Goal: Information Seeking & Learning: Check status

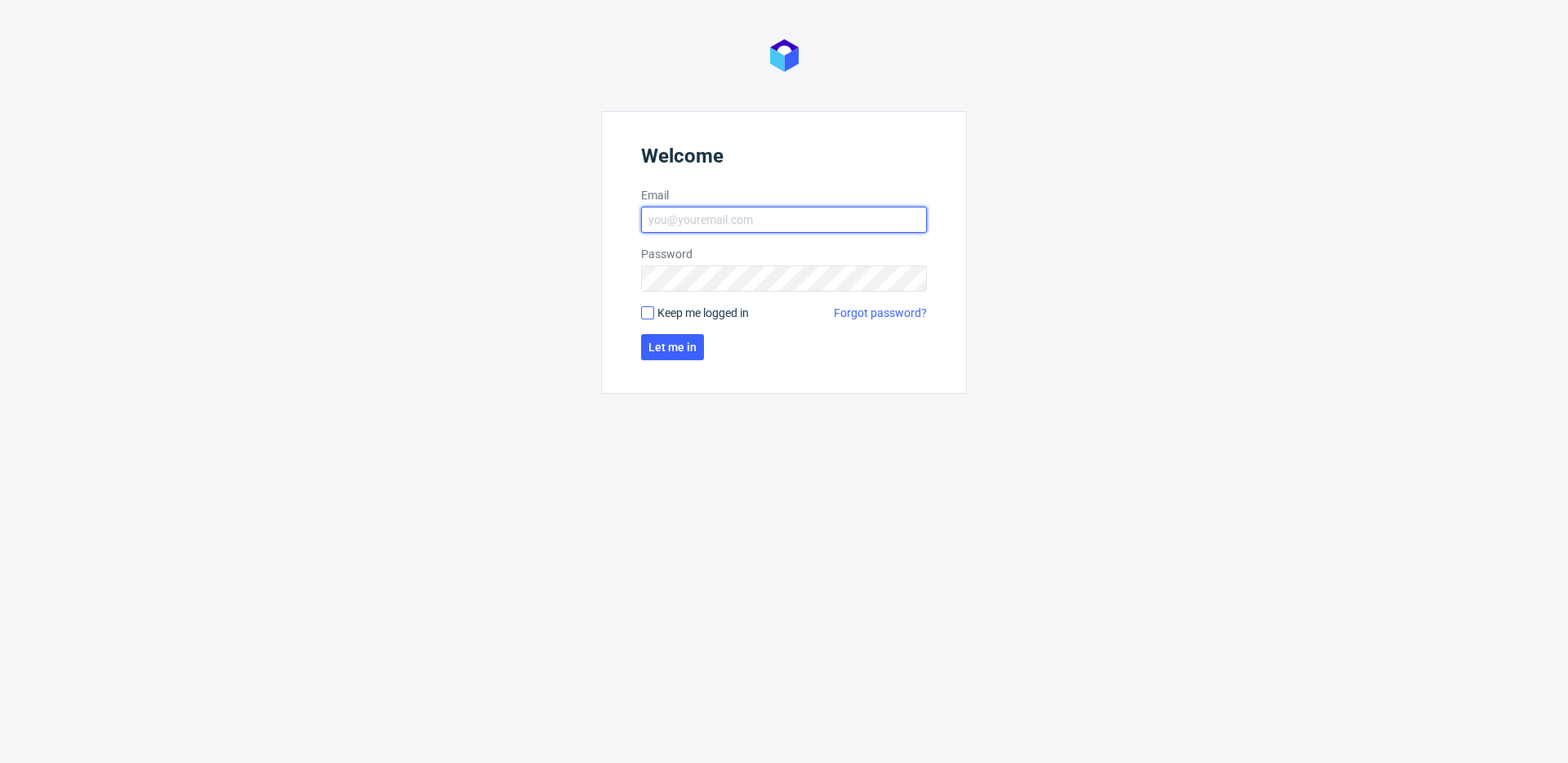
type input "[EMAIL_ADDRESS][DOMAIN_NAME]"
click at [649, 311] on input "Keep me logged in" at bounding box center [648, 313] width 13 height 13
checkbox input "true"
click at [671, 345] on span "Let me in" at bounding box center [673, 347] width 48 height 12
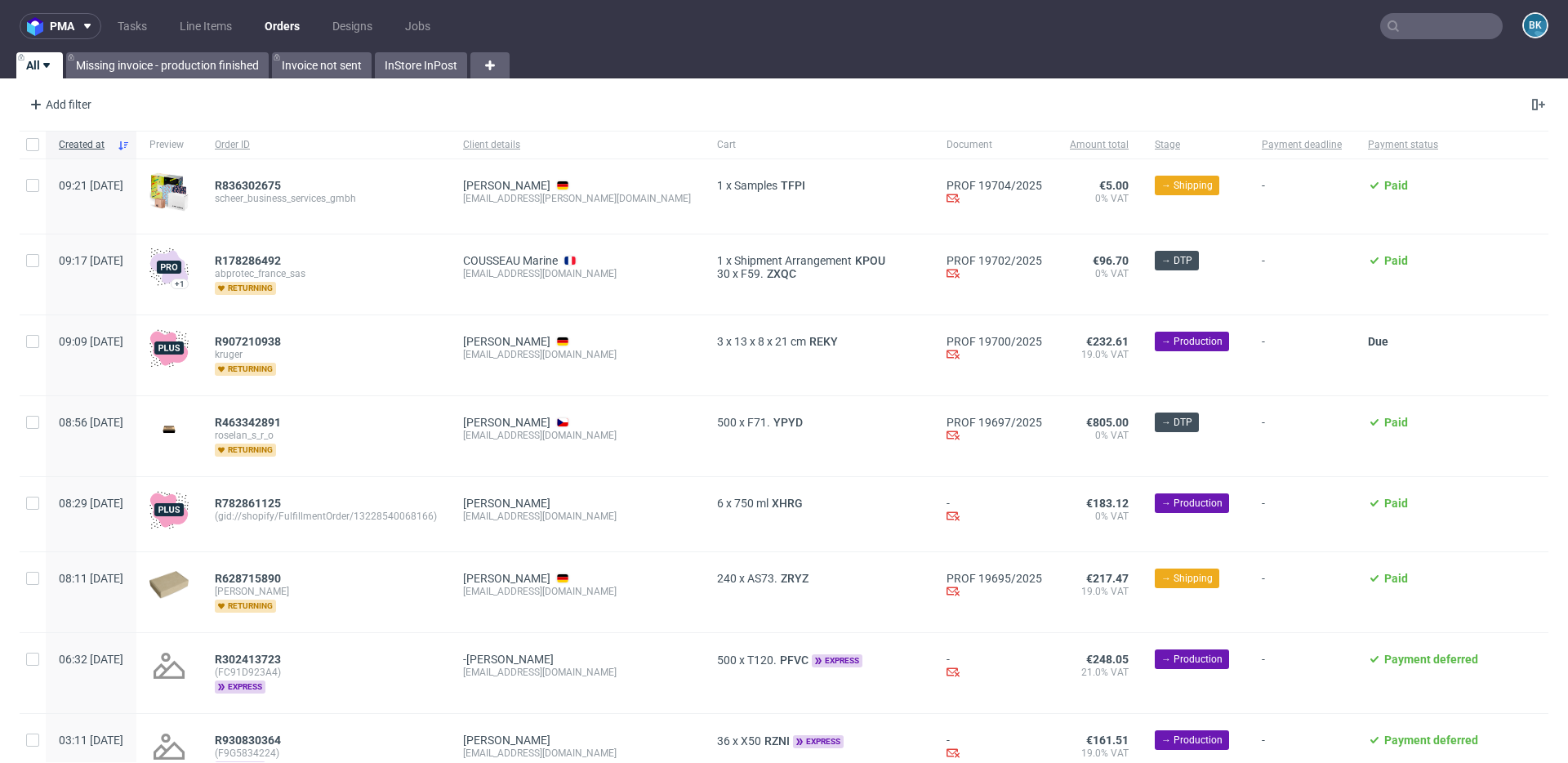
click at [1417, 33] on input "text" at bounding box center [1442, 27] width 123 height 27
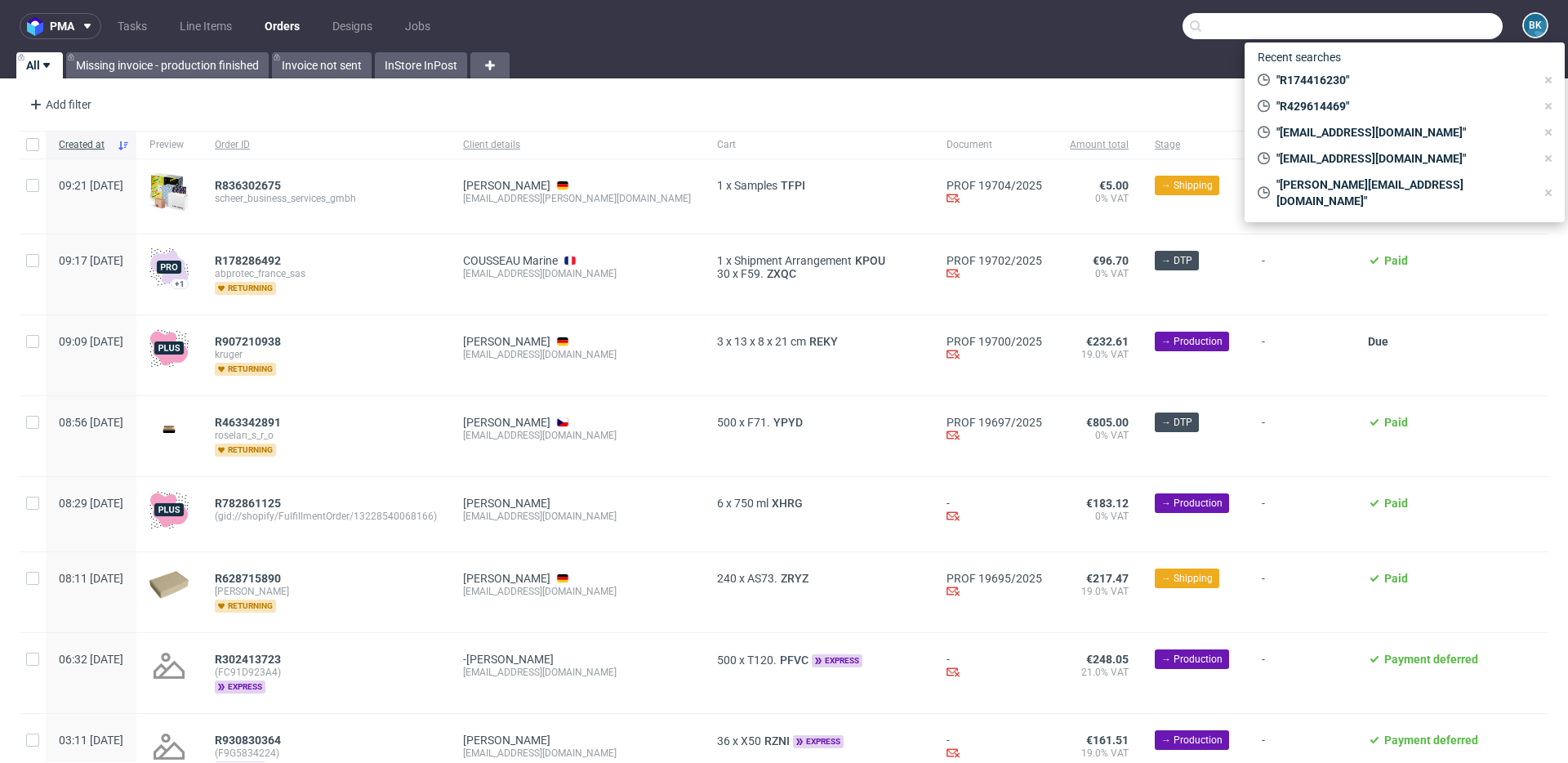
paste input "R887412157"
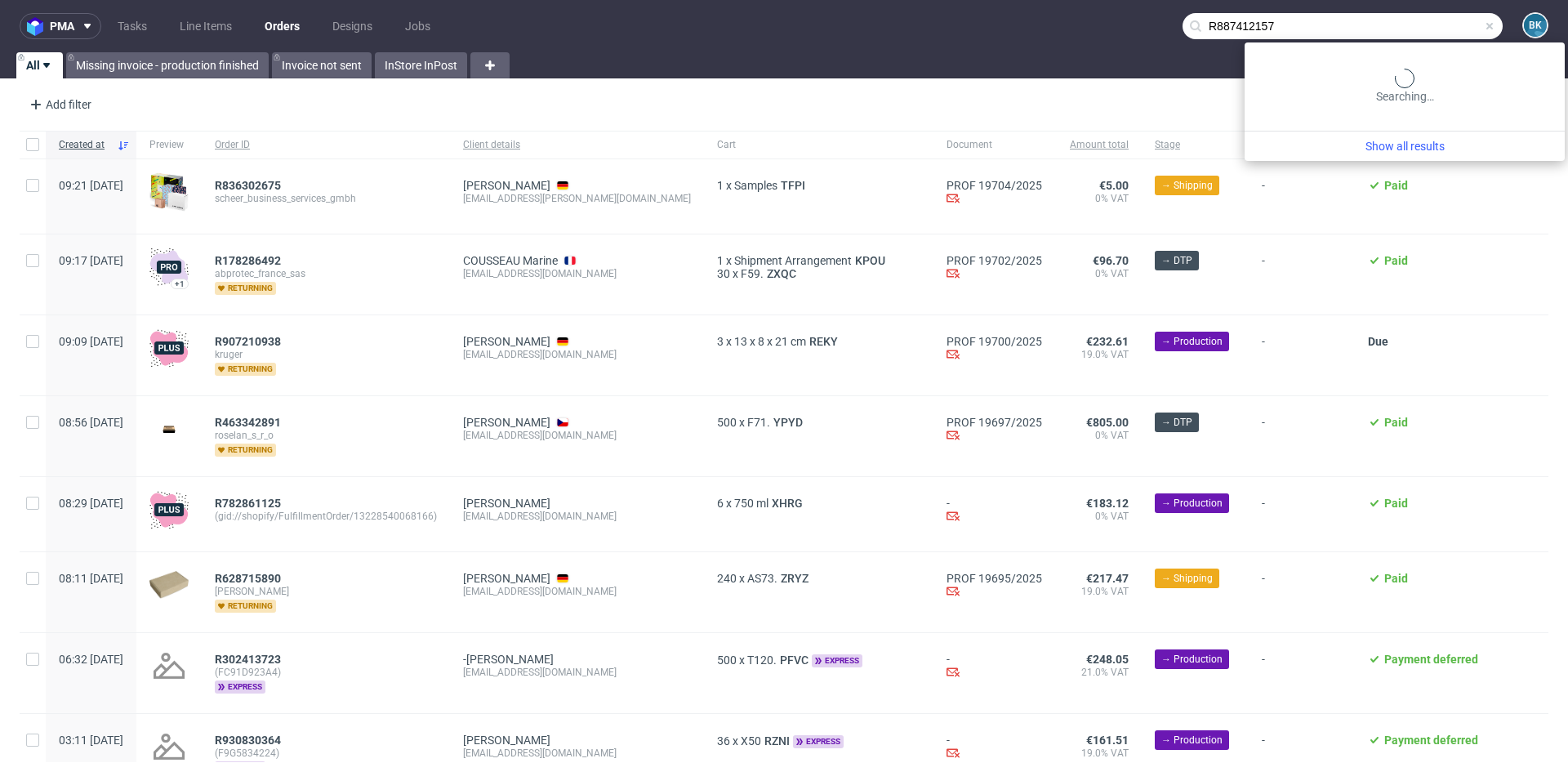
type input "R887412157"
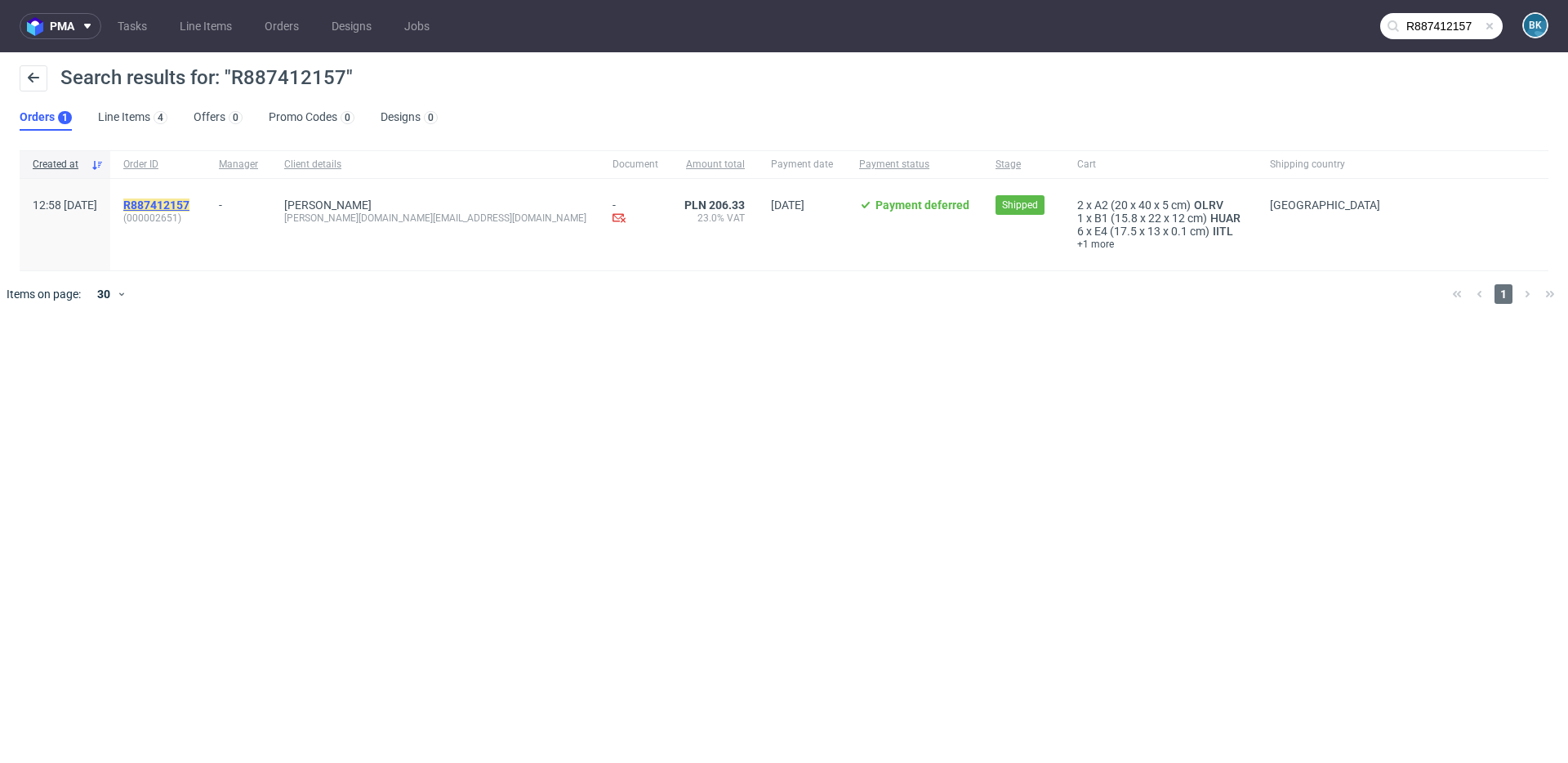
click at [190, 202] on mark "R887412157" at bounding box center [157, 205] width 66 height 13
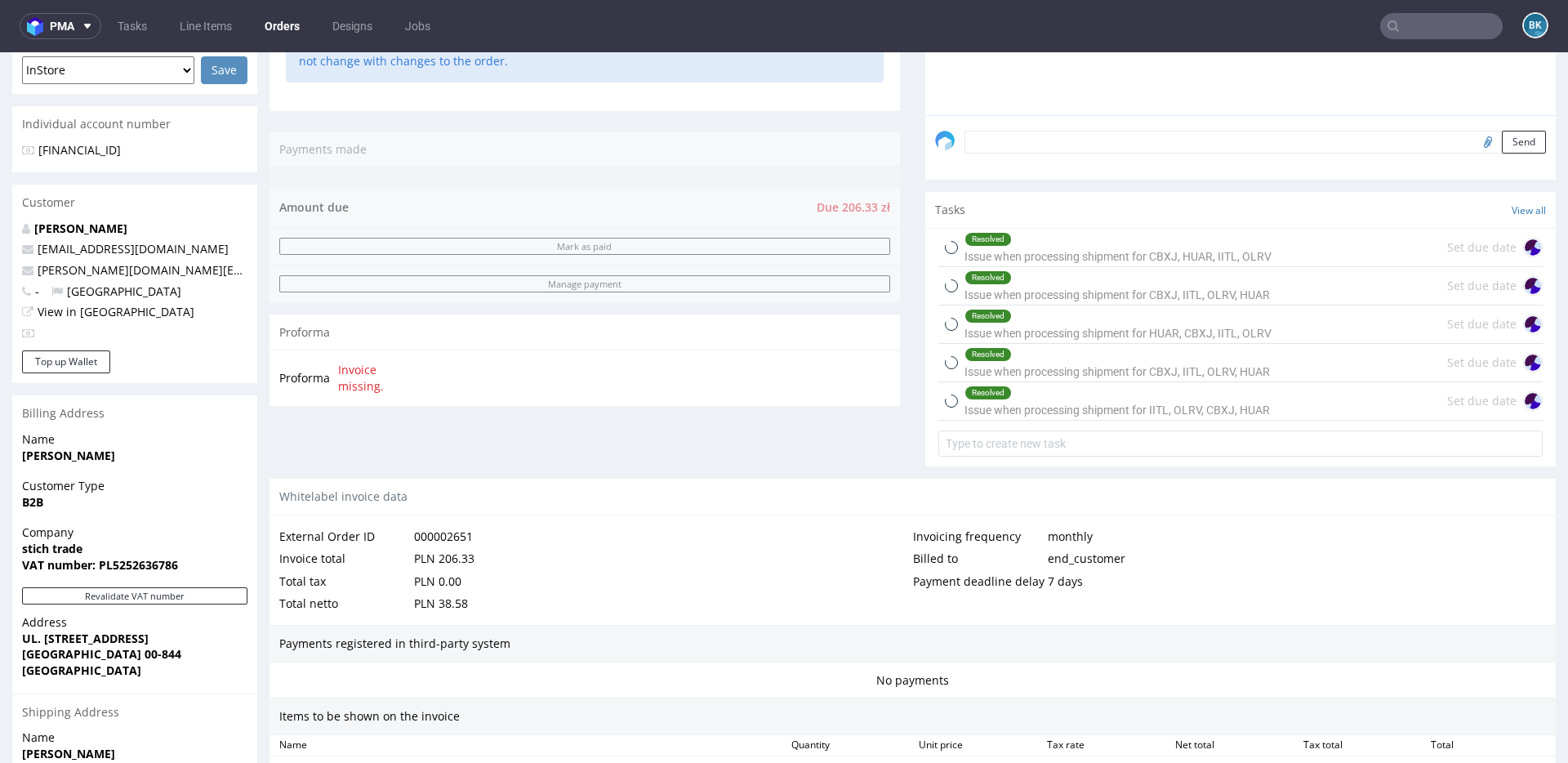
scroll to position [923, 0]
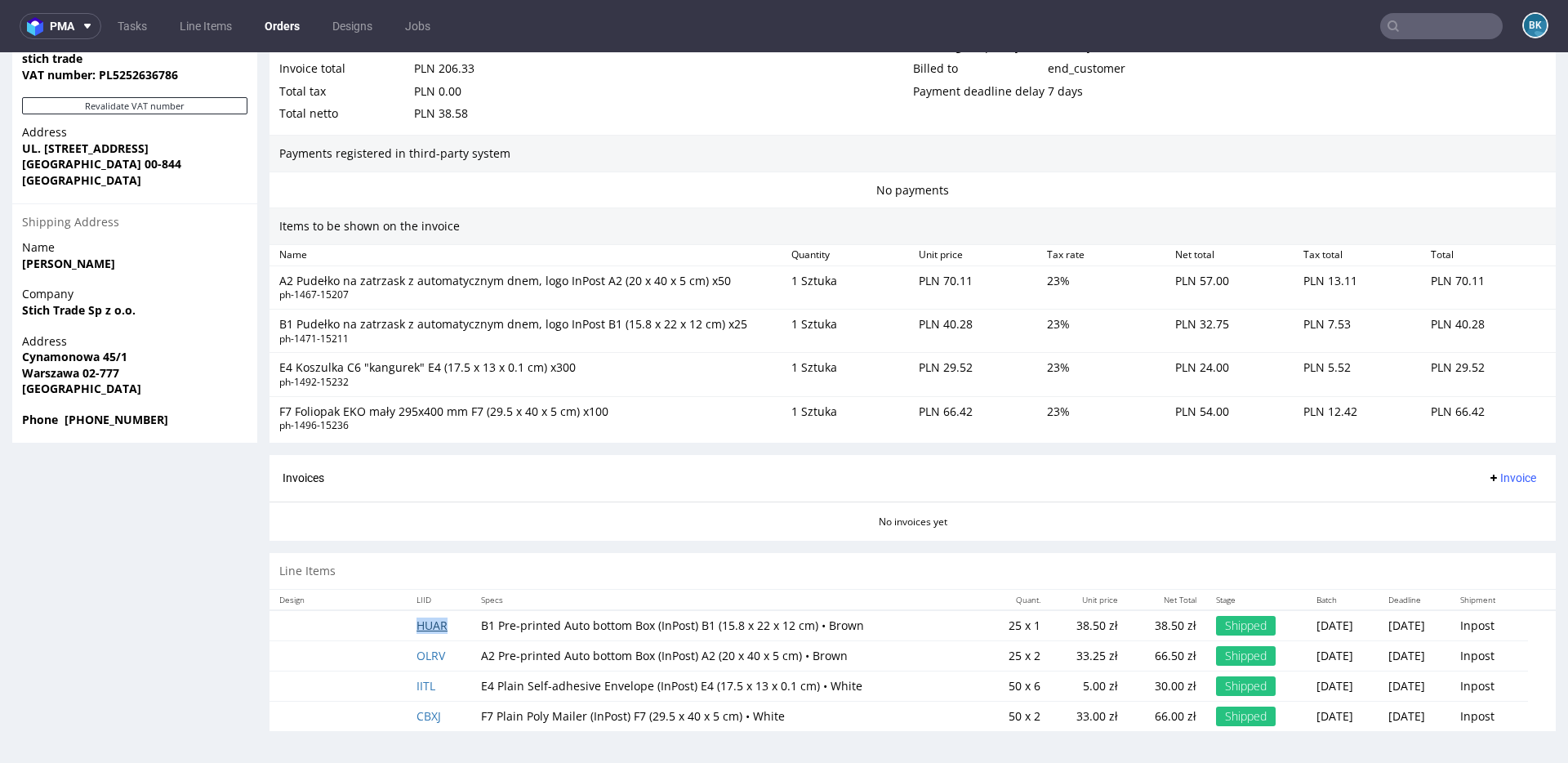
click at [419, 621] on link "HUAR" at bounding box center [432, 625] width 31 height 16
click at [426, 654] on link "OLRV" at bounding box center [431, 655] width 28 height 16
click at [417, 684] on link "IITL" at bounding box center [426, 685] width 19 height 16
click at [425, 713] on link "CBXJ" at bounding box center [429, 716] width 25 height 16
click at [1451, 22] on input "text" at bounding box center [1442, 27] width 123 height 27
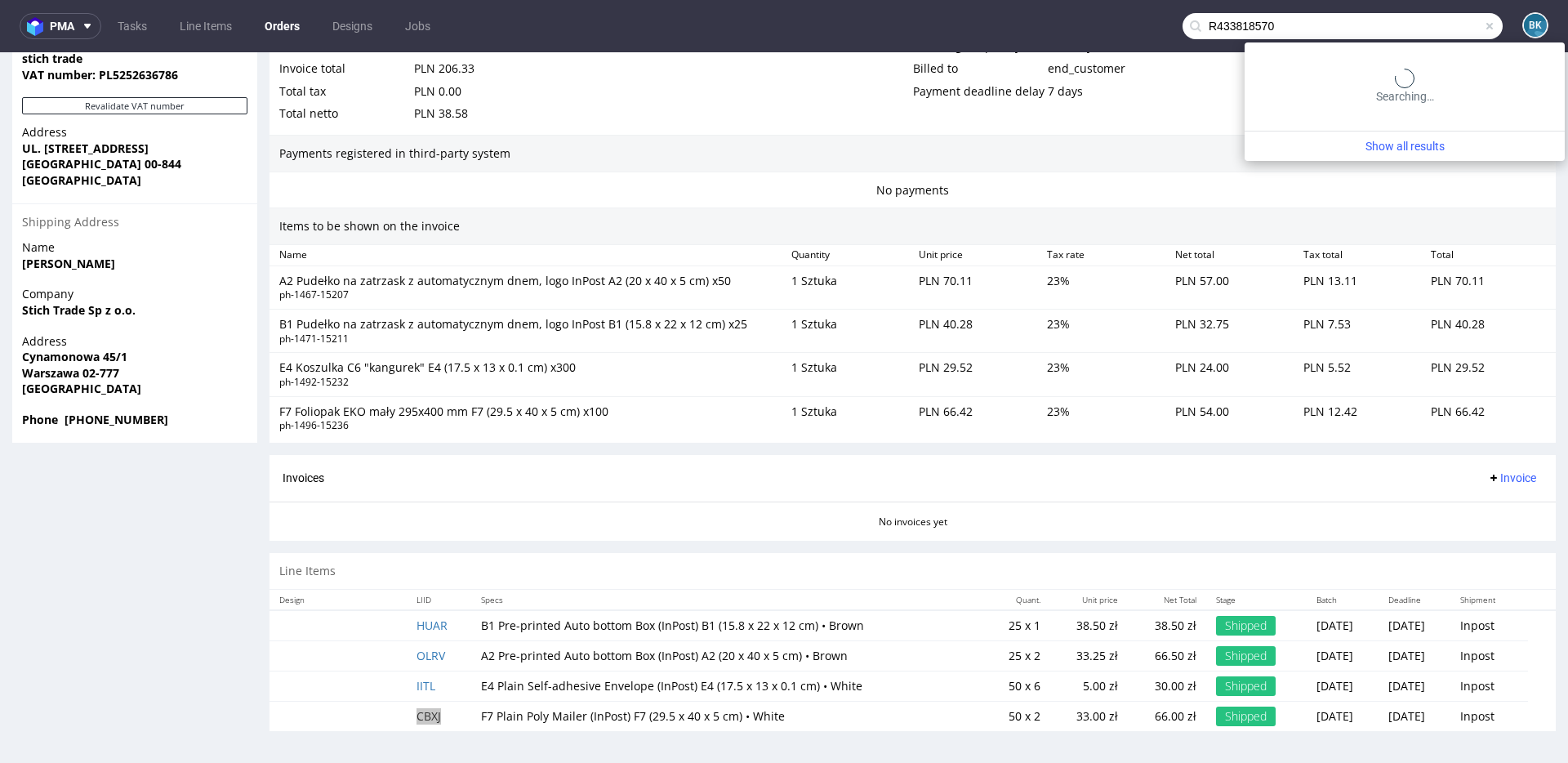
type input "R433818570"
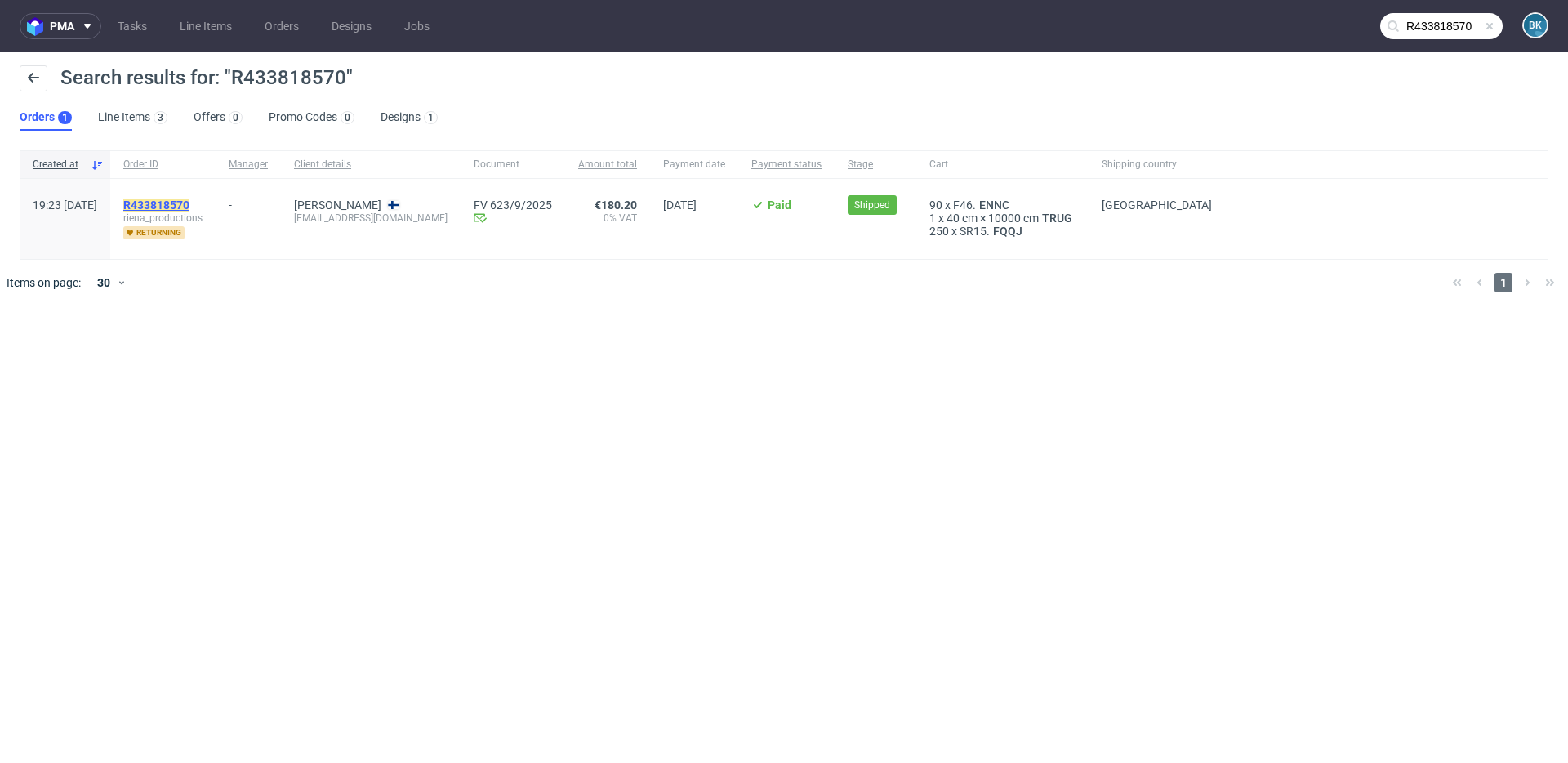
click at [190, 205] on mark "R433818570" at bounding box center [157, 205] width 66 height 13
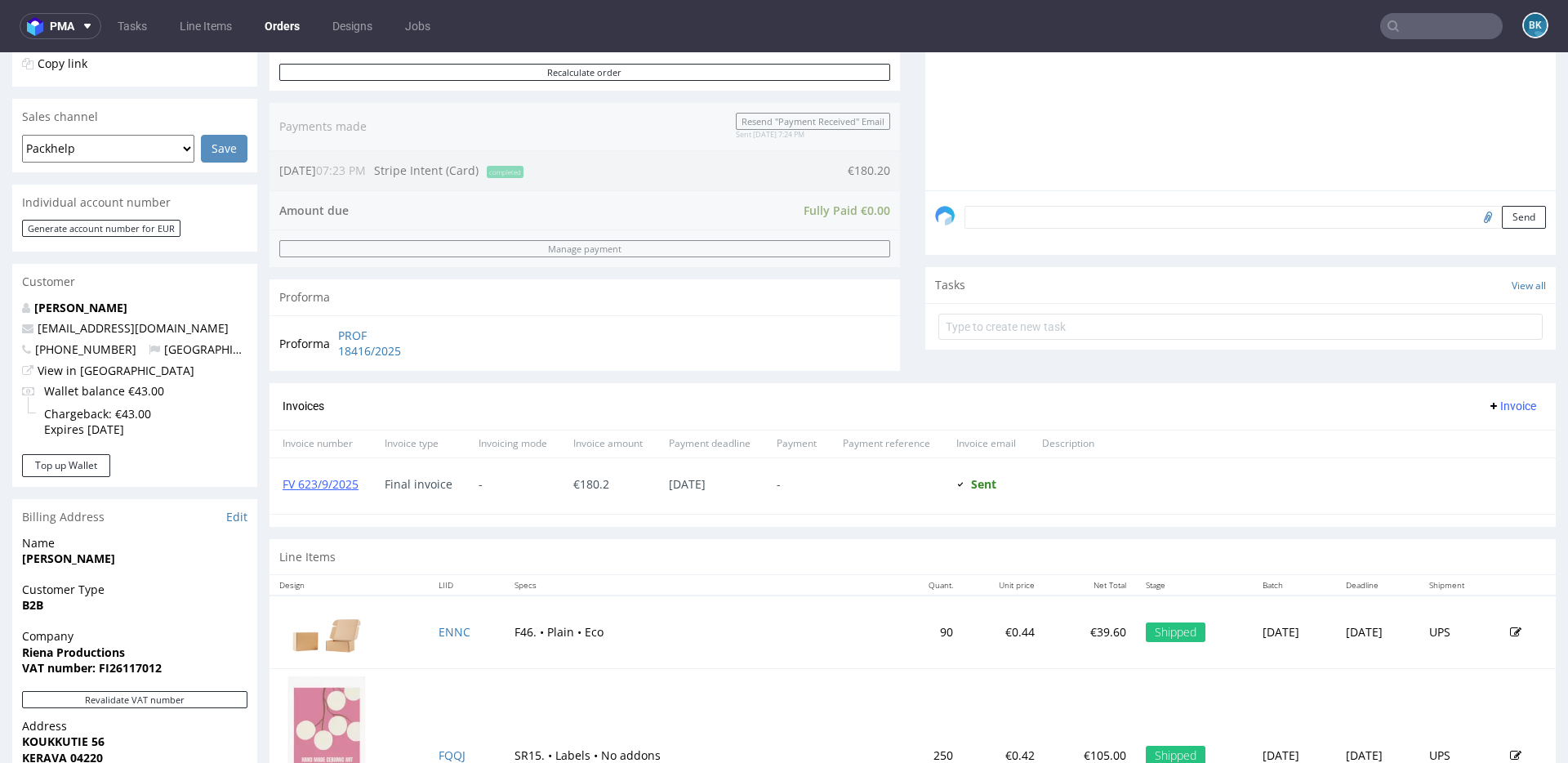
scroll to position [664, 0]
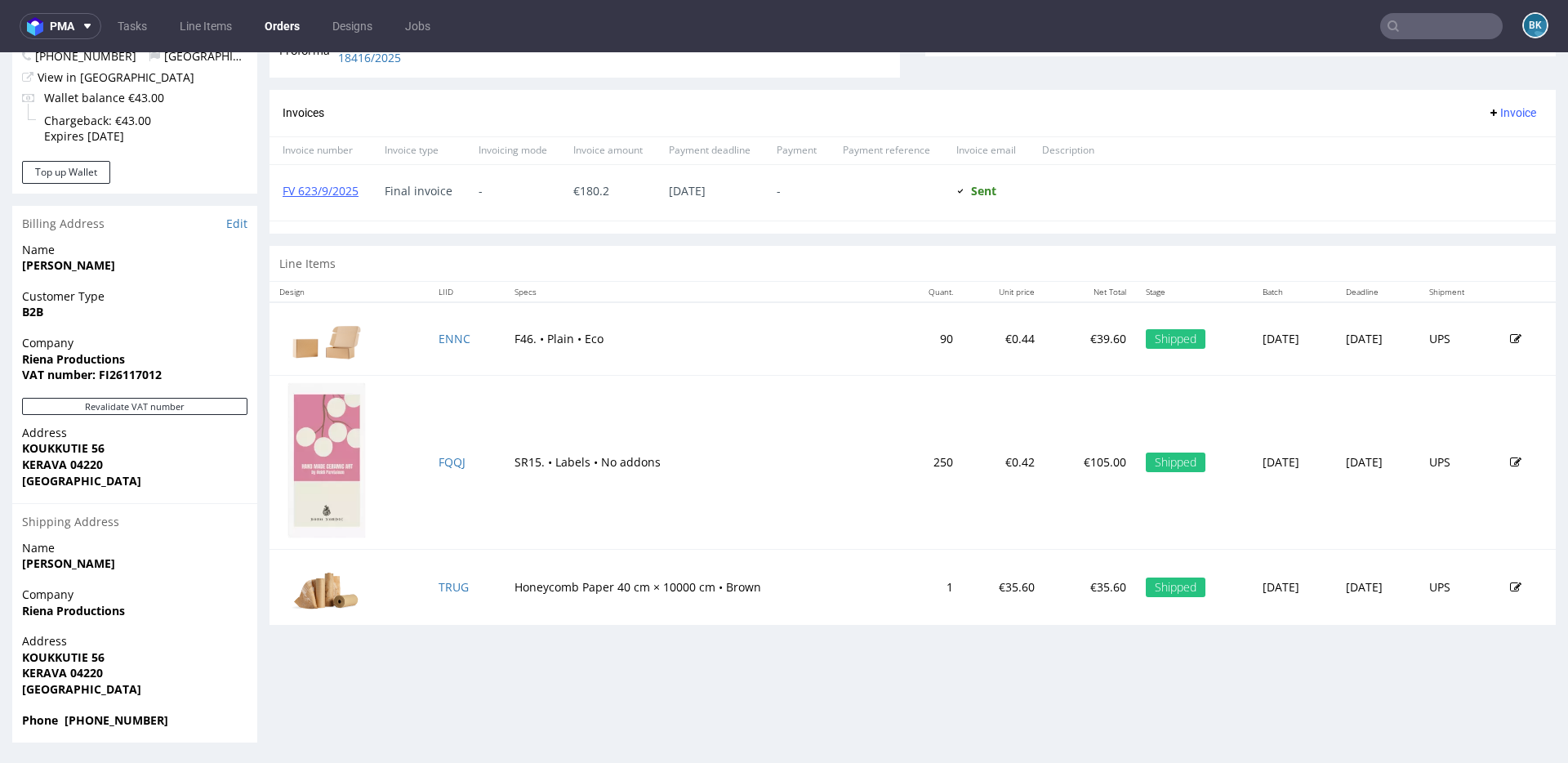
click at [1423, 29] on input "text" at bounding box center [1442, 27] width 123 height 27
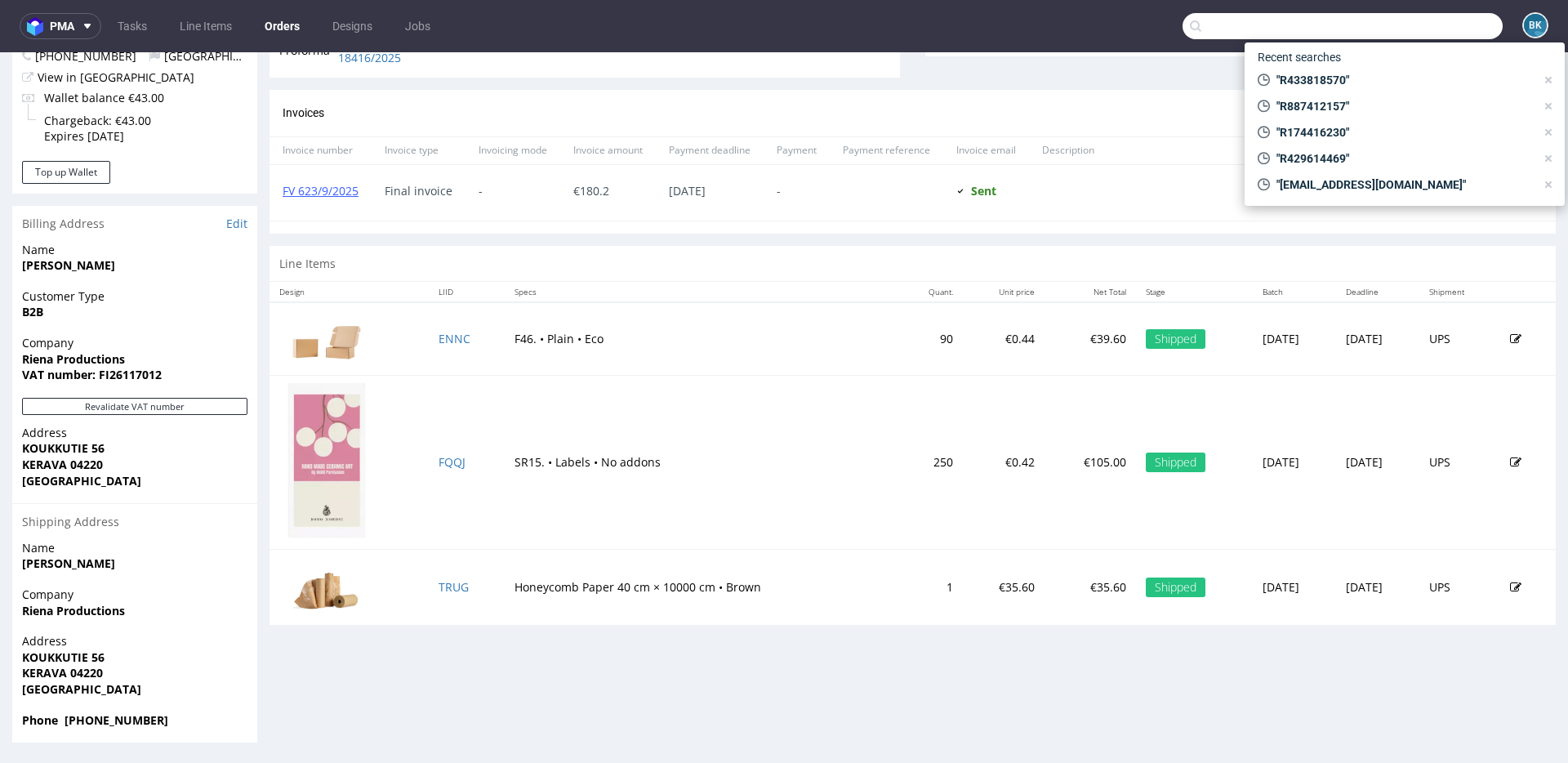
paste input "R808156528"
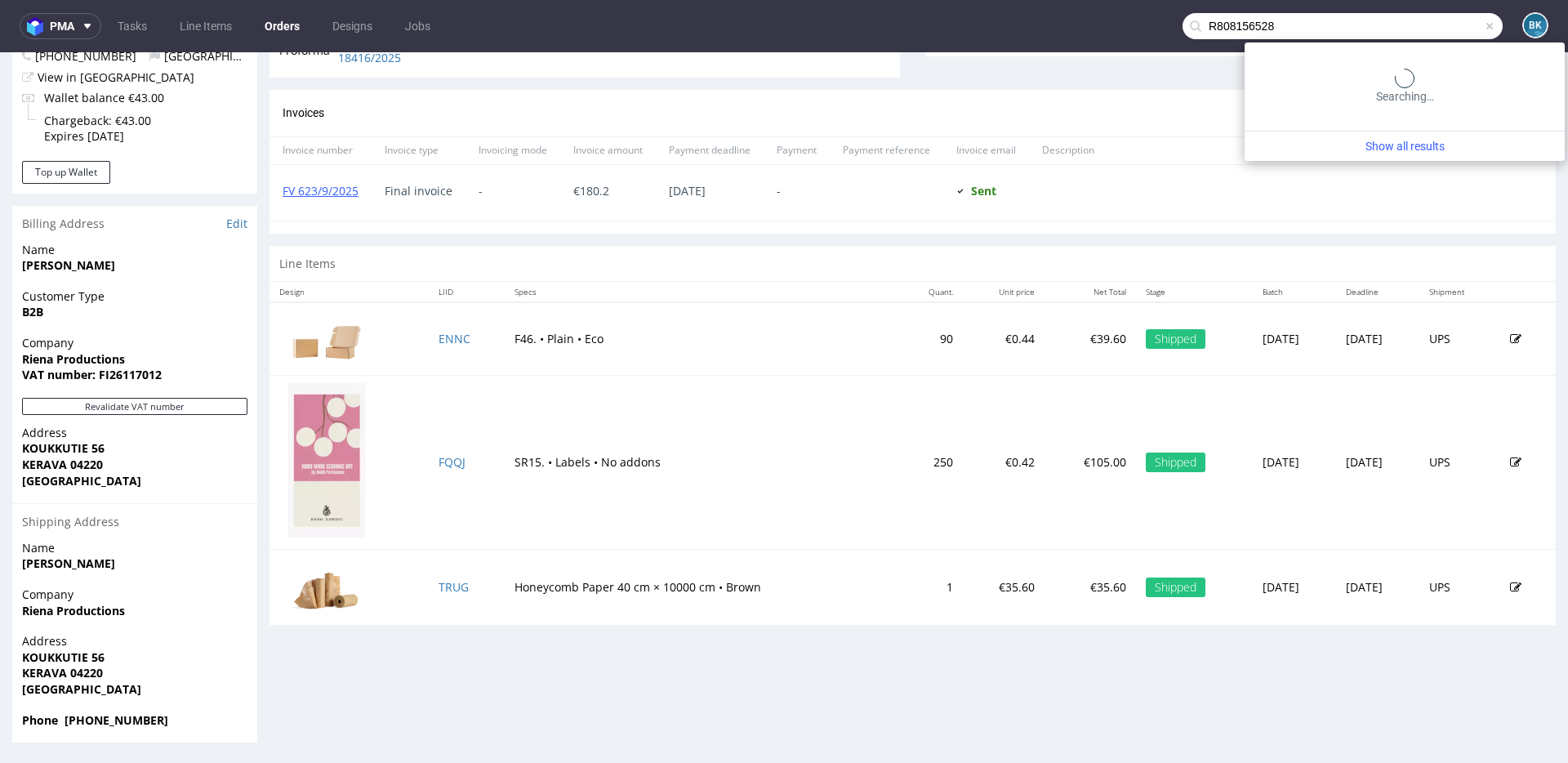
type input "R808156528"
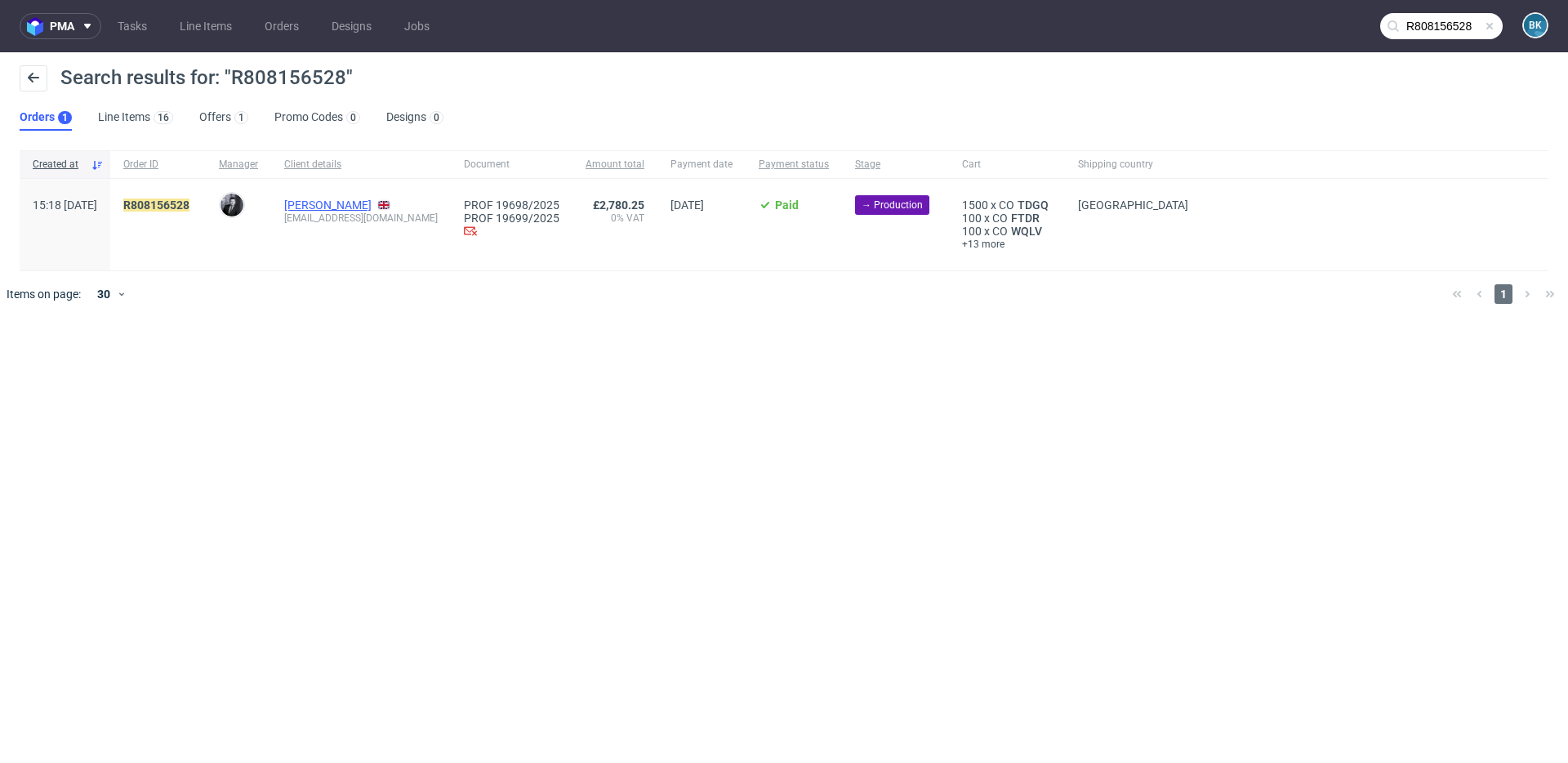
click at [369, 204] on link "Kayleigh Helstrip" at bounding box center [327, 205] width 87 height 13
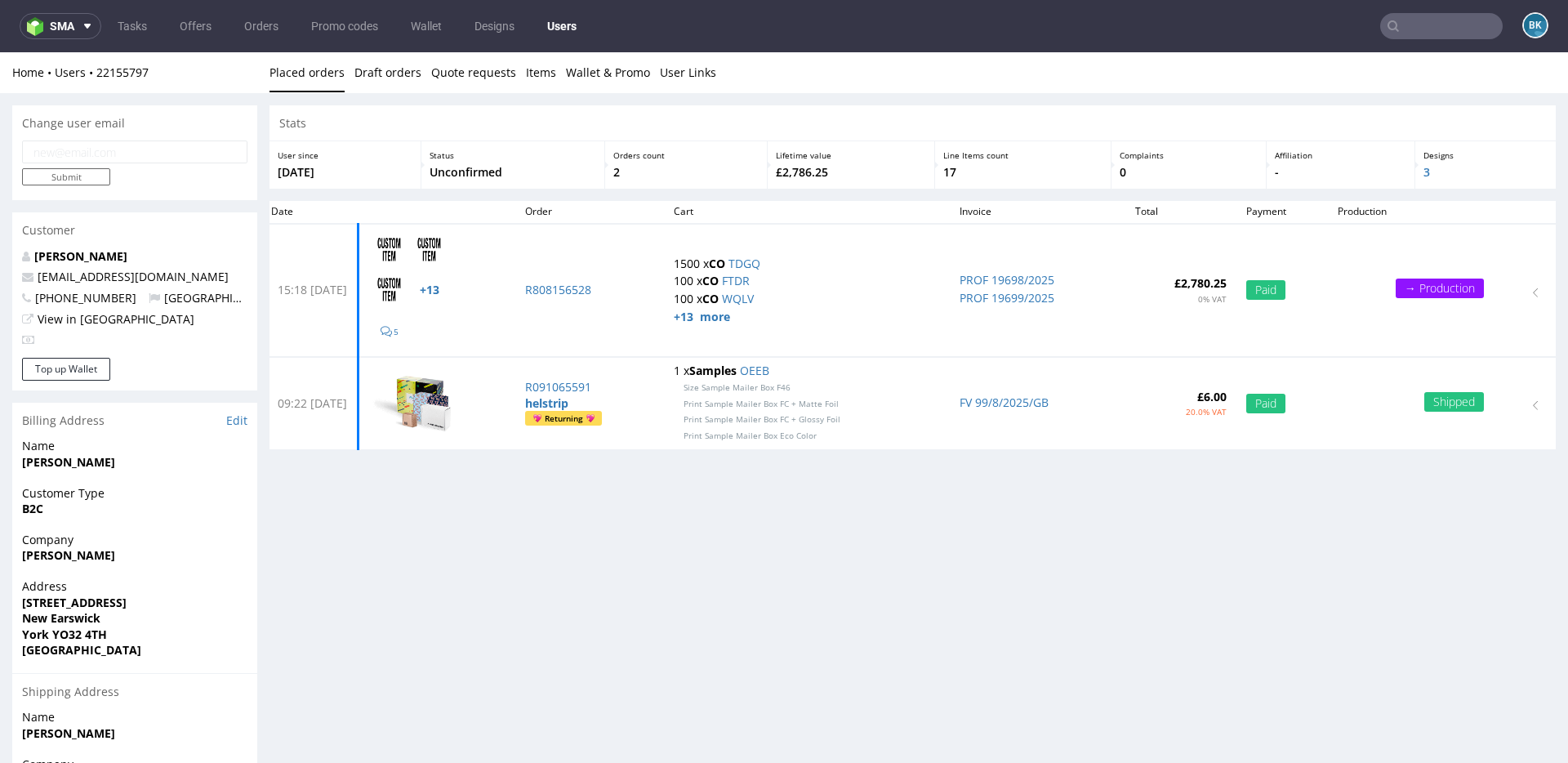
scroll to position [2, 0]
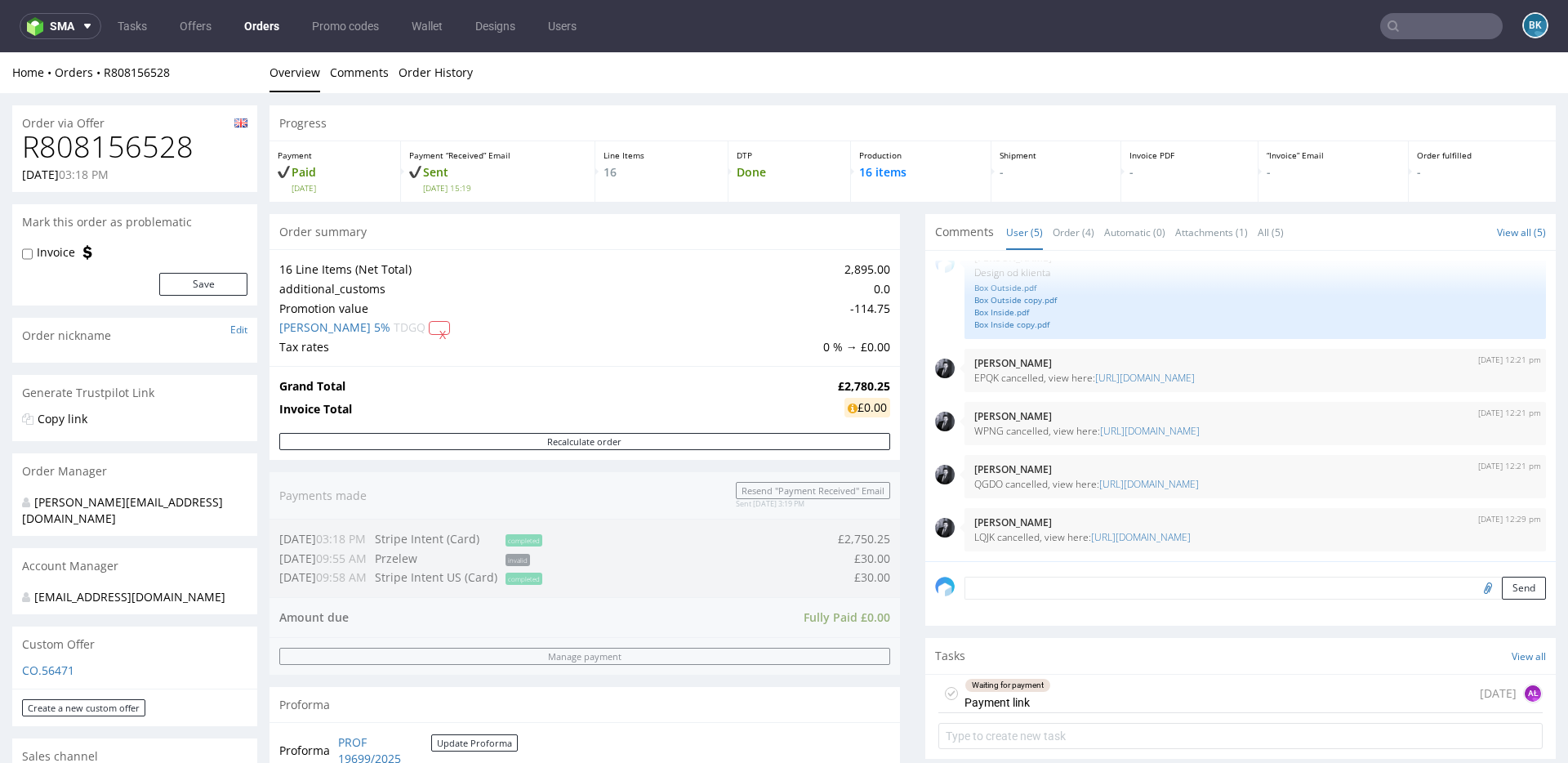
click at [1415, 27] on input "text" at bounding box center [1442, 27] width 123 height 27
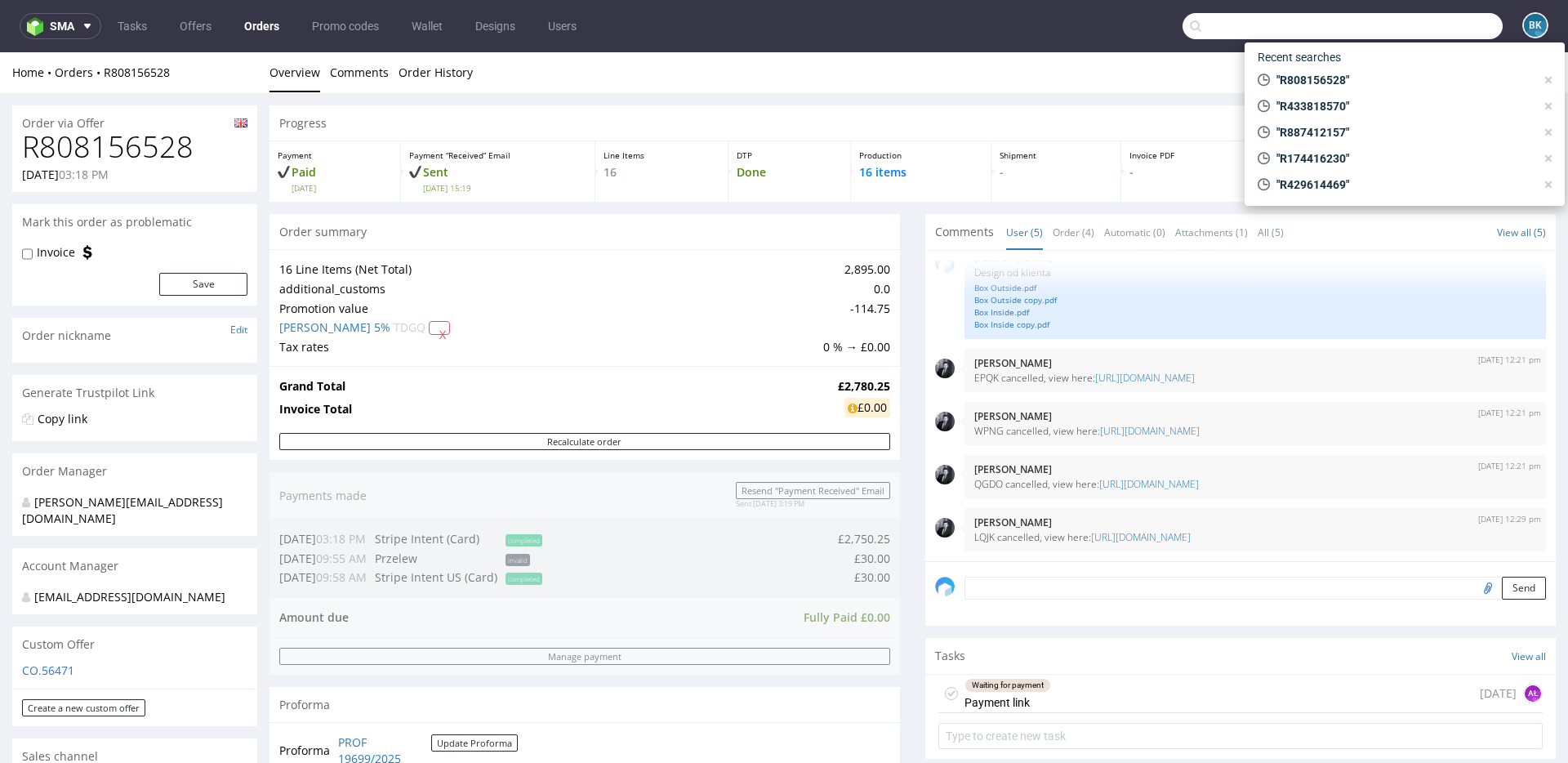
paste input "R462388444"
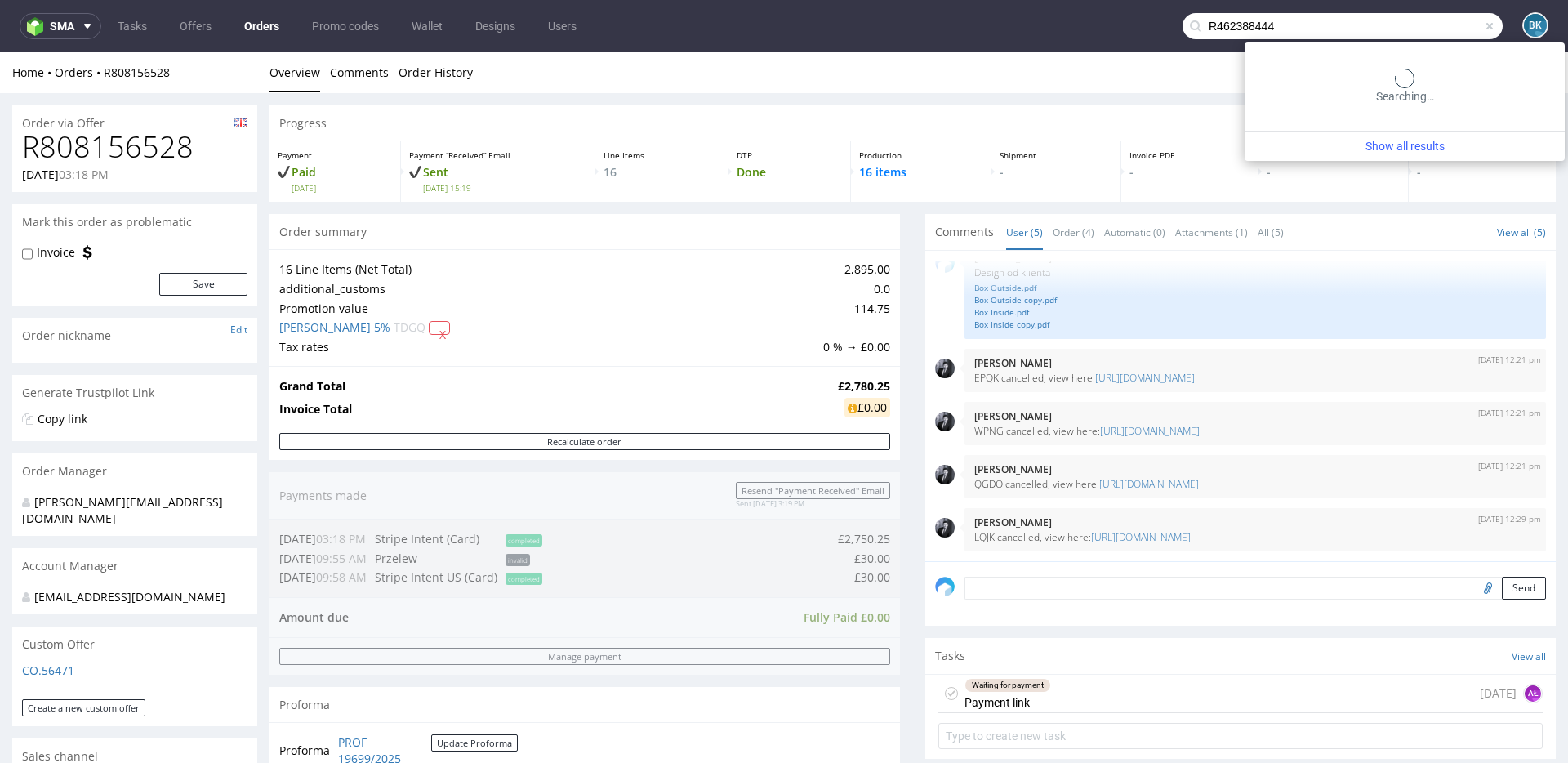
type input "R462388444"
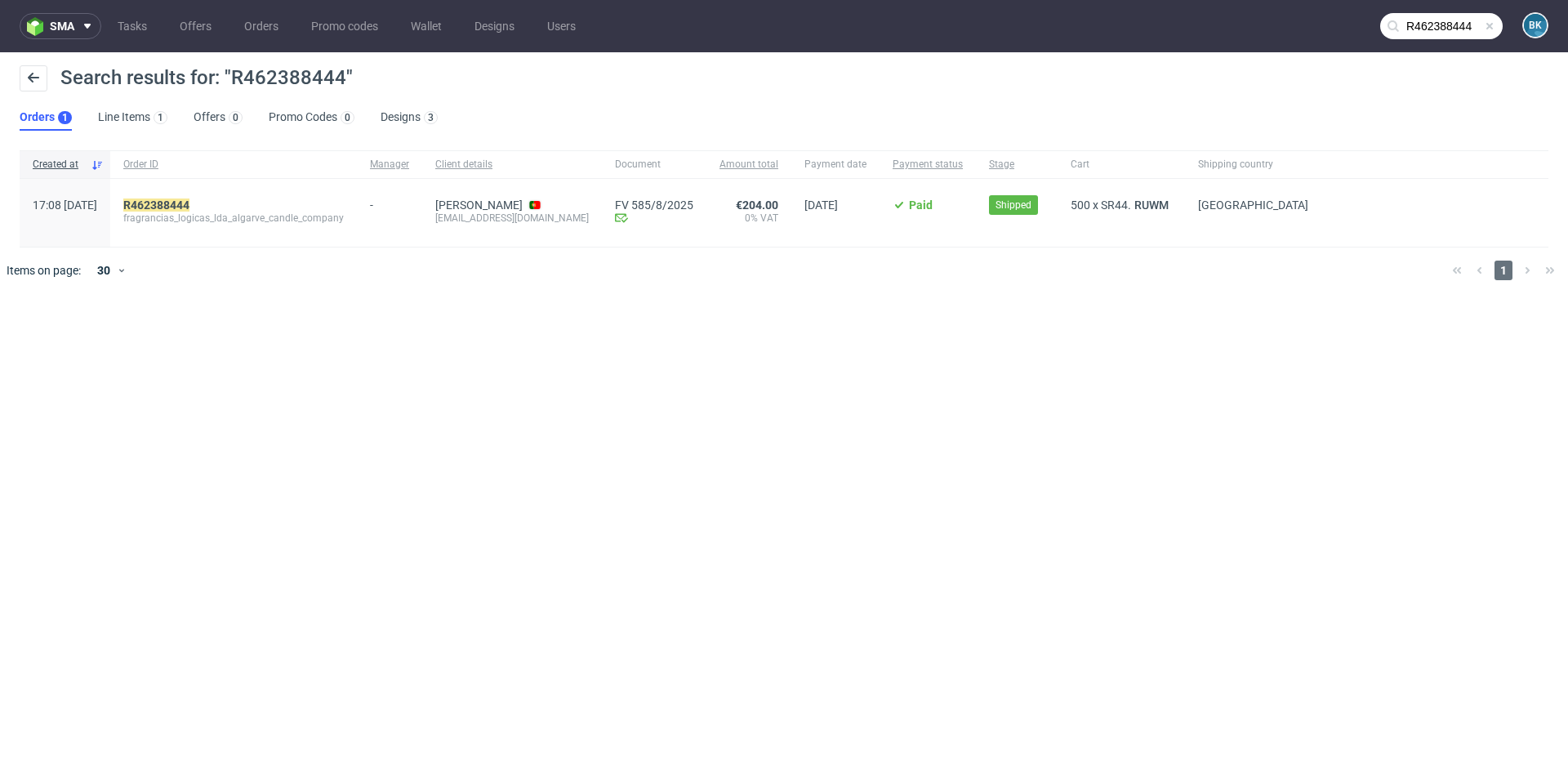
click at [1410, 22] on input "R462388444" at bounding box center [1442, 27] width 123 height 27
click at [190, 205] on mark "R462388444" at bounding box center [157, 205] width 66 height 13
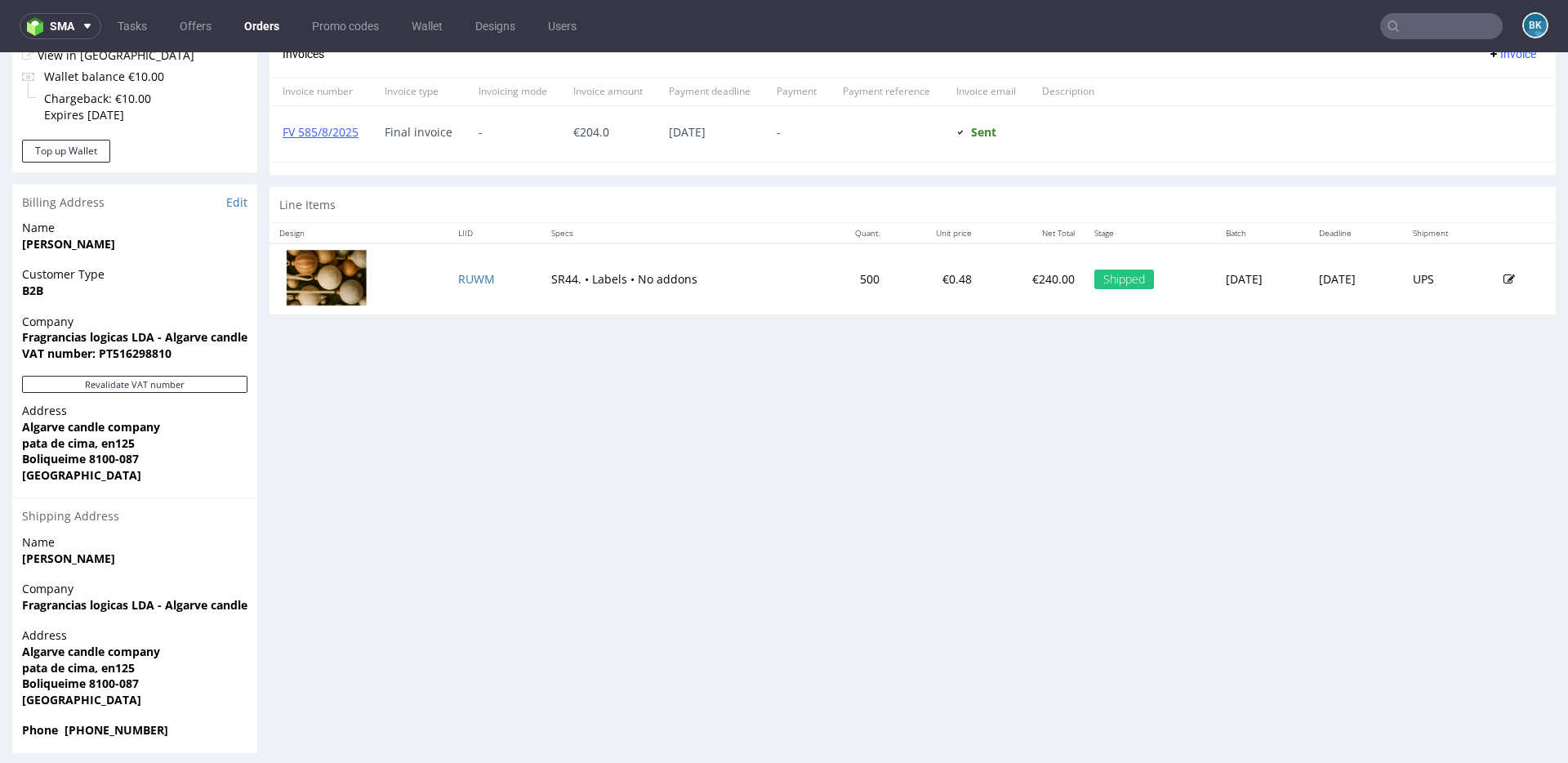
scroll to position [712, 0]
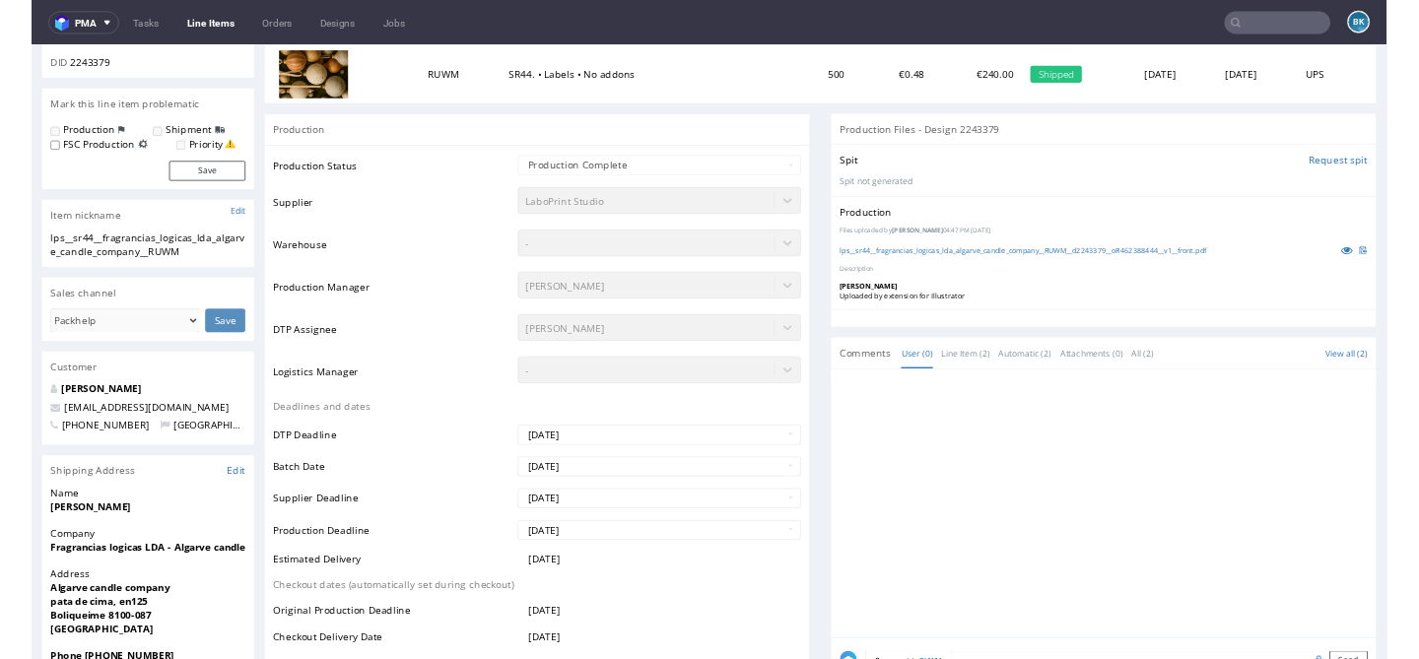
scroll to position [281, 0]
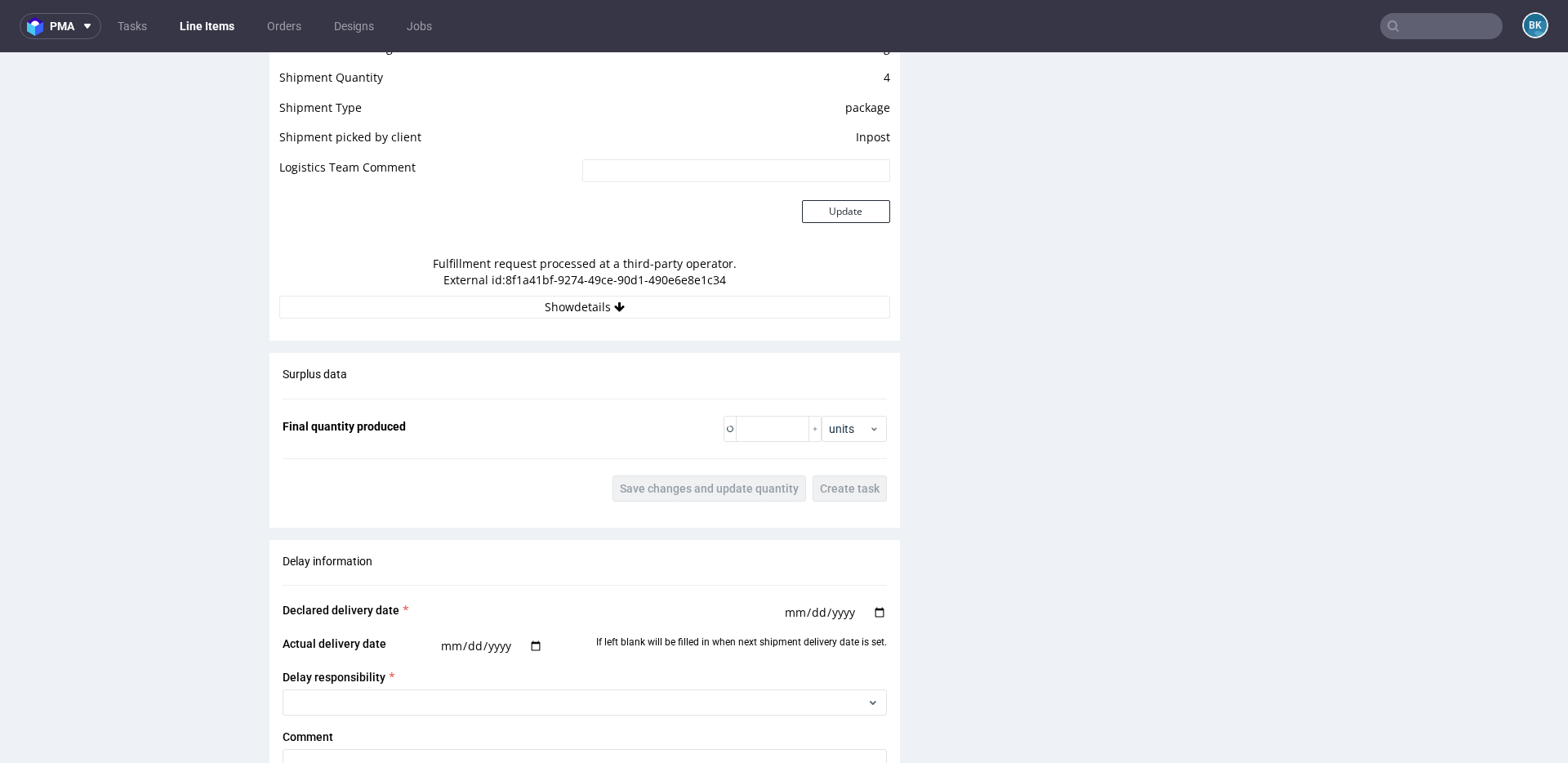
scroll to position [1533, 0]
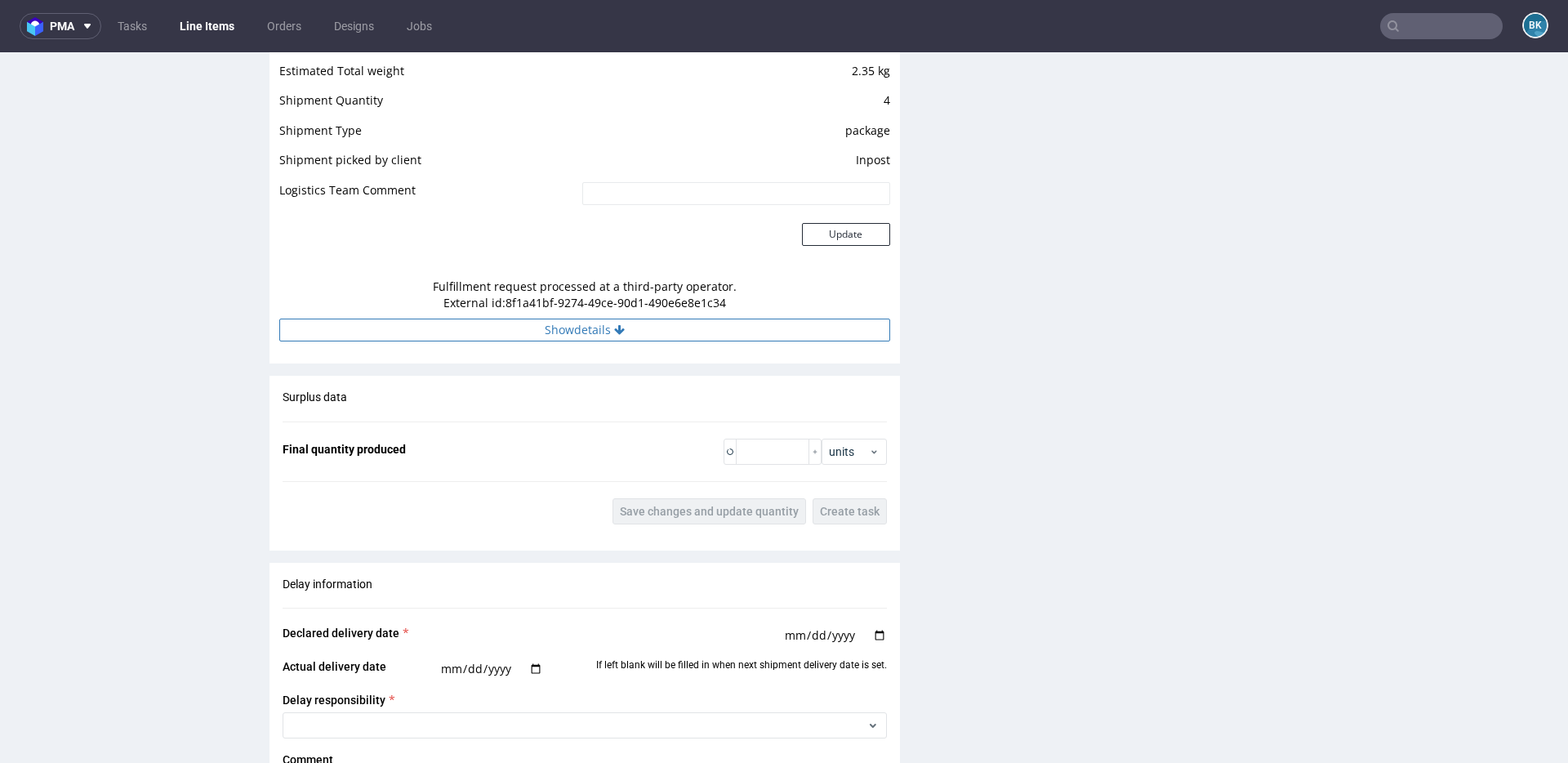
click at [544, 333] on button "Show details" at bounding box center [584, 330] width 611 height 23
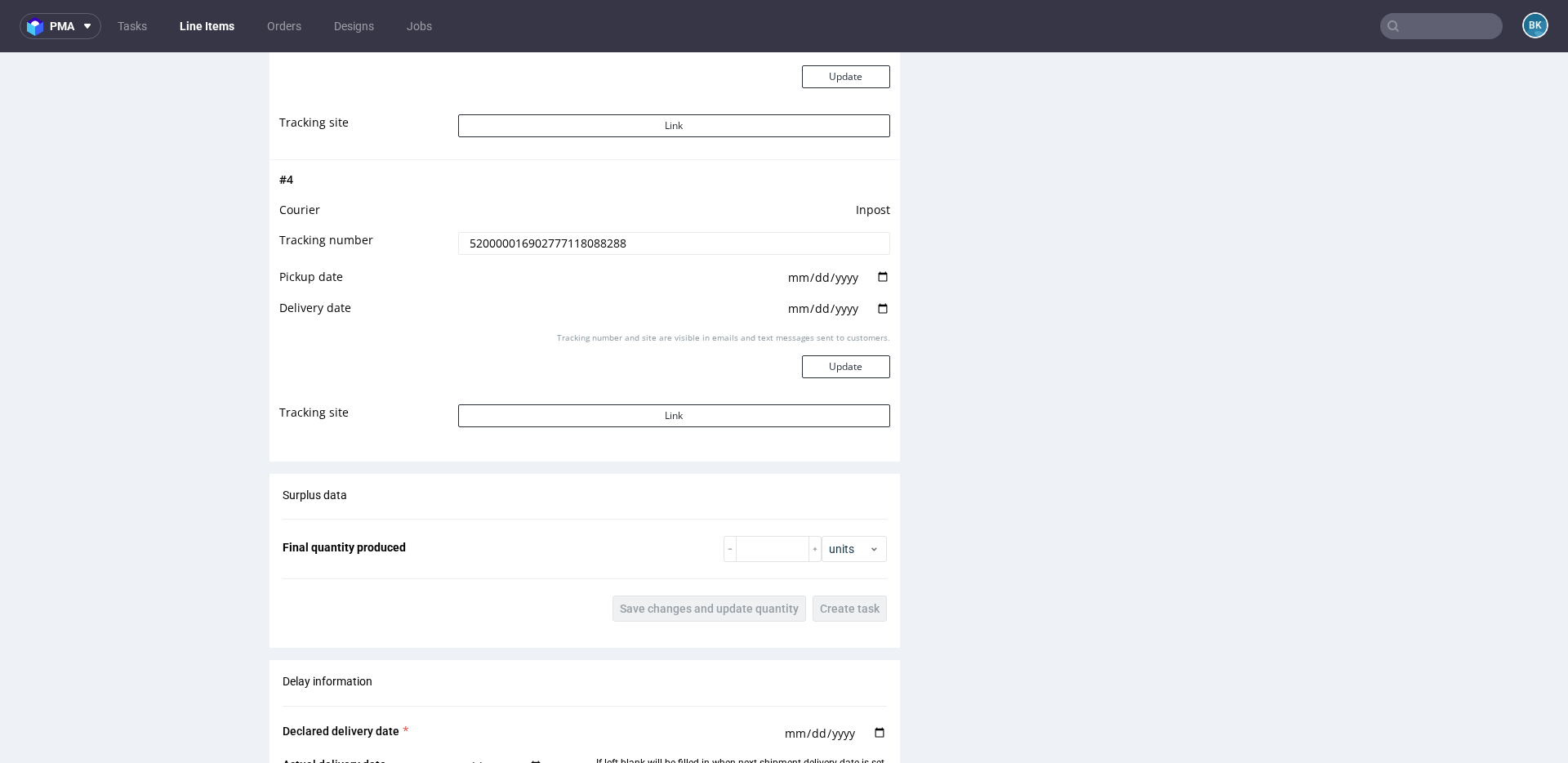
scroll to position [2596, 0]
click at [665, 123] on button "Link" at bounding box center [674, 123] width 432 height 23
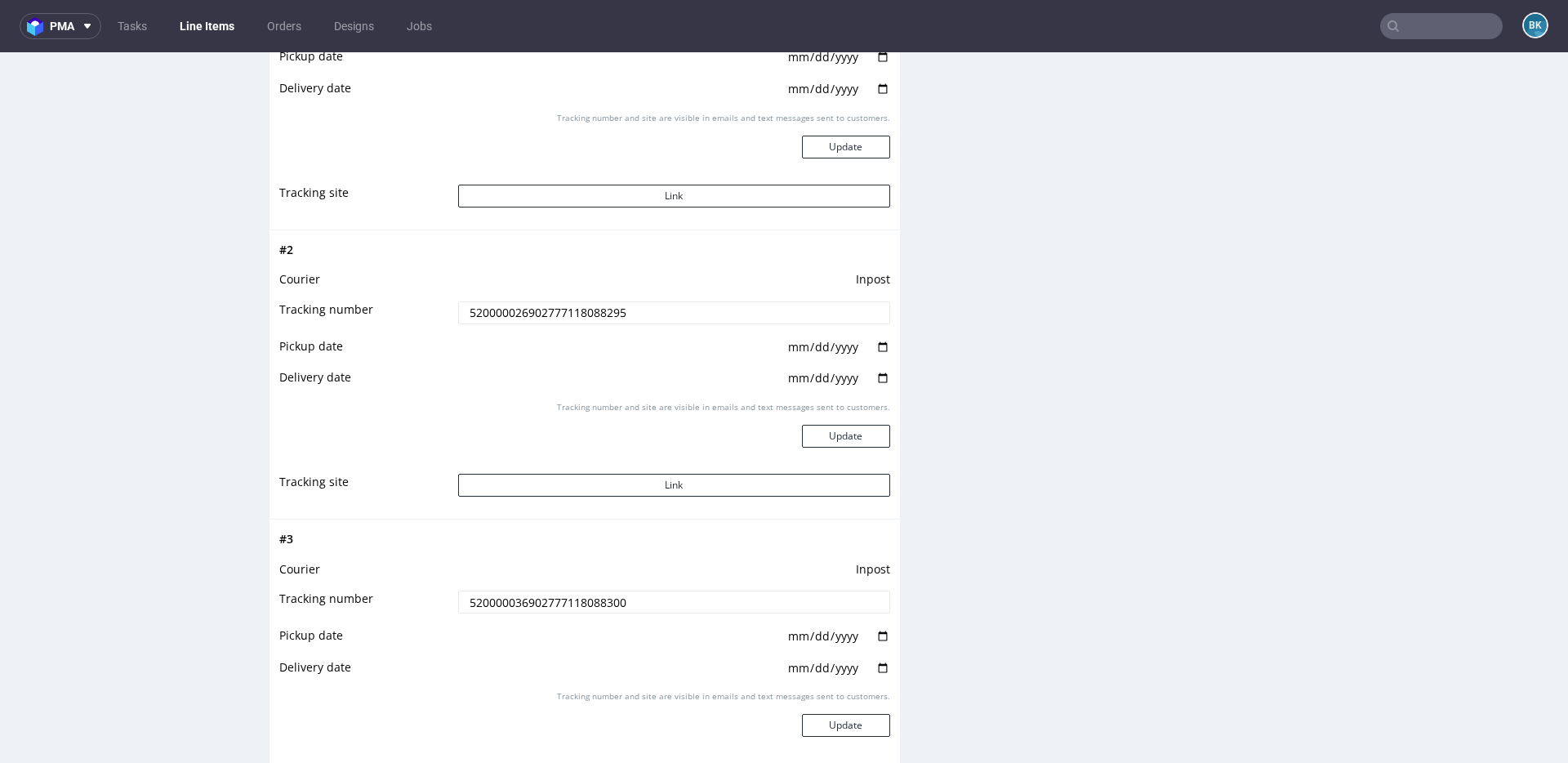
scroll to position [1943, 0]
click at [660, 200] on button "Link" at bounding box center [674, 199] width 432 height 23
click at [714, 489] on button "Link" at bounding box center [674, 488] width 432 height 23
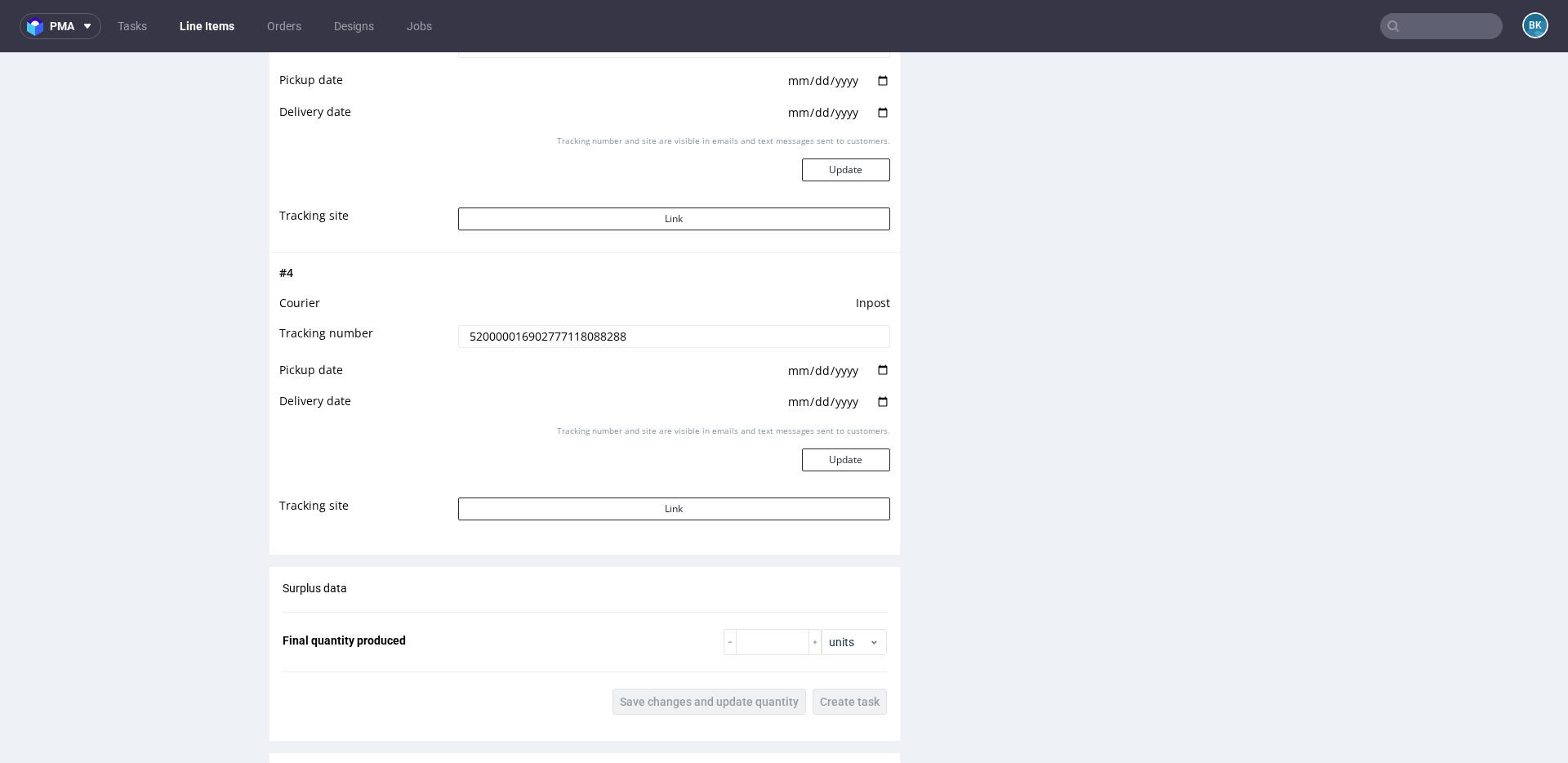
scroll to position [2502, 0]
click at [670, 506] on button "Link" at bounding box center [674, 507] width 432 height 23
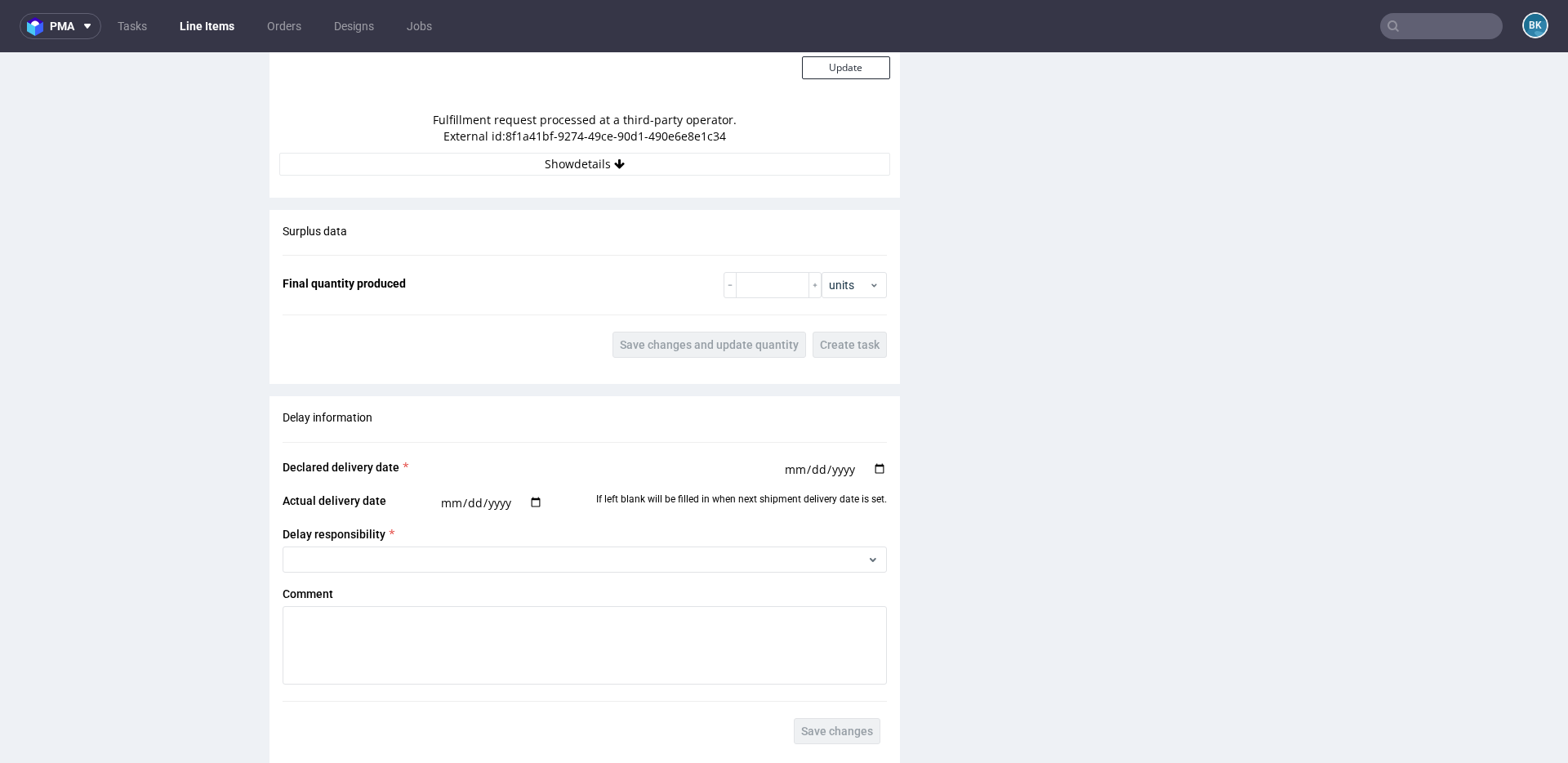
scroll to position [1669, 0]
click at [596, 171] on button "Show details" at bounding box center [584, 165] width 611 height 23
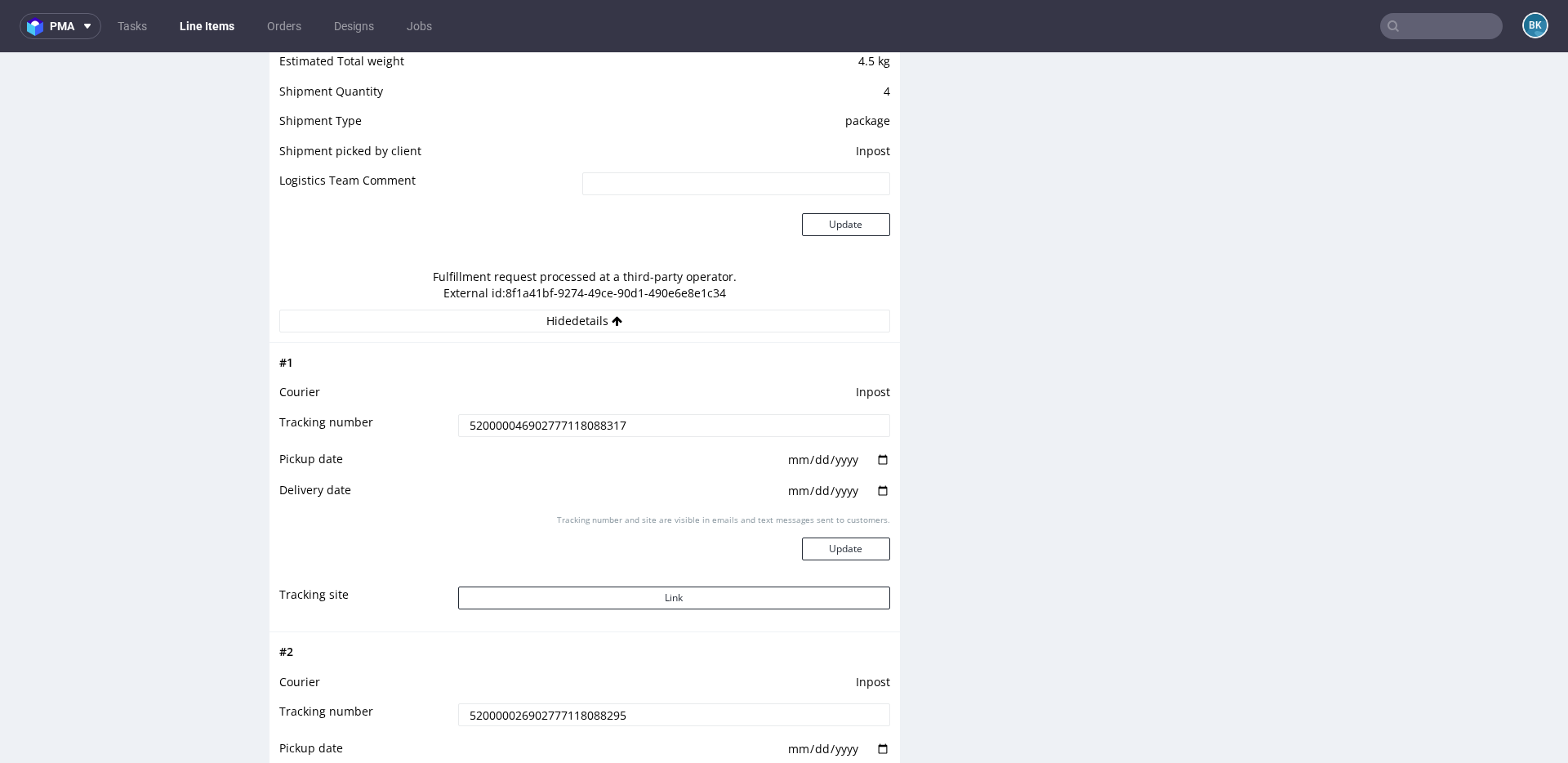
scroll to position [1499, 0]
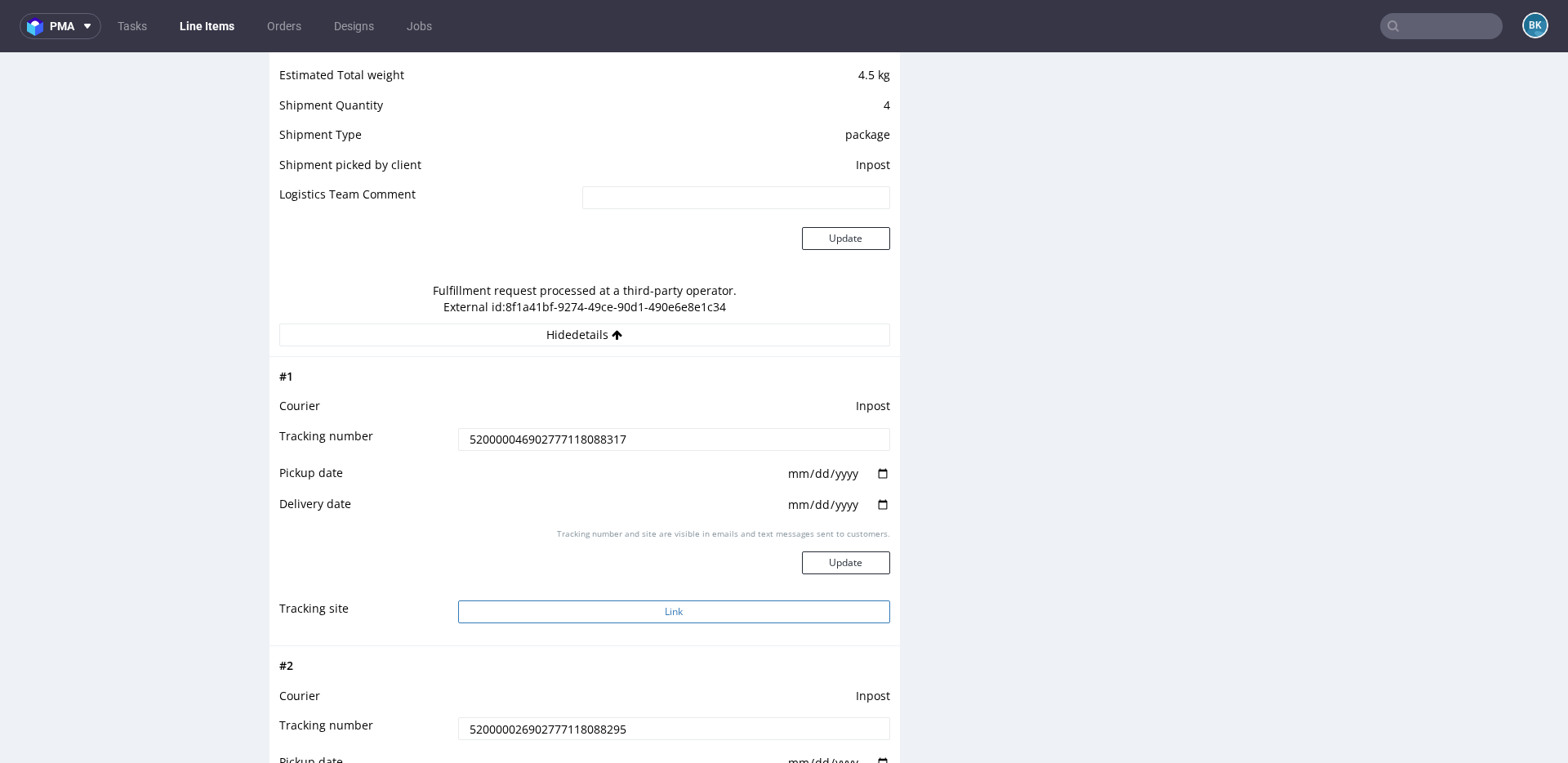
click at [670, 605] on button "Link" at bounding box center [674, 611] width 432 height 23
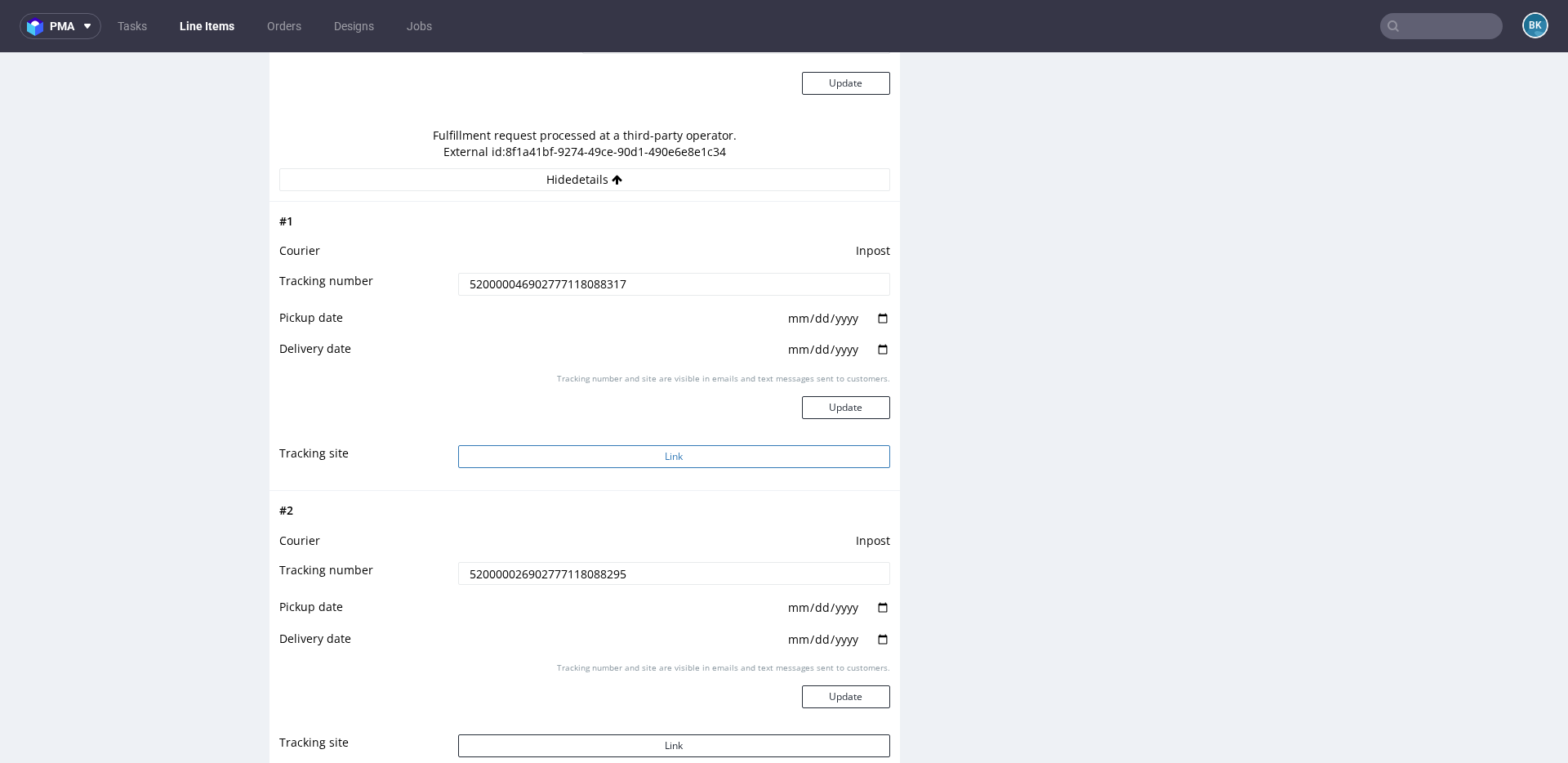
scroll to position [1882, 0]
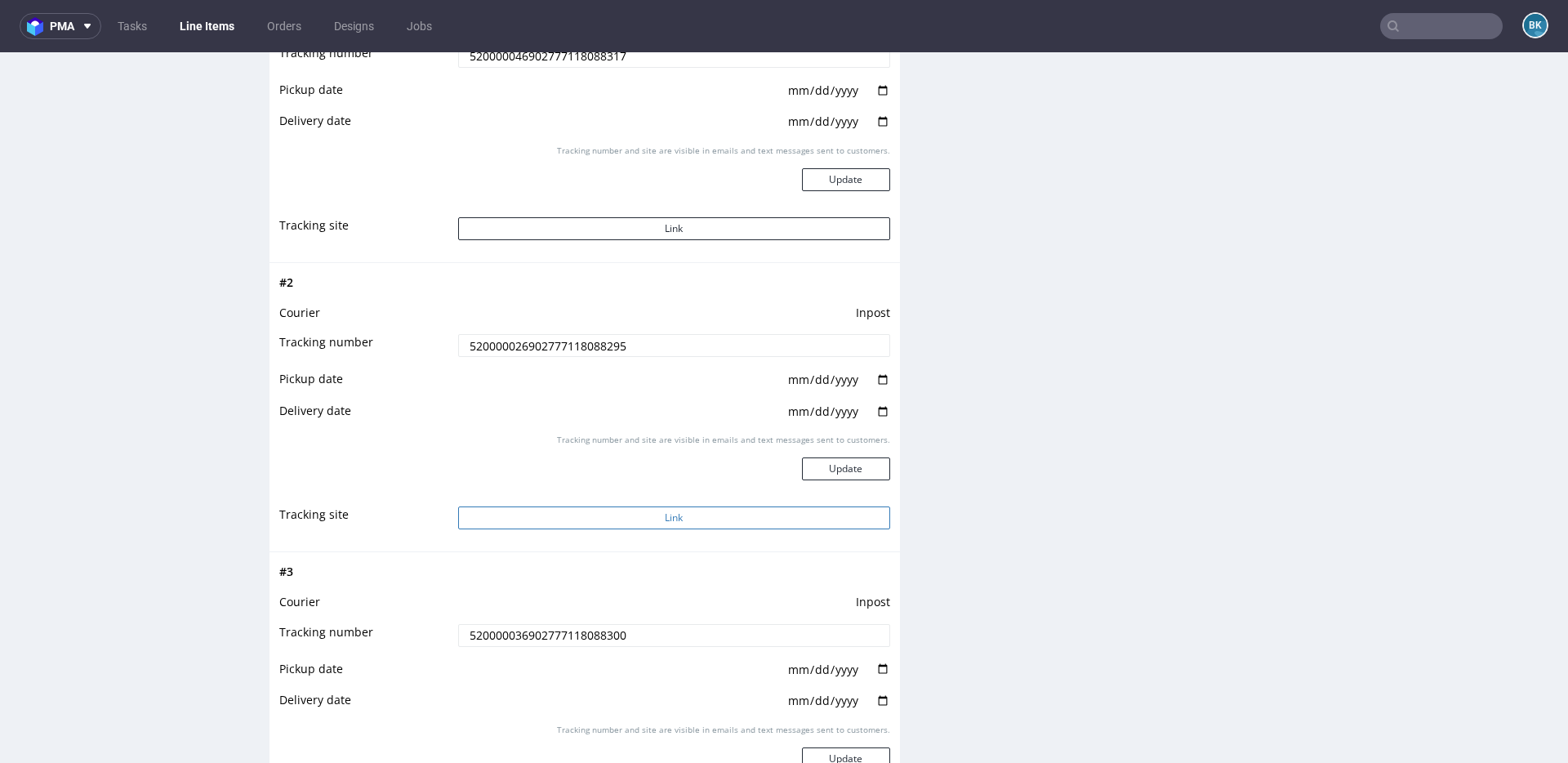
click at [657, 513] on button "Link" at bounding box center [674, 518] width 432 height 23
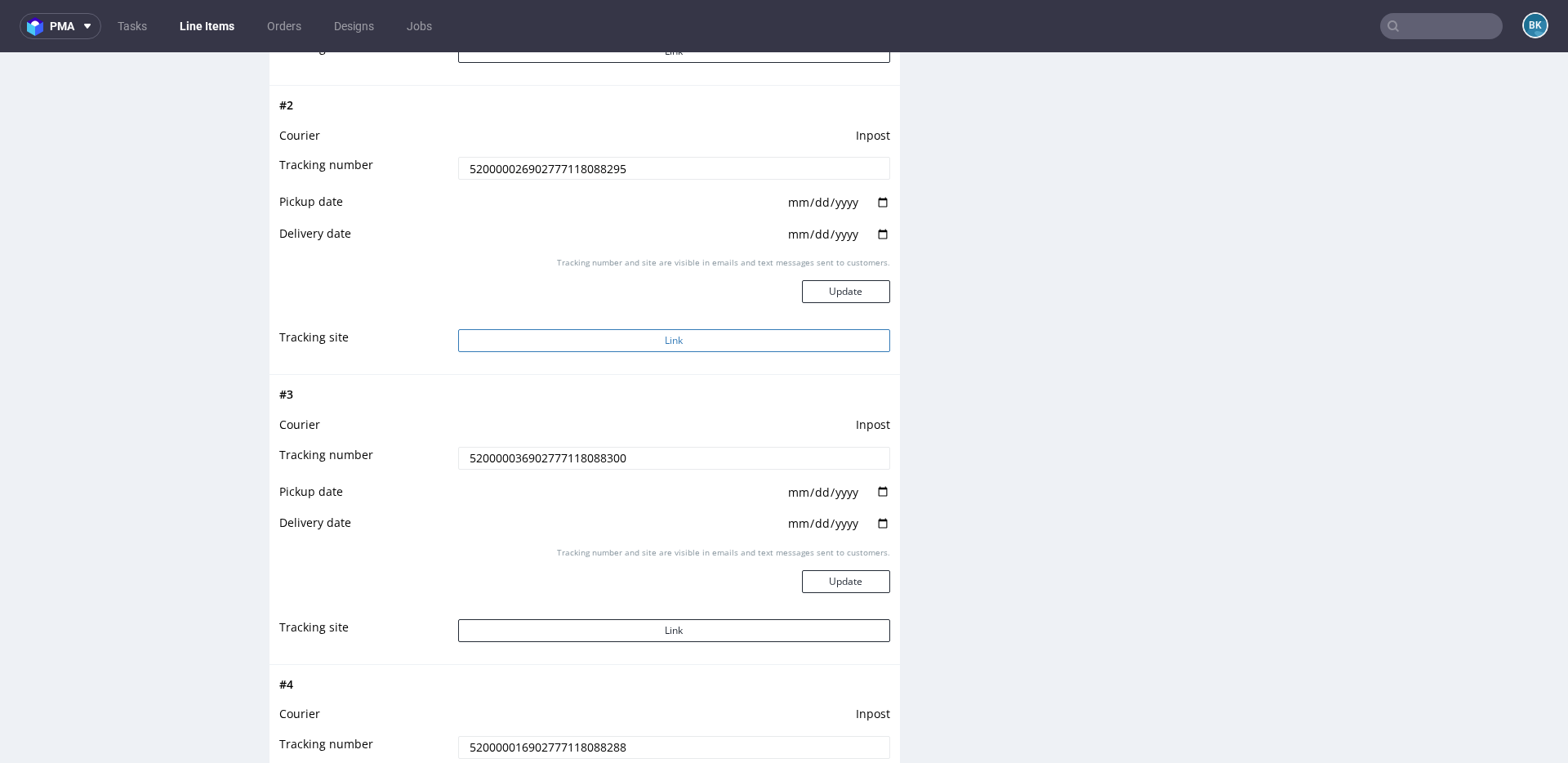
scroll to position [2089, 0]
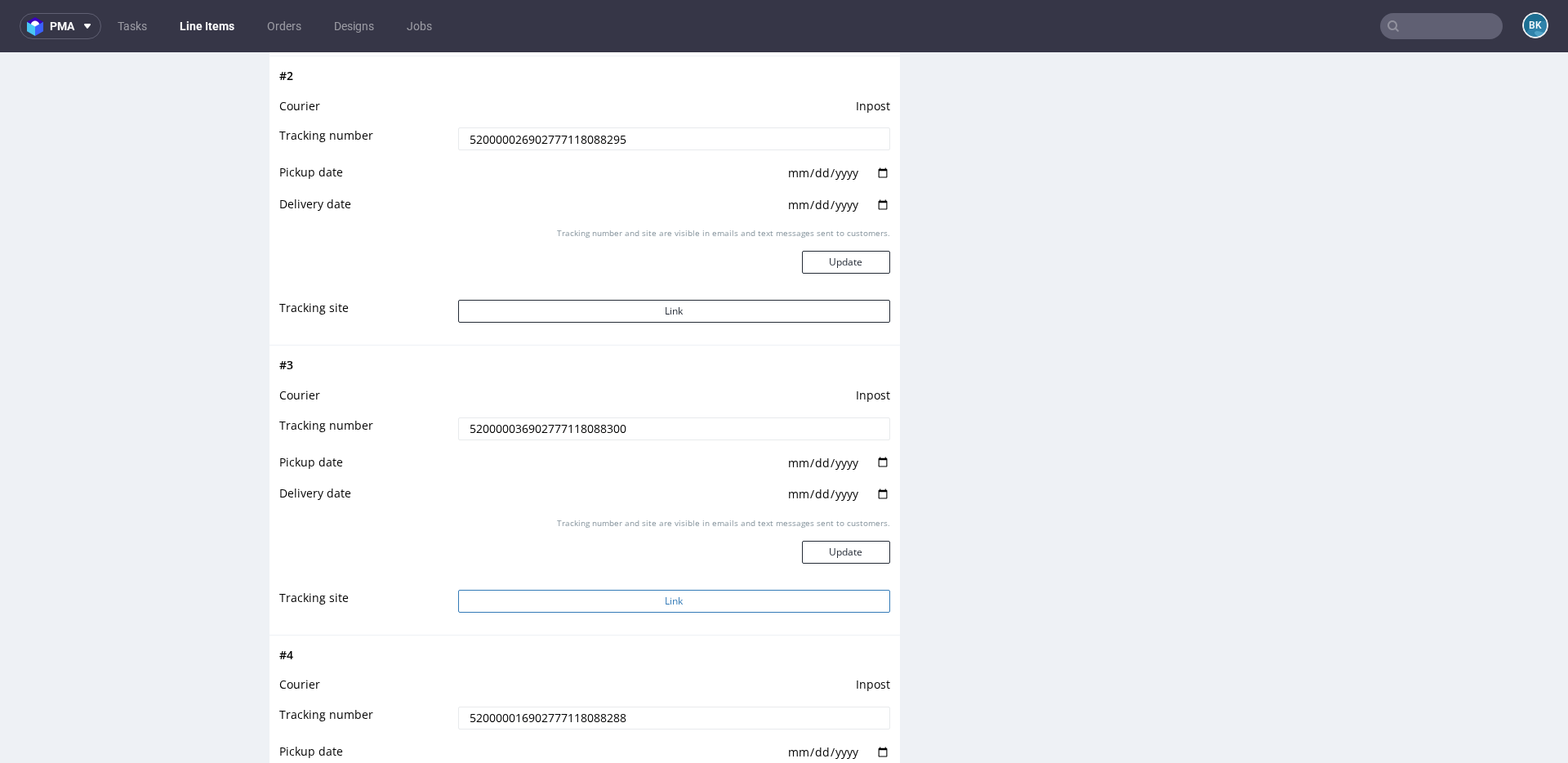
click at [661, 601] on button "Link" at bounding box center [674, 601] width 432 height 23
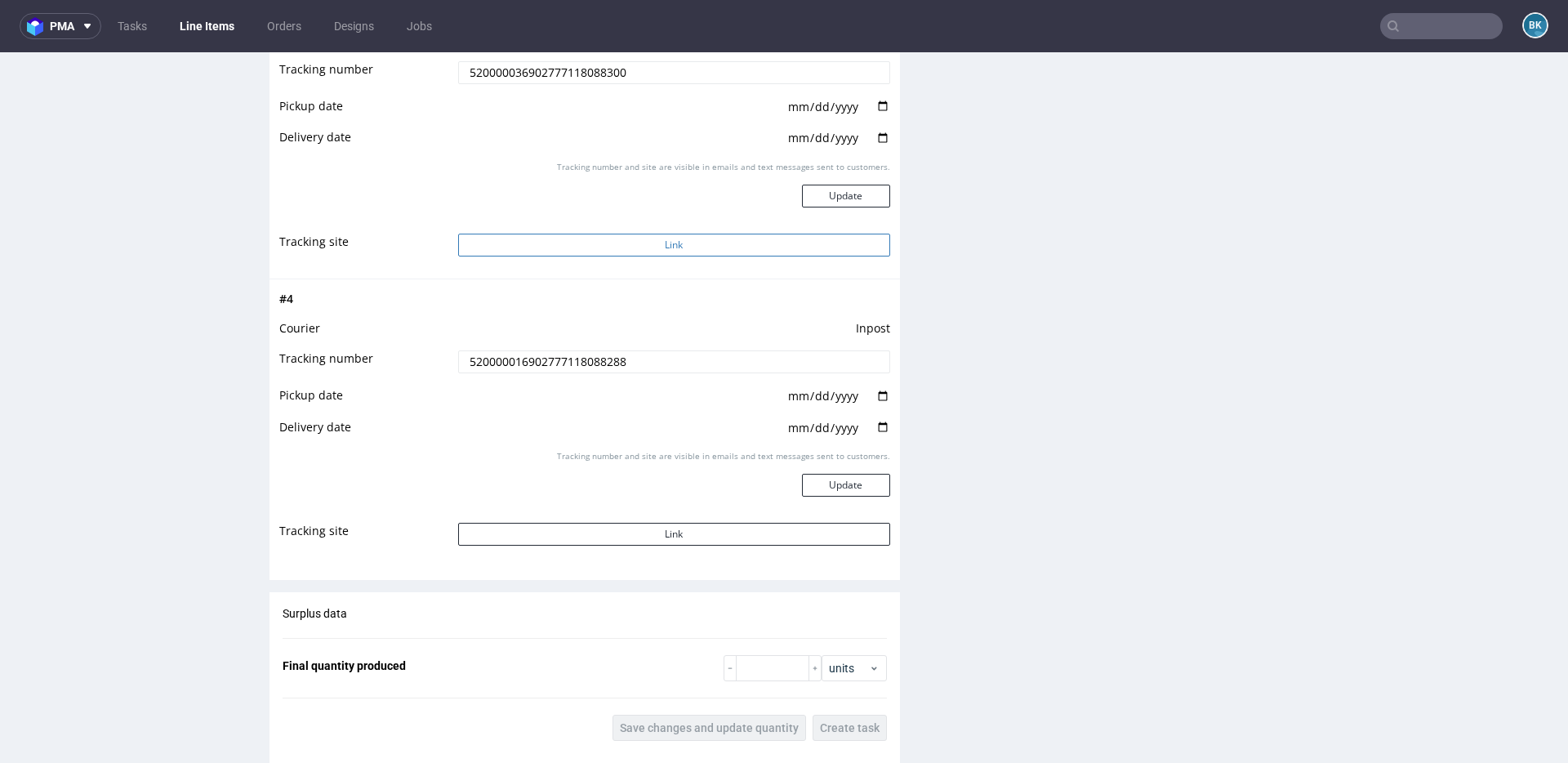
scroll to position [2456, 0]
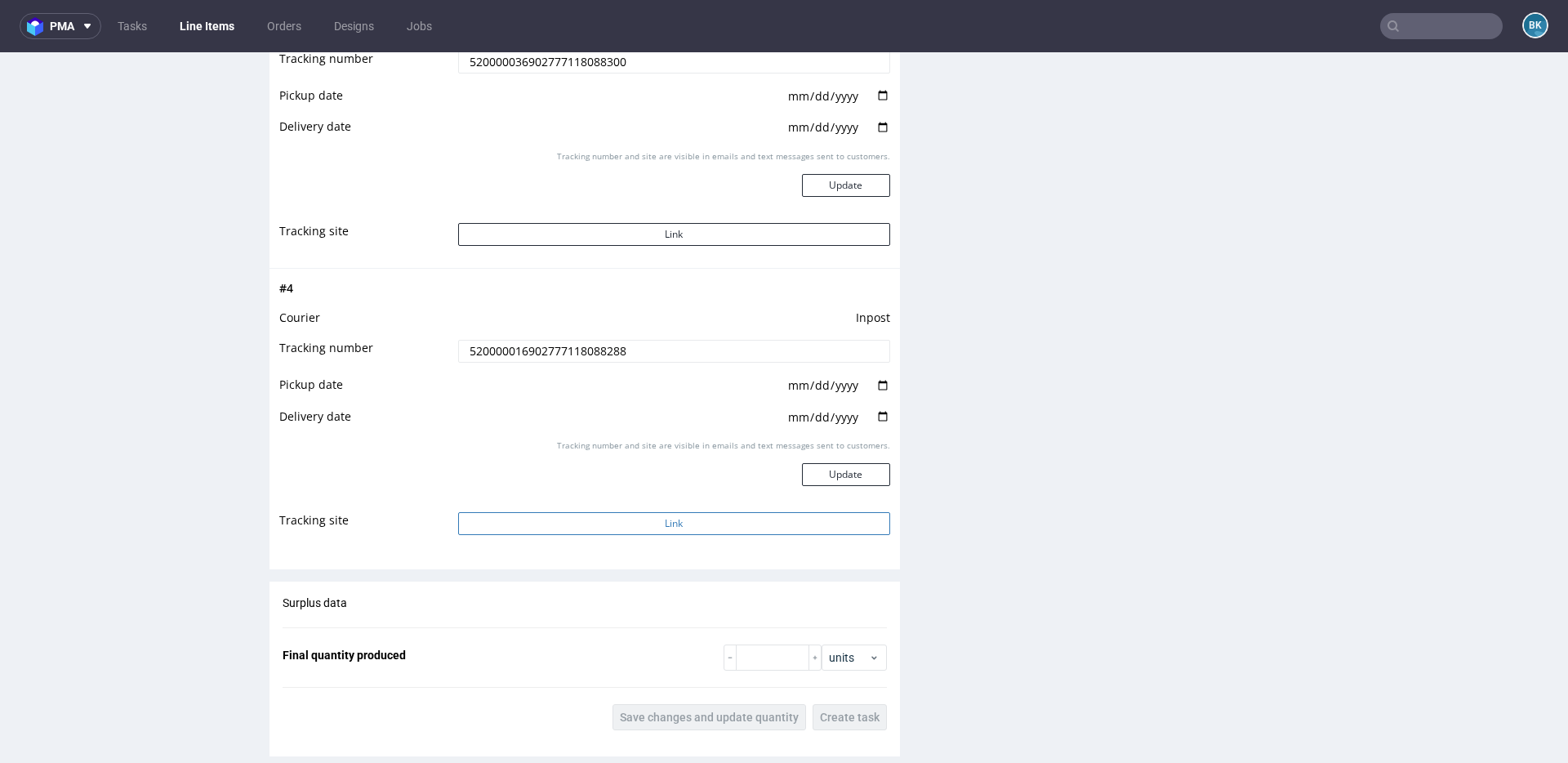
click at [669, 518] on button "Link" at bounding box center [674, 524] width 432 height 23
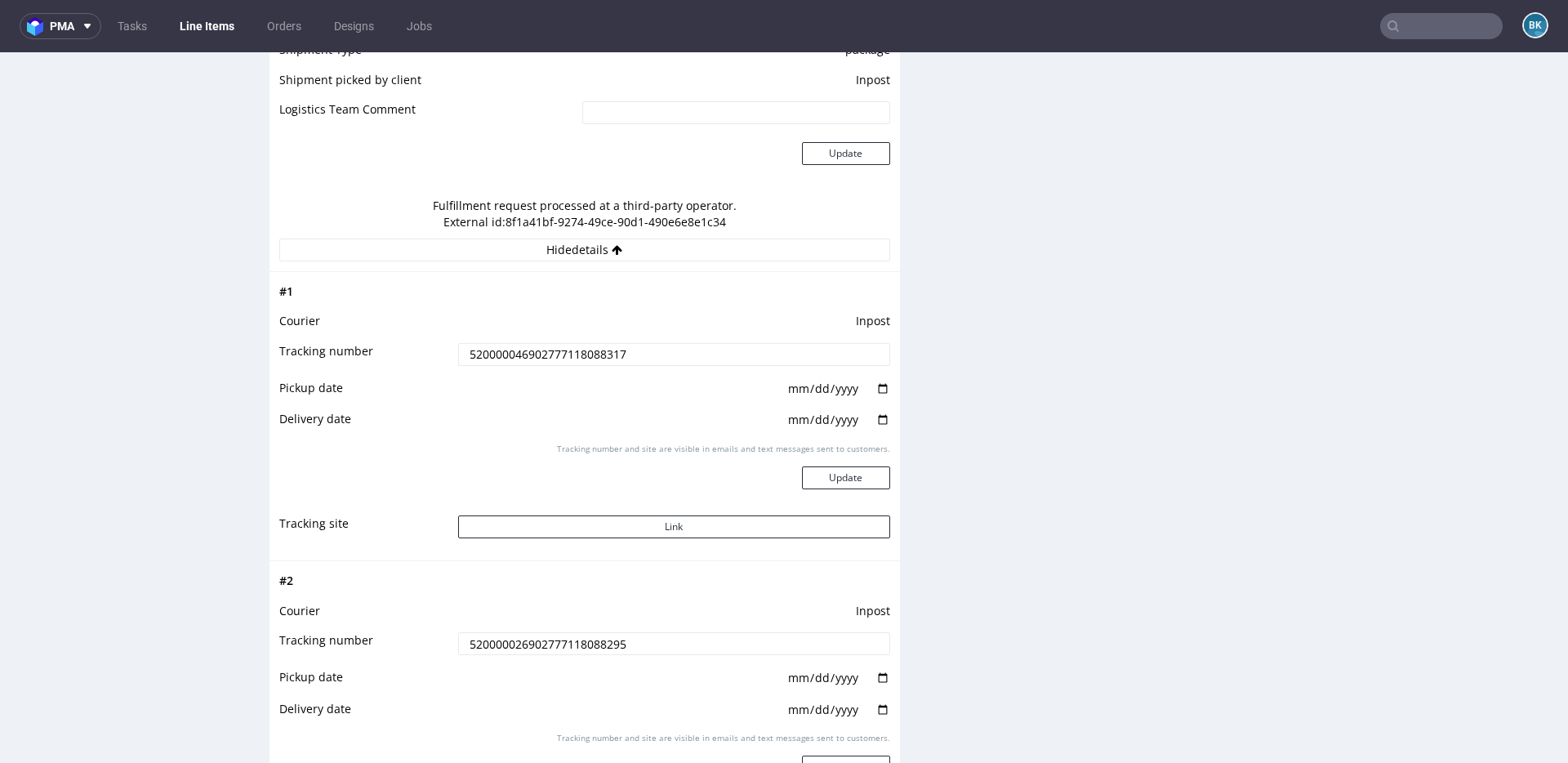
scroll to position [1582, 0]
click at [559, 359] on input "520000046902777118088317" at bounding box center [674, 357] width 432 height 23
click at [566, 646] on input "520000026902777118088295" at bounding box center [674, 646] width 432 height 23
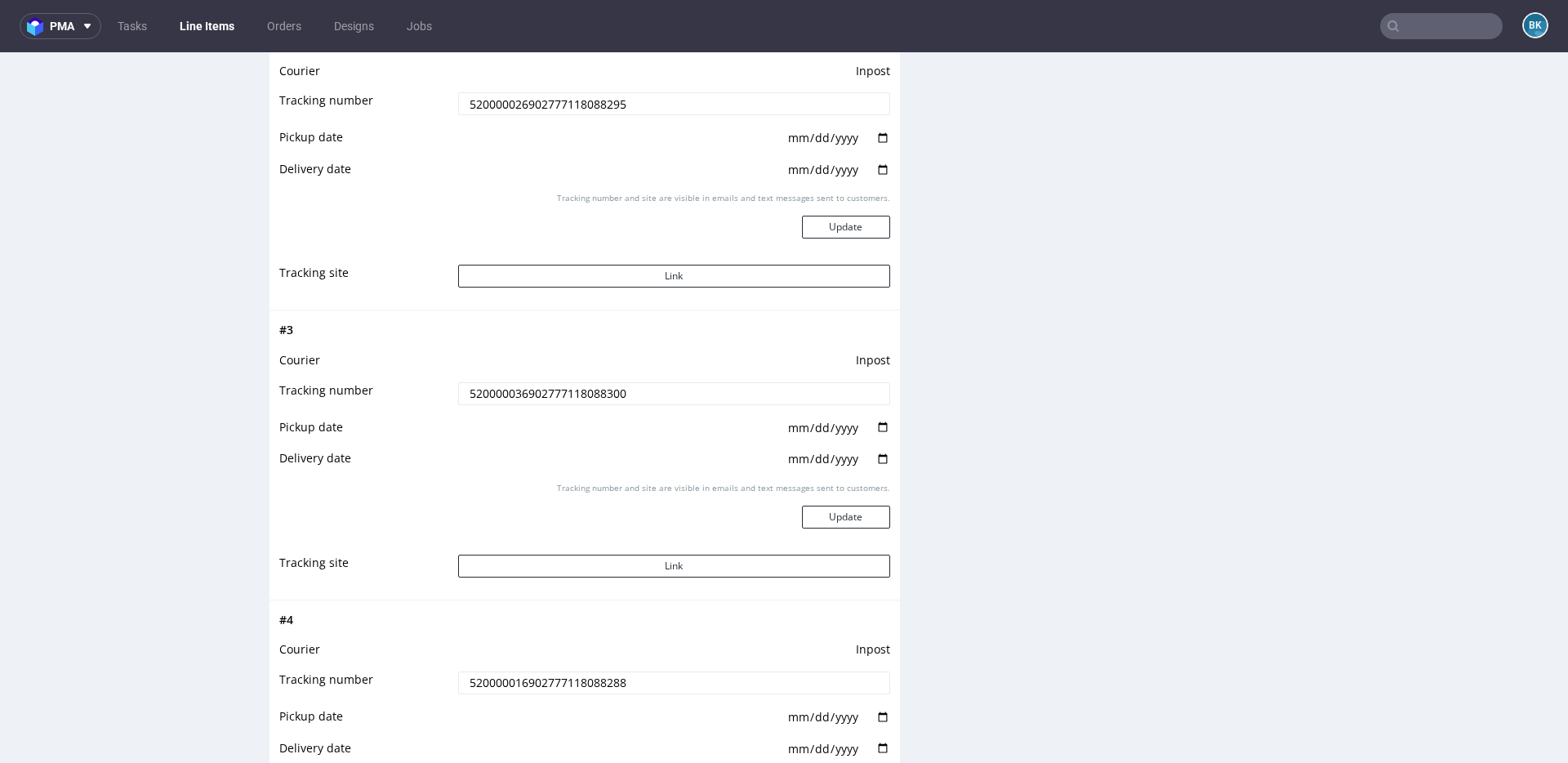
scroll to position [2156, 0]
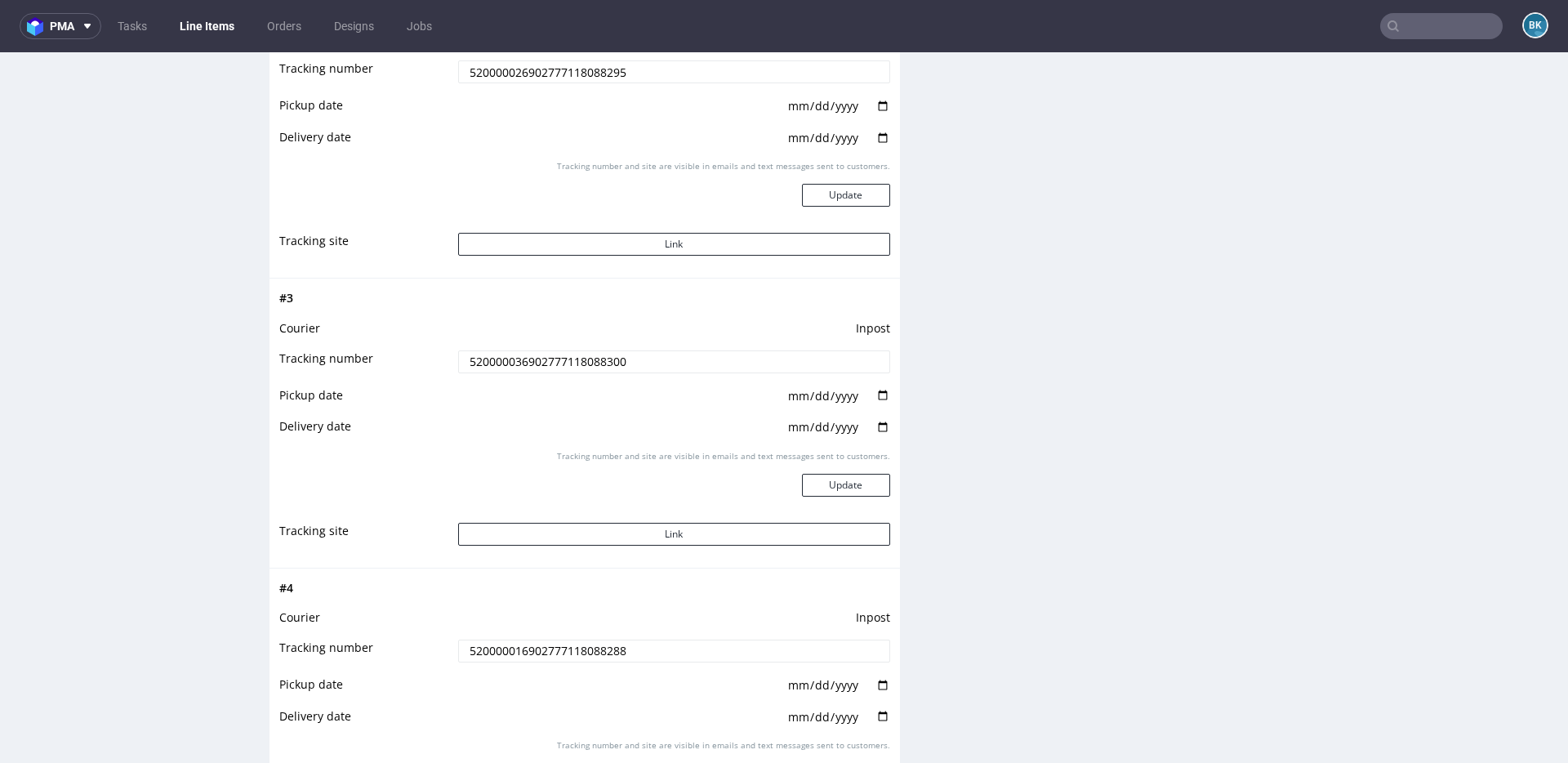
click at [562, 356] on input "520000036902777118088300" at bounding box center [674, 362] width 432 height 23
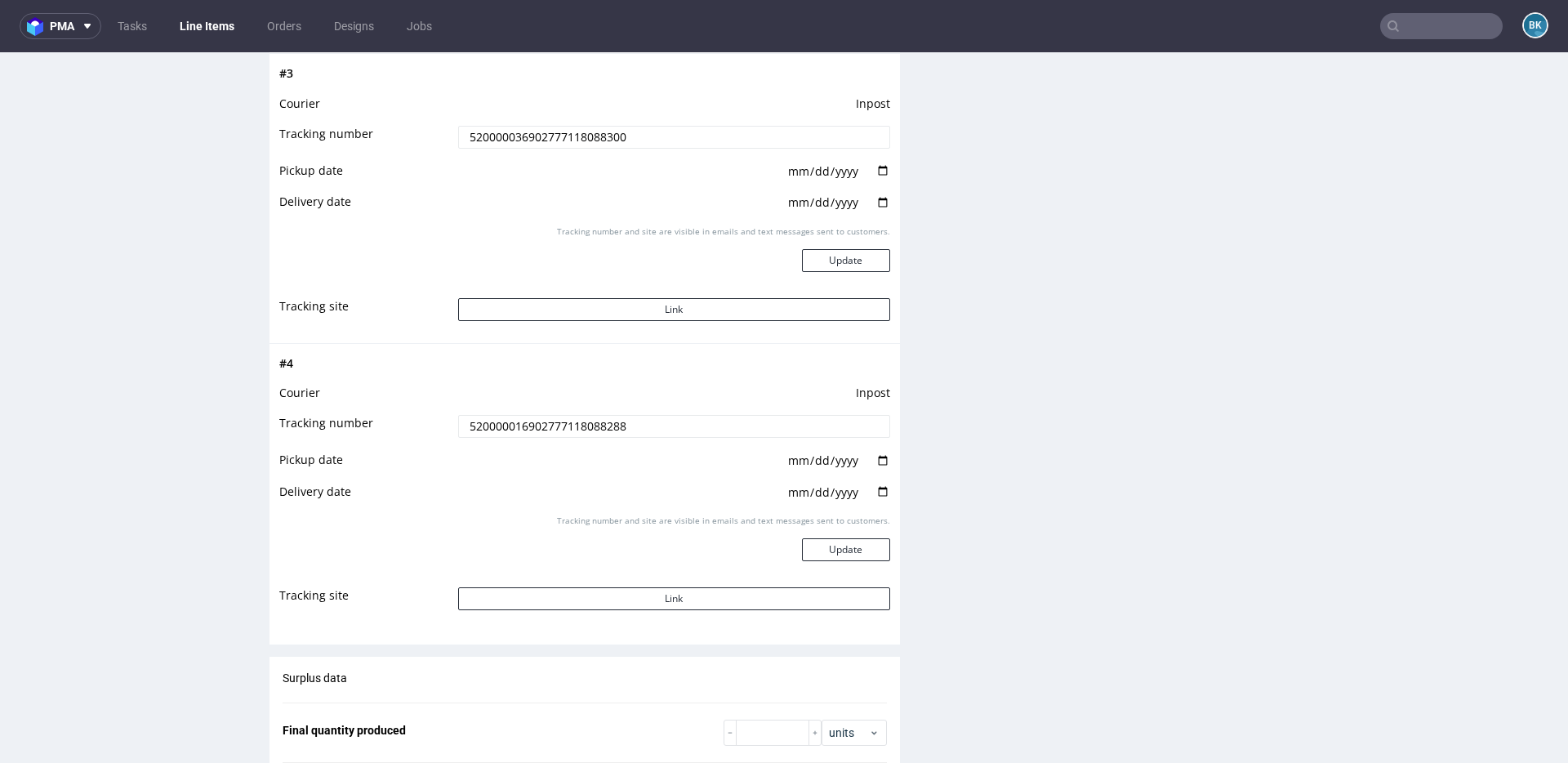
scroll to position [2385, 0]
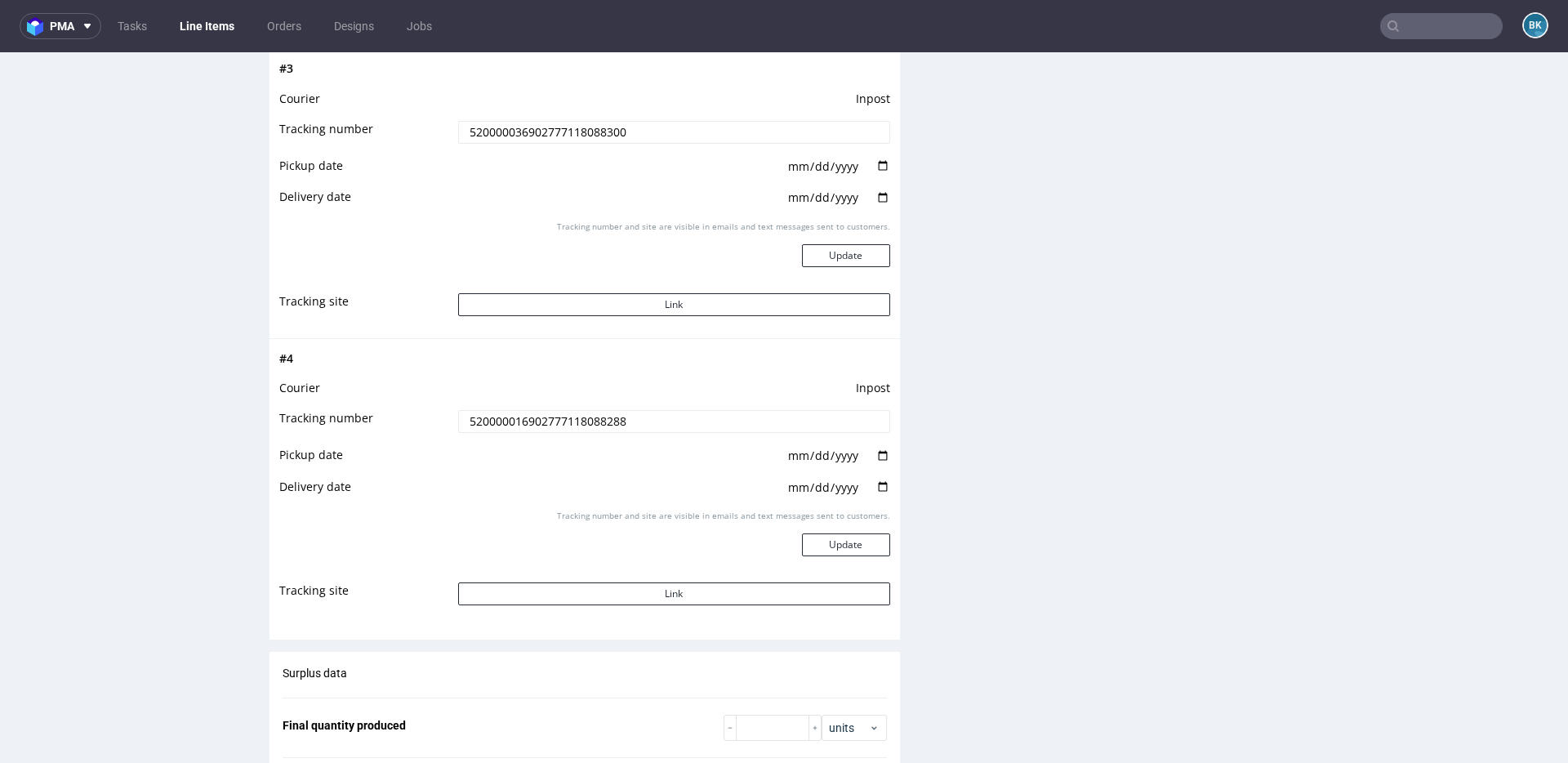
click at [586, 421] on input "520000016902777118088288" at bounding box center [674, 422] width 432 height 23
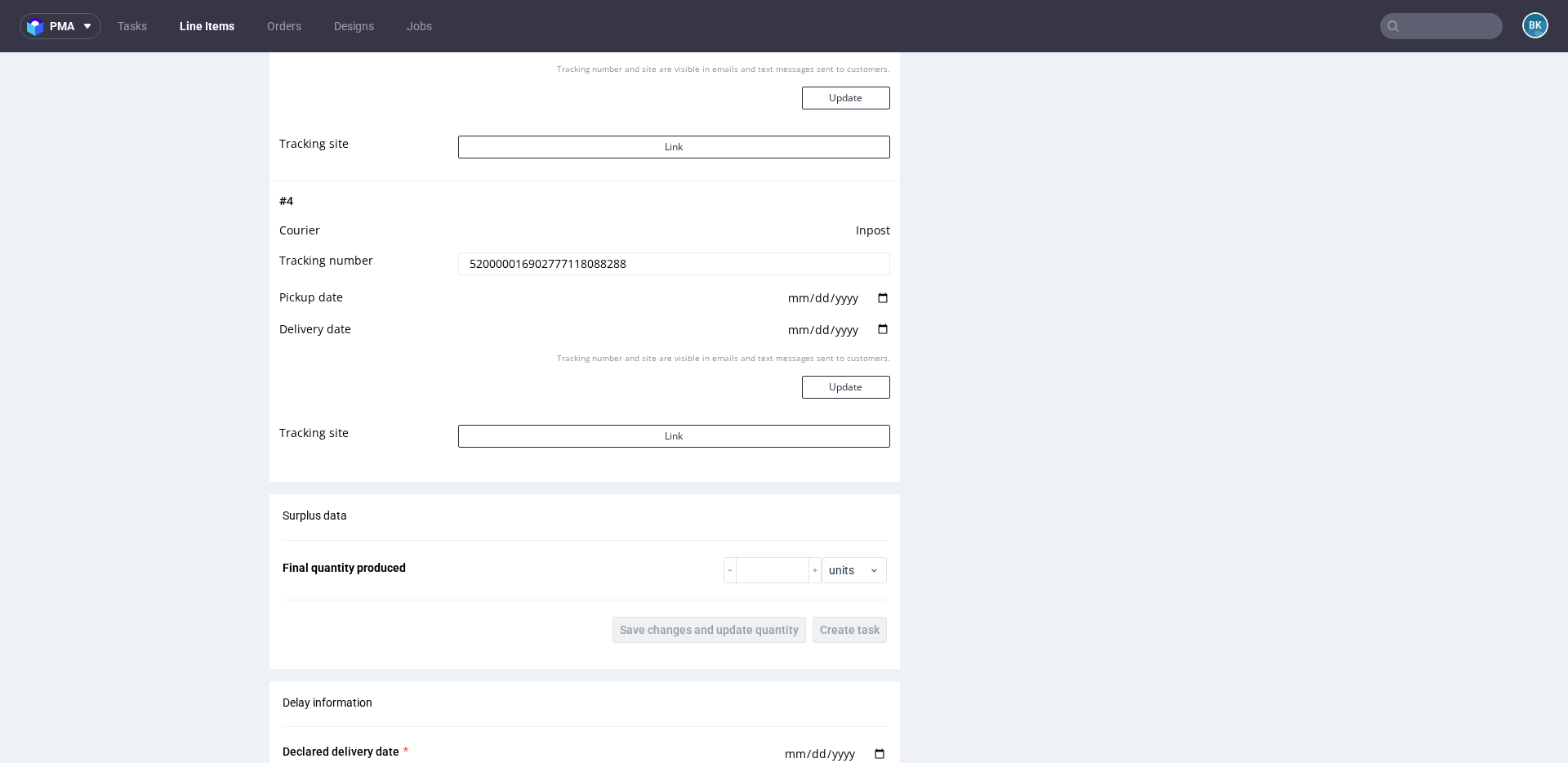
scroll to position [2580, 0]
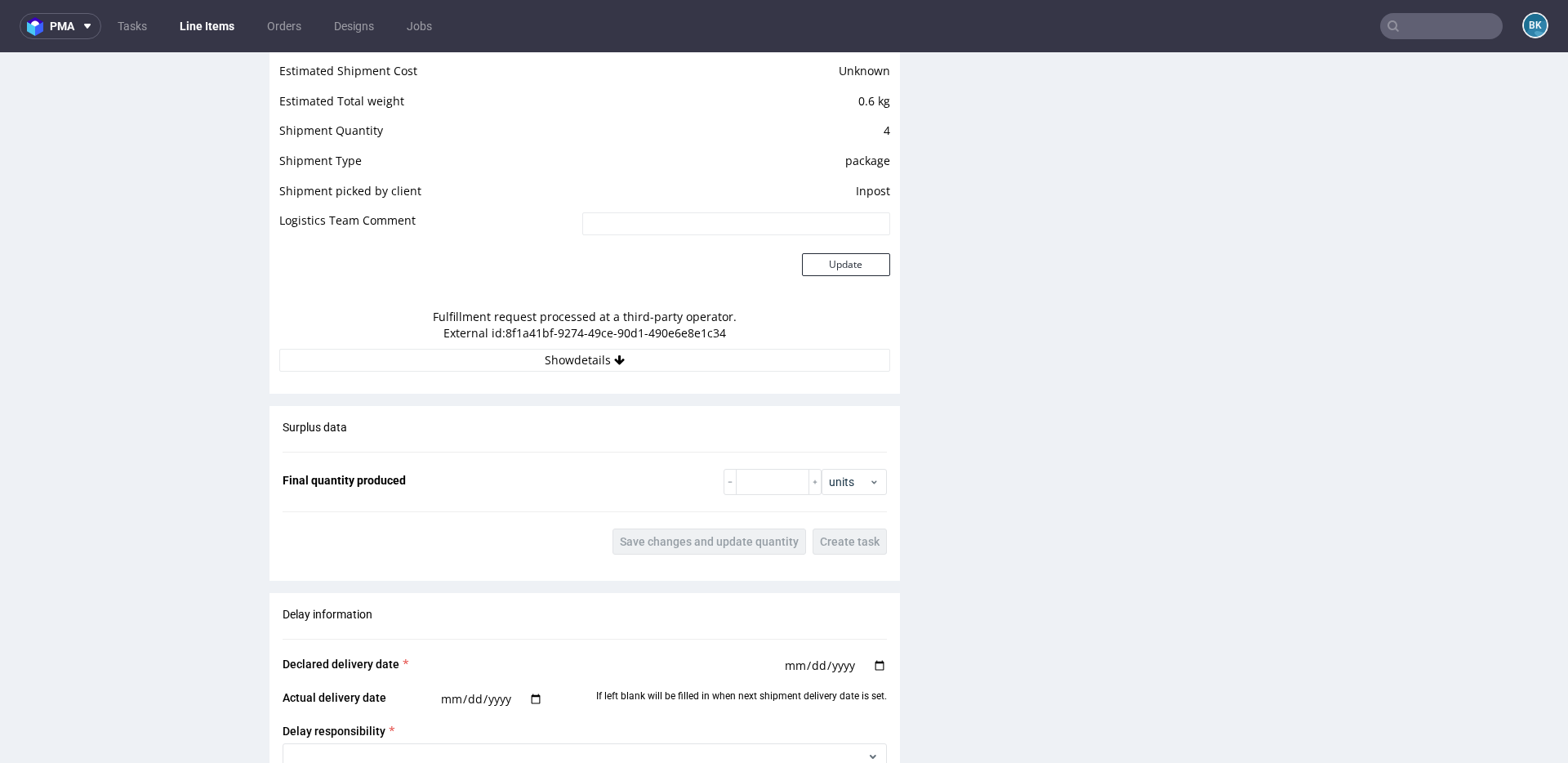
scroll to position [1402, 0]
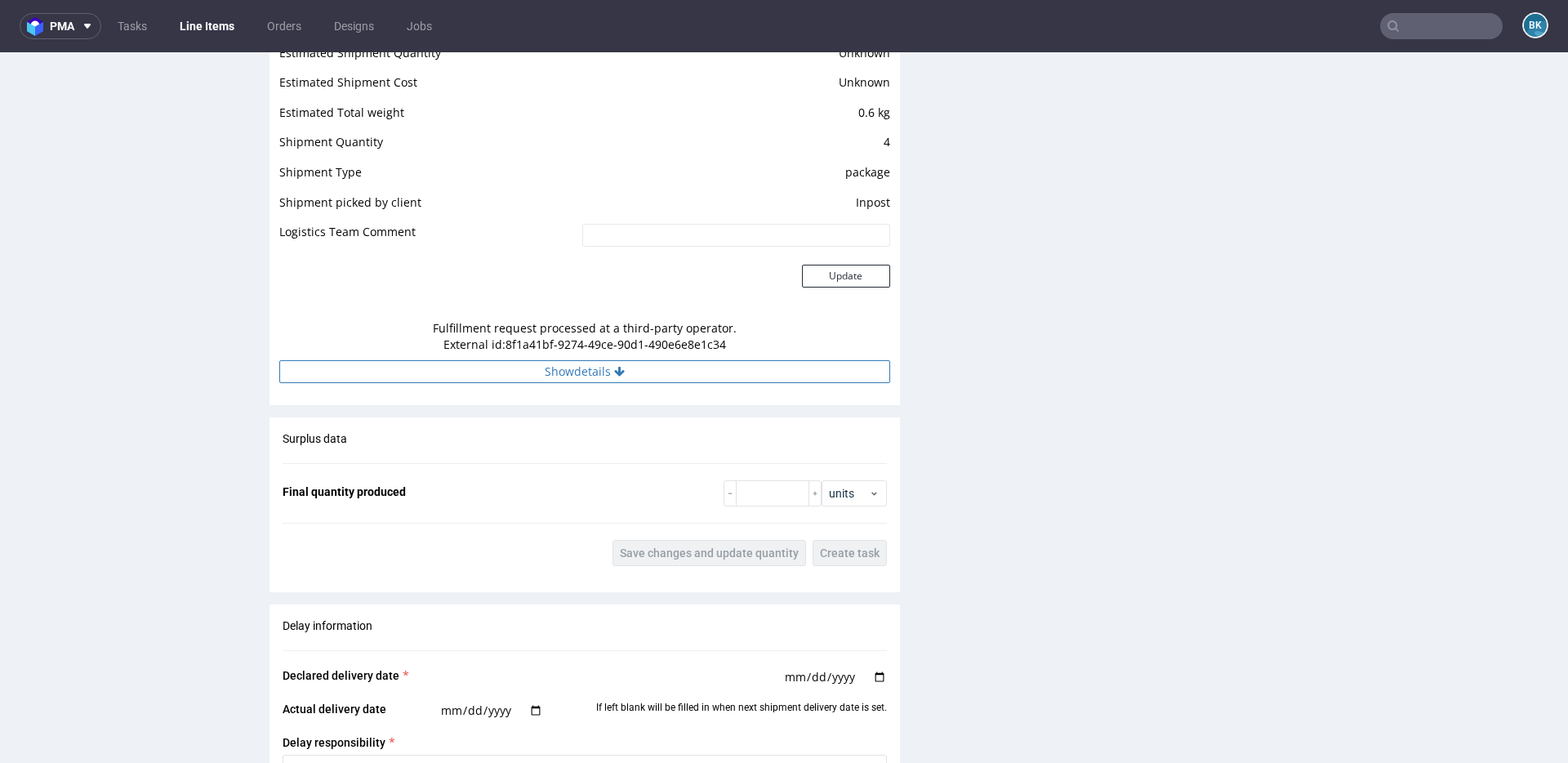
click at [568, 370] on button "Show details" at bounding box center [584, 372] width 611 height 23
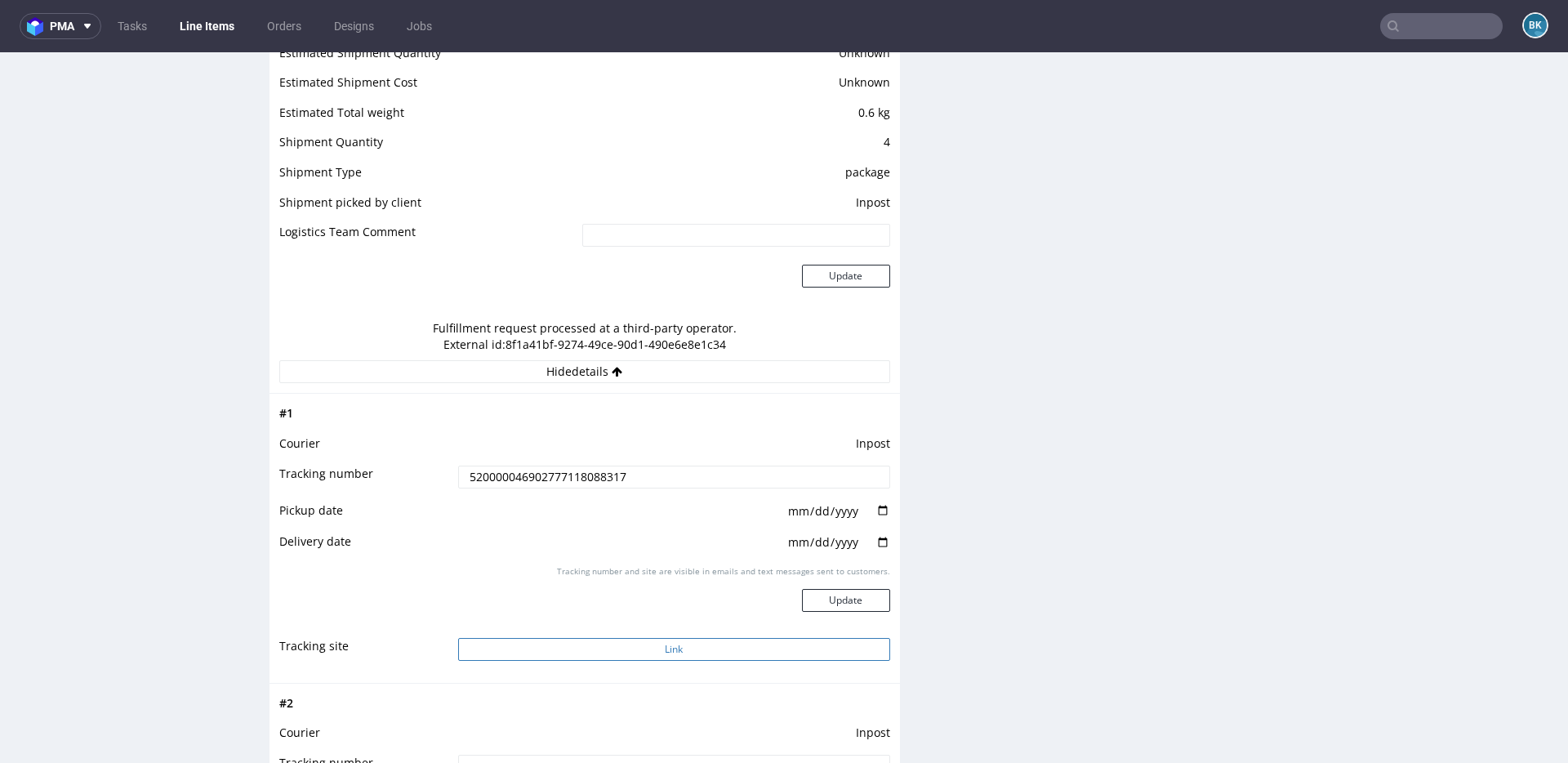
click at [649, 650] on button "Link" at bounding box center [674, 650] width 432 height 23
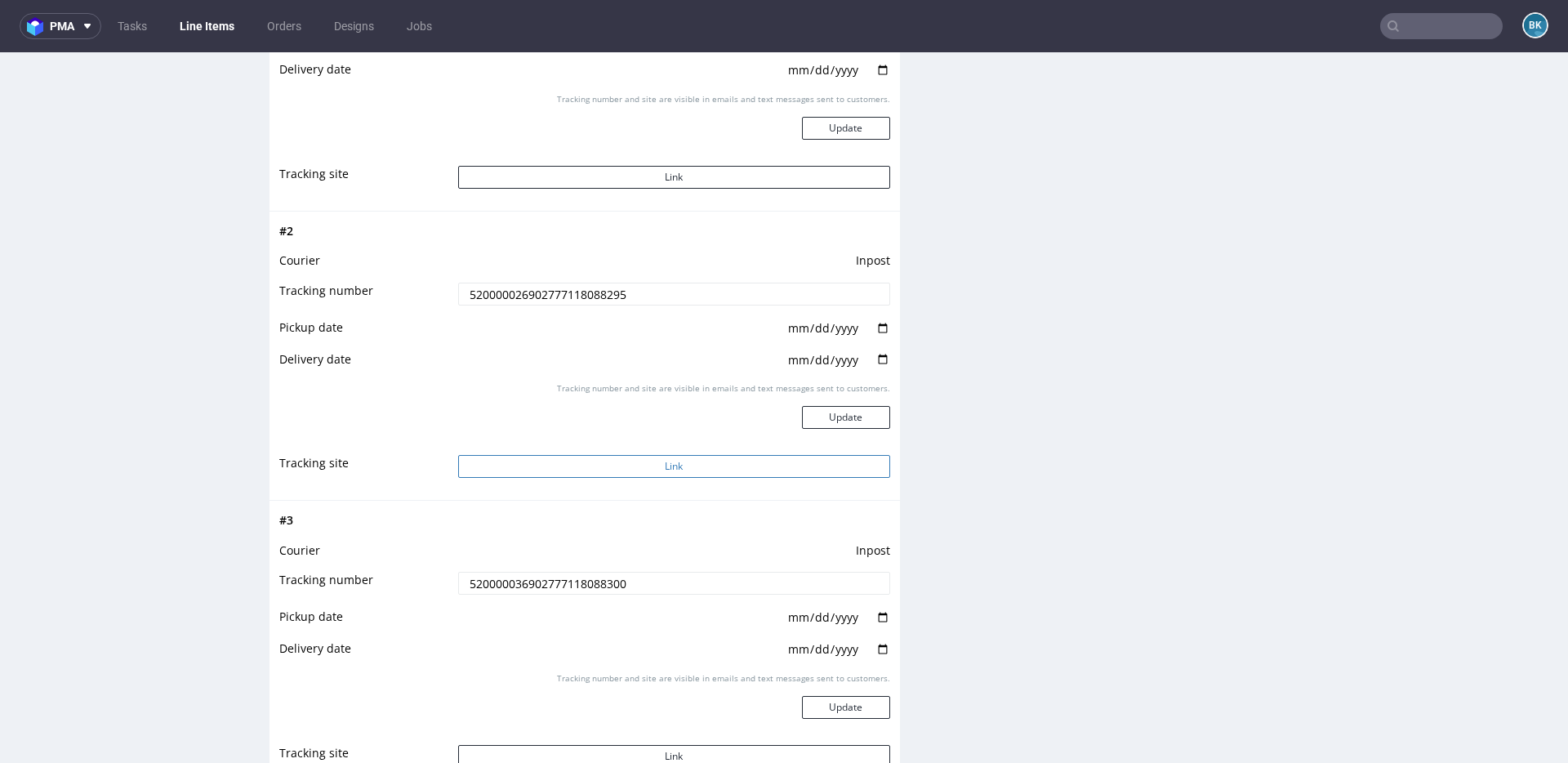
scroll to position [1896, 0]
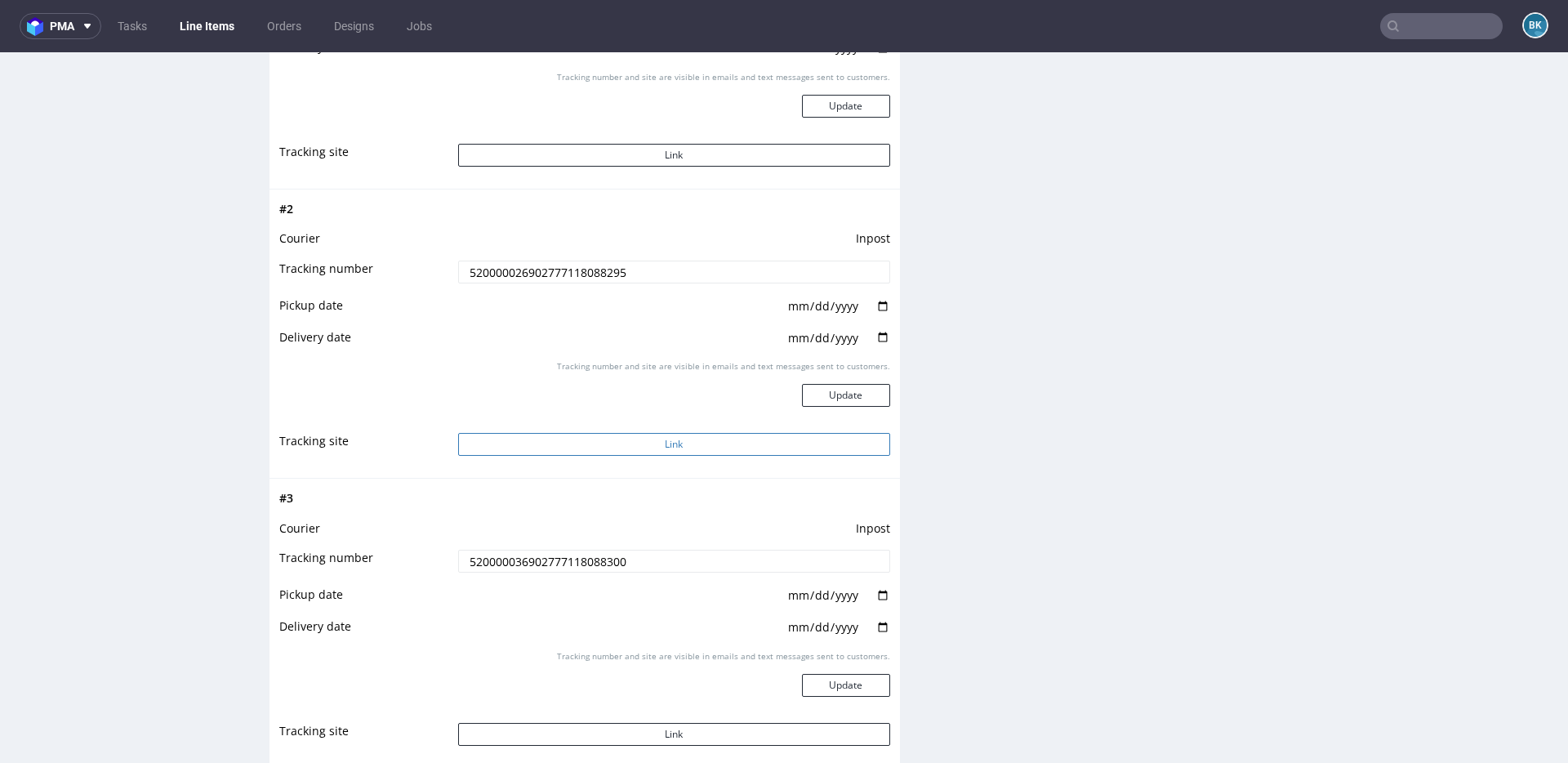
click at [678, 447] on button "Link" at bounding box center [674, 444] width 432 height 23
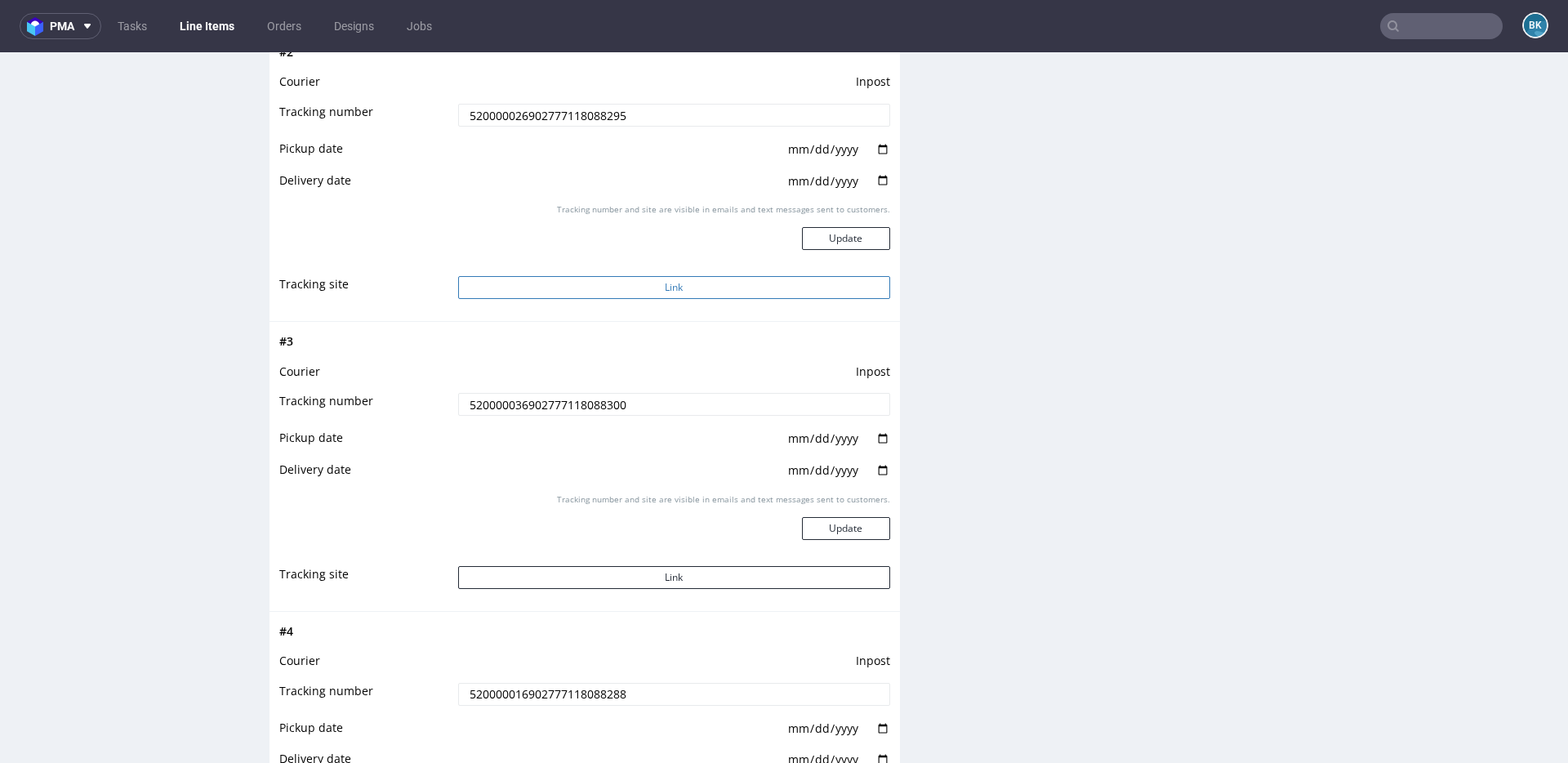
scroll to position [2102, 0]
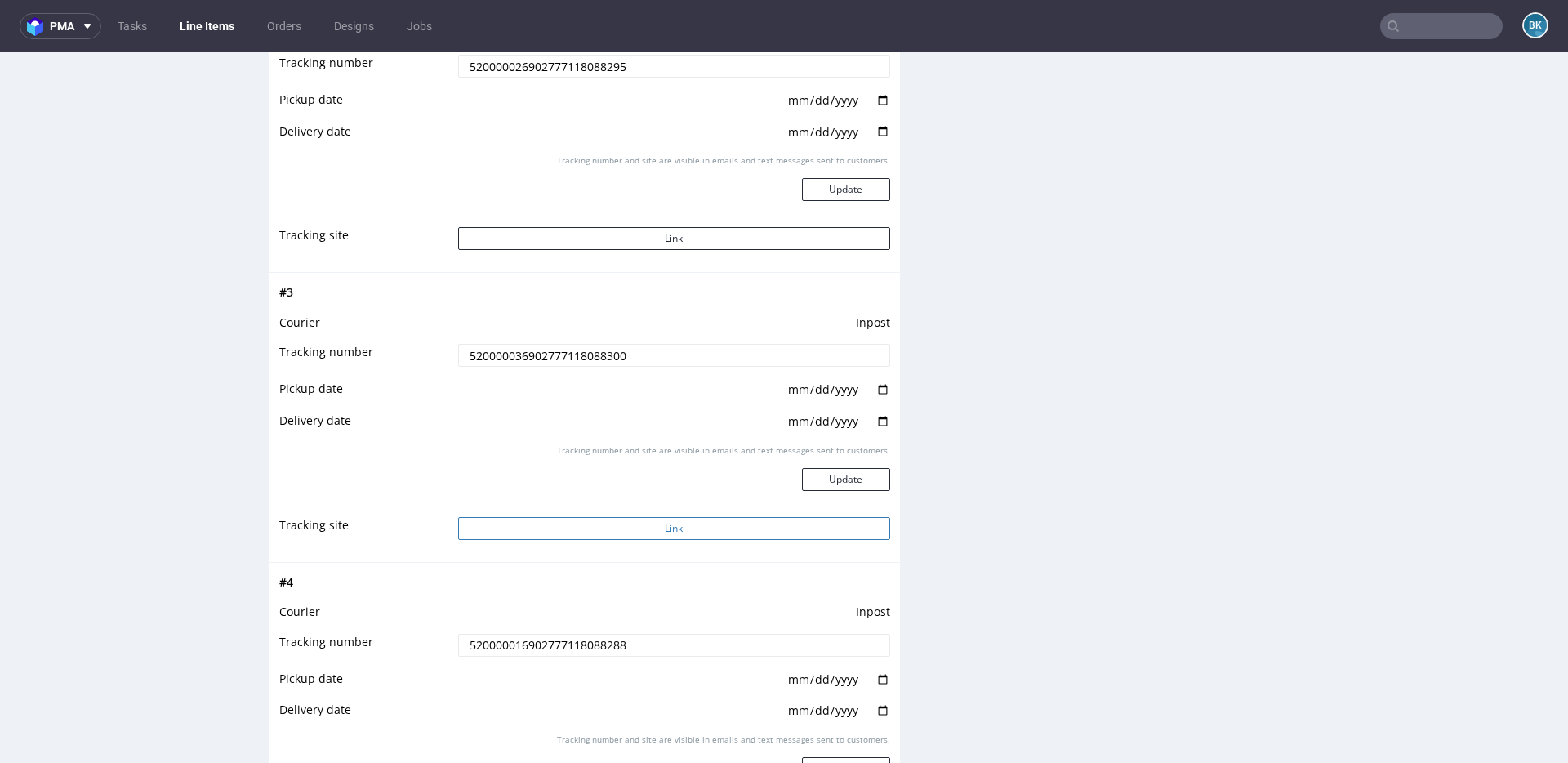
click at [680, 534] on button "Link" at bounding box center [674, 529] width 432 height 23
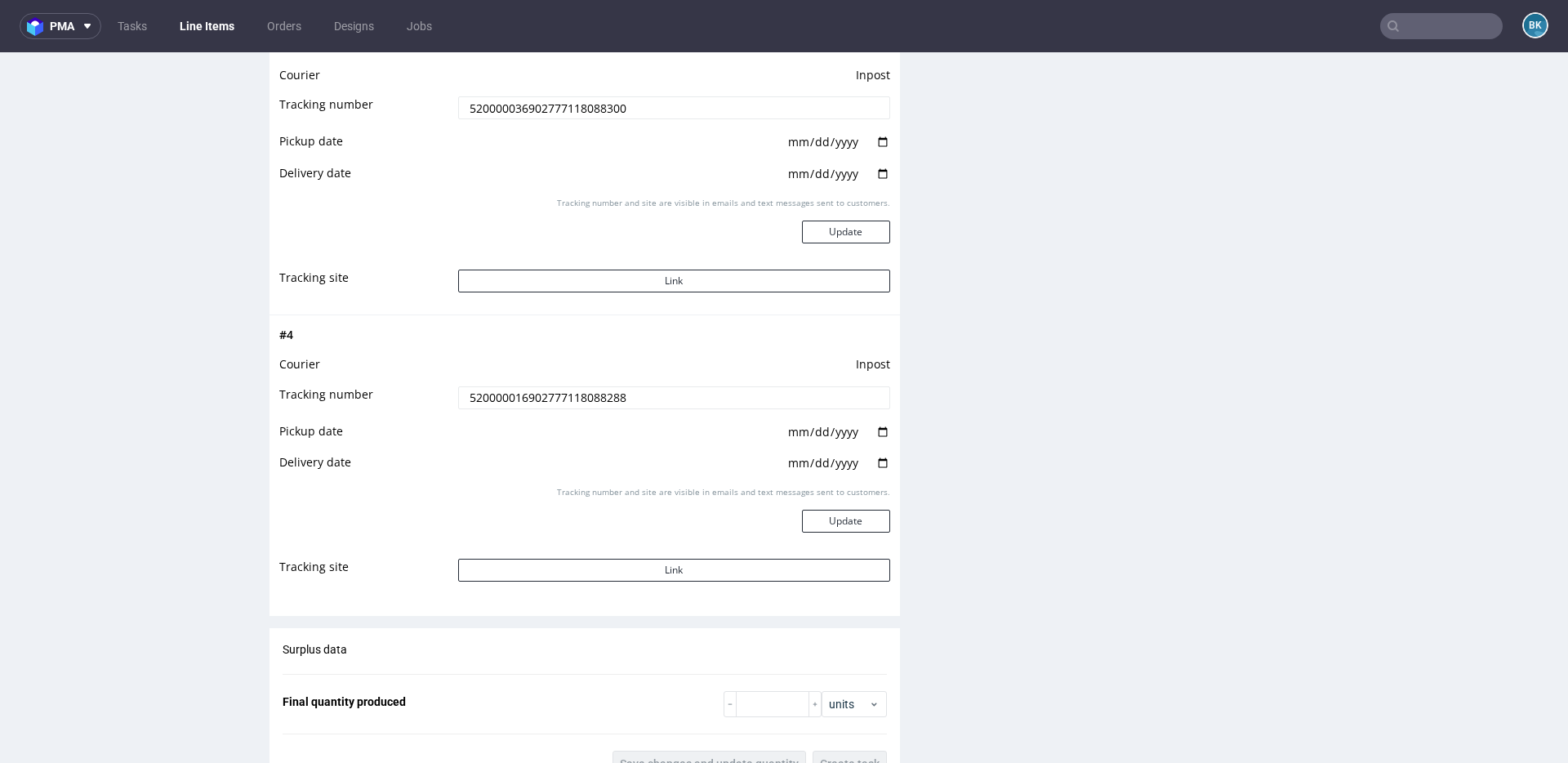
scroll to position [2353, 0]
click at [672, 568] on button "Link" at bounding box center [674, 567] width 432 height 23
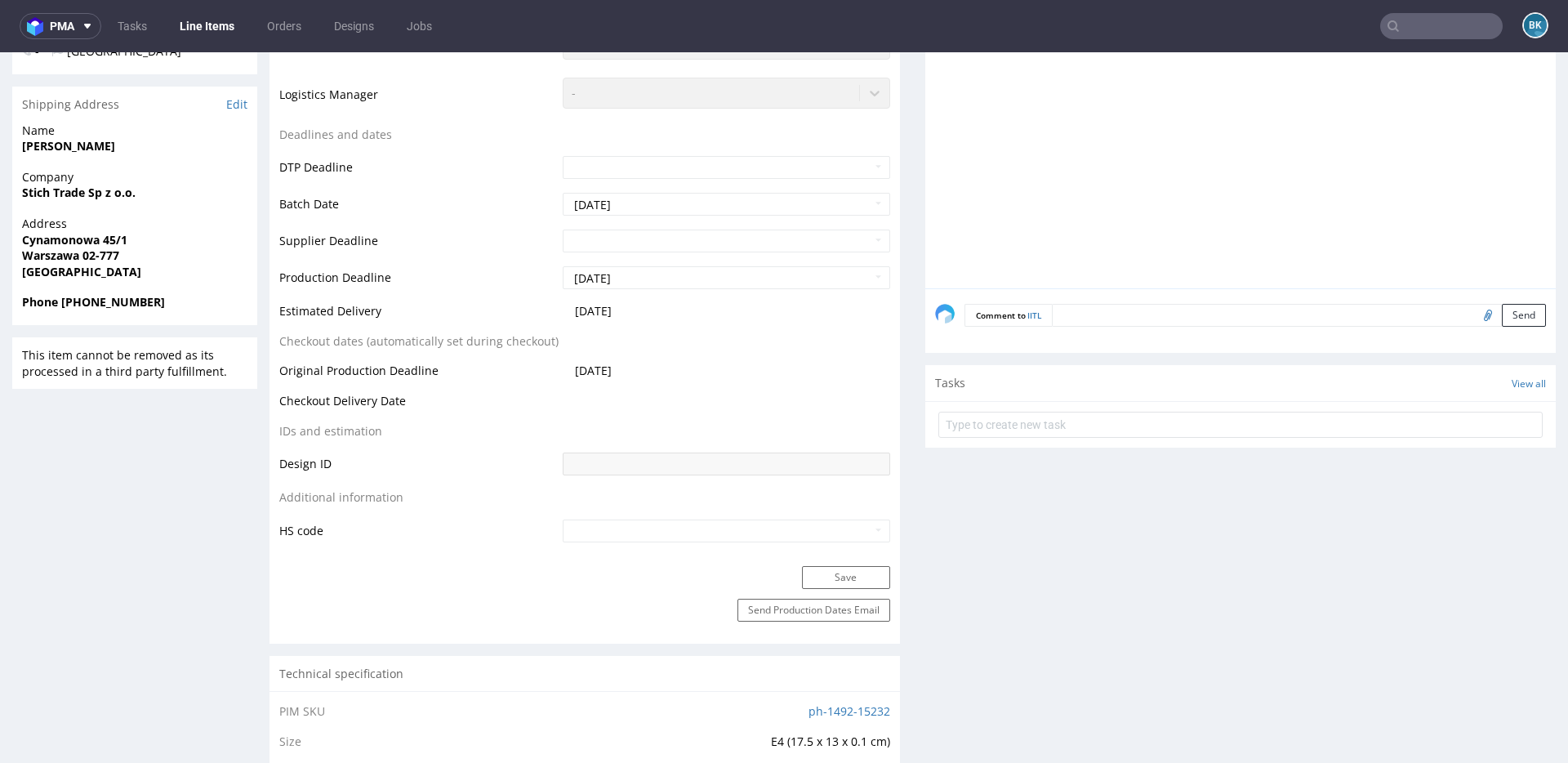
scroll to position [0, 0]
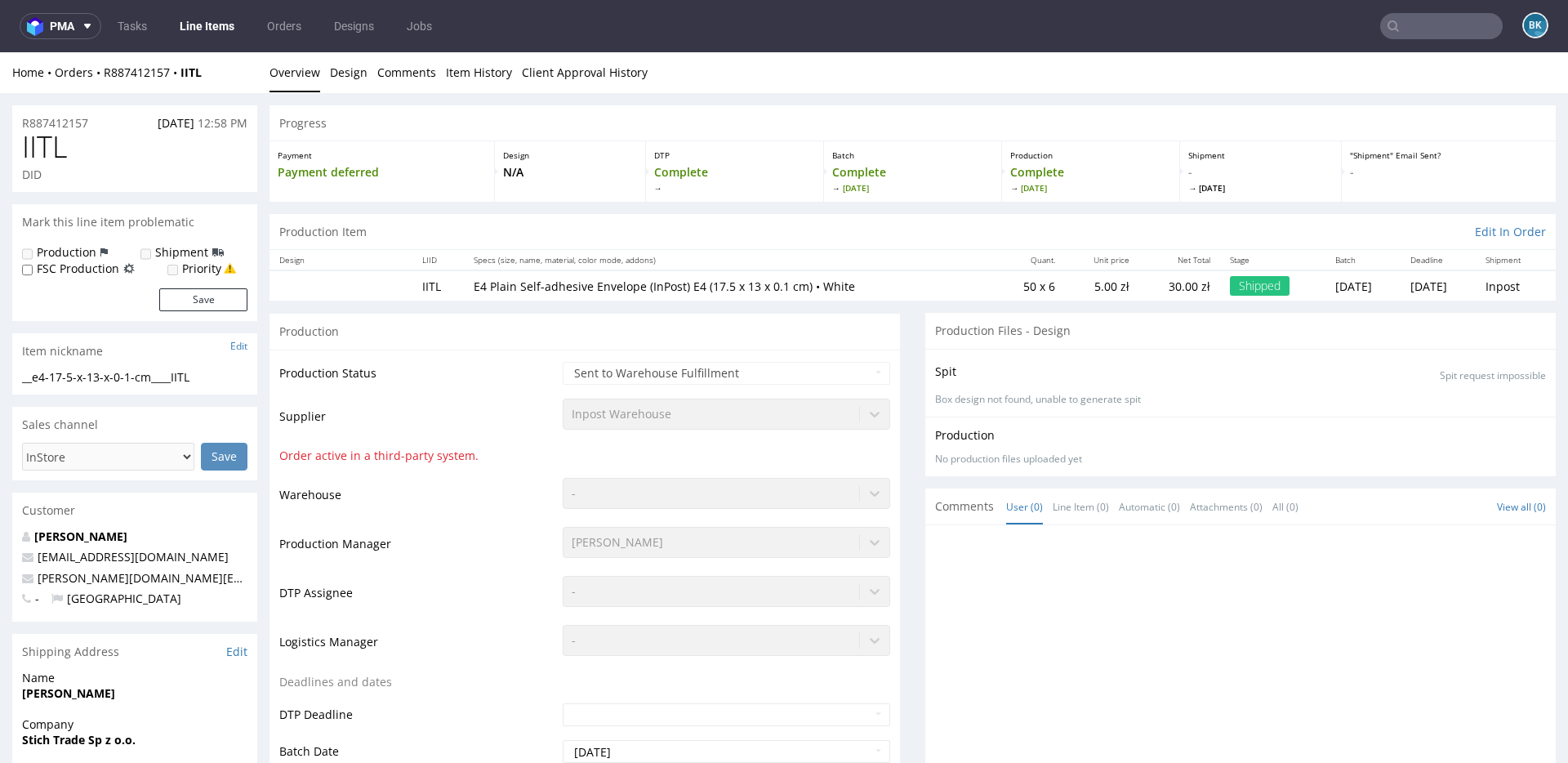
click at [579, 283] on p "E4 Plain Self-adhesive Envelope (InPost) E4 (17.5 x 13 x 0.1 cm) • White" at bounding box center [731, 287] width 514 height 17
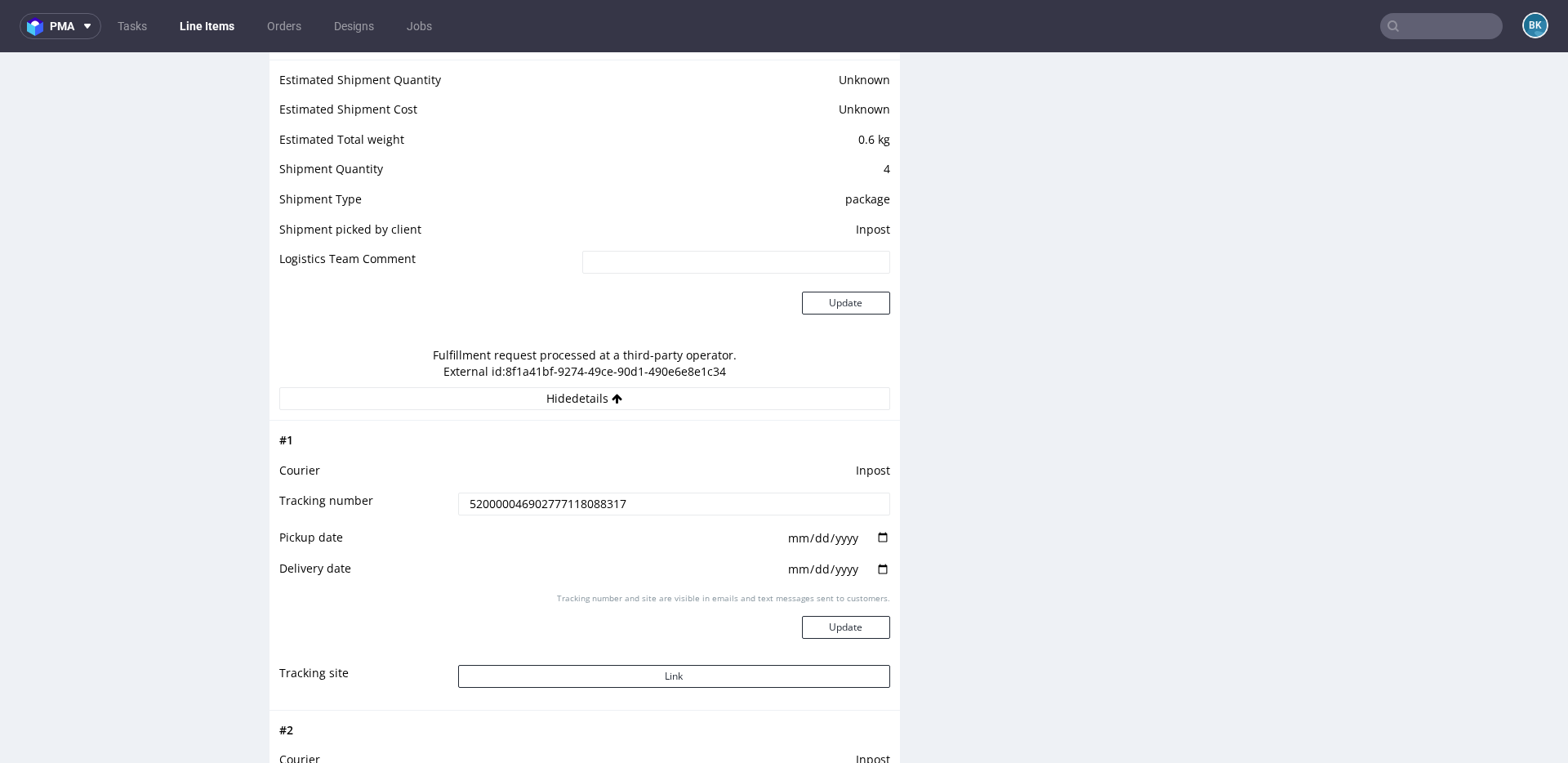
scroll to position [1388, 0]
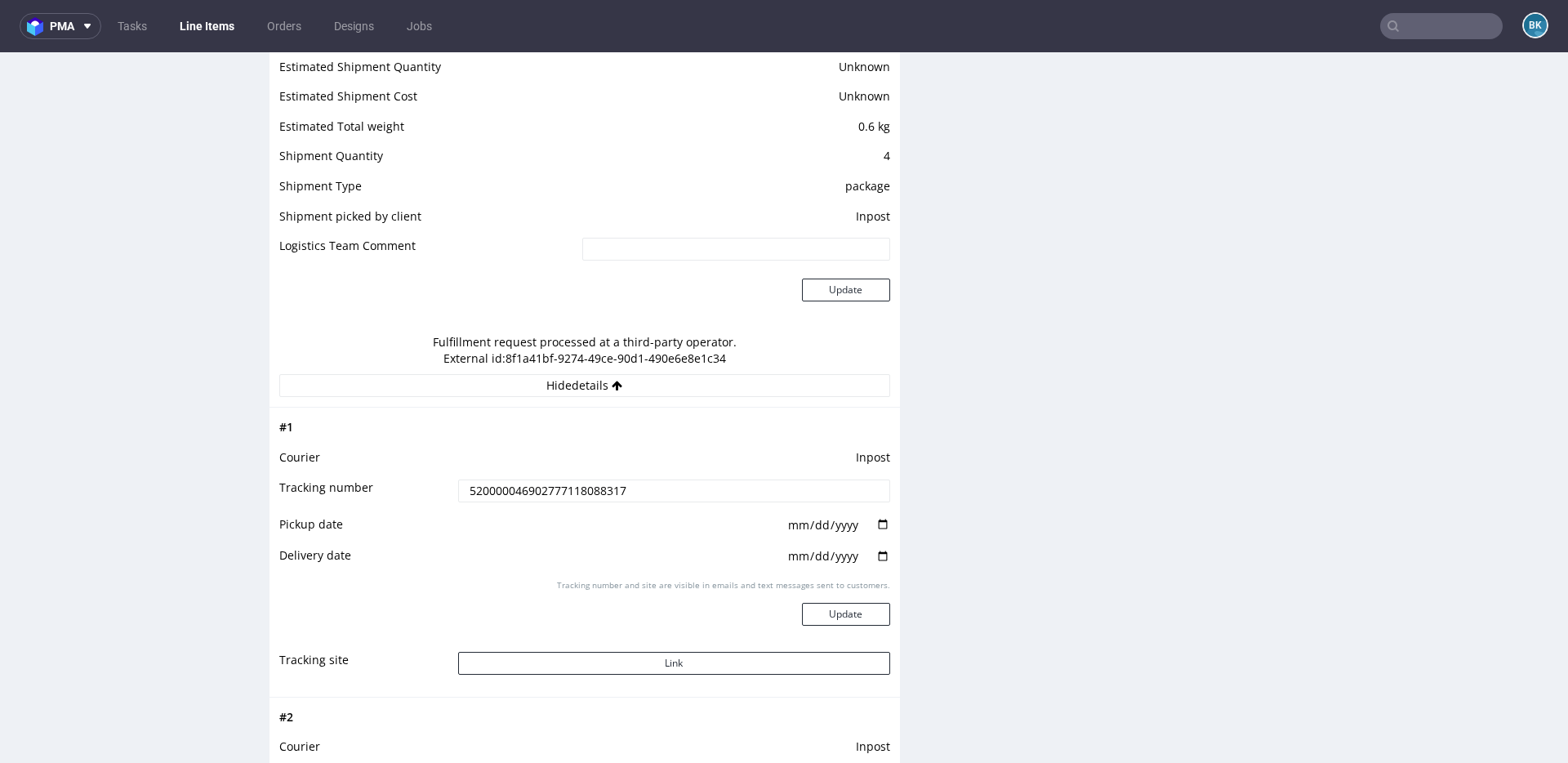
click at [588, 497] on input "520000046902777118088317" at bounding box center [674, 491] width 432 height 23
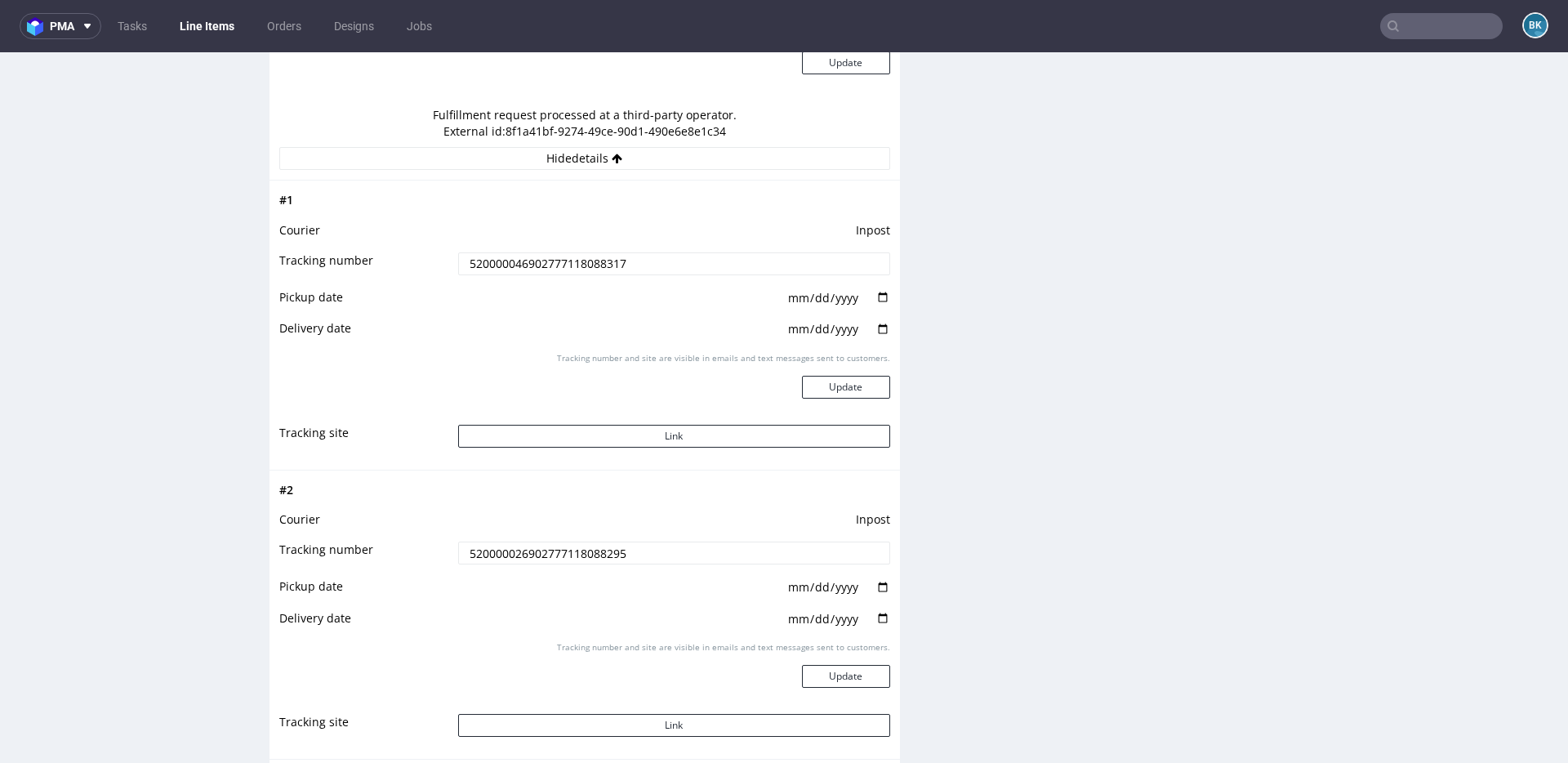
scroll to position [1620, 0]
click at [587, 543] on input "520000026902777118088295" at bounding box center [674, 549] width 432 height 23
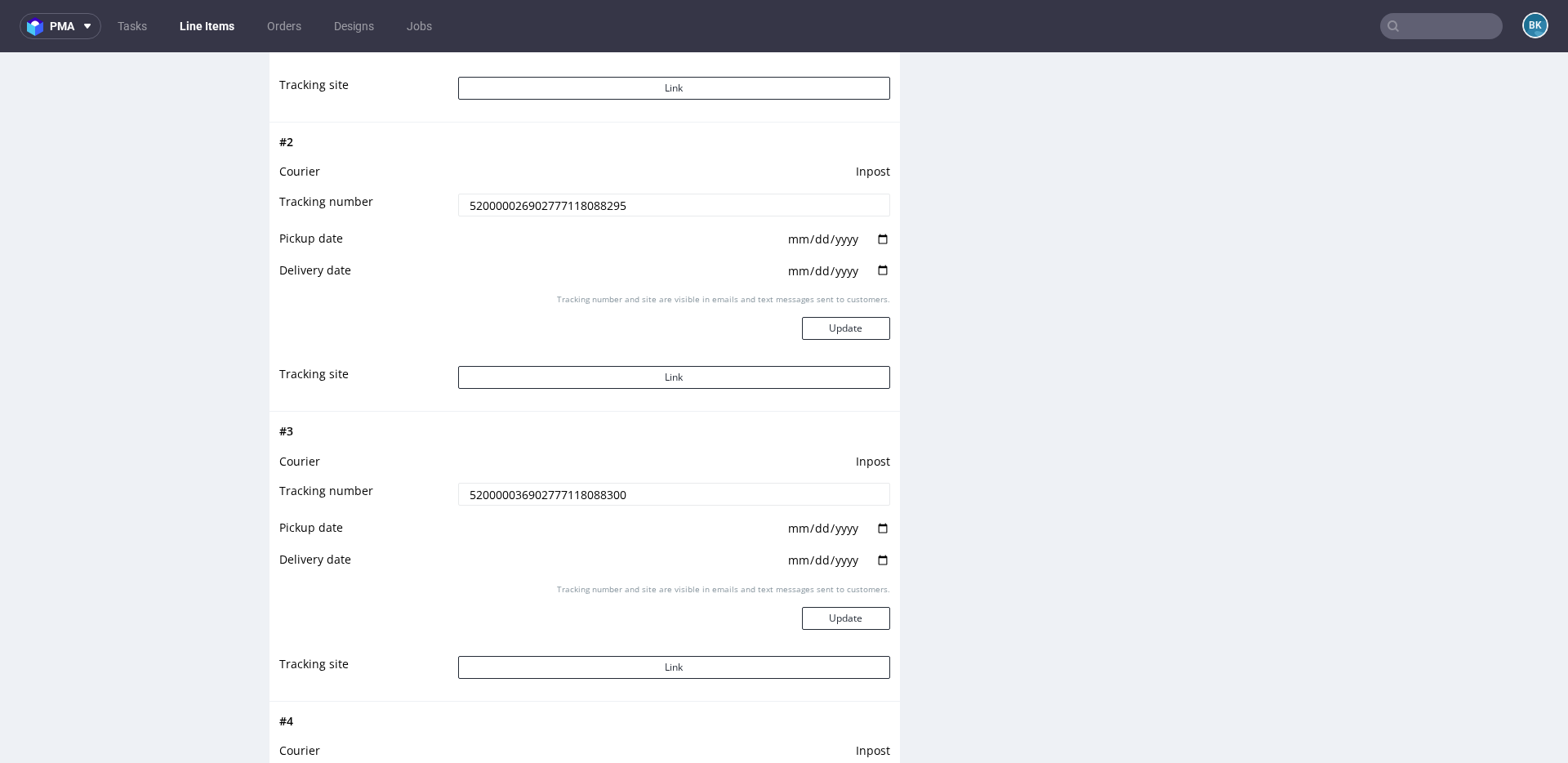
scroll to position [1966, 0]
click at [557, 493] on input "520000036902777118088300" at bounding box center [674, 491] width 432 height 23
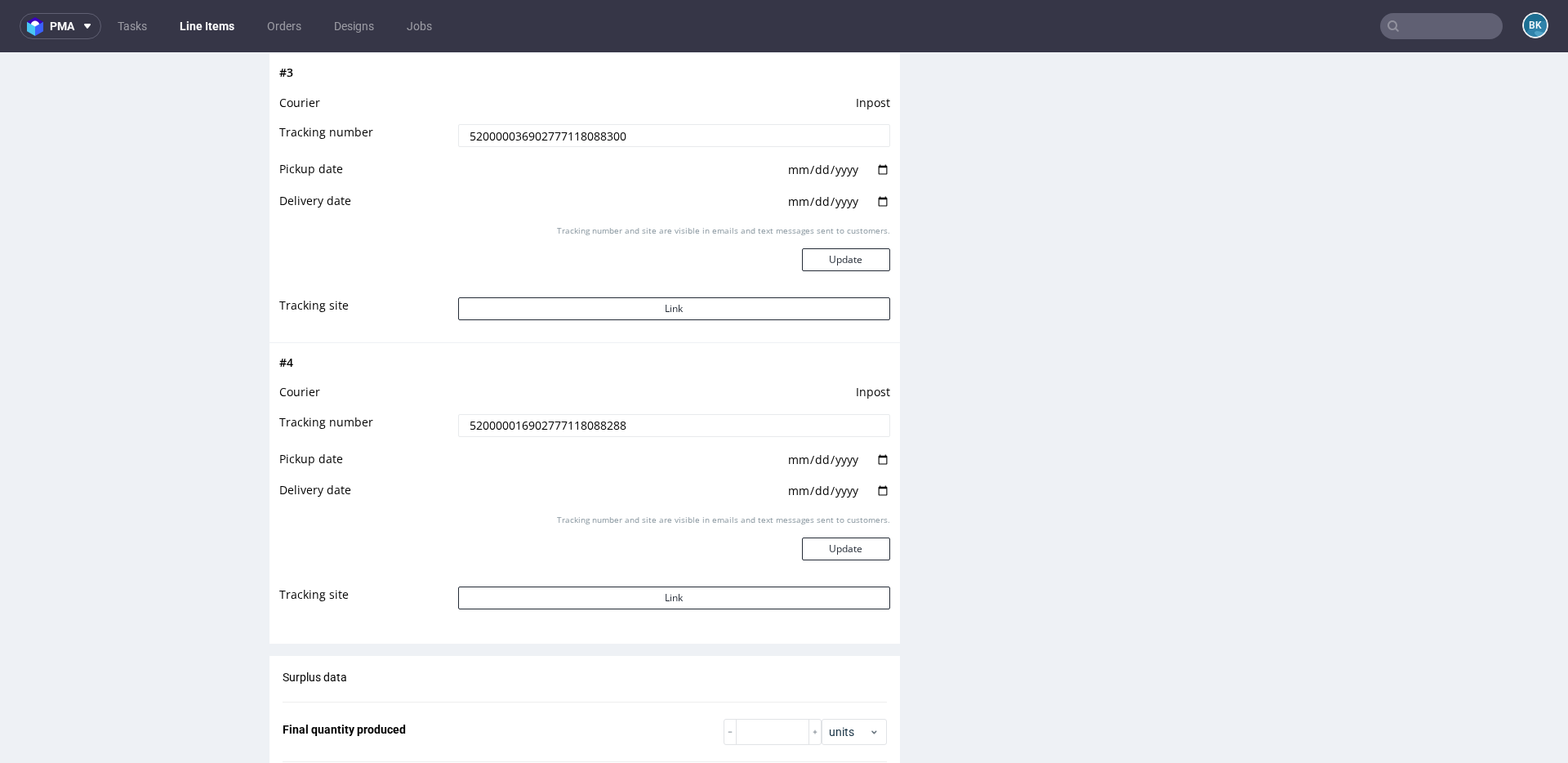
scroll to position [2349, 0]
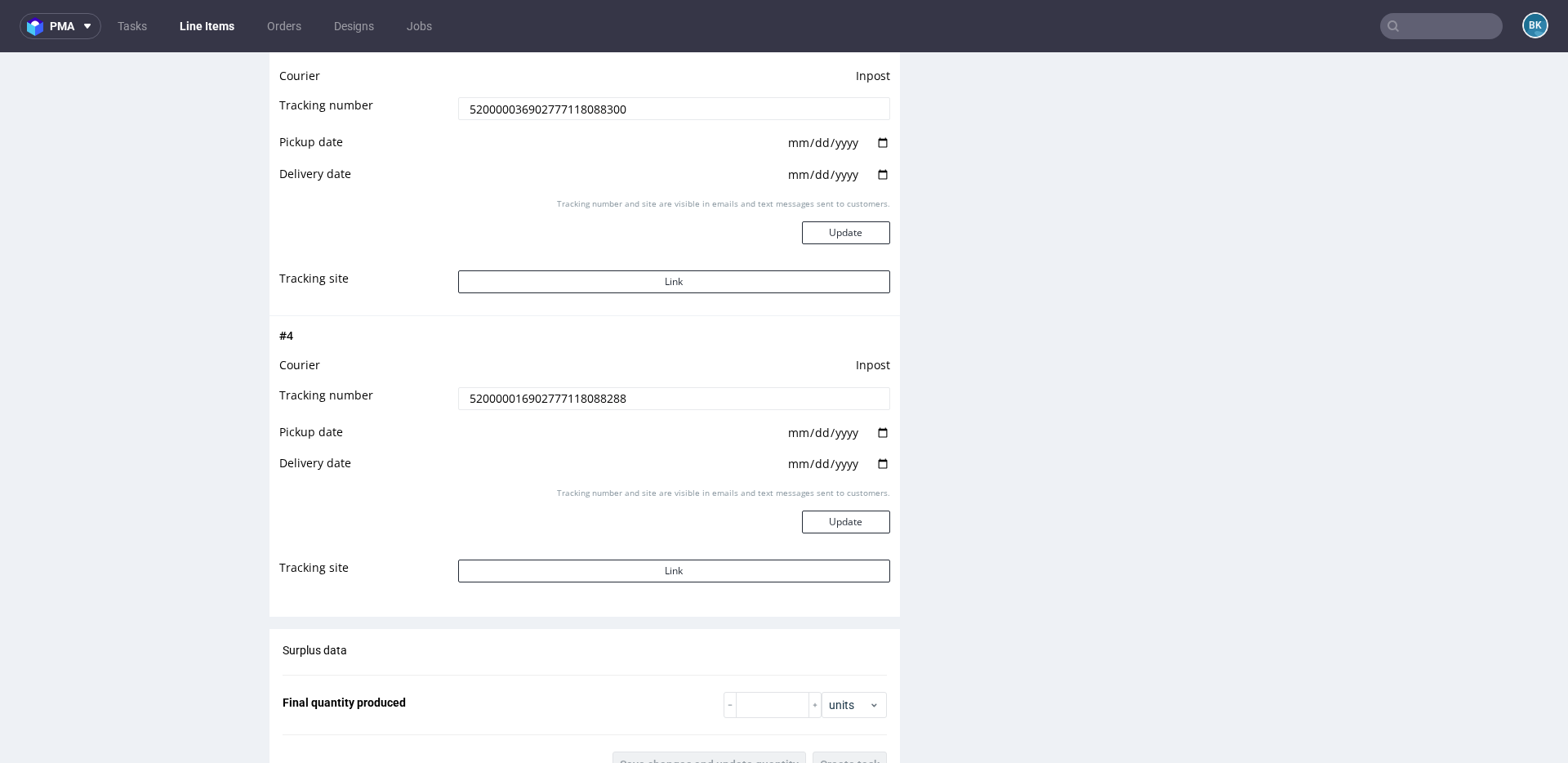
click at [546, 400] on input "520000016902777118088288" at bounding box center [674, 398] width 432 height 23
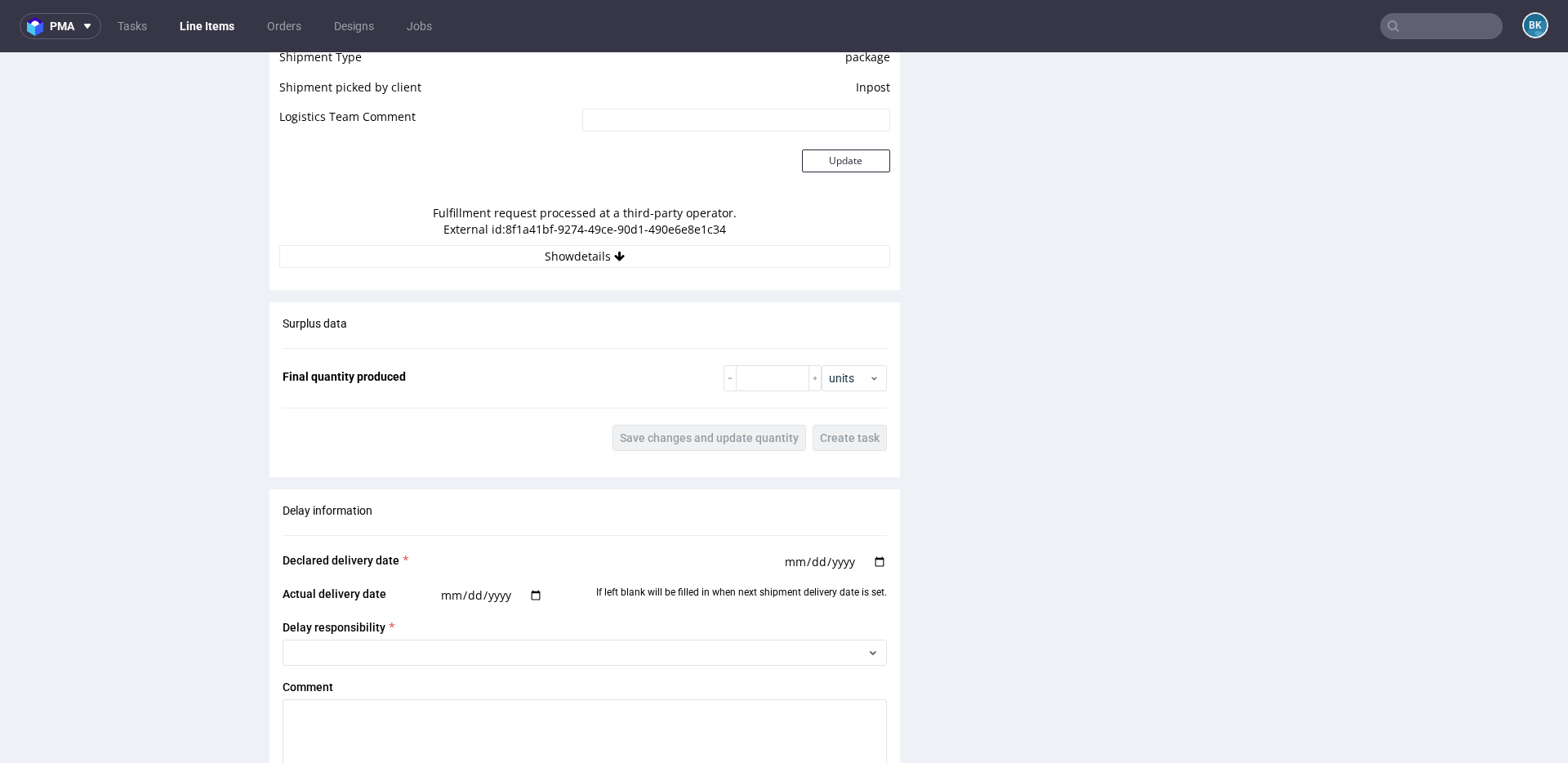
scroll to position [1509, 0]
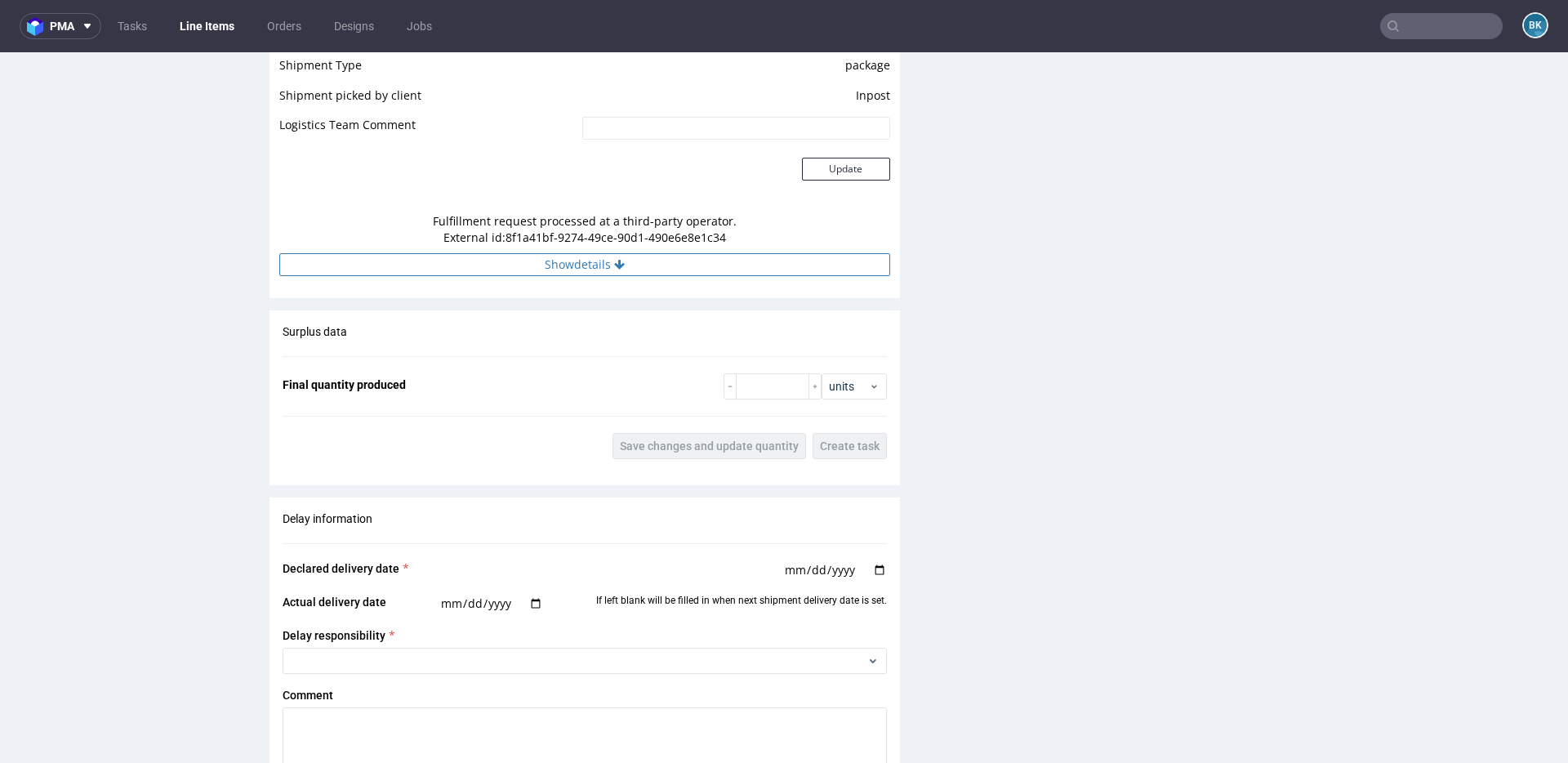
click at [588, 260] on button "Show details" at bounding box center [584, 265] width 611 height 23
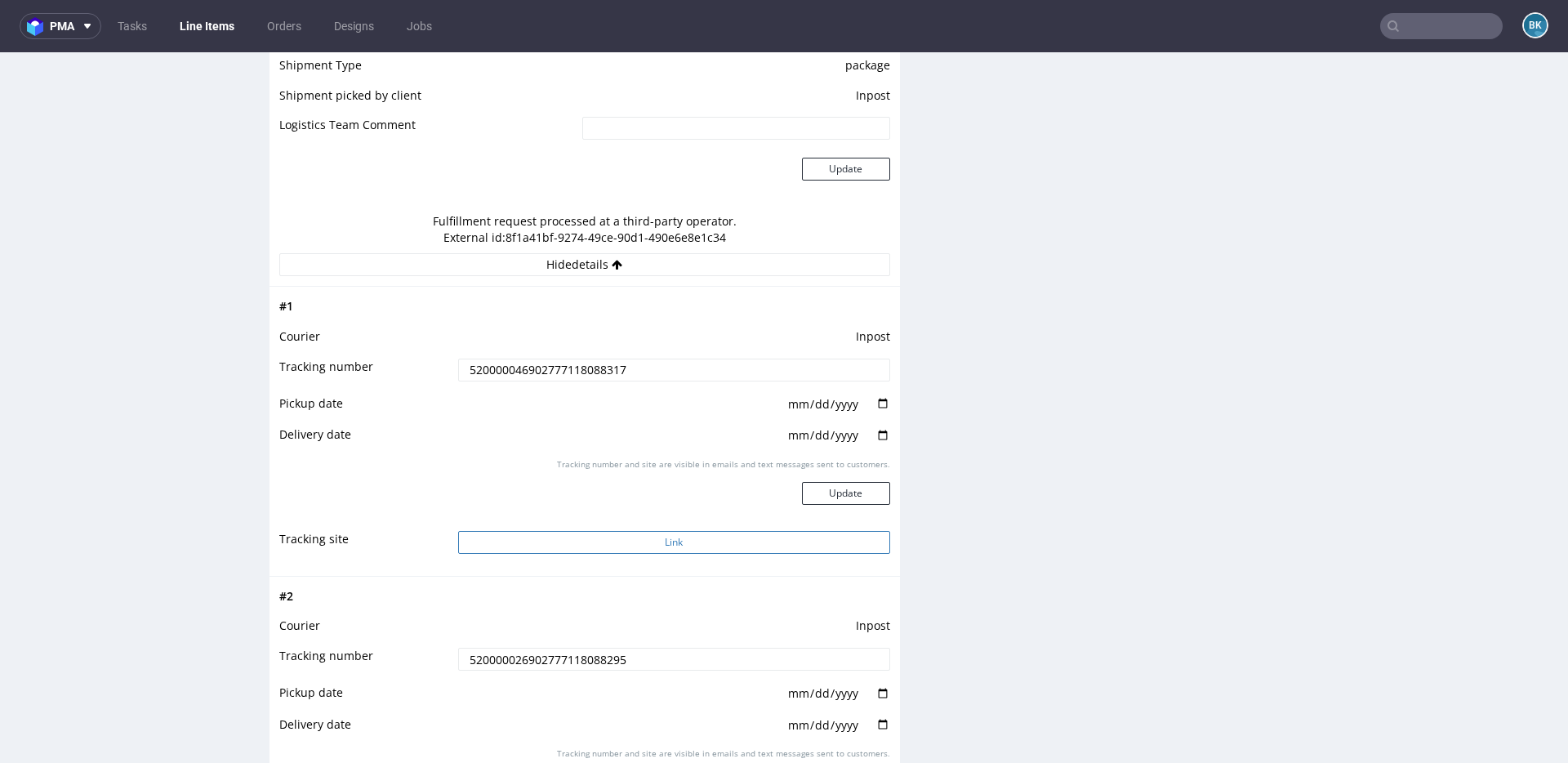
click at [627, 537] on button "Link" at bounding box center [674, 543] width 432 height 23
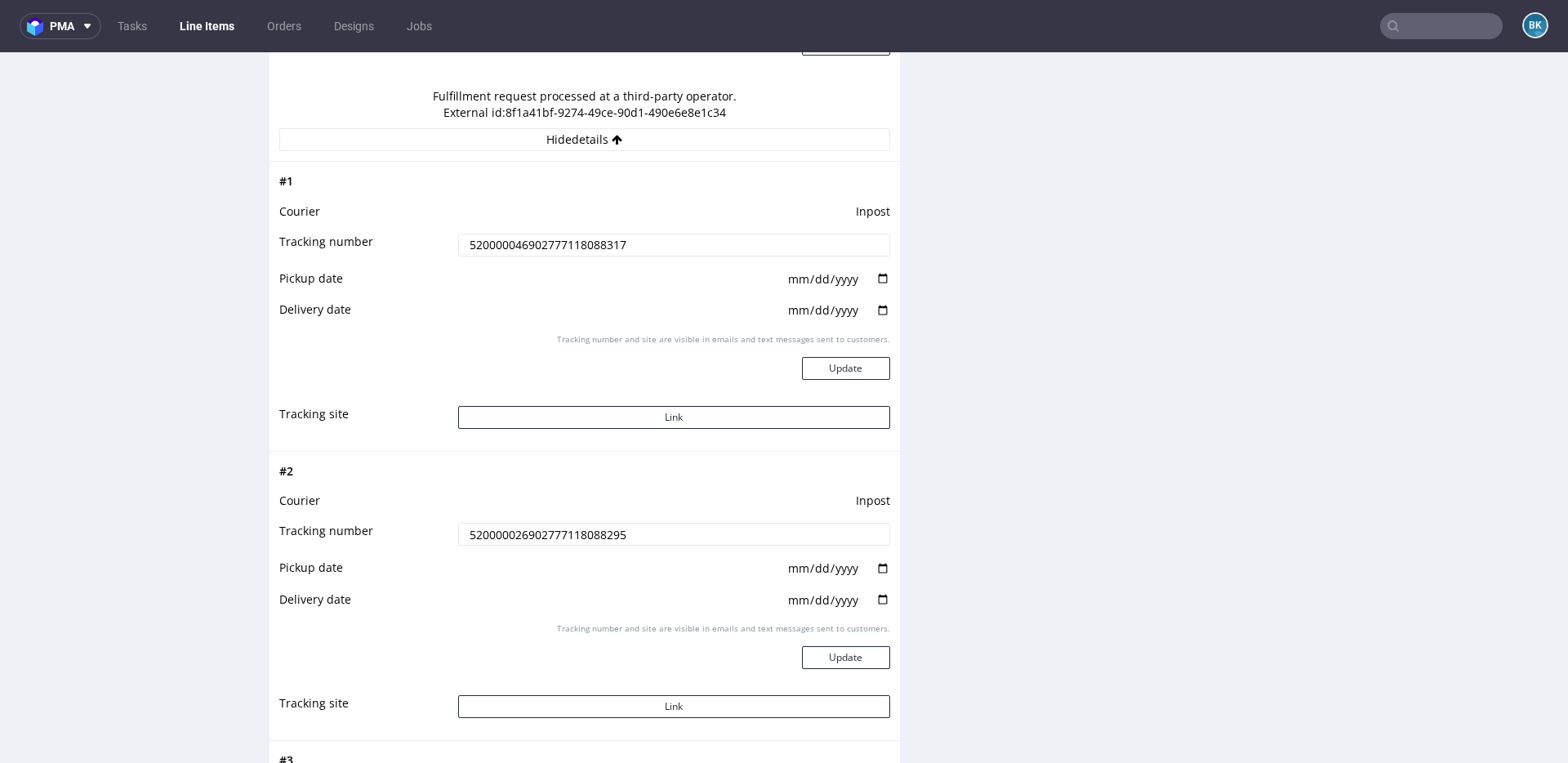
scroll to position [1649, 0]
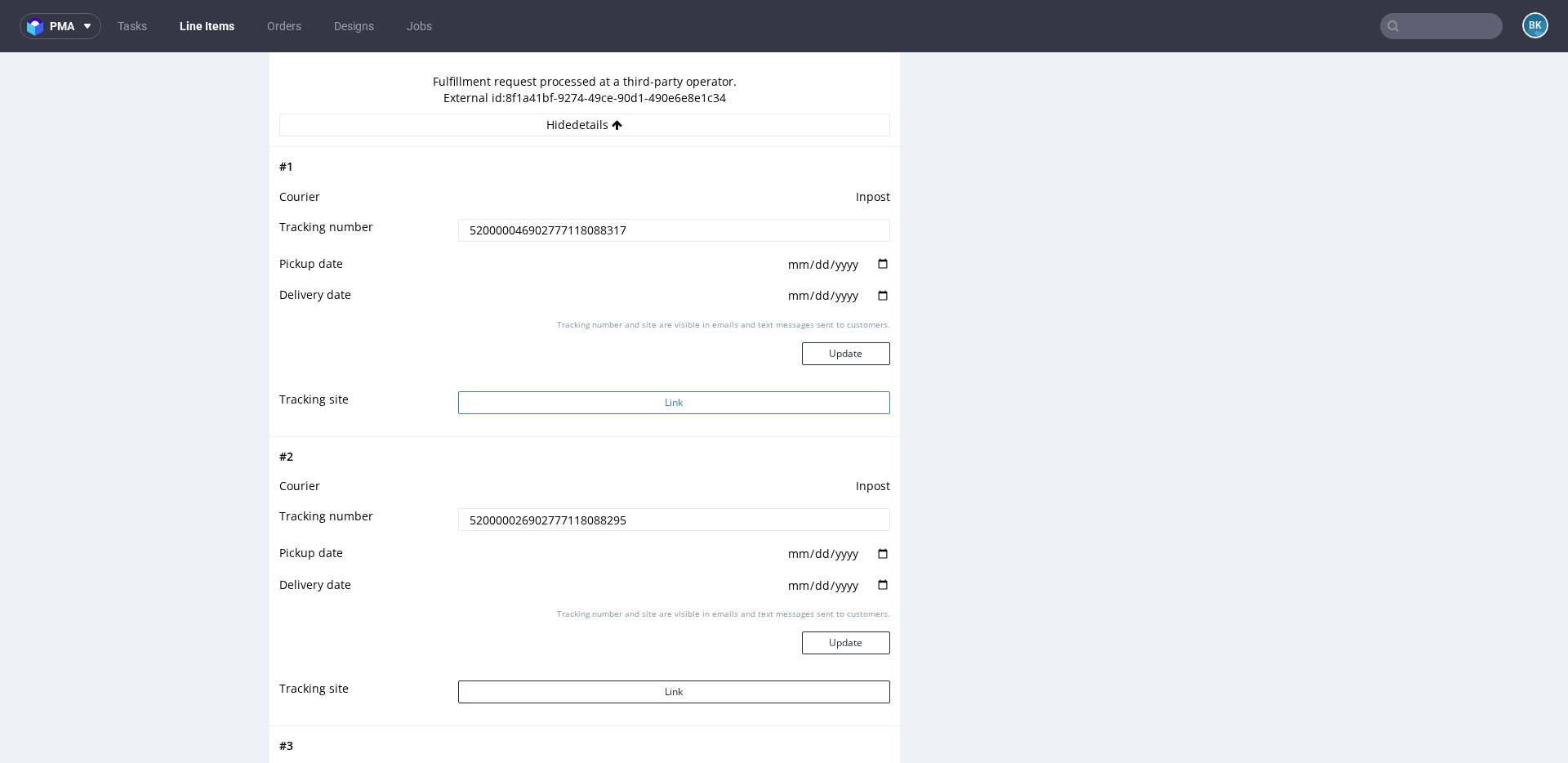
click at [669, 402] on button "Link" at bounding box center [674, 403] width 432 height 23
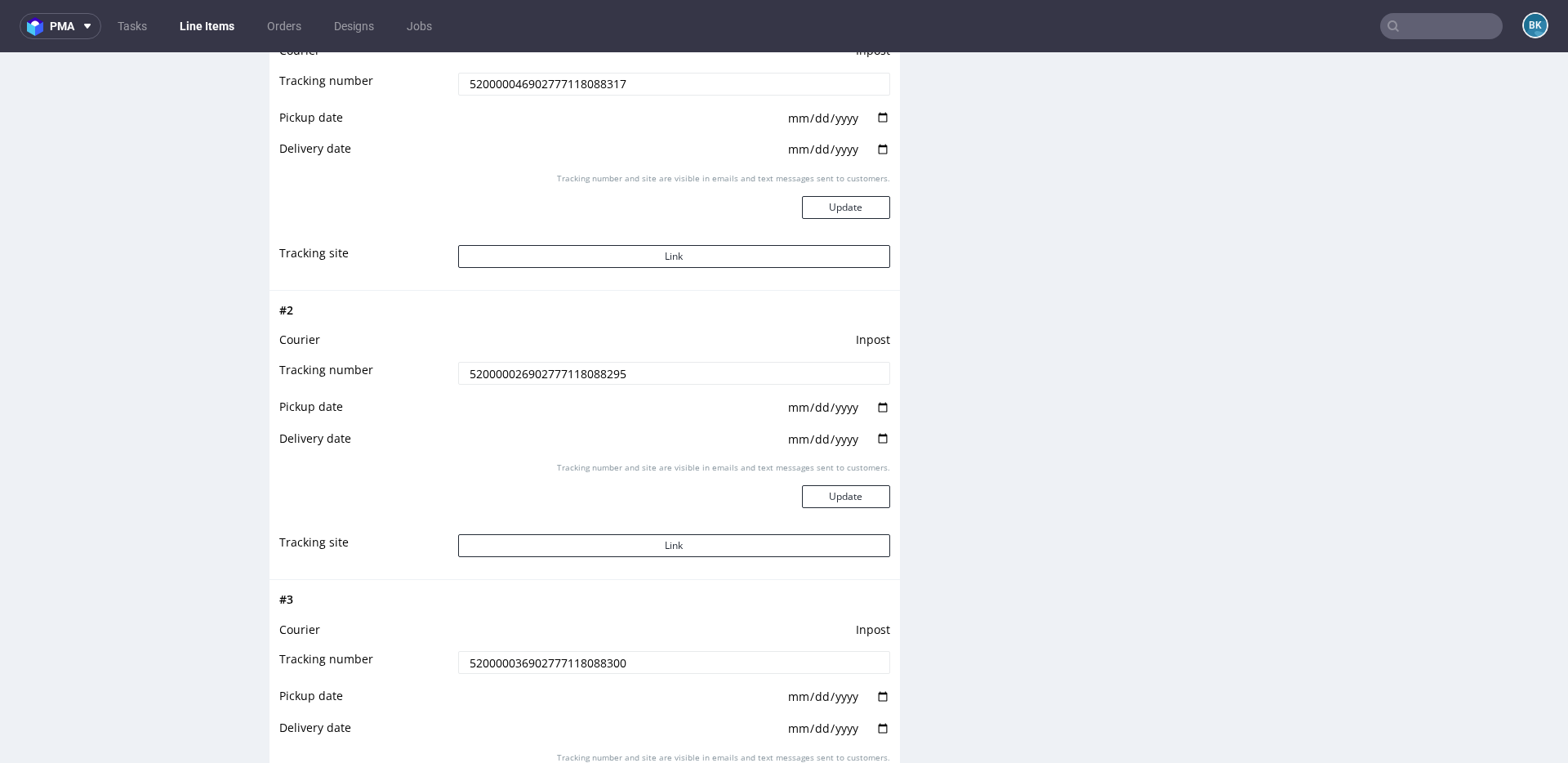
scroll to position [1868, 0]
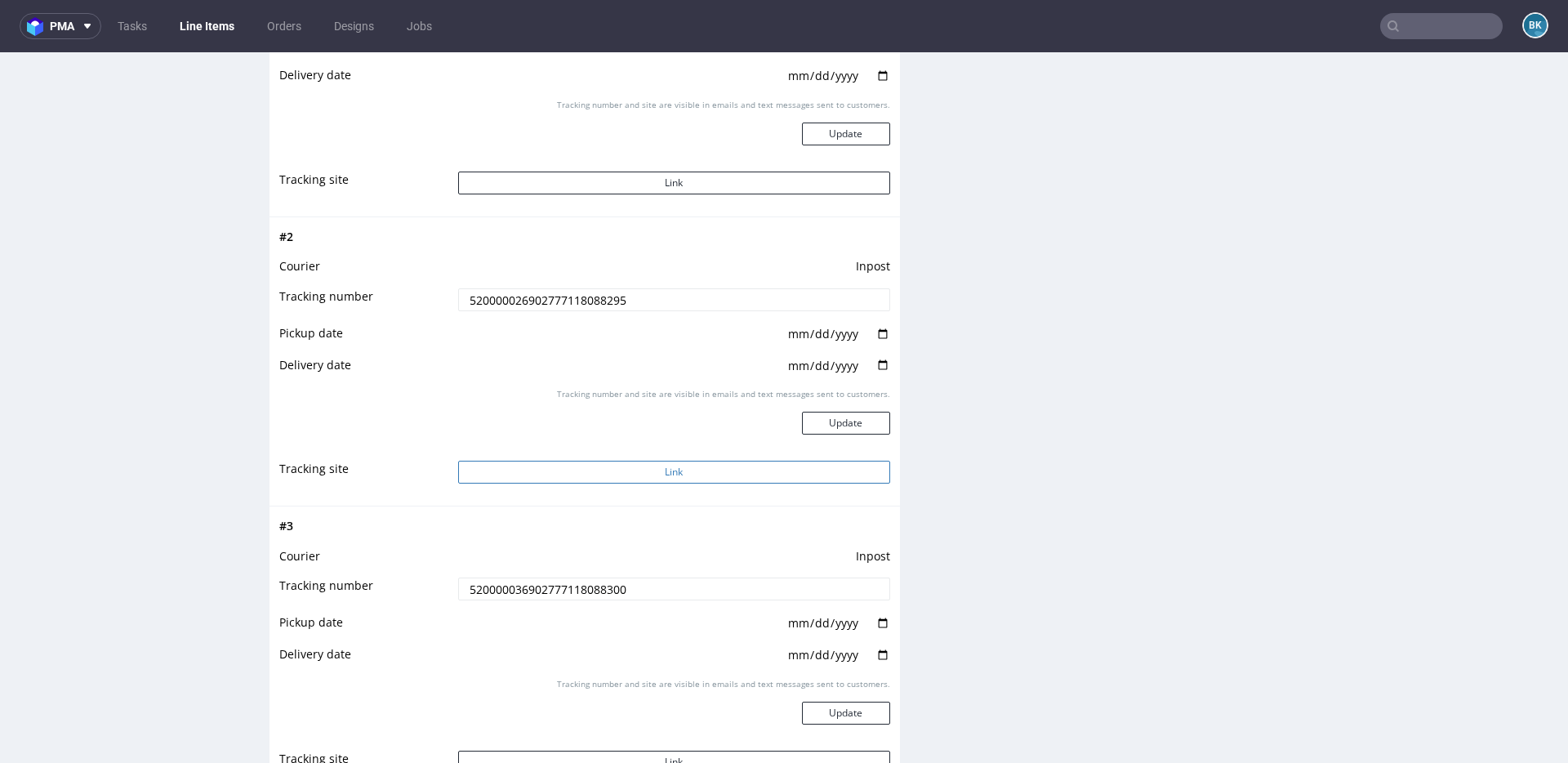
click at [655, 465] on button "Link" at bounding box center [674, 472] width 432 height 23
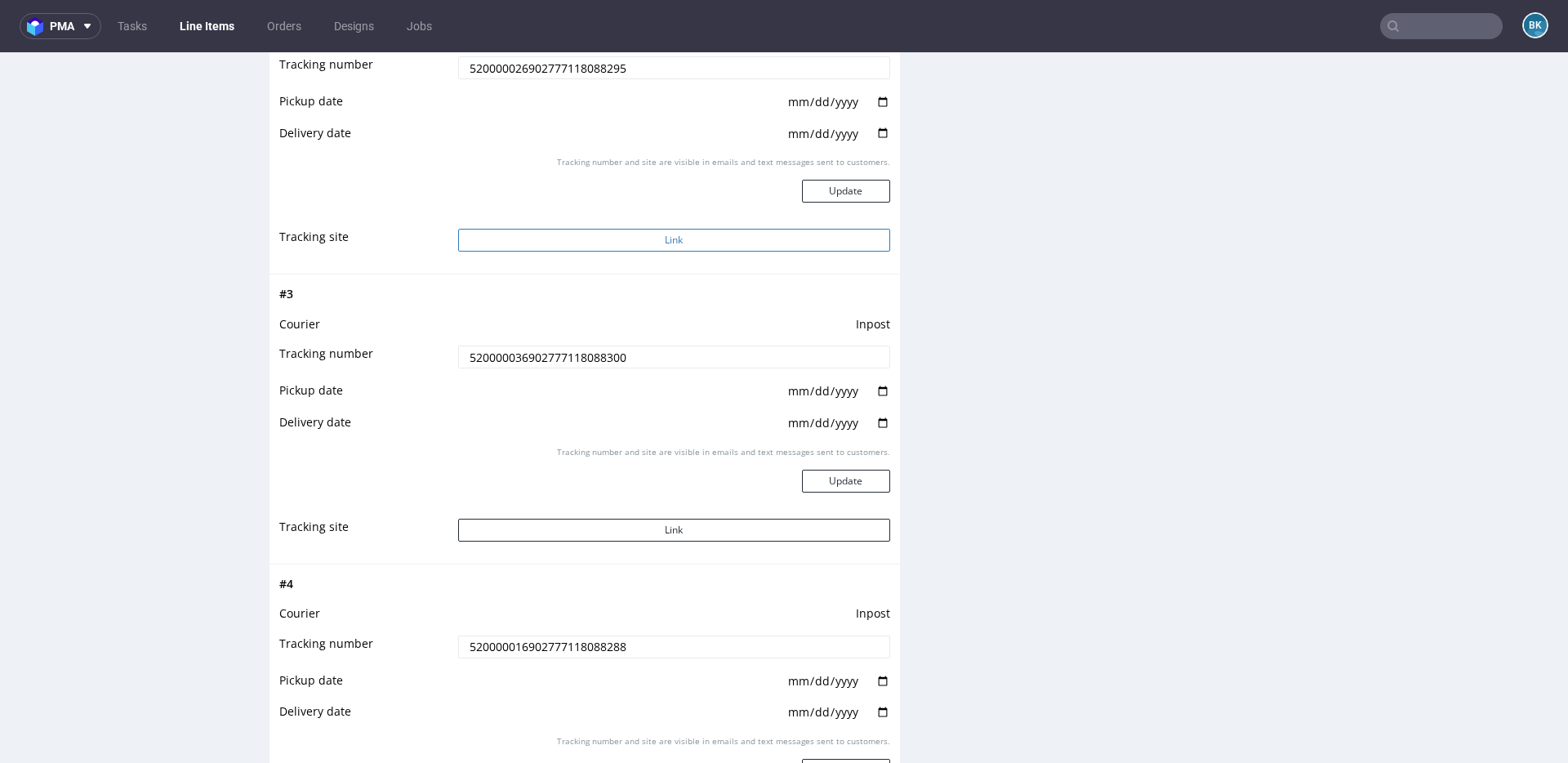
scroll to position [2154, 0]
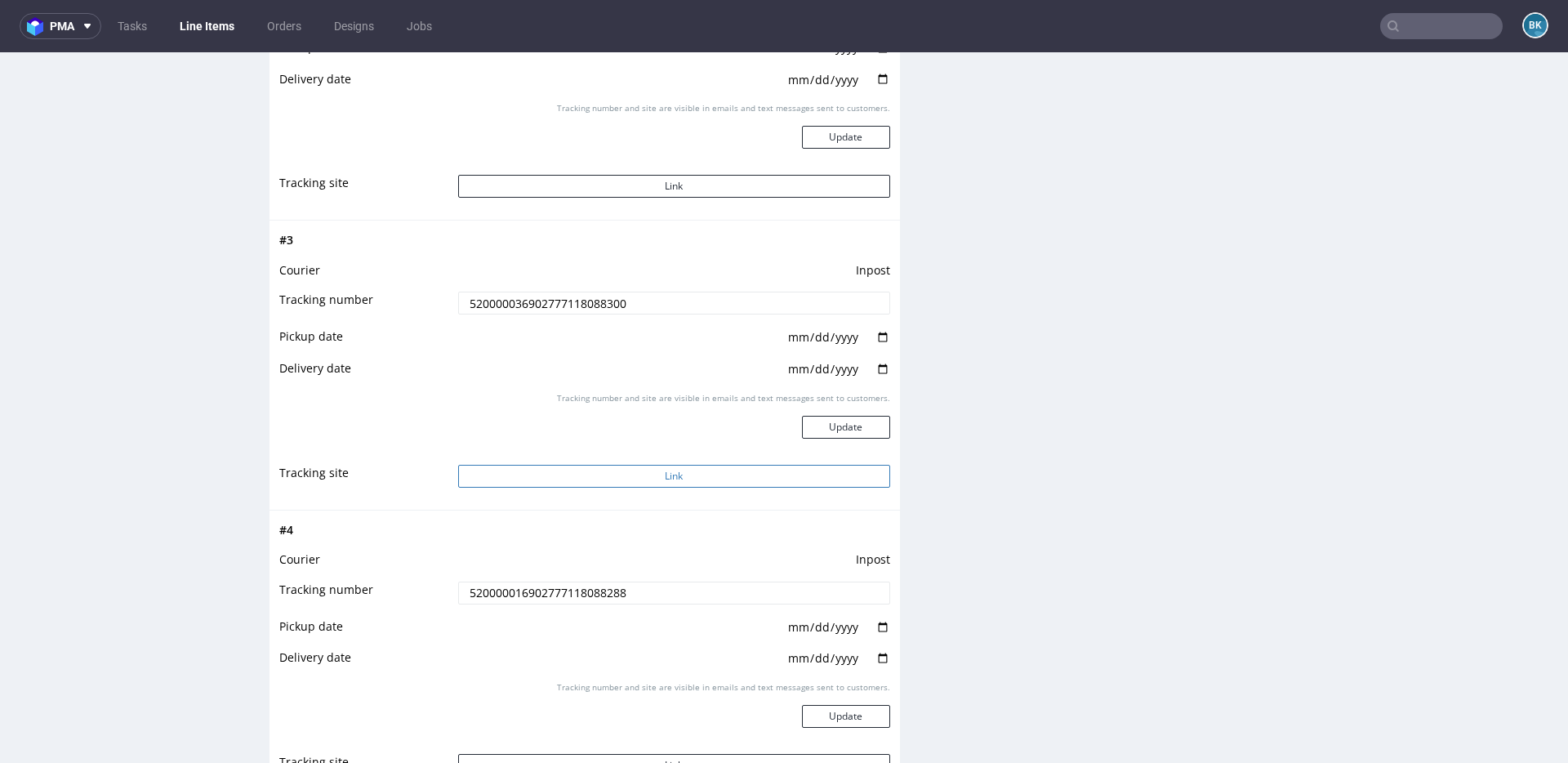
click at [651, 479] on button "Link" at bounding box center [674, 476] width 432 height 23
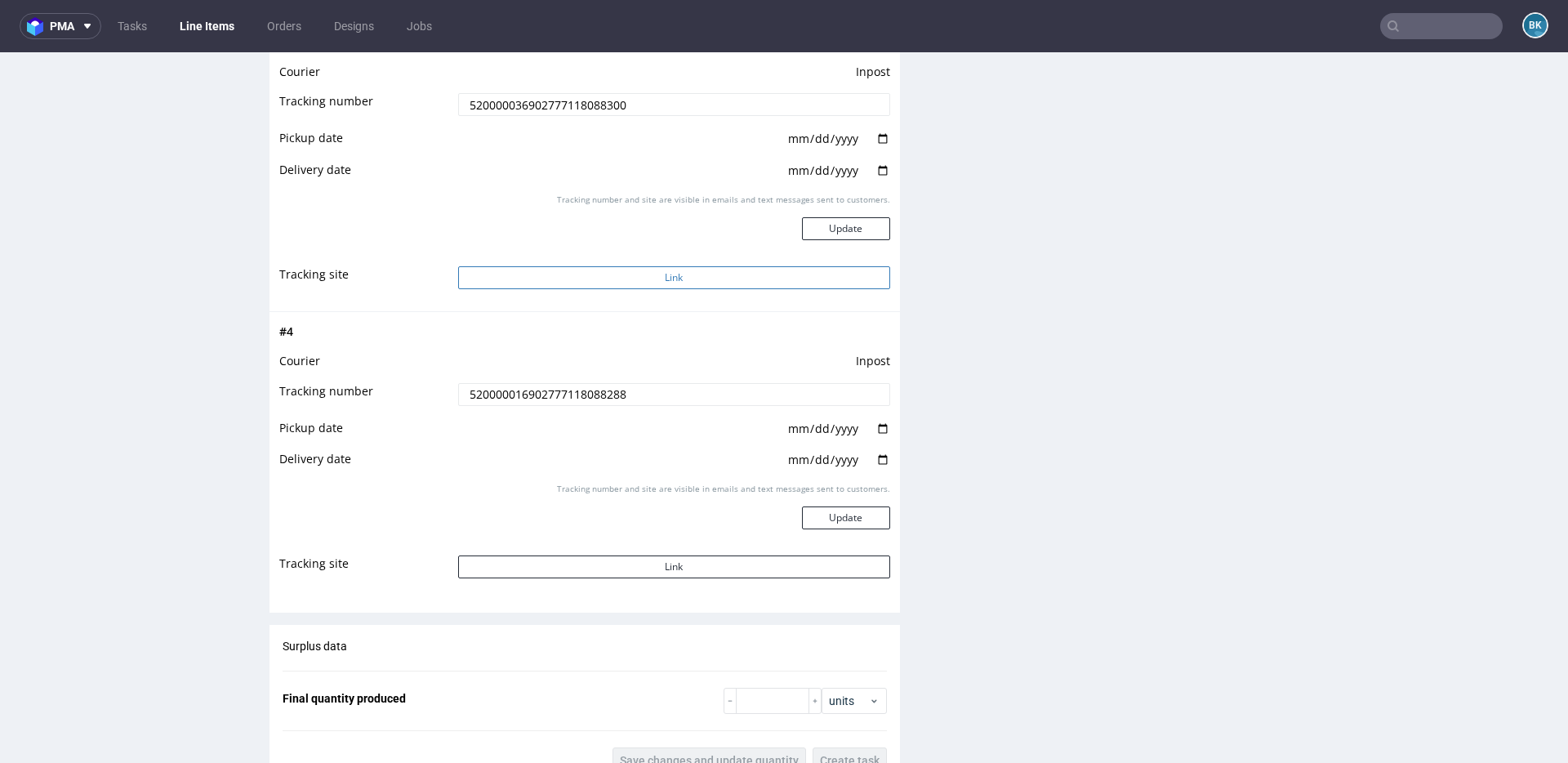
scroll to position [2362, 0]
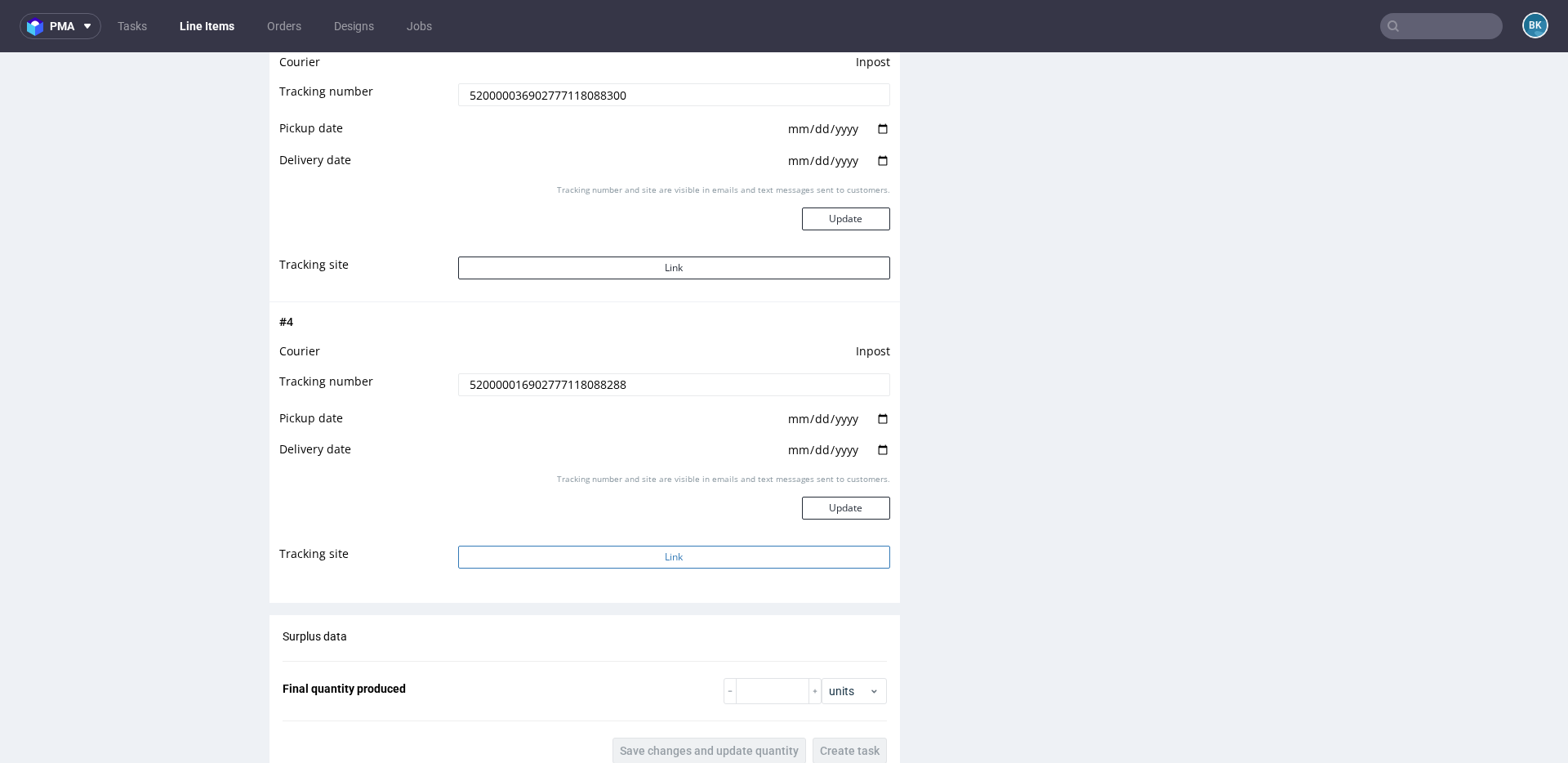
click at [648, 559] on button "Link" at bounding box center [674, 557] width 432 height 23
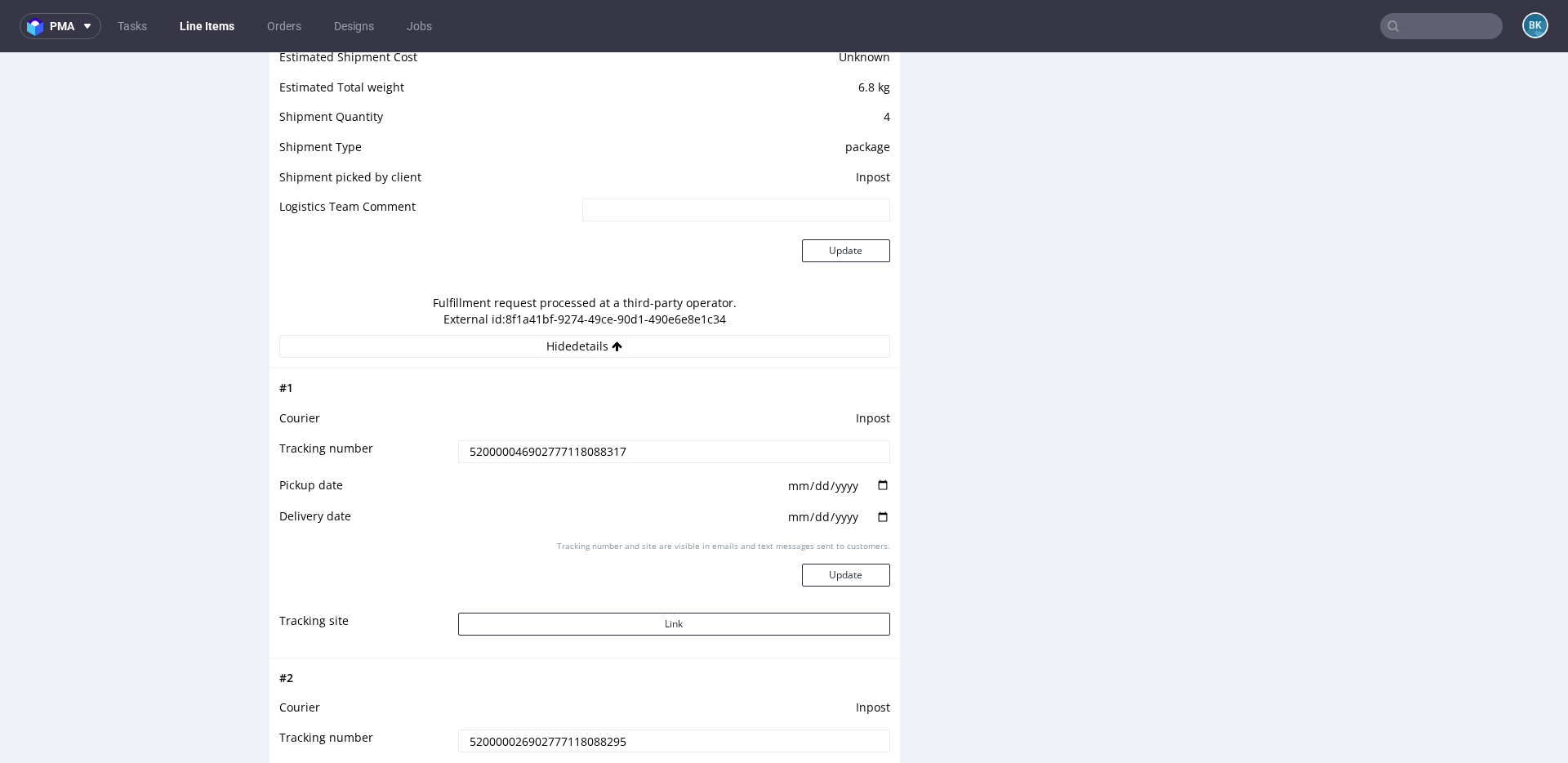
scroll to position [1448, 0]
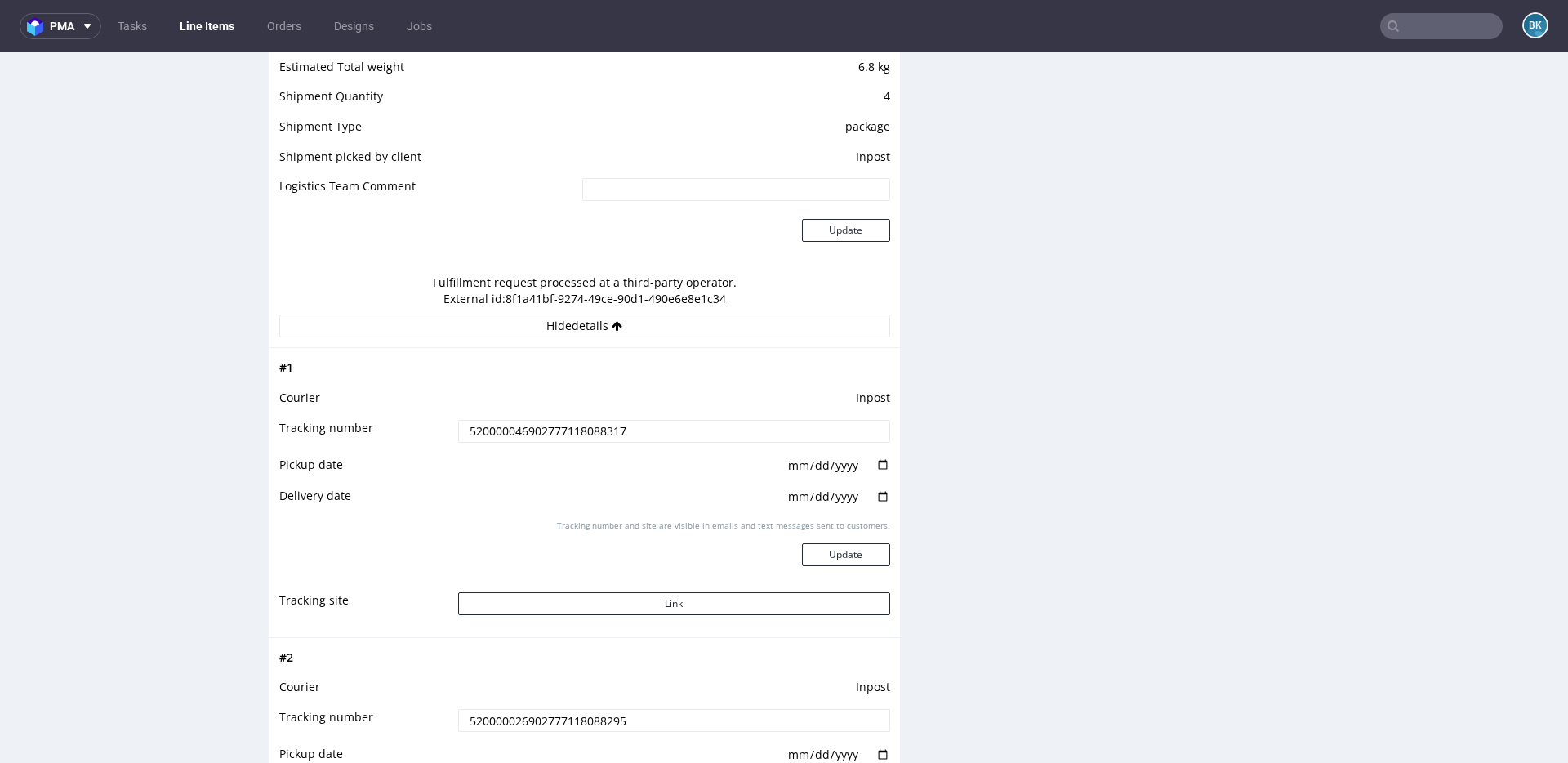
drag, startPoint x: 630, startPoint y: 430, endPoint x: 440, endPoint y: 431, distance: 190.0
click at [440, 431] on tr "Tracking number 520000046902777118088317" at bounding box center [584, 437] width 611 height 36
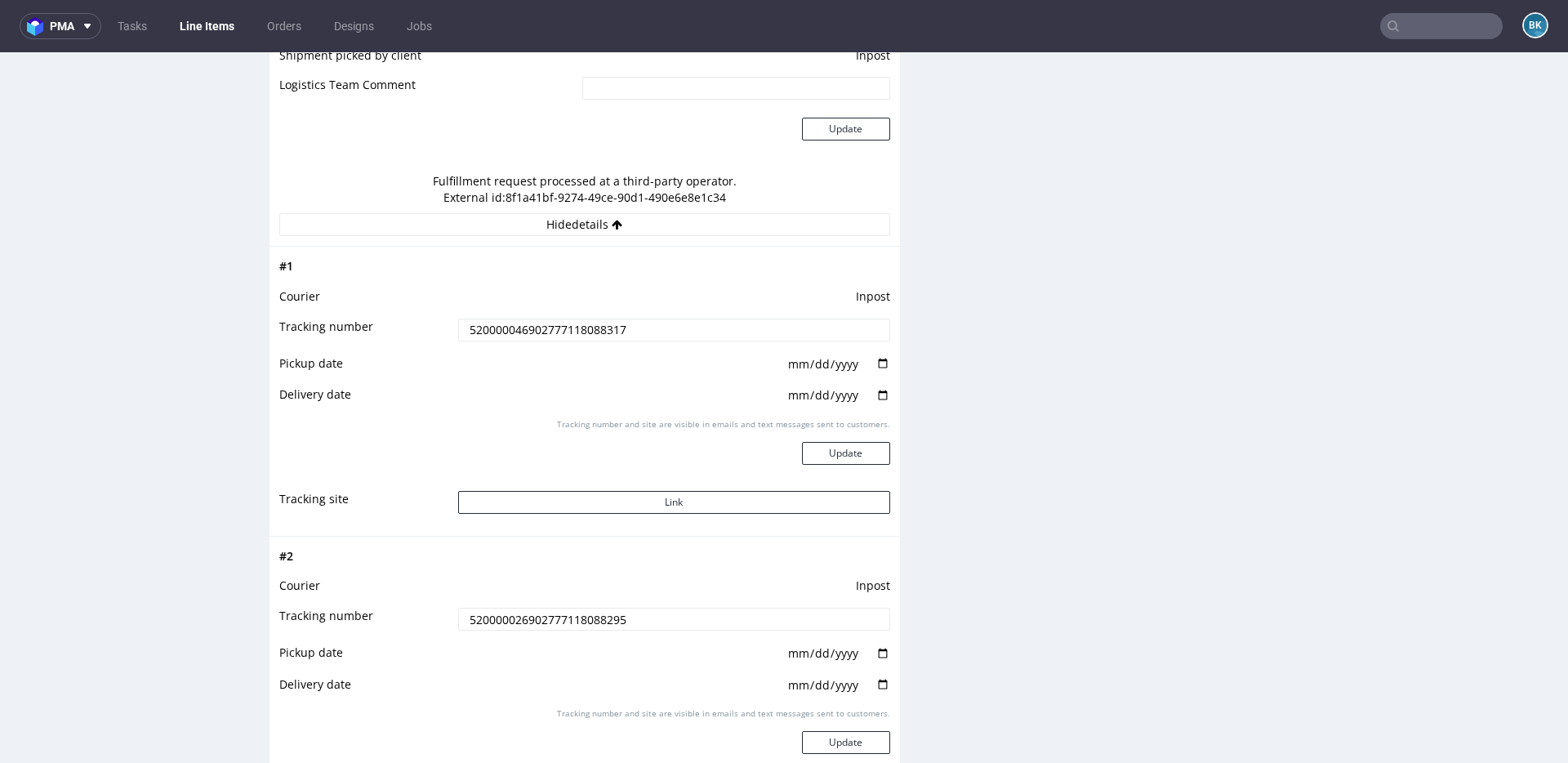
scroll to position [1591, 0]
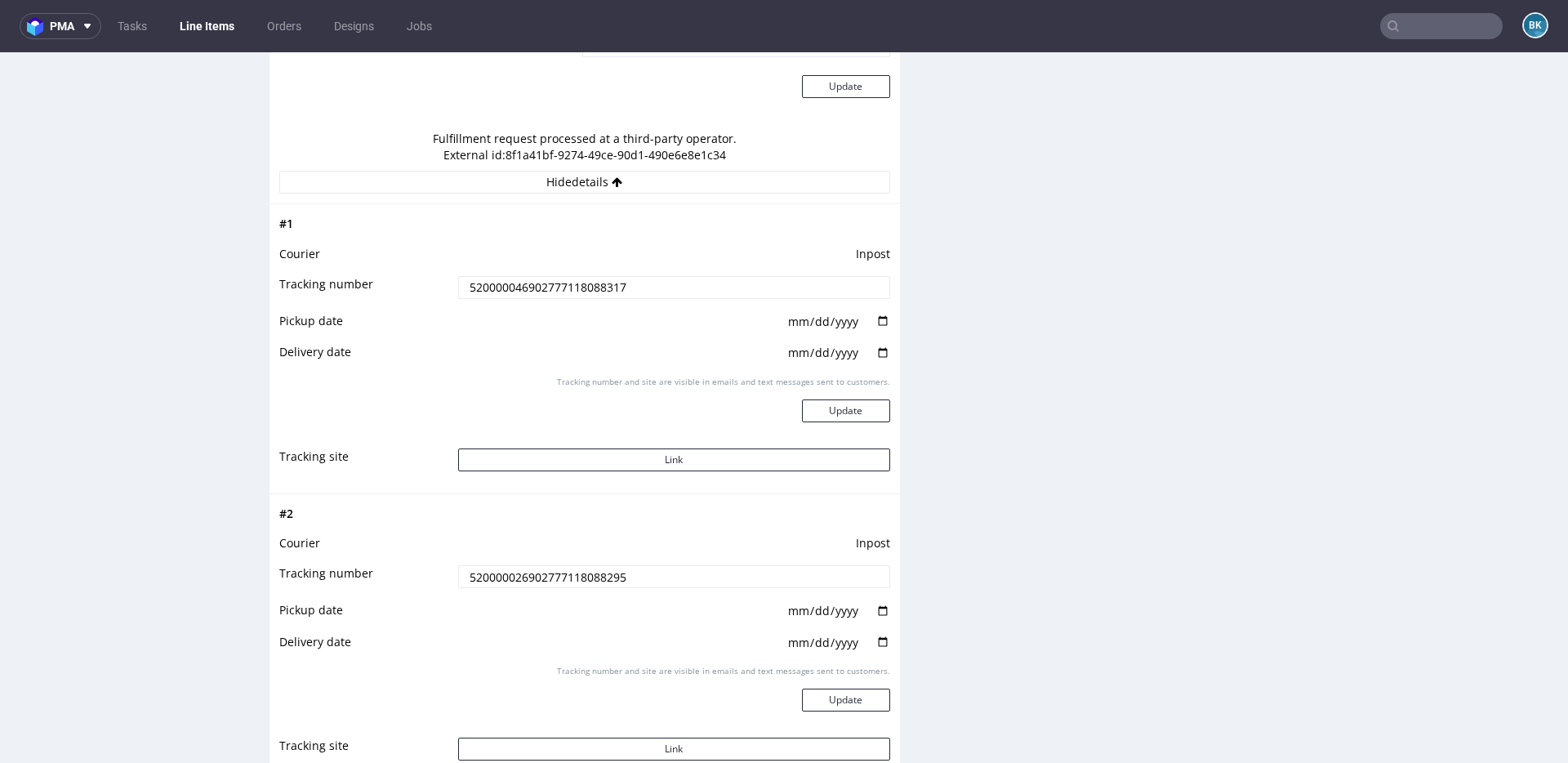
drag, startPoint x: 628, startPoint y: 577, endPoint x: 452, endPoint y: 575, distance: 176.0
click at [458, 575] on input "520000026902777118088295" at bounding box center [674, 577] width 432 height 23
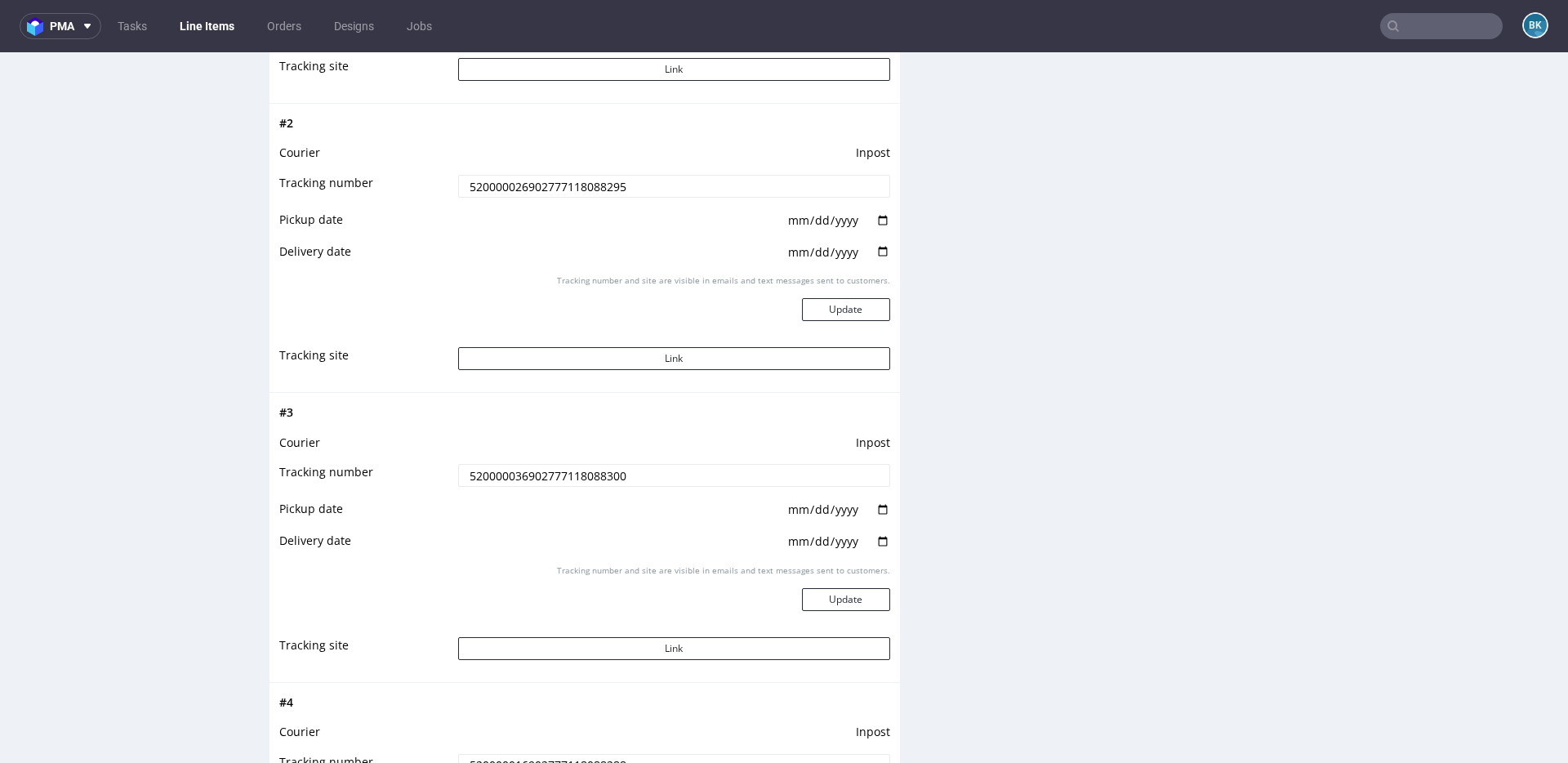
scroll to position [1988, 0]
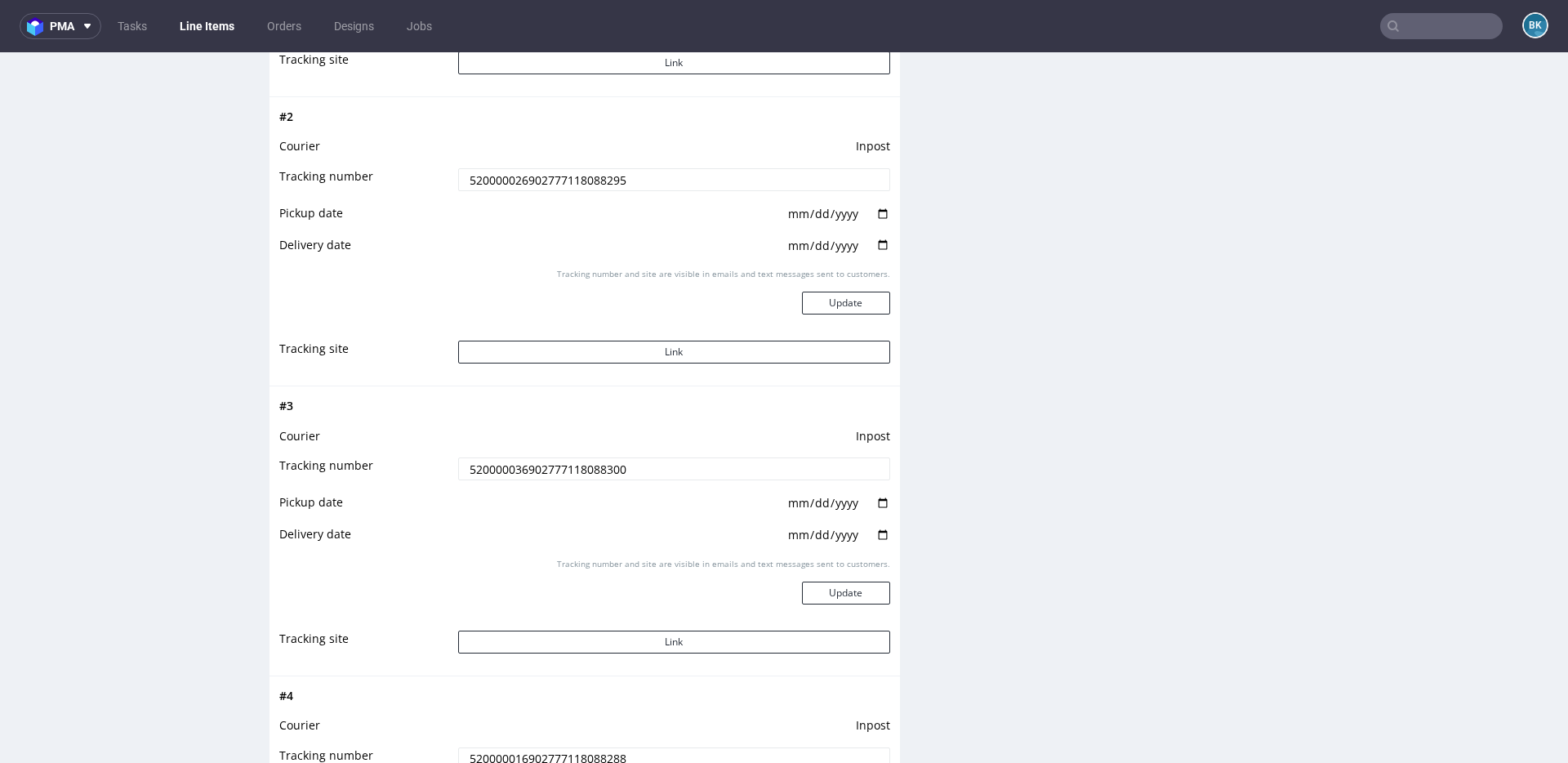
drag, startPoint x: 629, startPoint y: 466, endPoint x: 455, endPoint y: 466, distance: 174.0
click at [458, 466] on input "520000036902777118088300" at bounding box center [674, 469] width 432 height 23
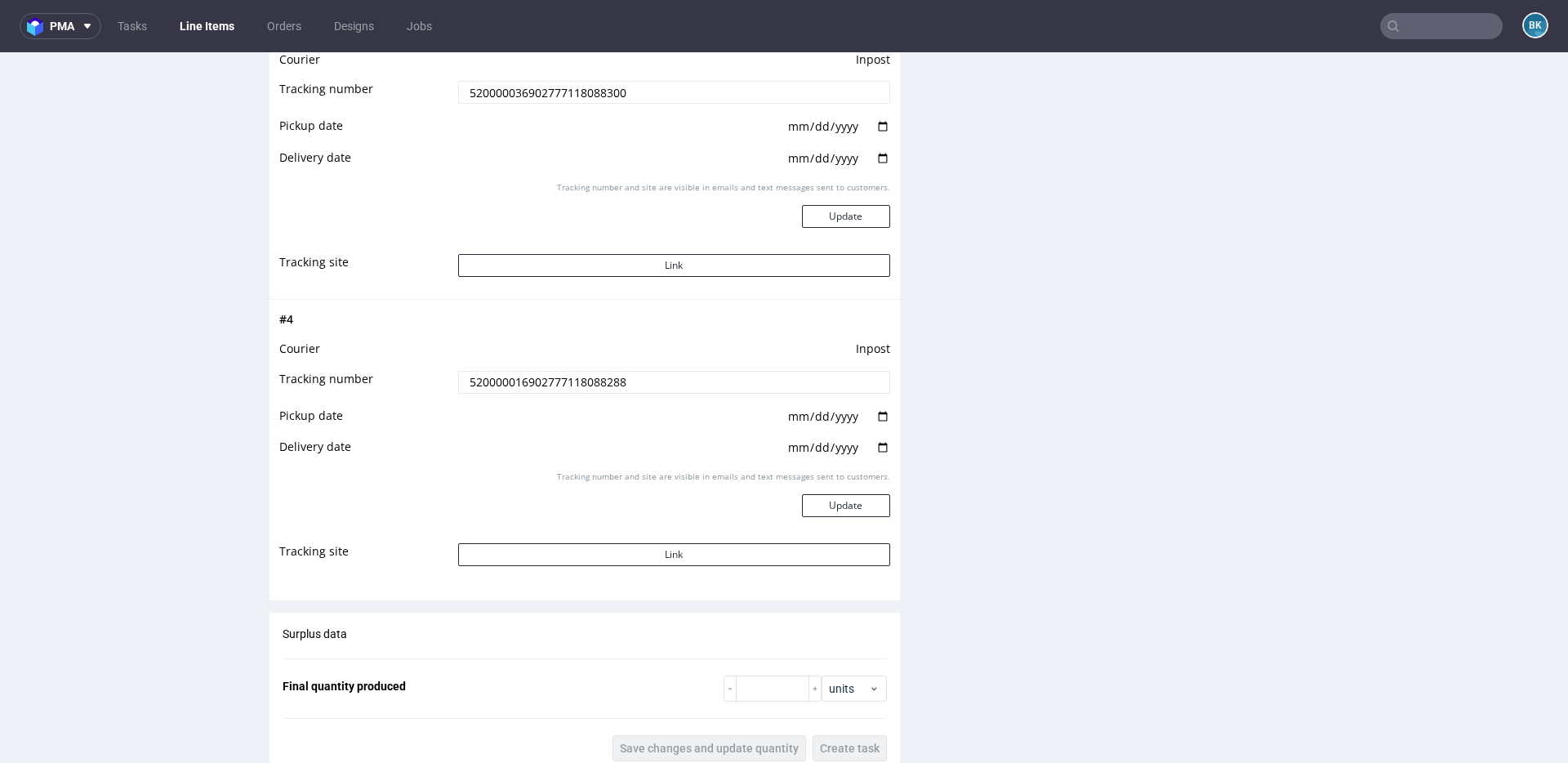
scroll to position [2449, 0]
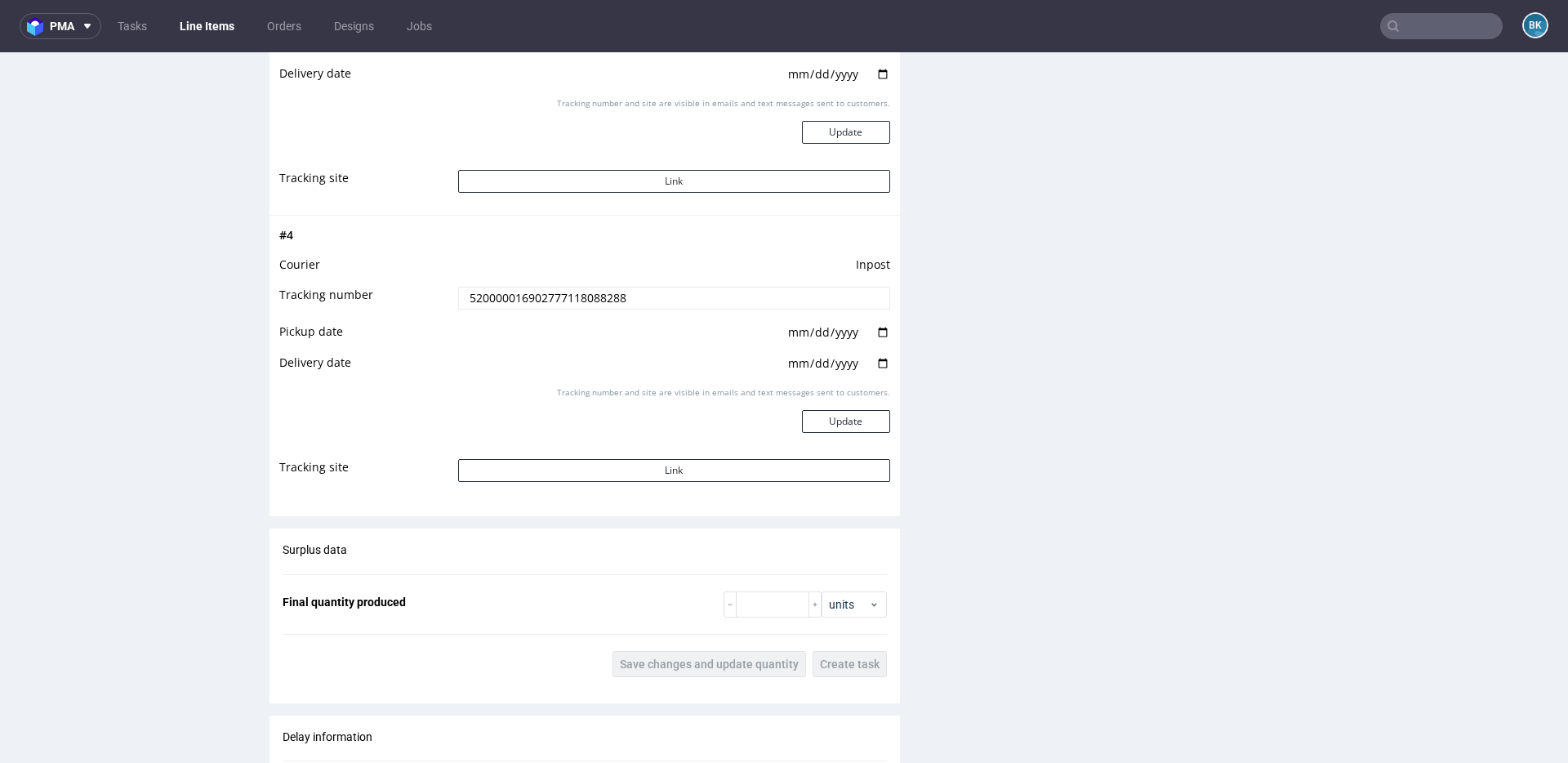
click at [571, 296] on input "520000016902777118088288" at bounding box center [674, 298] width 432 height 23
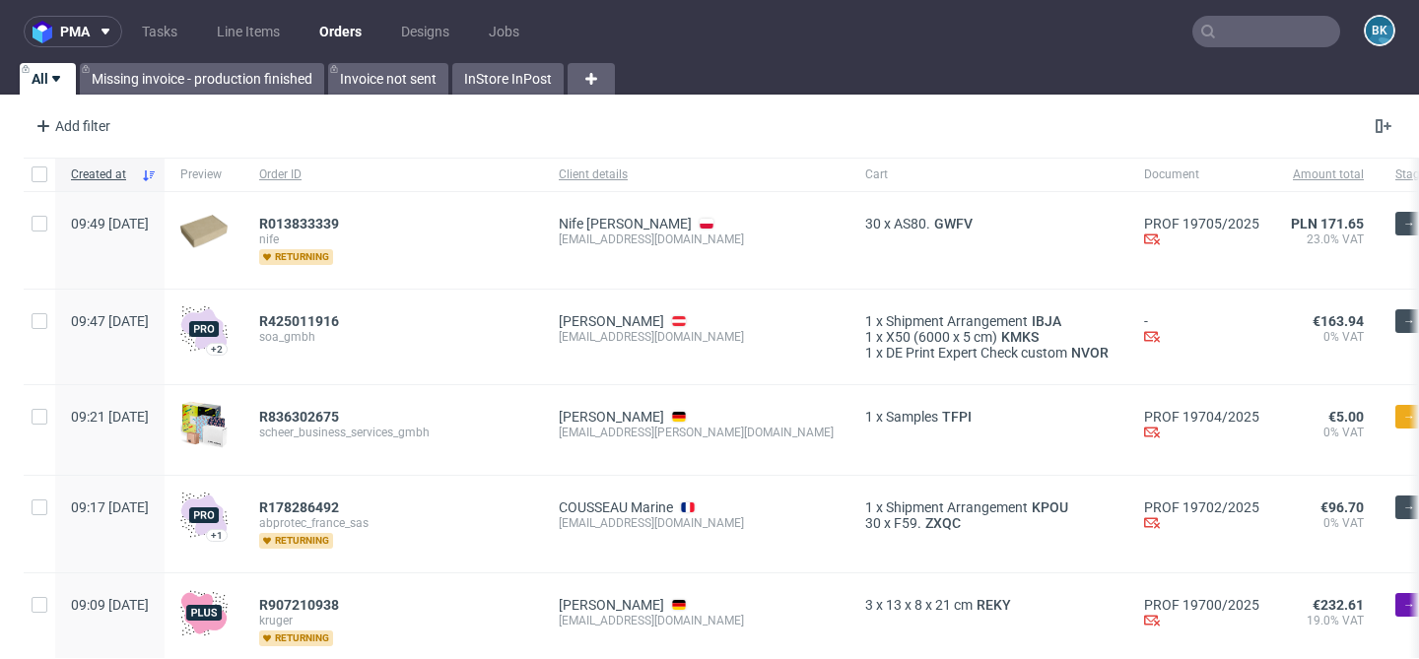
click at [1280, 34] on input "text" at bounding box center [1267, 32] width 148 height 32
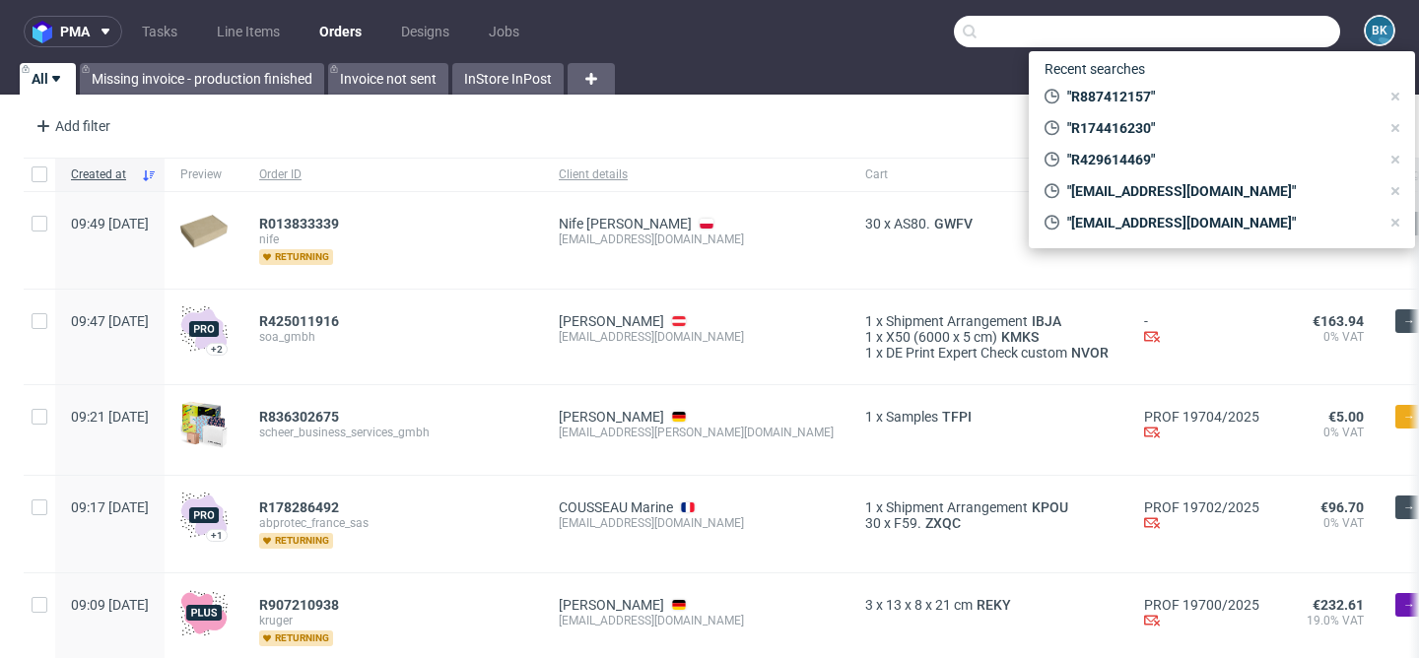
paste input "bart.zegers@vitadvice.nl"
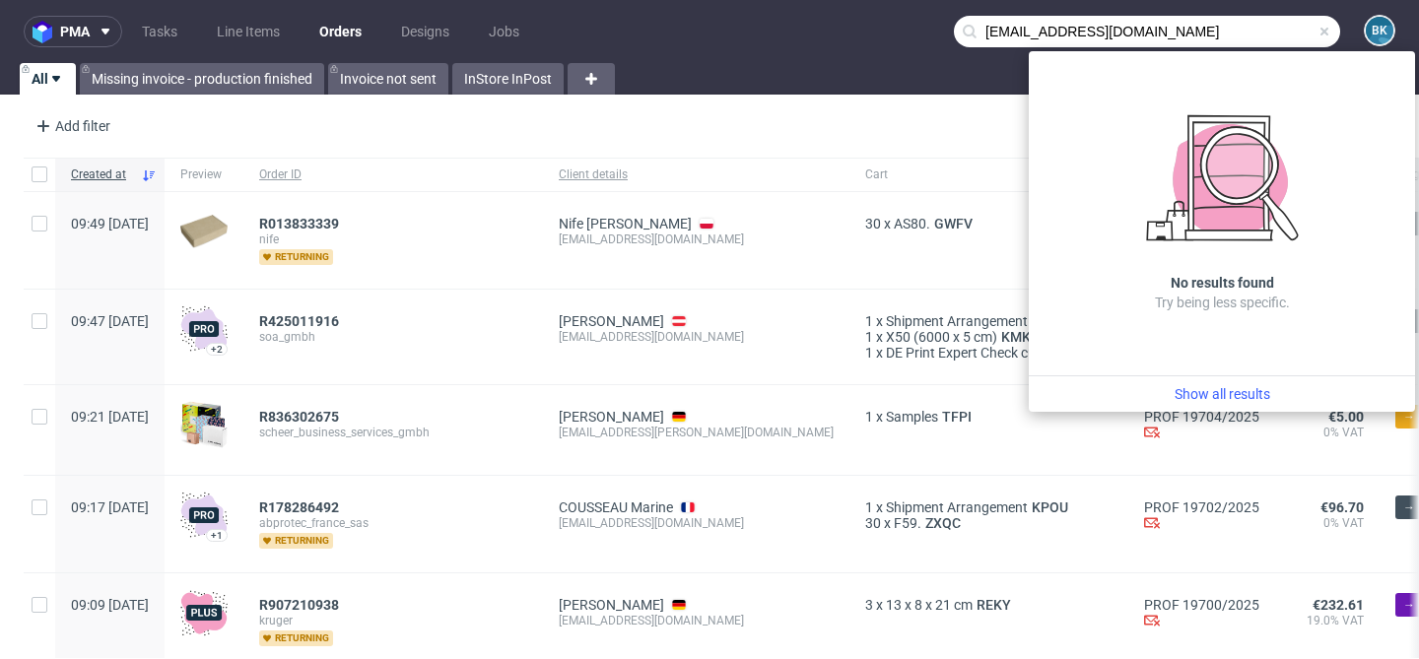
drag, startPoint x: 1041, startPoint y: 32, endPoint x: 890, endPoint y: 26, distance: 150.9
click at [890, 26] on nav "pma Tasks Line Items Orders Designs Jobs bart.zegers@vitadvice.nl BK" at bounding box center [709, 31] width 1419 height 63
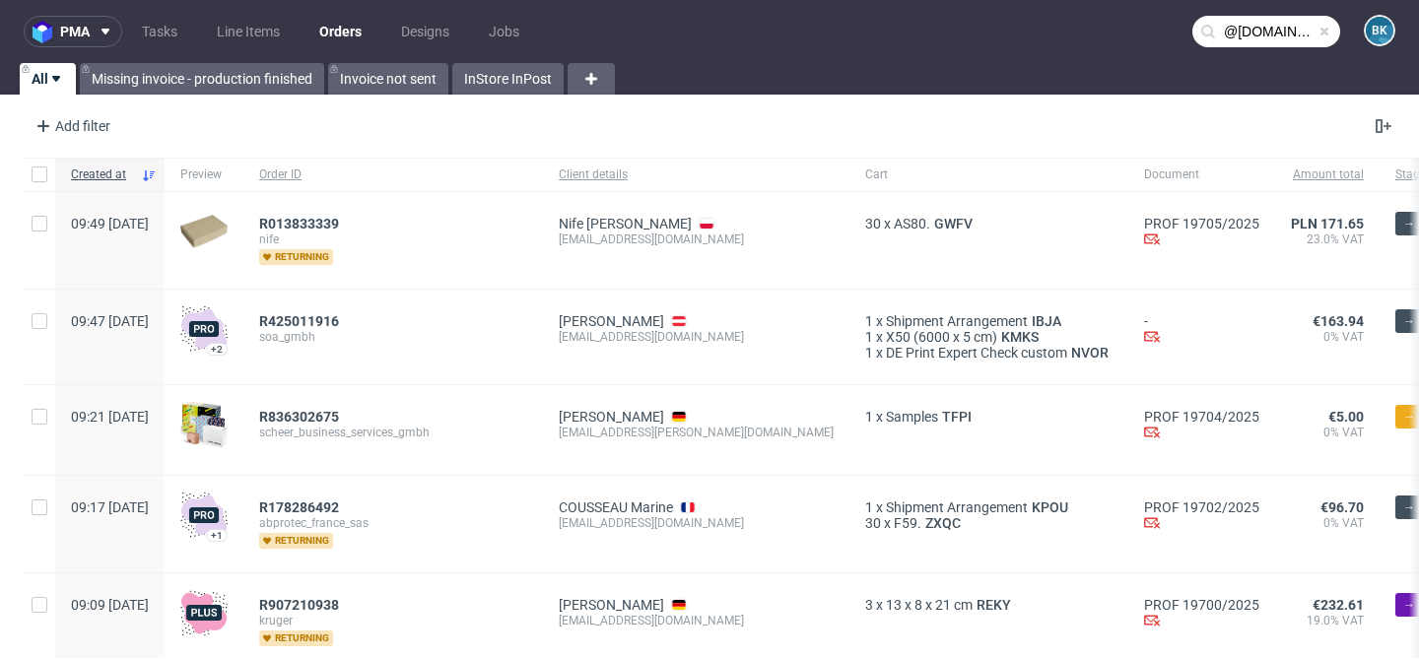
type input "@[DOMAIN_NAME]"
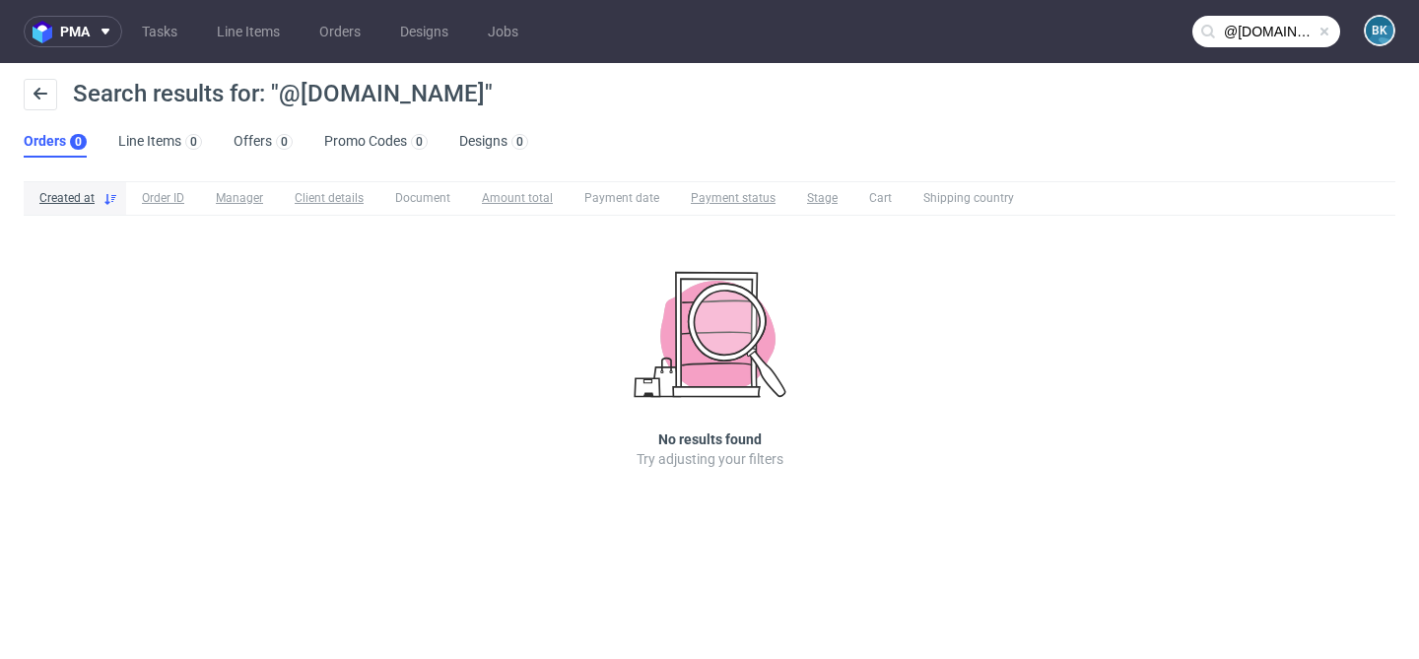
click at [1270, 31] on input "@[DOMAIN_NAME]" at bounding box center [1267, 32] width 148 height 32
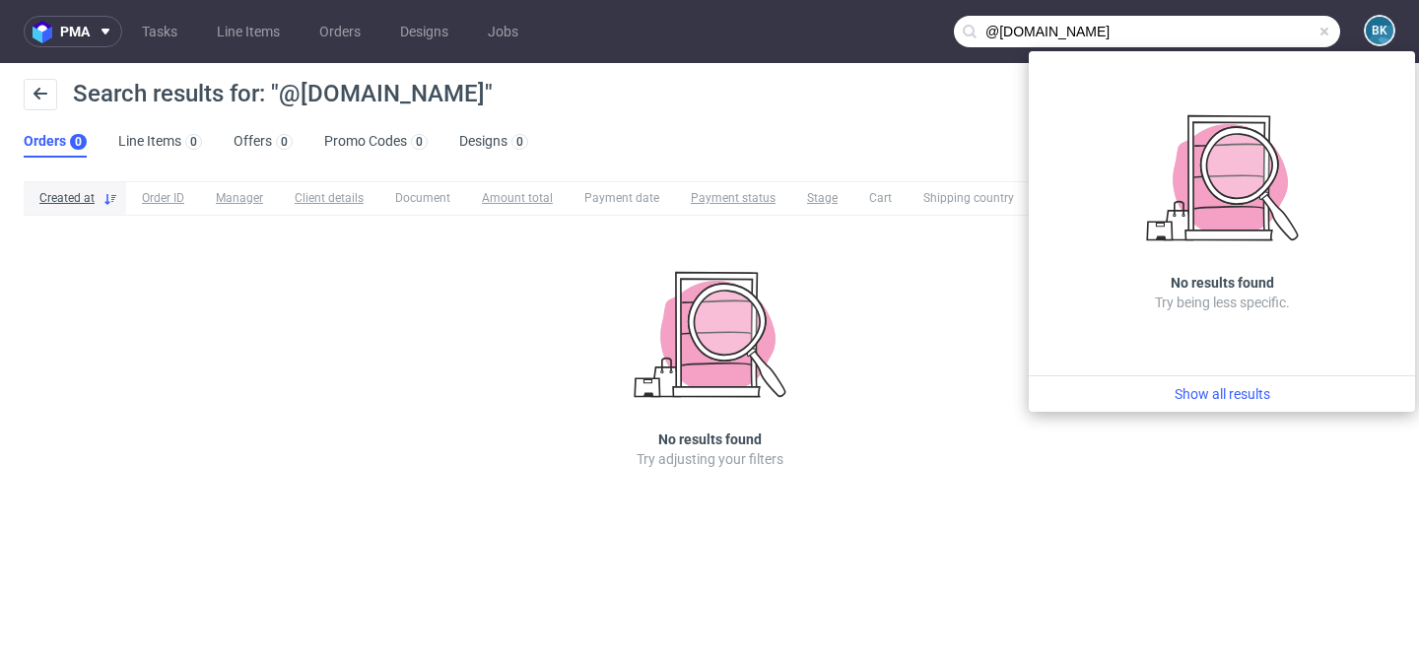
click at [1319, 31] on span at bounding box center [1325, 32] width 16 height 16
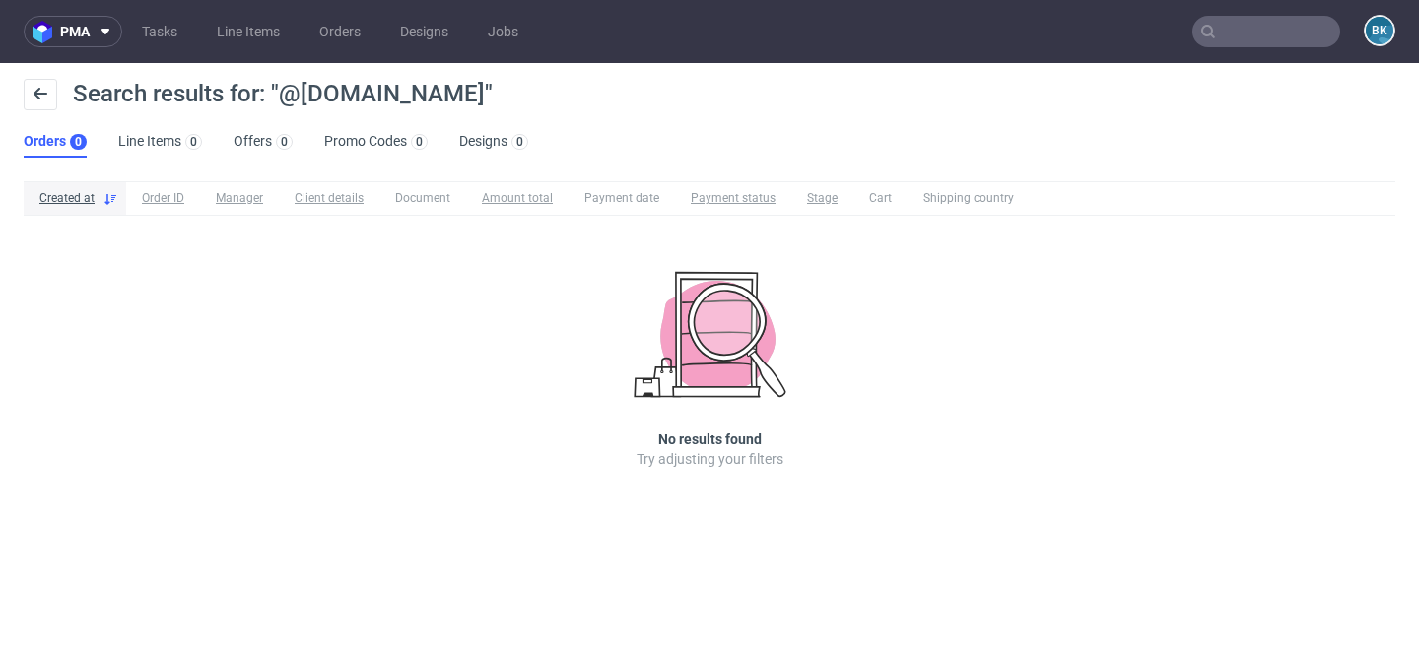
click at [1271, 36] on input "text" at bounding box center [1267, 32] width 148 height 32
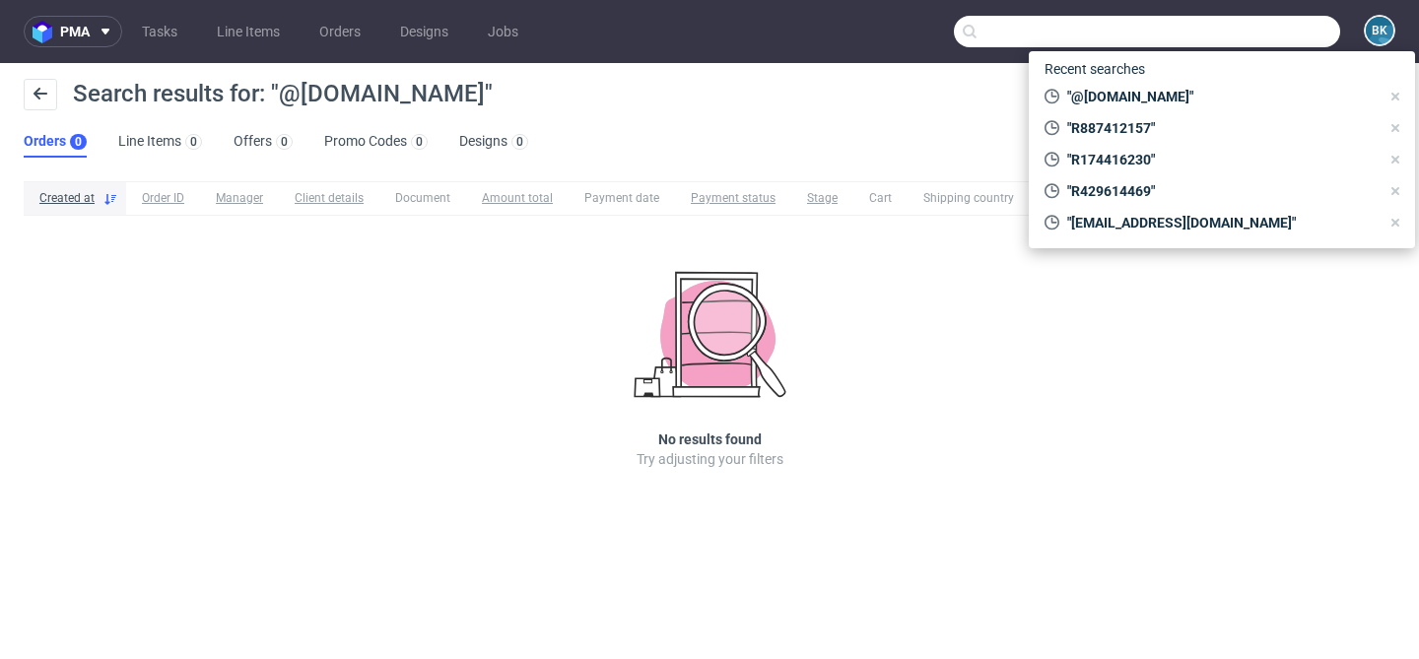
paste input "R576885797"
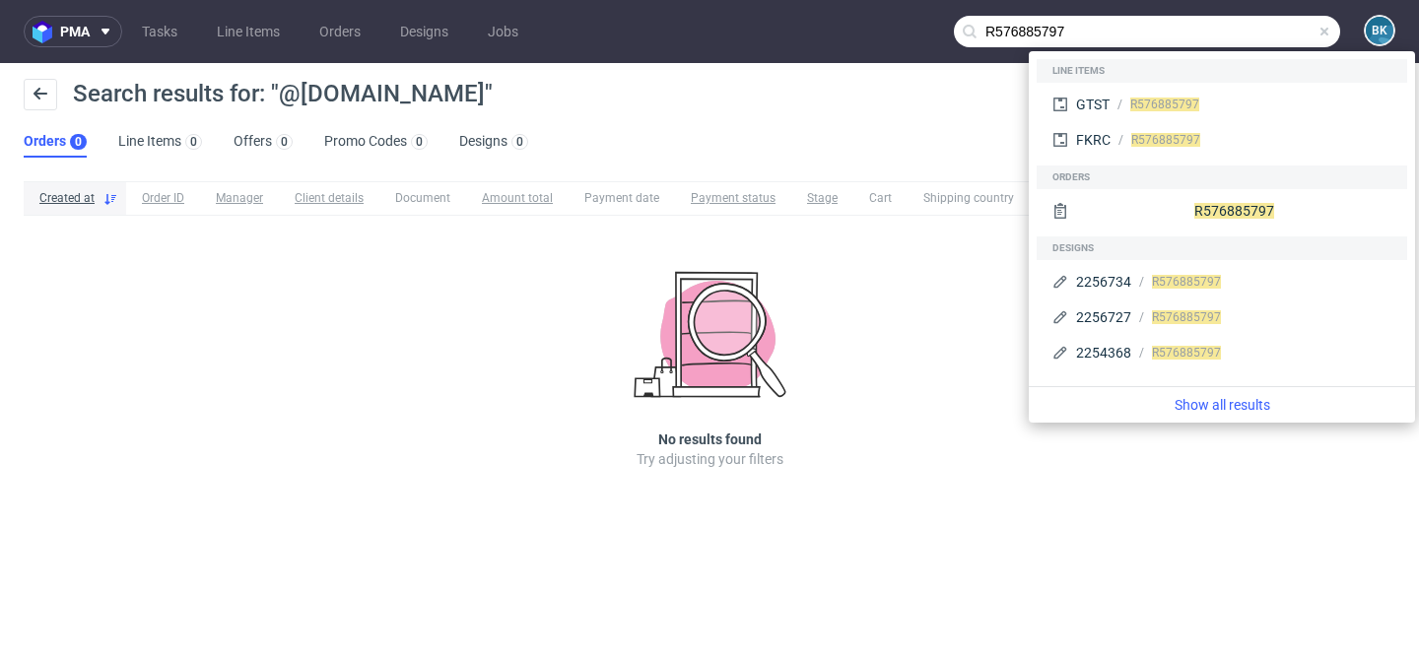
type input "R576885797"
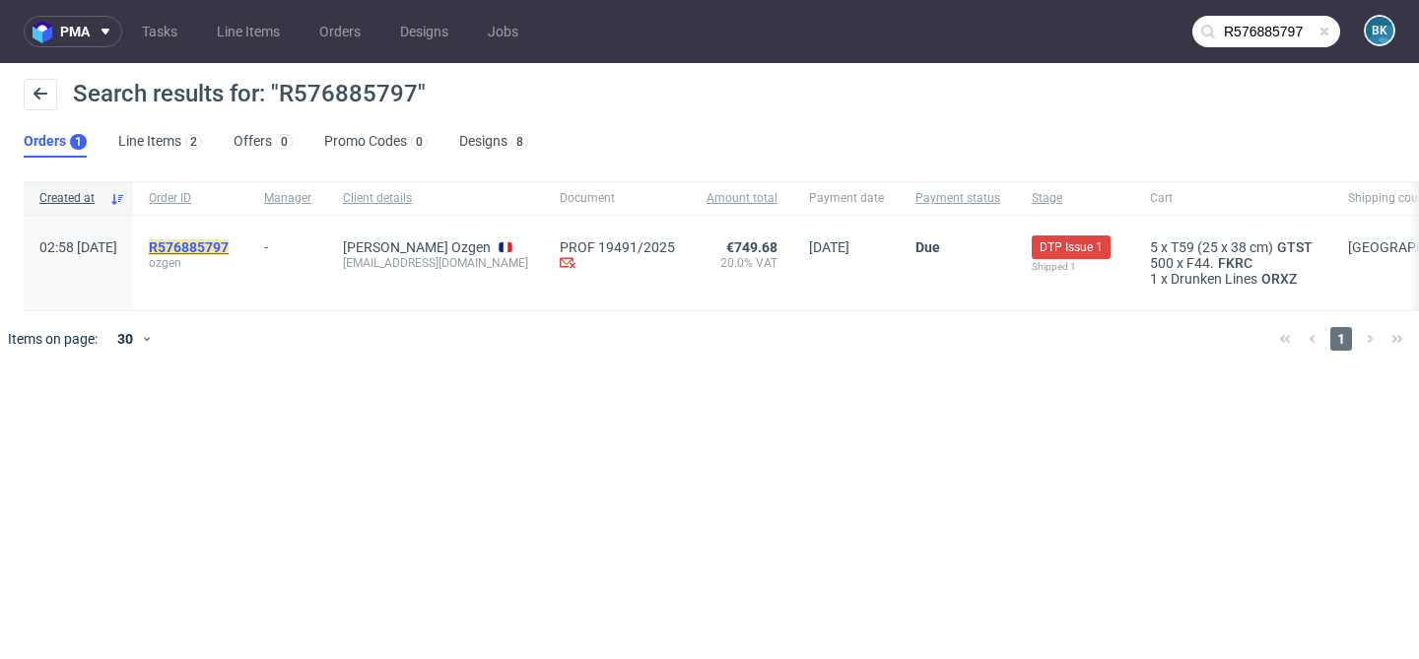
click at [229, 245] on mark "R576885797" at bounding box center [189, 248] width 80 height 16
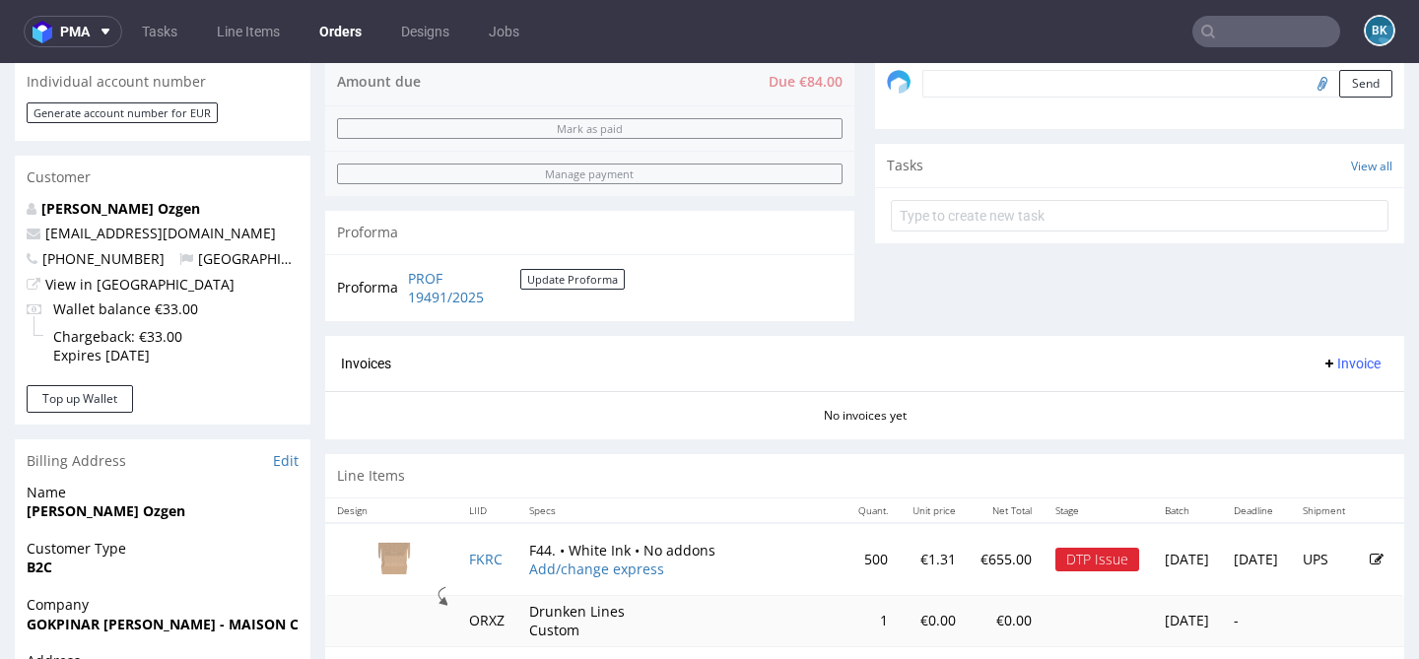
scroll to position [719, 0]
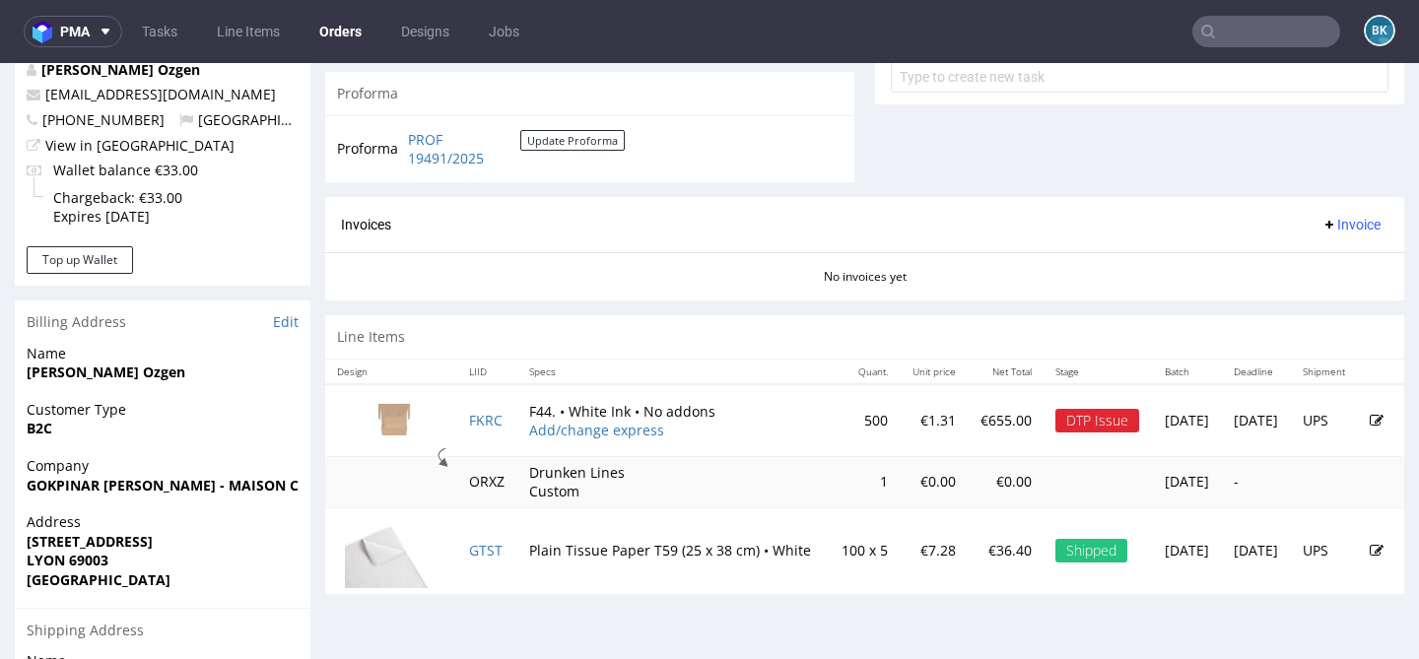
scroll to position [795, 0]
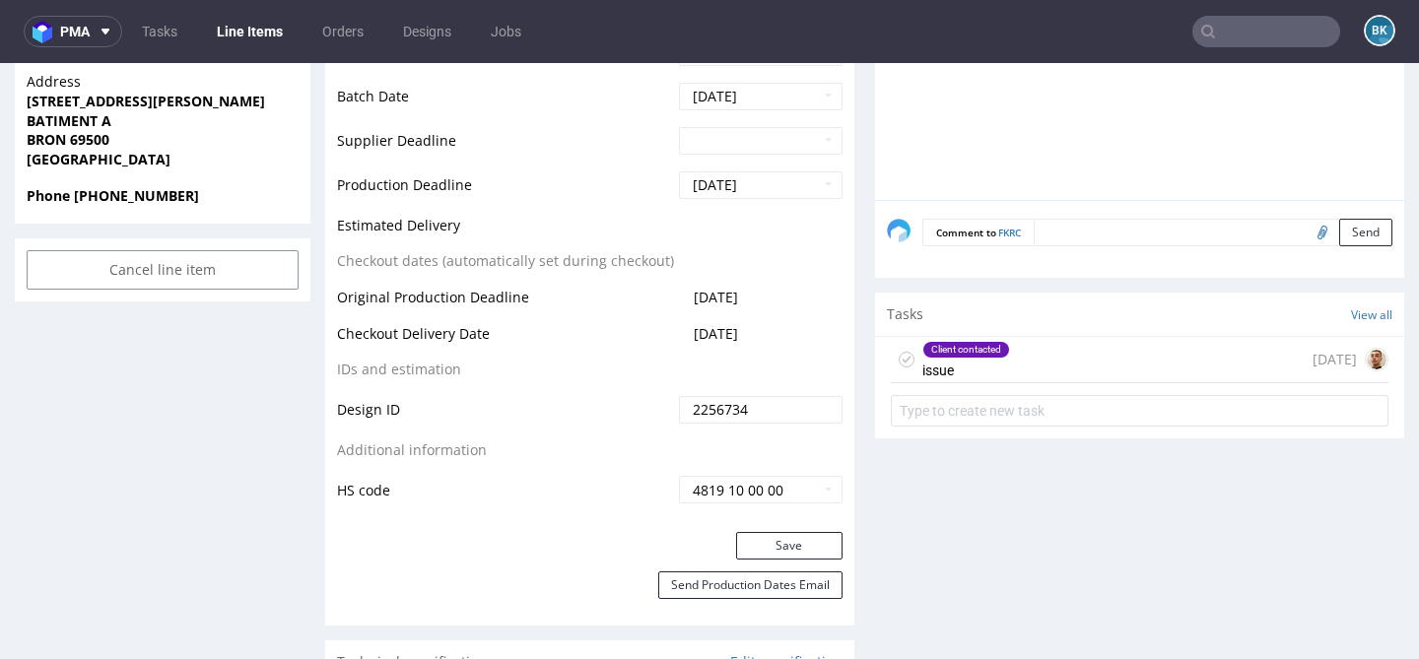
scroll to position [970, 0]
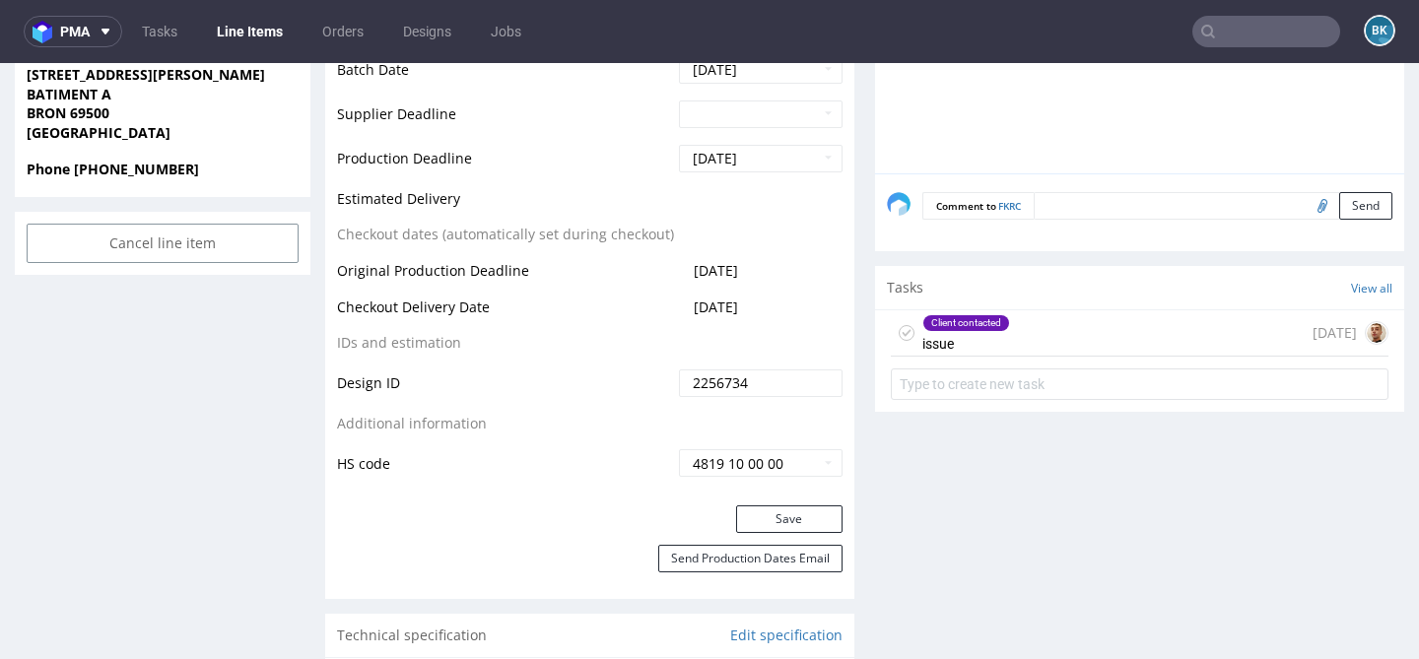
click at [963, 331] on div "Client contacted issue" at bounding box center [967, 332] width 88 height 45
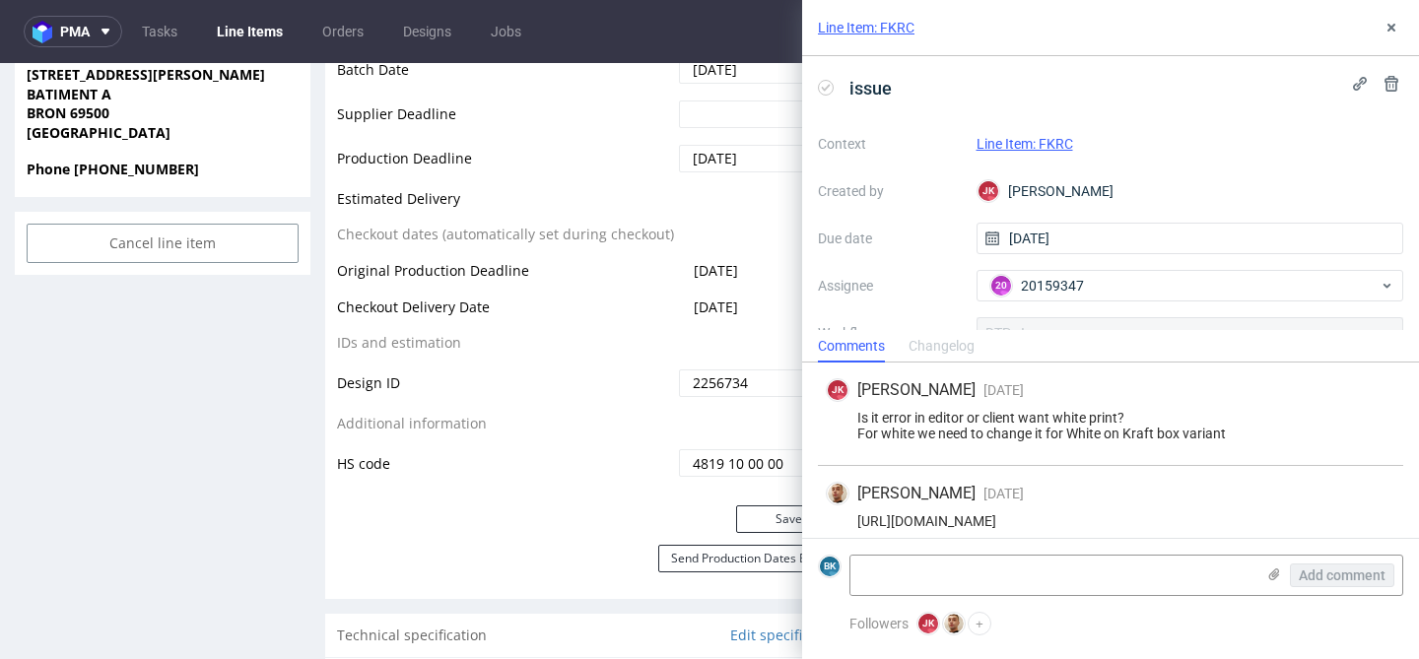
scroll to position [14, 0]
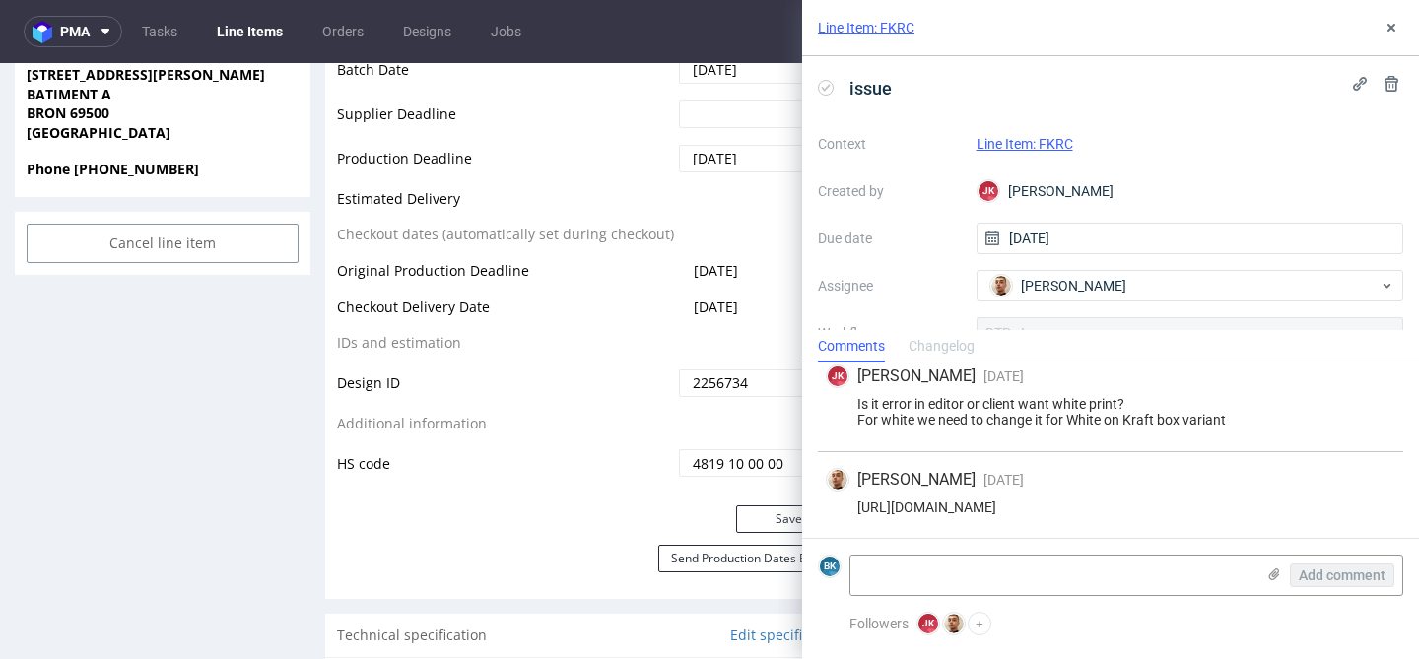
click at [965, 449] on div "JK Jan Kocik 5 days ago 11th Sep 2025, 16:47 Is it error in editor or client wa…" at bounding box center [1110, 400] width 585 height 103
click at [1393, 33] on icon at bounding box center [1392, 28] width 16 height 16
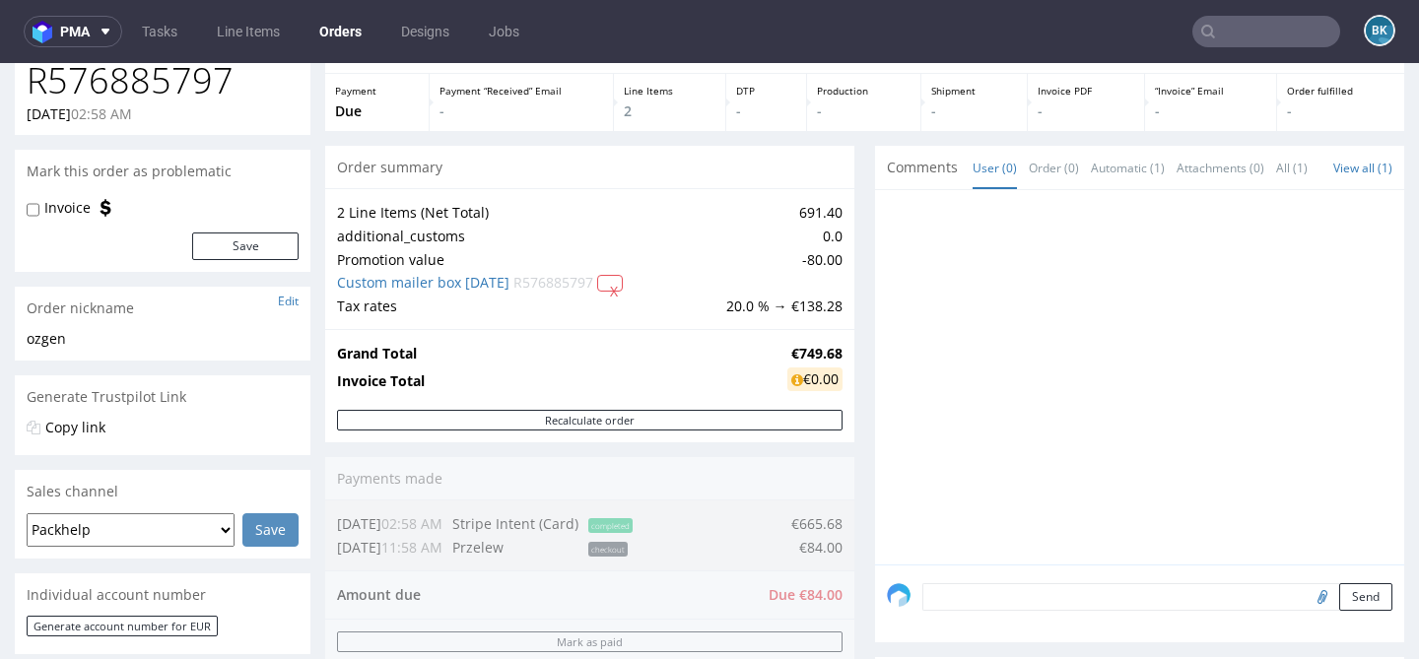
scroll to position [122, 0]
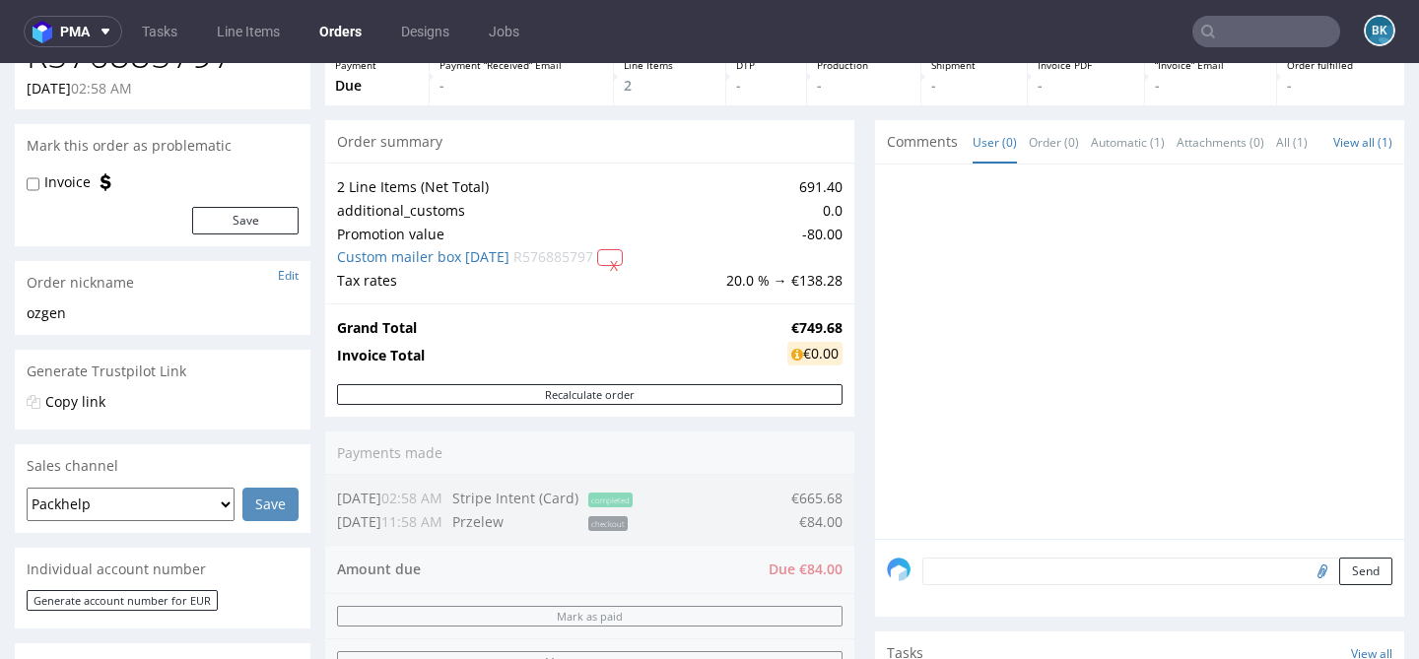
click at [1288, 39] on input "text" at bounding box center [1267, 32] width 148 height 32
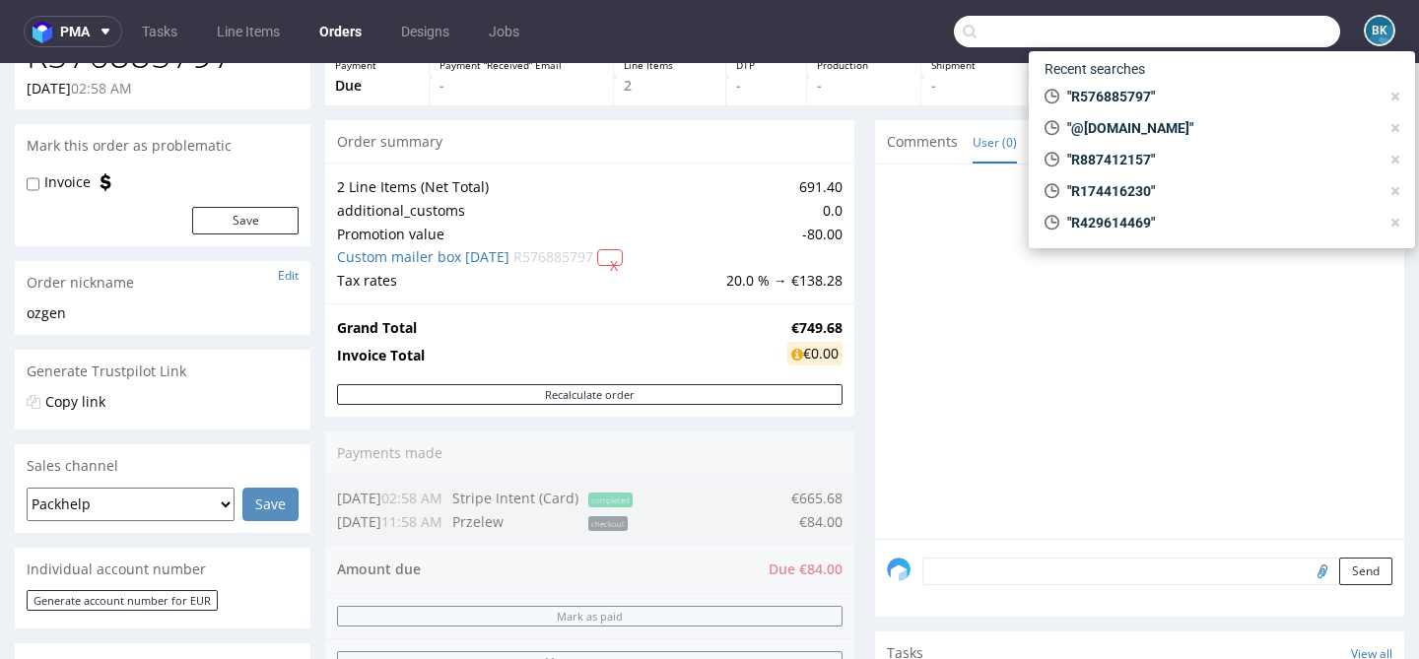
paste input "R576885797"
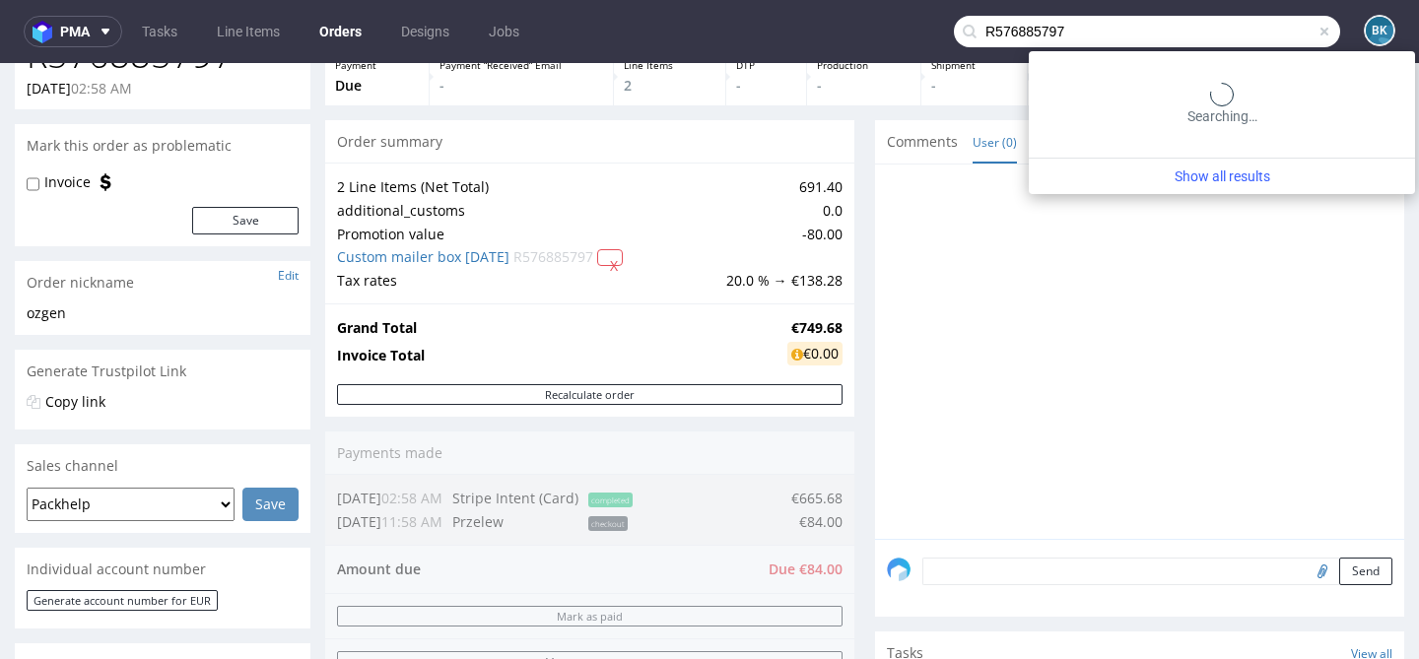
type input "R576885797"
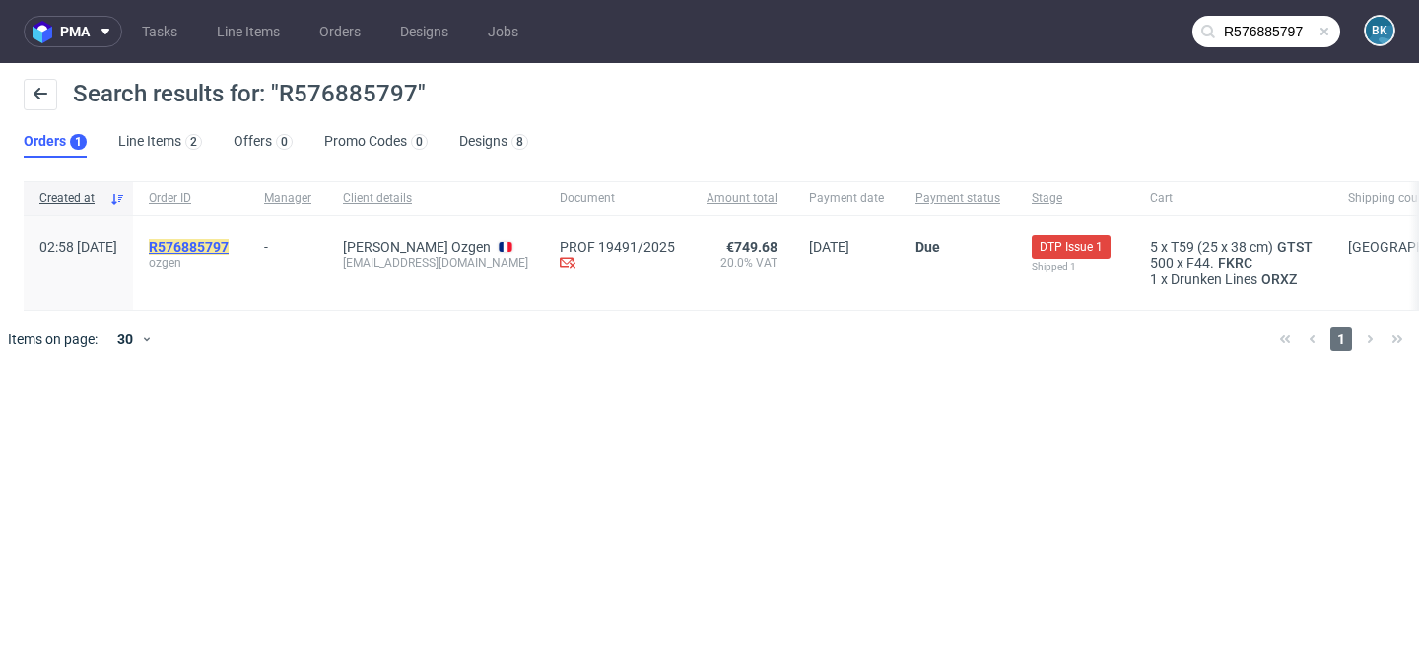
click at [229, 244] on mark "R576885797" at bounding box center [189, 248] width 80 height 16
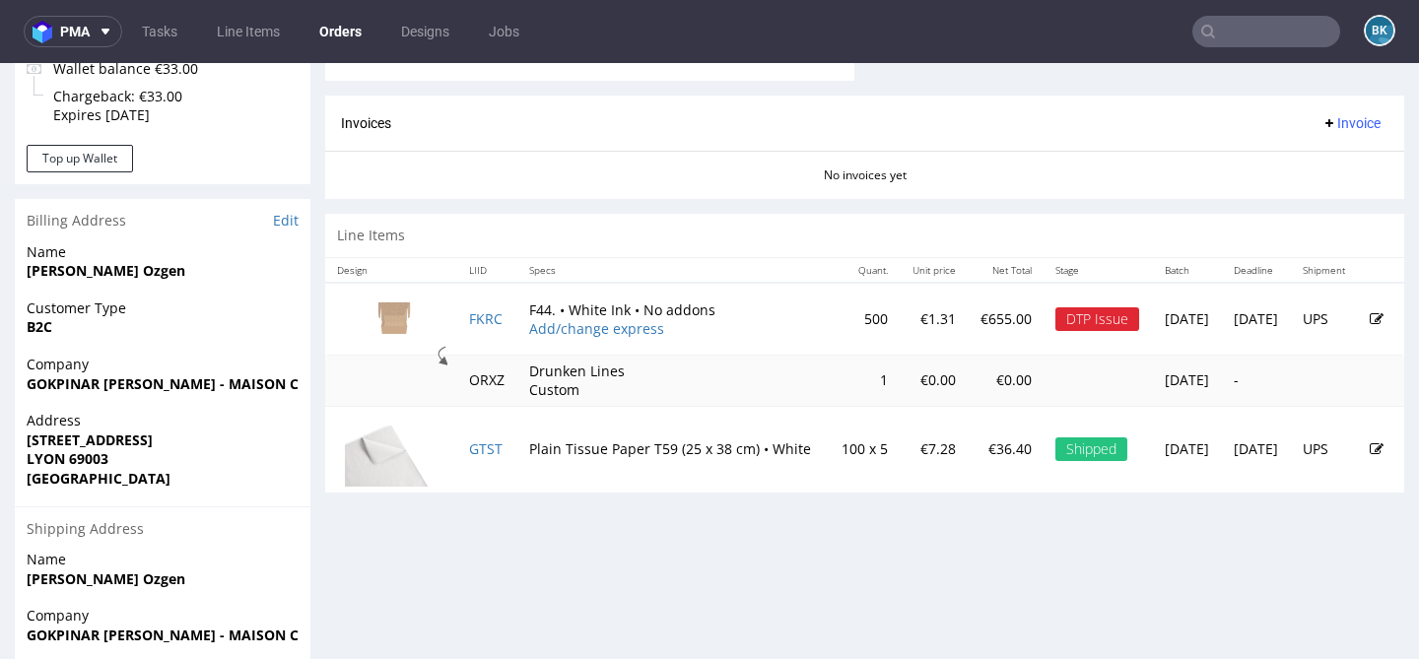
scroll to position [855, 0]
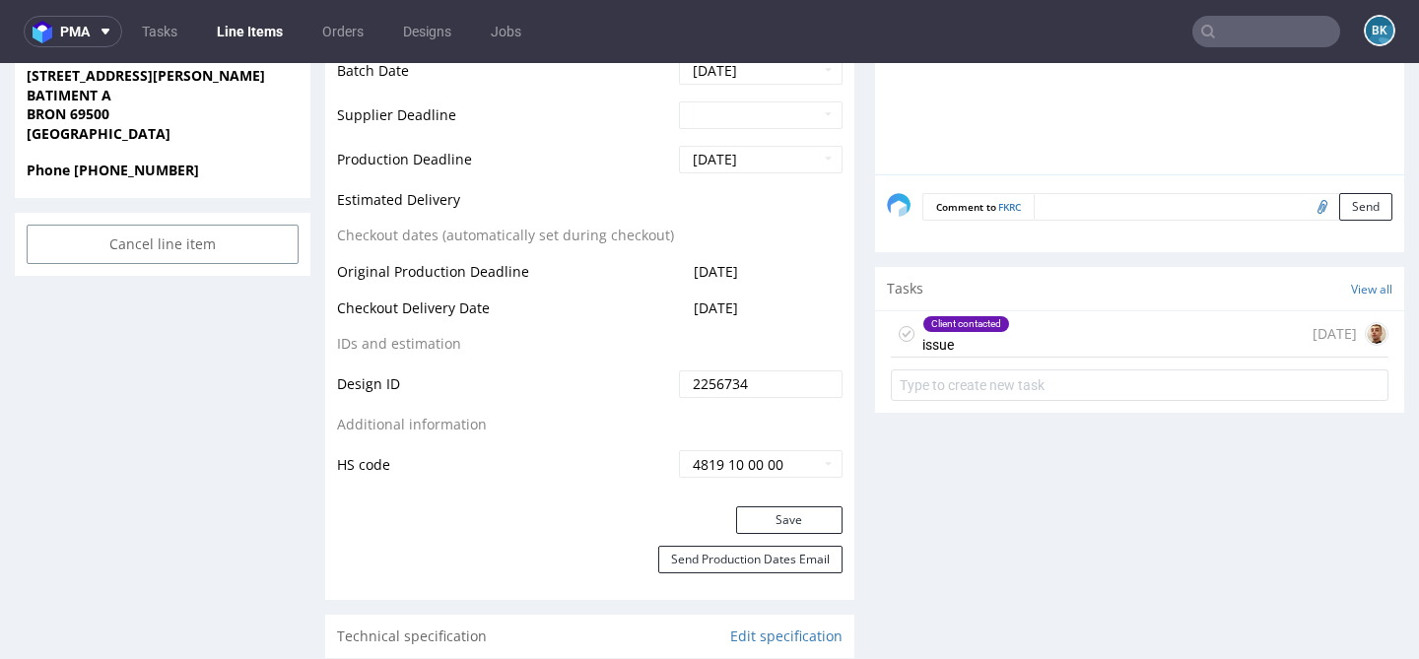
scroll to position [972, 0]
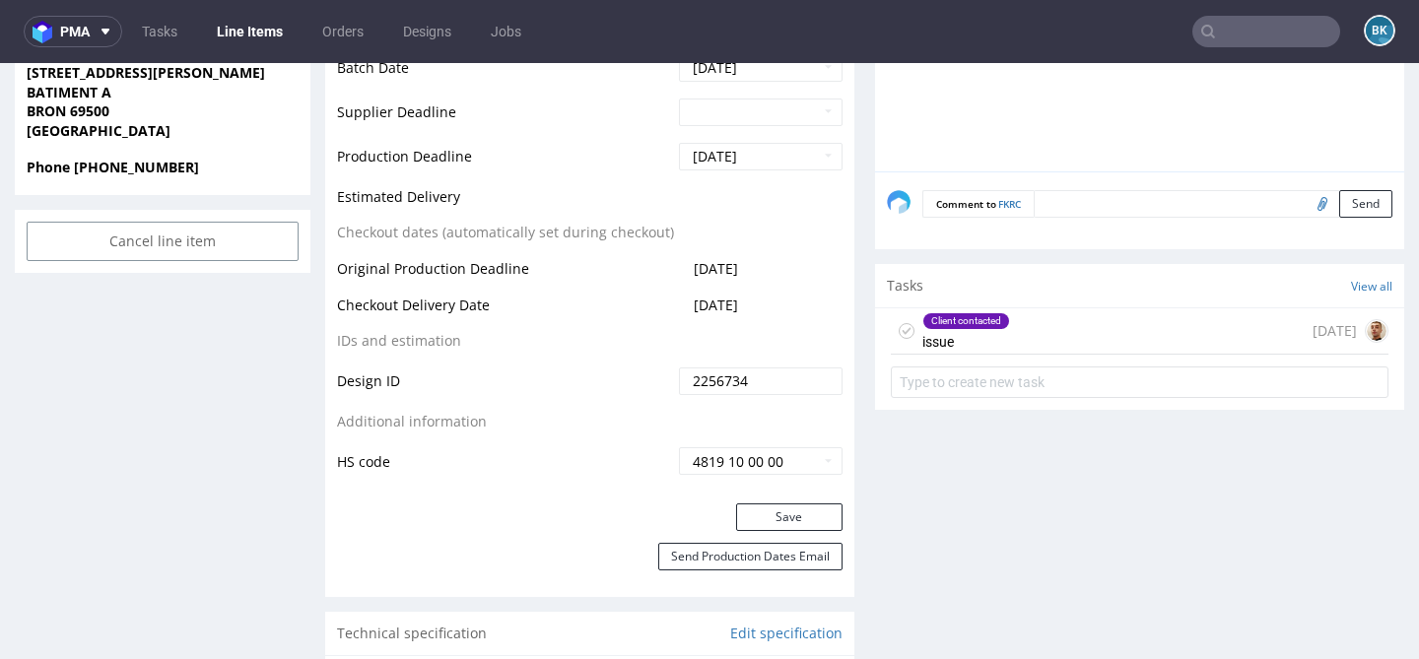
click at [1036, 335] on div "Client contacted issue 5 days ago" at bounding box center [1140, 332] width 498 height 46
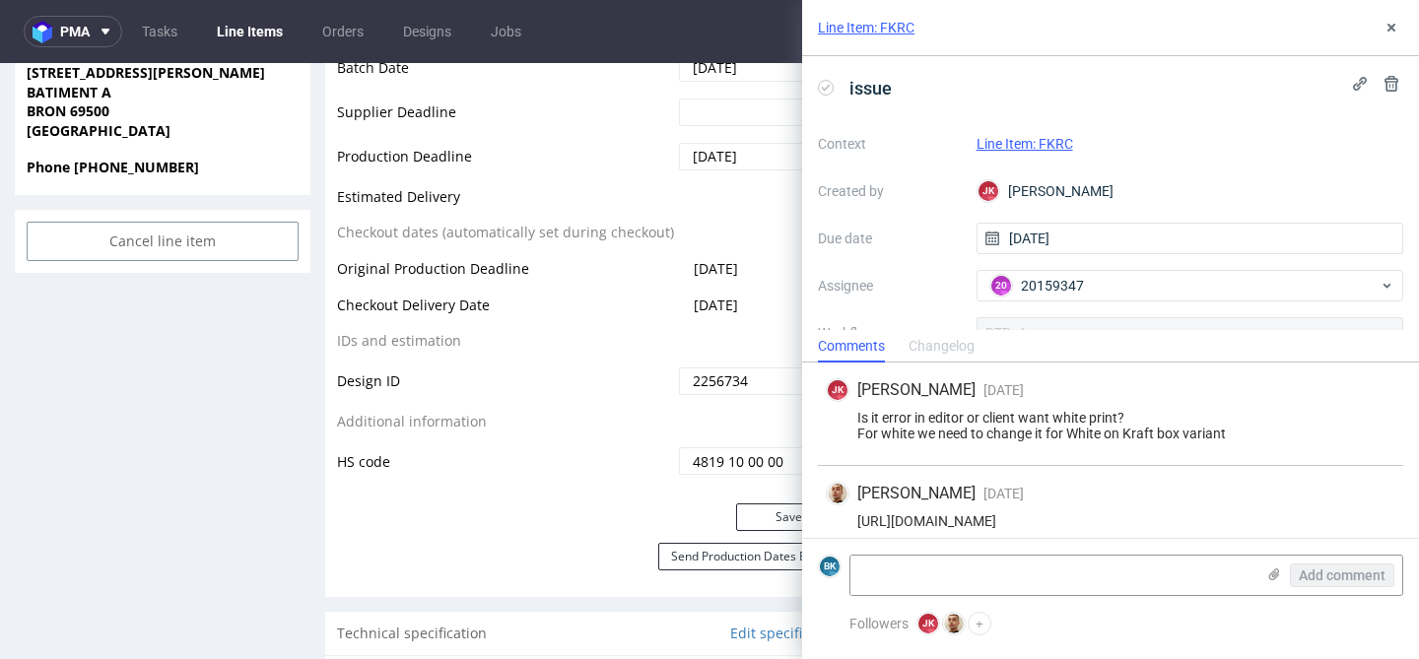
scroll to position [14, 0]
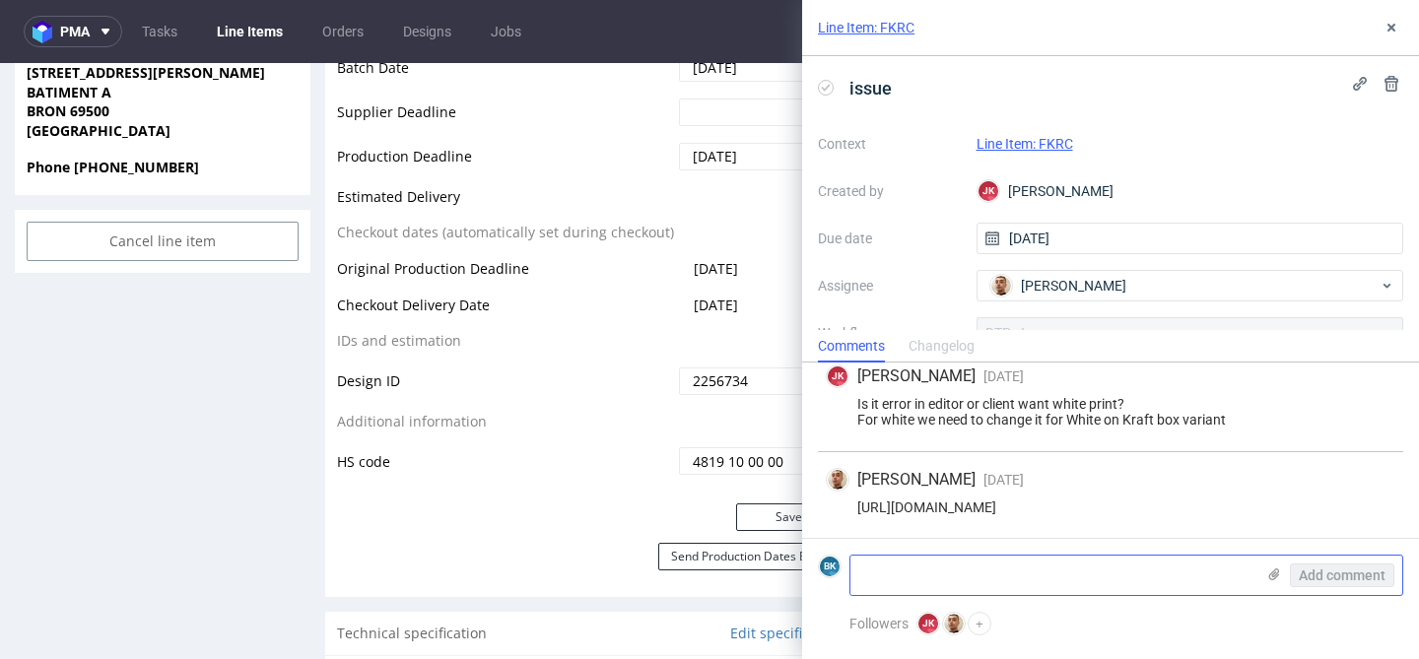
click at [983, 568] on textarea at bounding box center [1053, 575] width 404 height 39
type textarea "change to White on Kraft accepted"
click at [1347, 580] on span "Add comment" at bounding box center [1342, 576] width 87 height 14
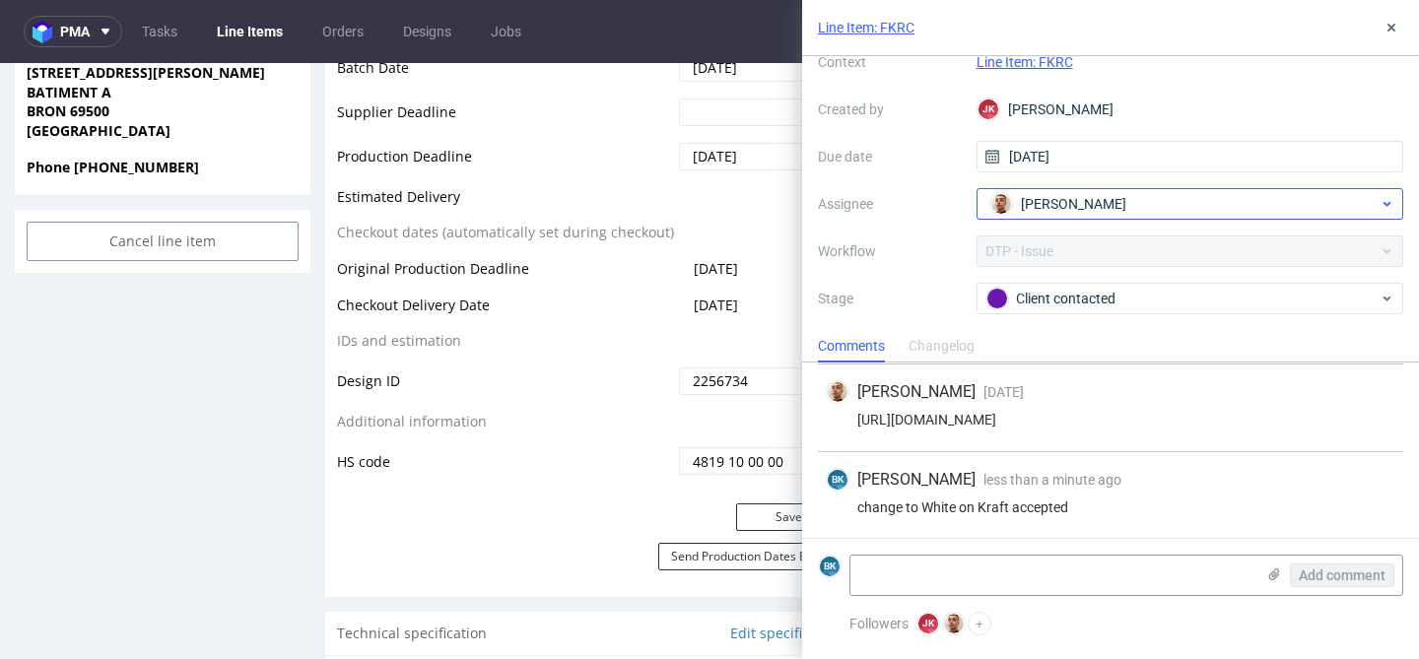
scroll to position [83, 0]
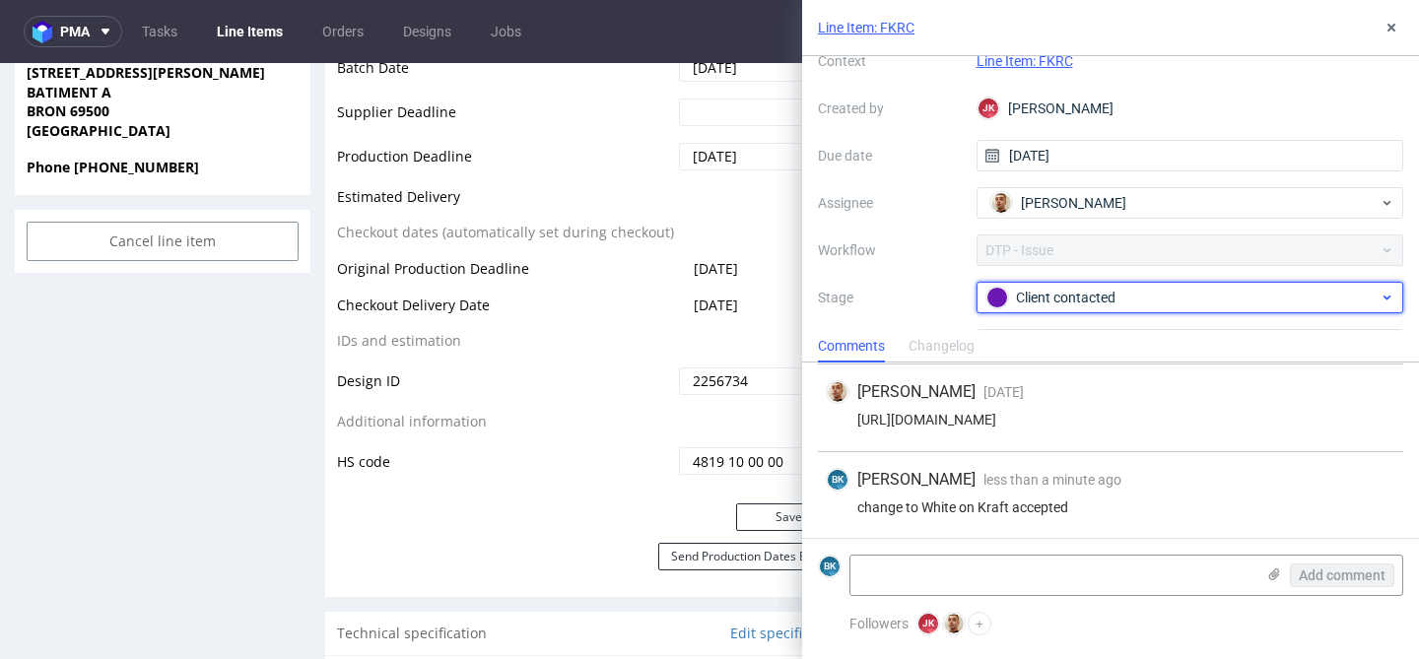
click at [1063, 300] on div "Client contacted" at bounding box center [1183, 298] width 392 height 22
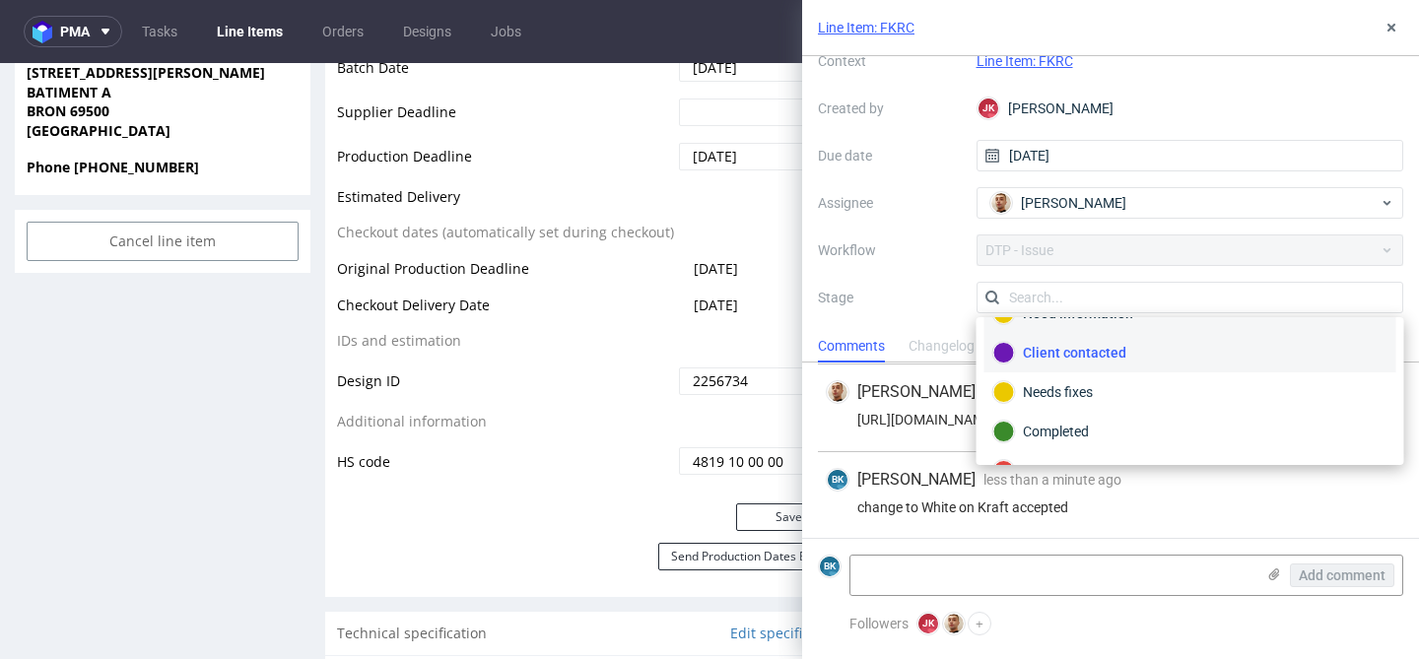
scroll to position [144, 0]
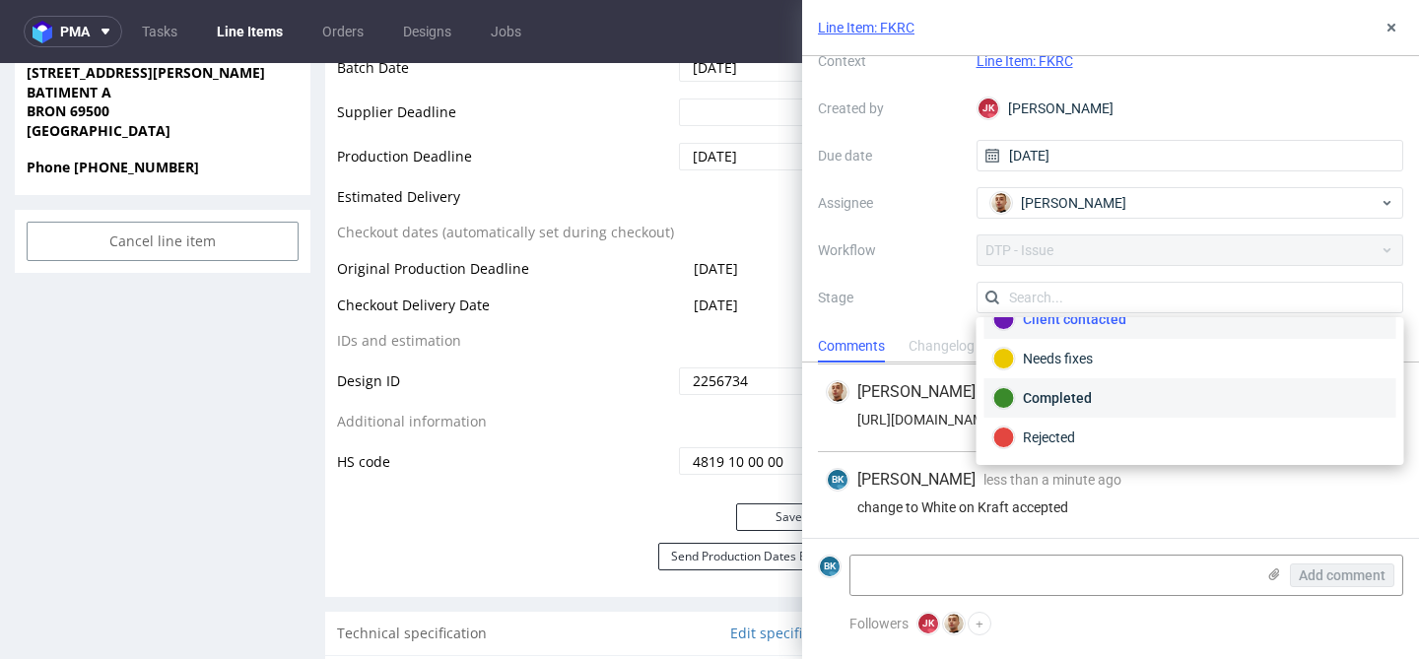
click at [1067, 397] on div "Completed" at bounding box center [1191, 398] width 394 height 22
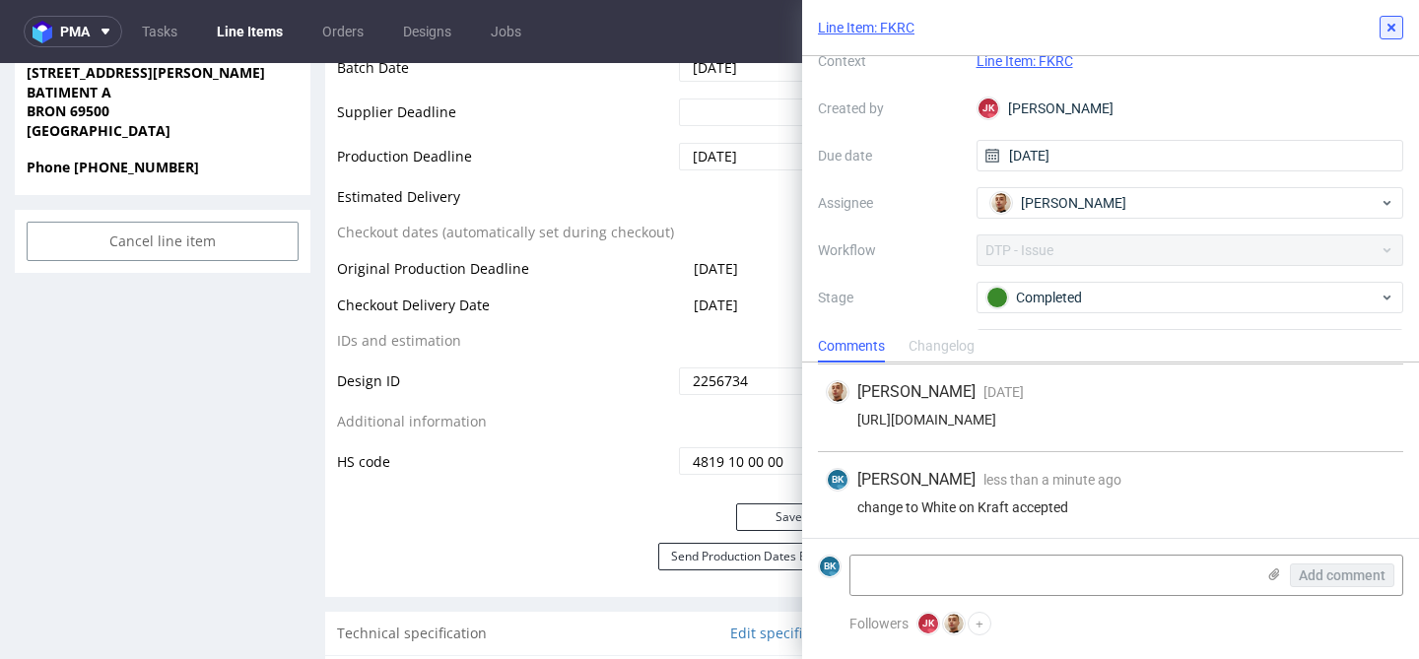
click at [1393, 25] on use at bounding box center [1392, 28] width 8 height 8
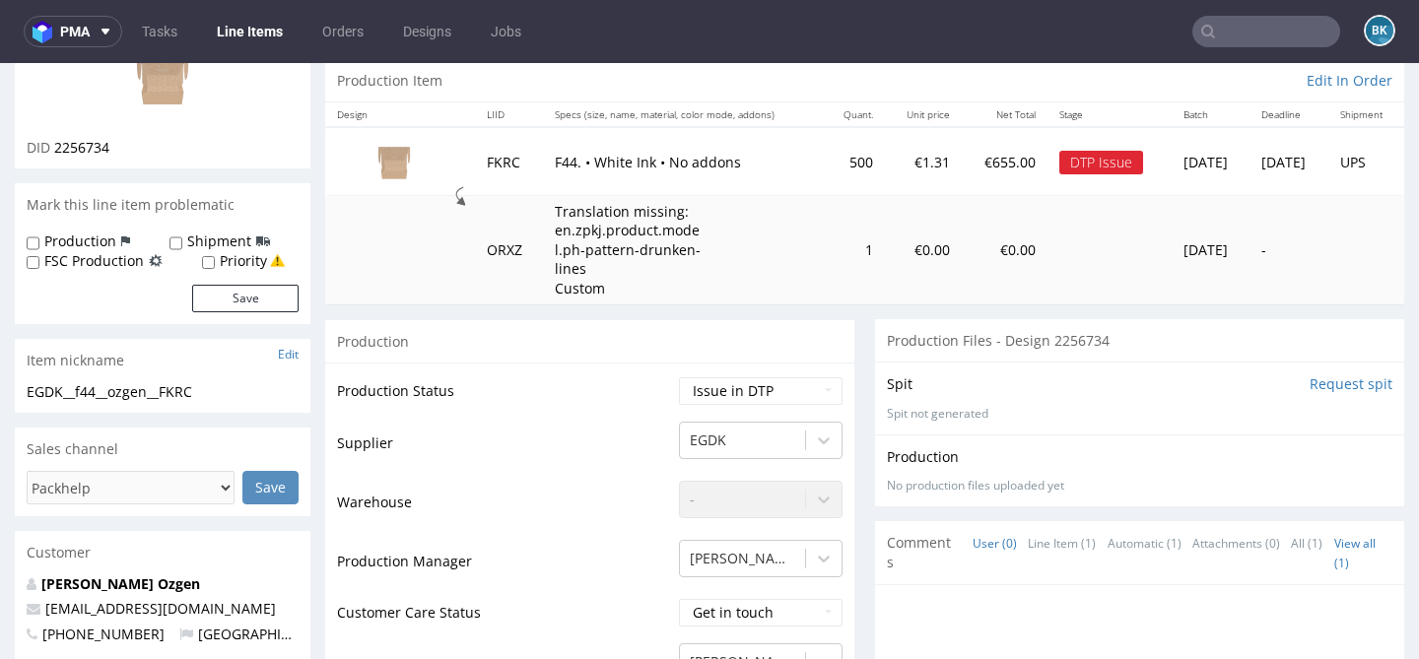
scroll to position [209, 0]
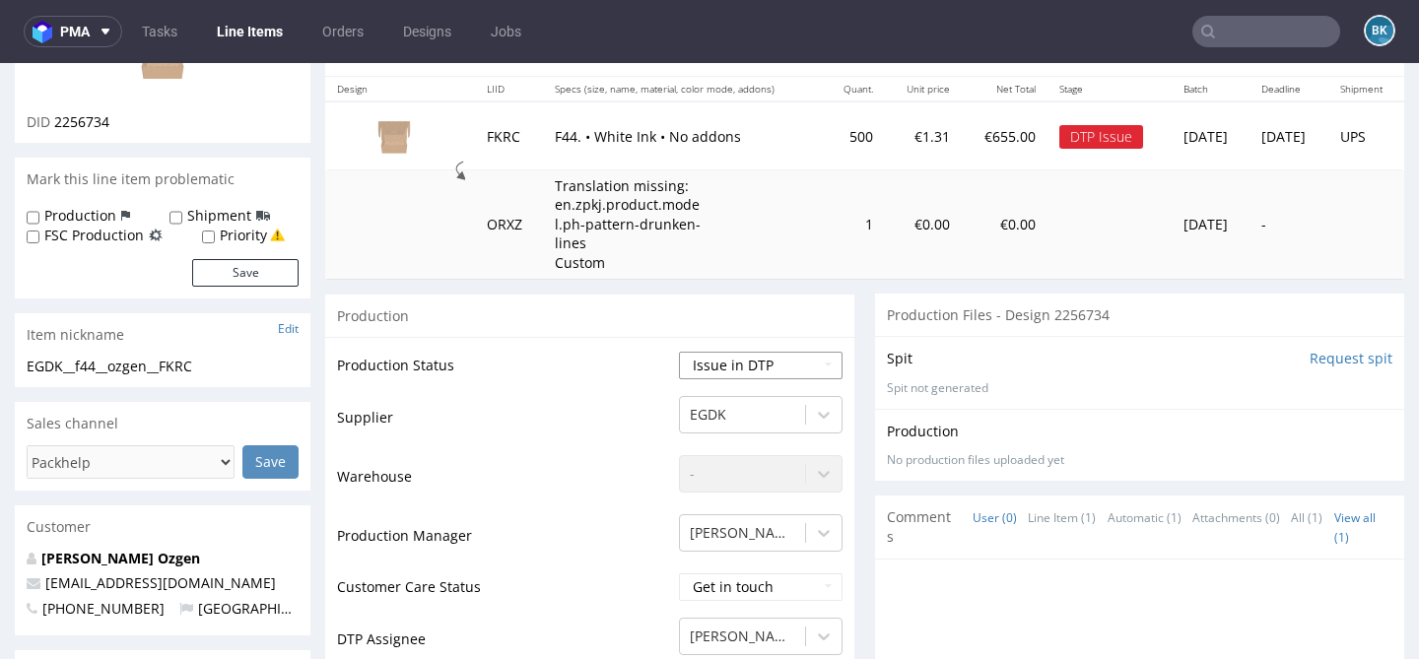
click at [721, 369] on select "Waiting for Artwork Waiting for Diecut Waiting for Mockup Waiting for DTP Waiti…" at bounding box center [761, 366] width 164 height 28
select select "back_for_dtp"
click at [679, 352] on select "Waiting for Artwork Waiting for Diecut Waiting for Mockup Waiting for DTP Waiti…" at bounding box center [761, 366] width 164 height 28
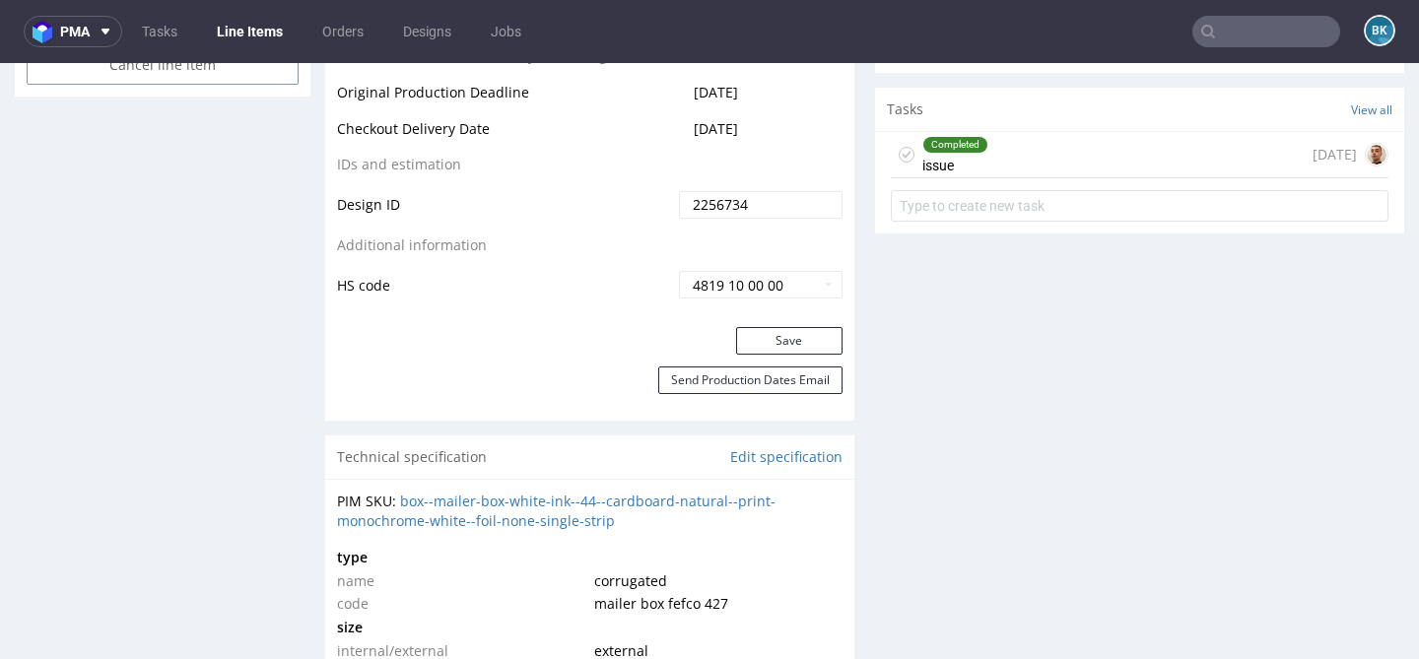
scroll to position [1164, 0]
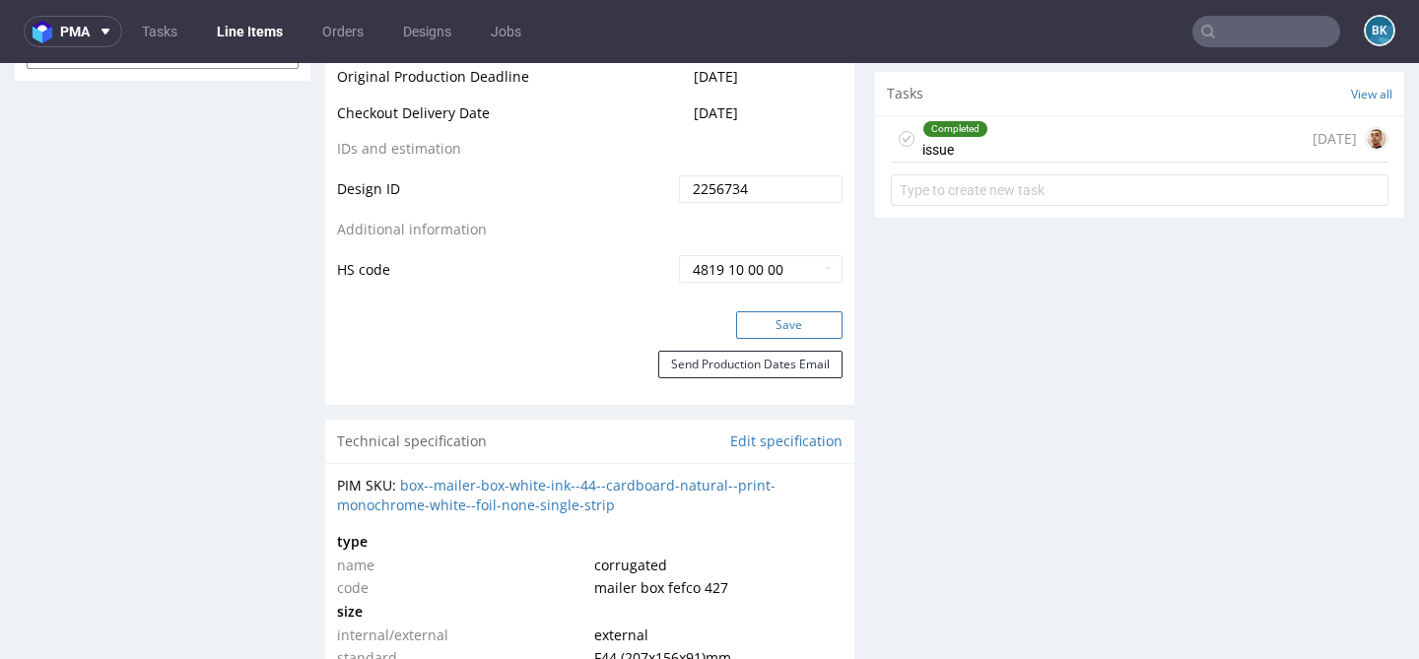
click at [789, 333] on button "Save" at bounding box center [789, 325] width 106 height 28
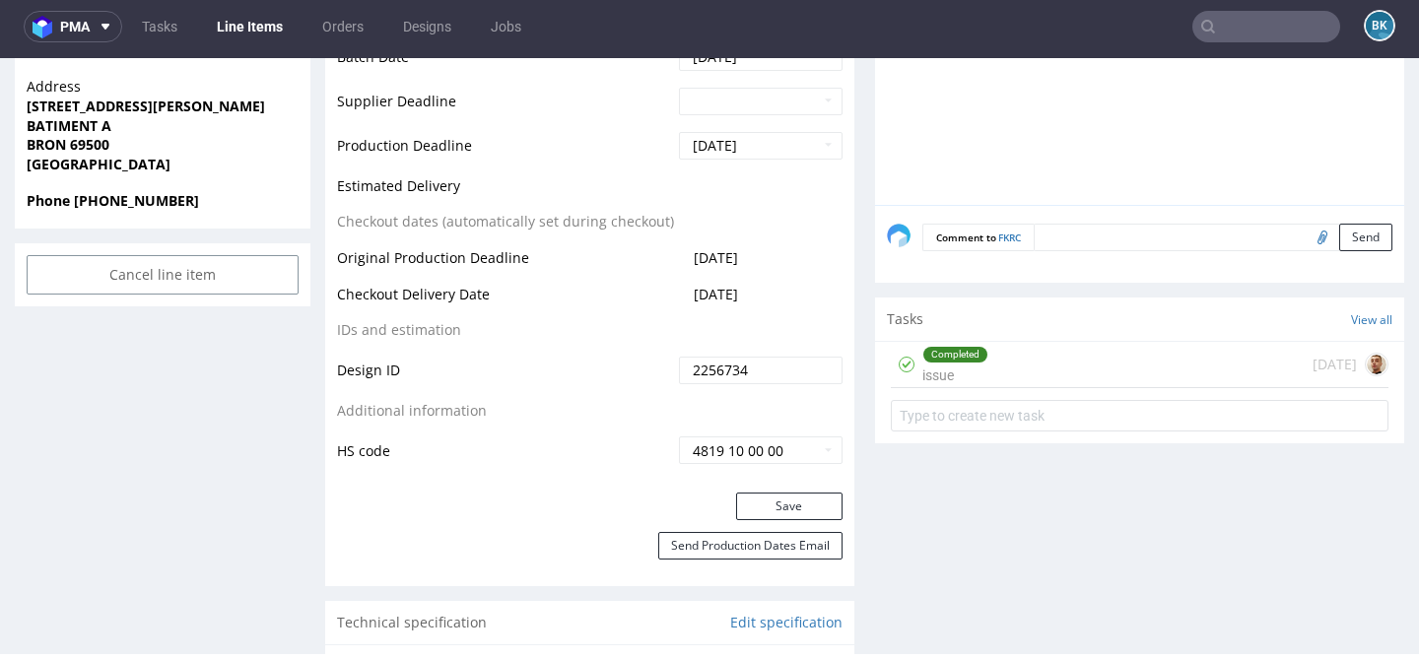
scroll to position [944, 0]
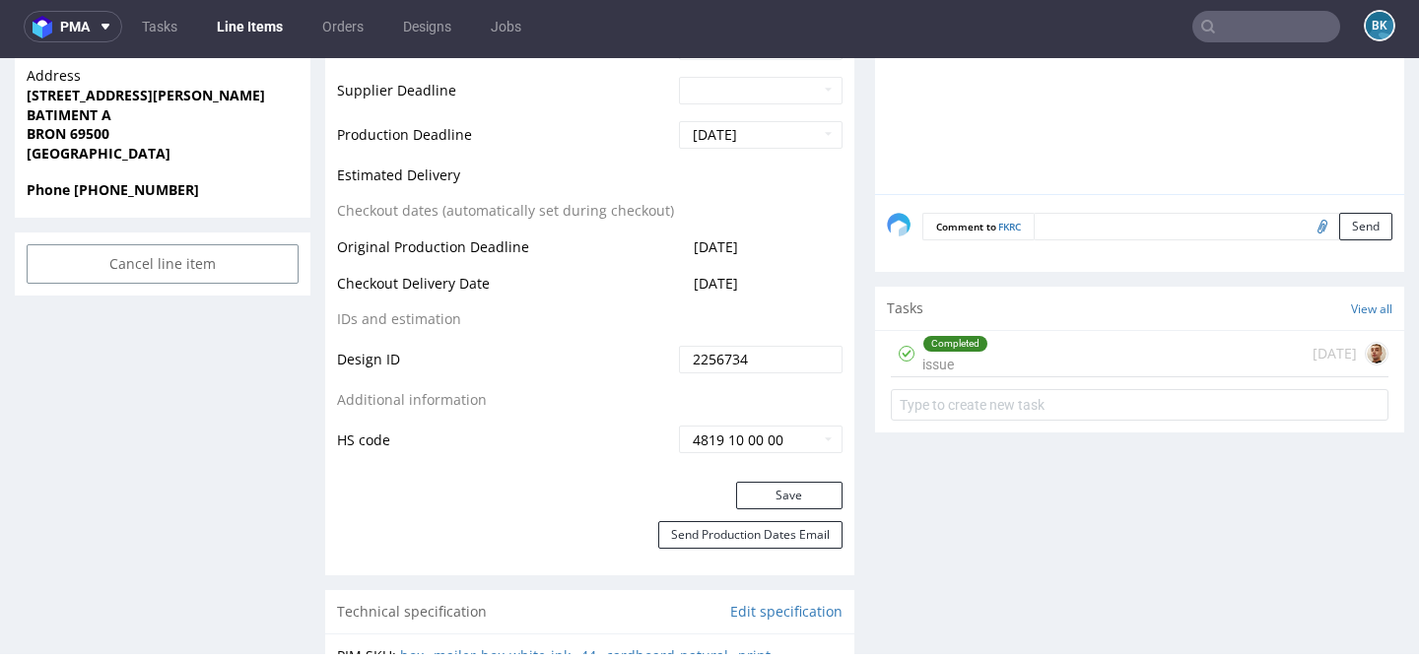
click at [1128, 354] on div "Completed issue 5 days ago" at bounding box center [1140, 354] width 498 height 46
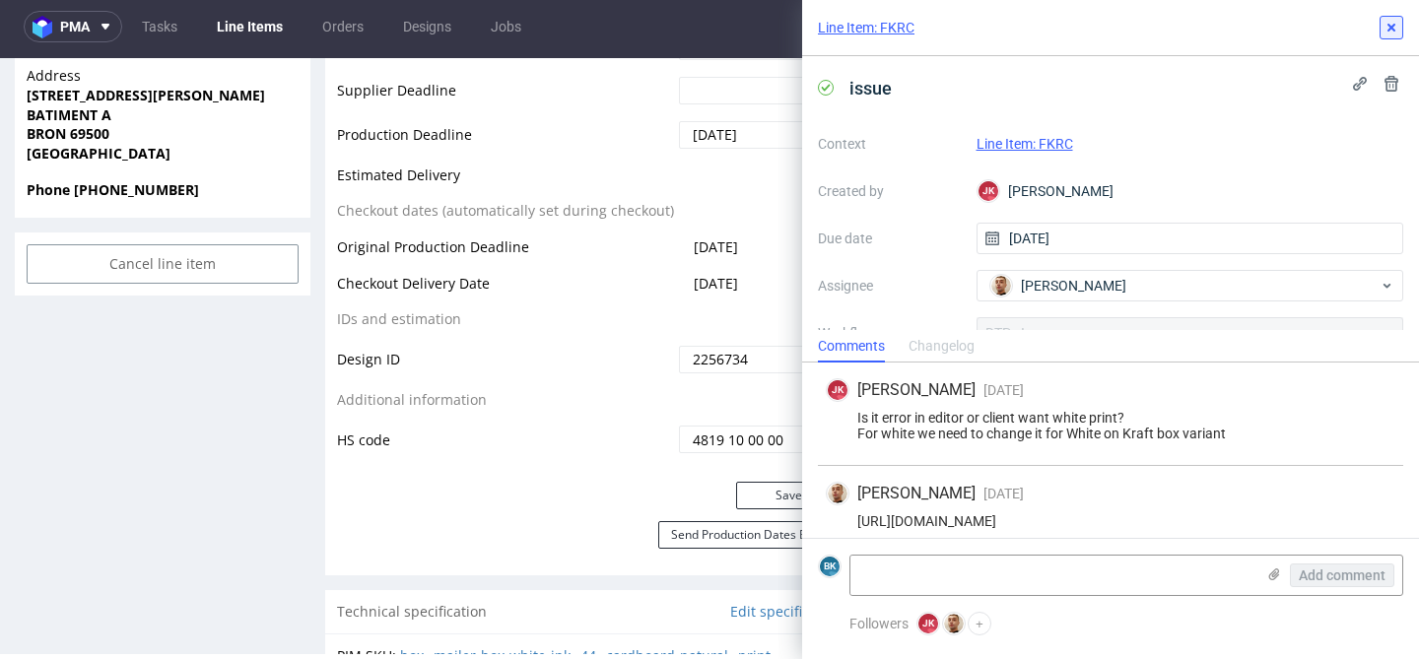
click at [1391, 29] on use at bounding box center [1392, 28] width 8 height 8
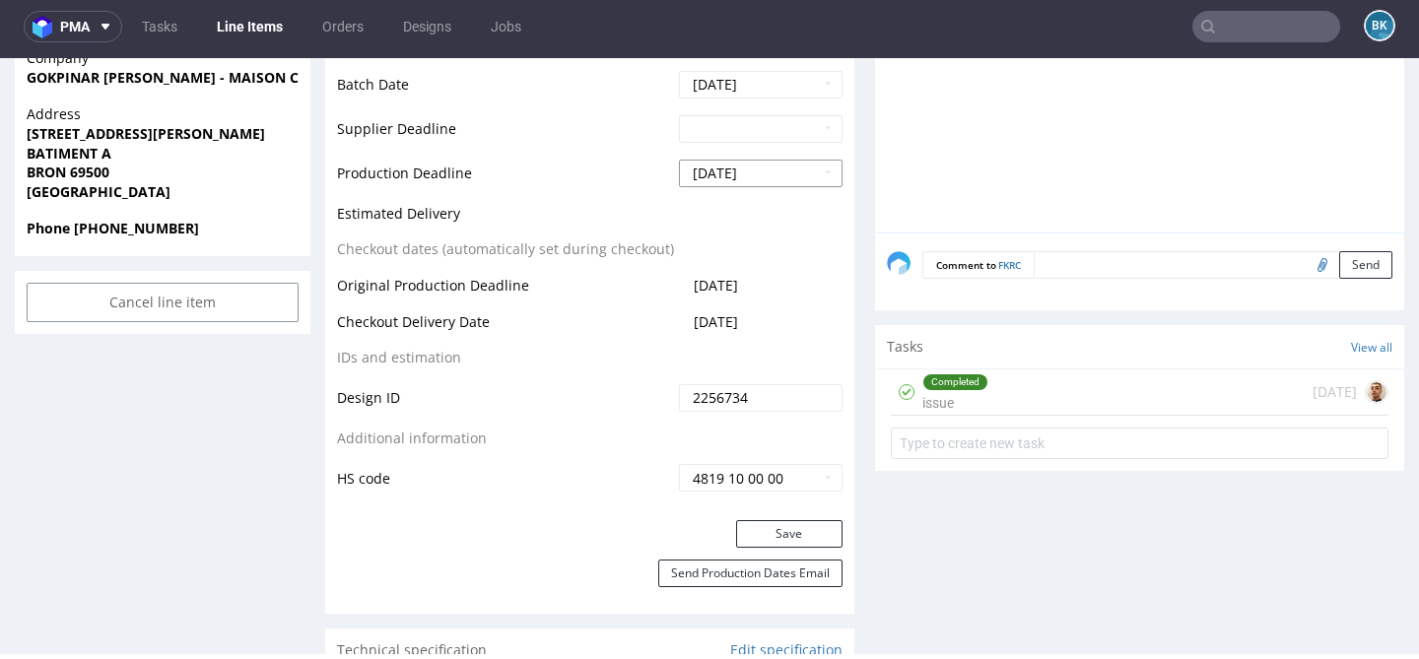
scroll to position [909, 0]
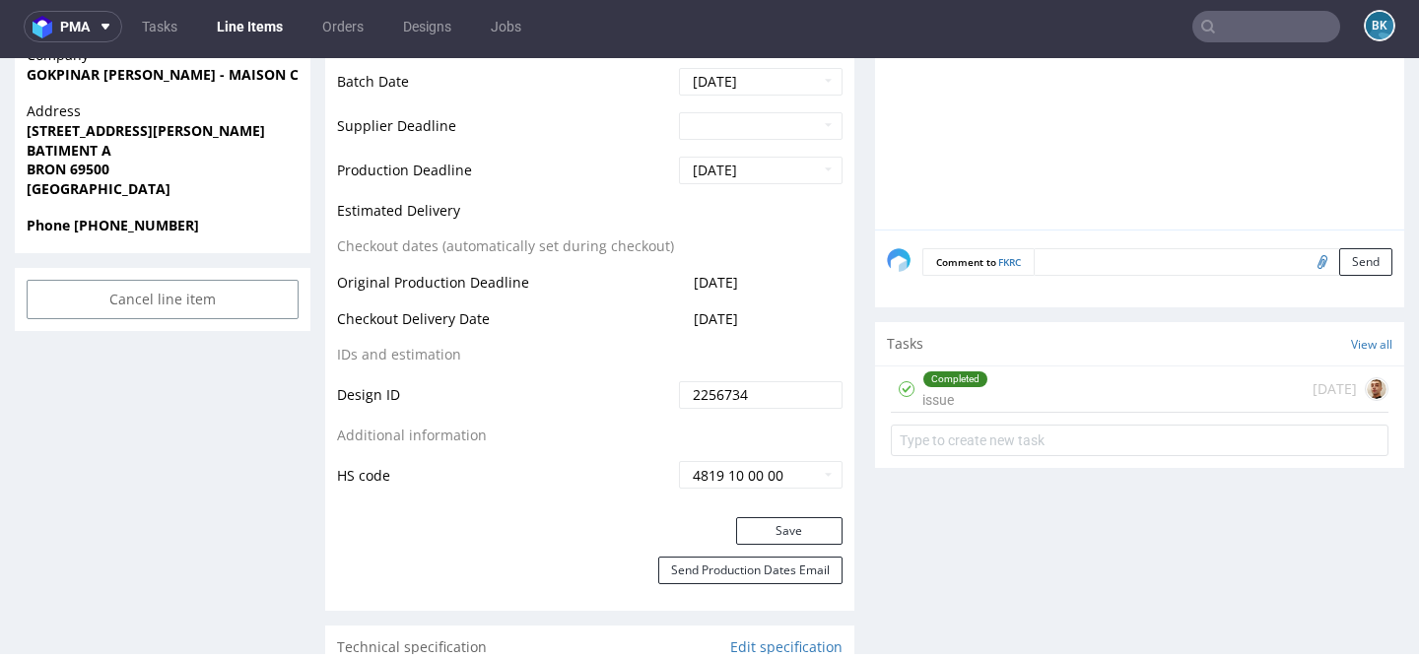
click at [1031, 391] on div "Completed issue 5 days ago" at bounding box center [1140, 390] width 498 height 46
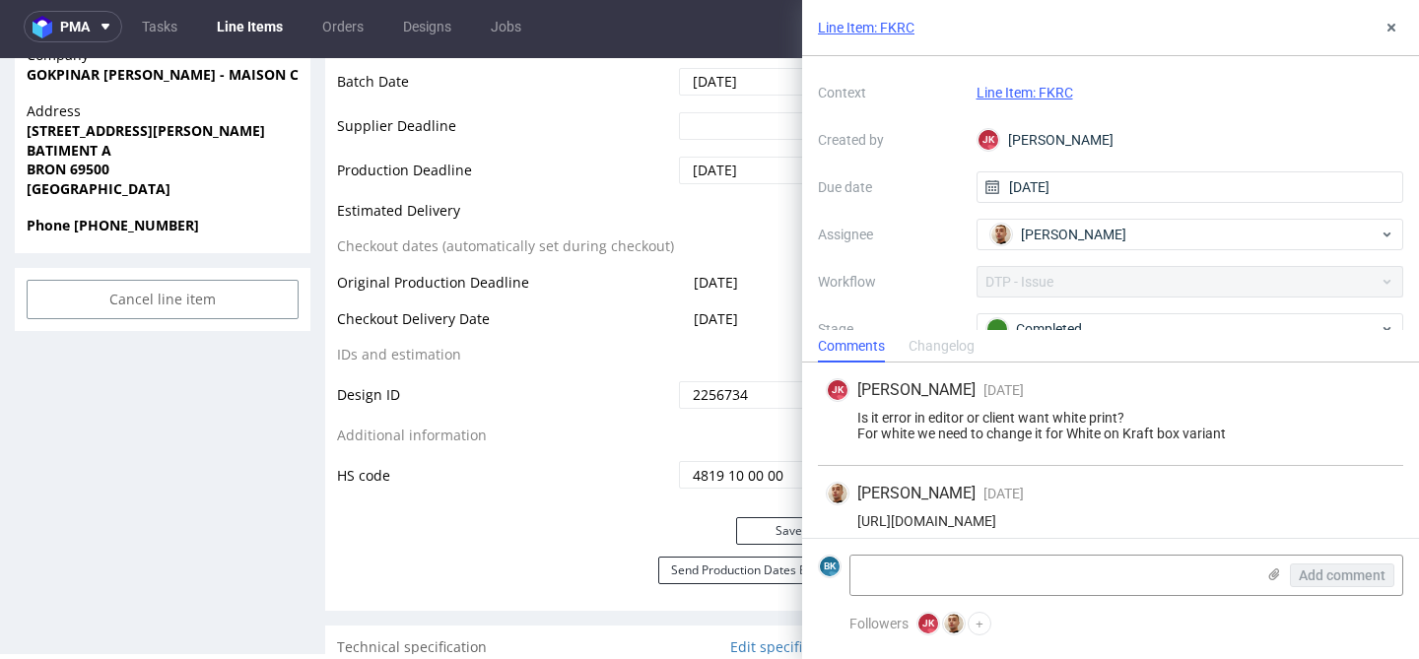
click at [1239, 258] on div "Context Line Item: FKRC Created by JK Jan Kocik Due date 11/09/2025 Assignee Ba…" at bounding box center [1110, 266] width 585 height 378
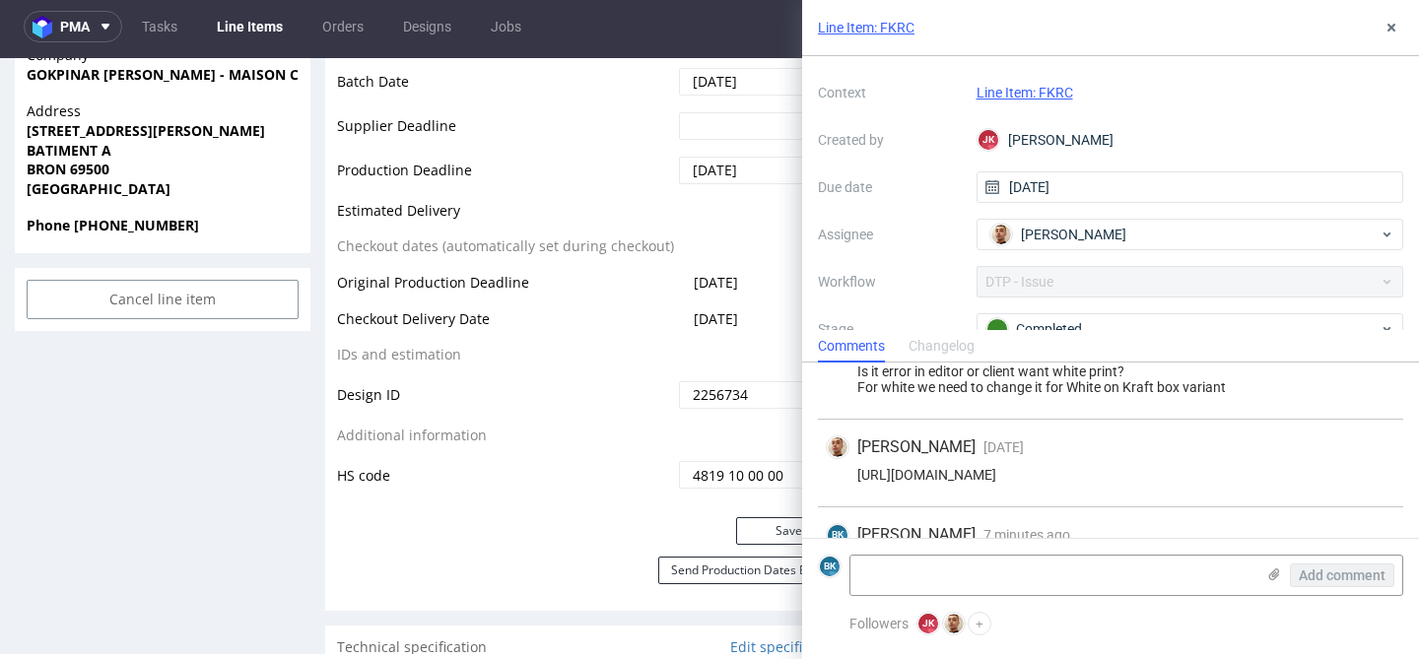
scroll to position [61, 0]
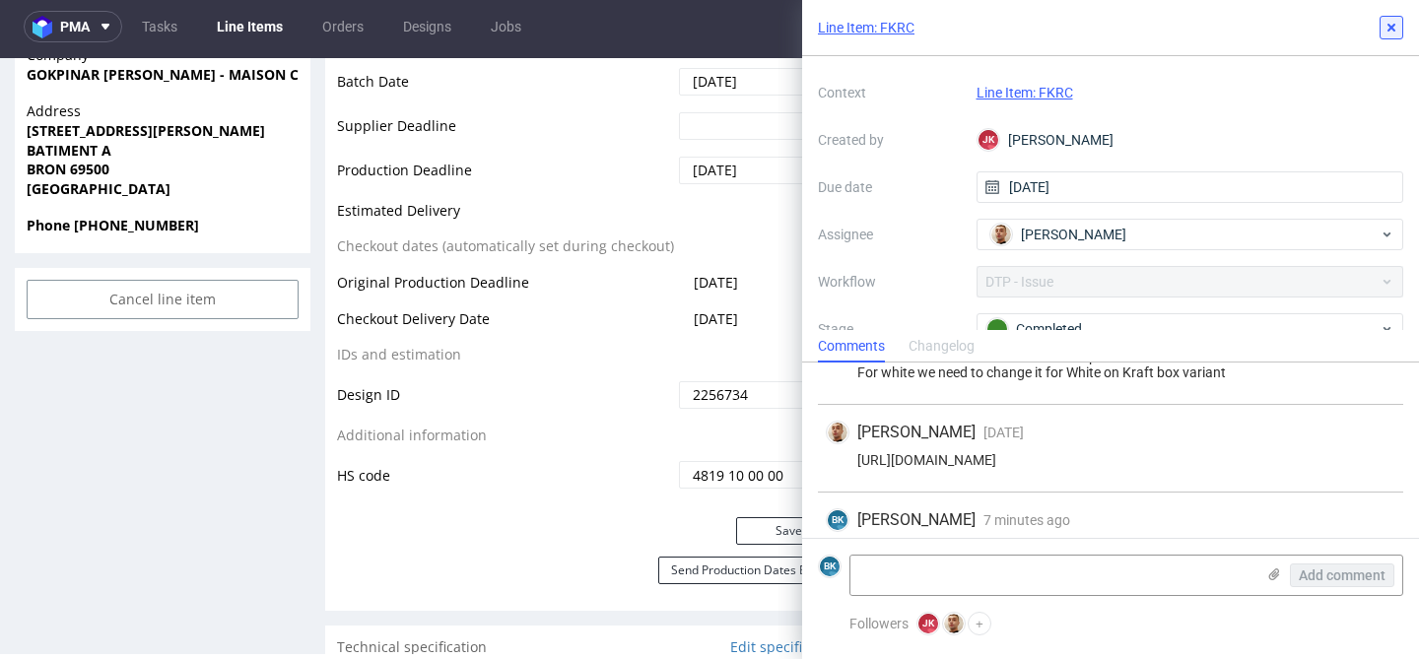
click at [1391, 32] on icon at bounding box center [1392, 28] width 16 height 16
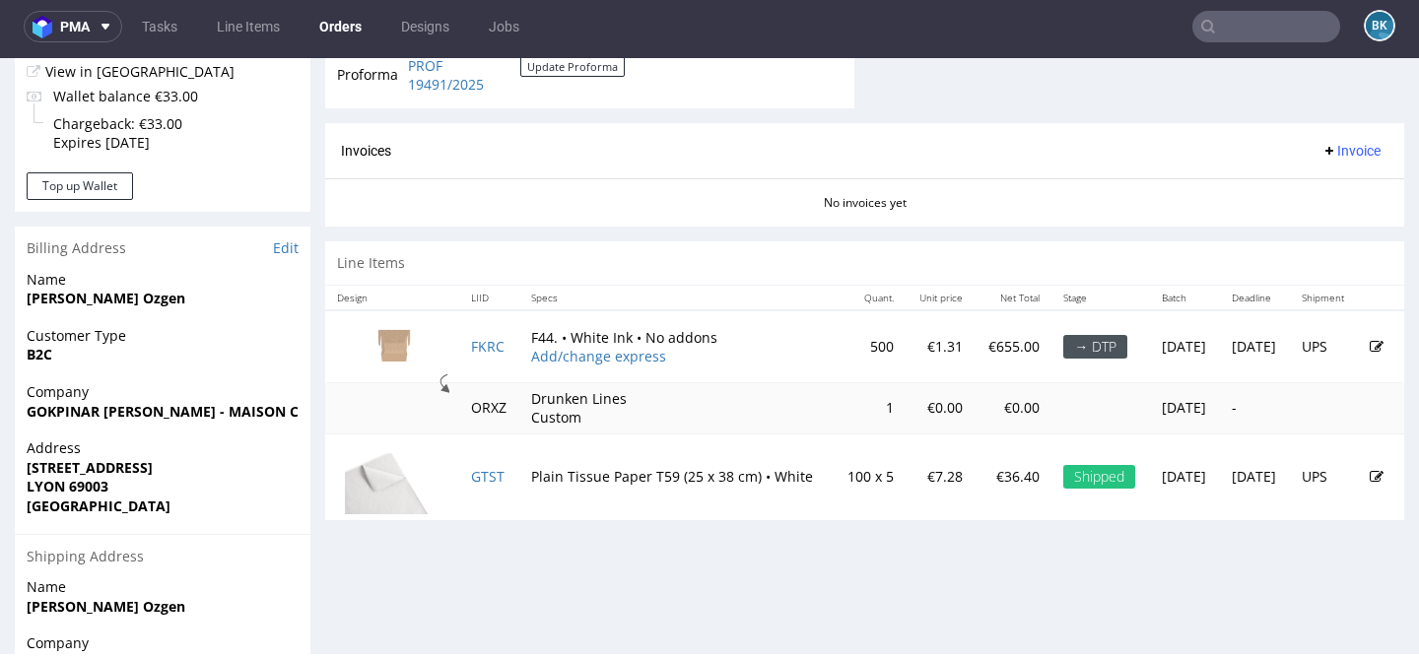
scroll to position [770, 0]
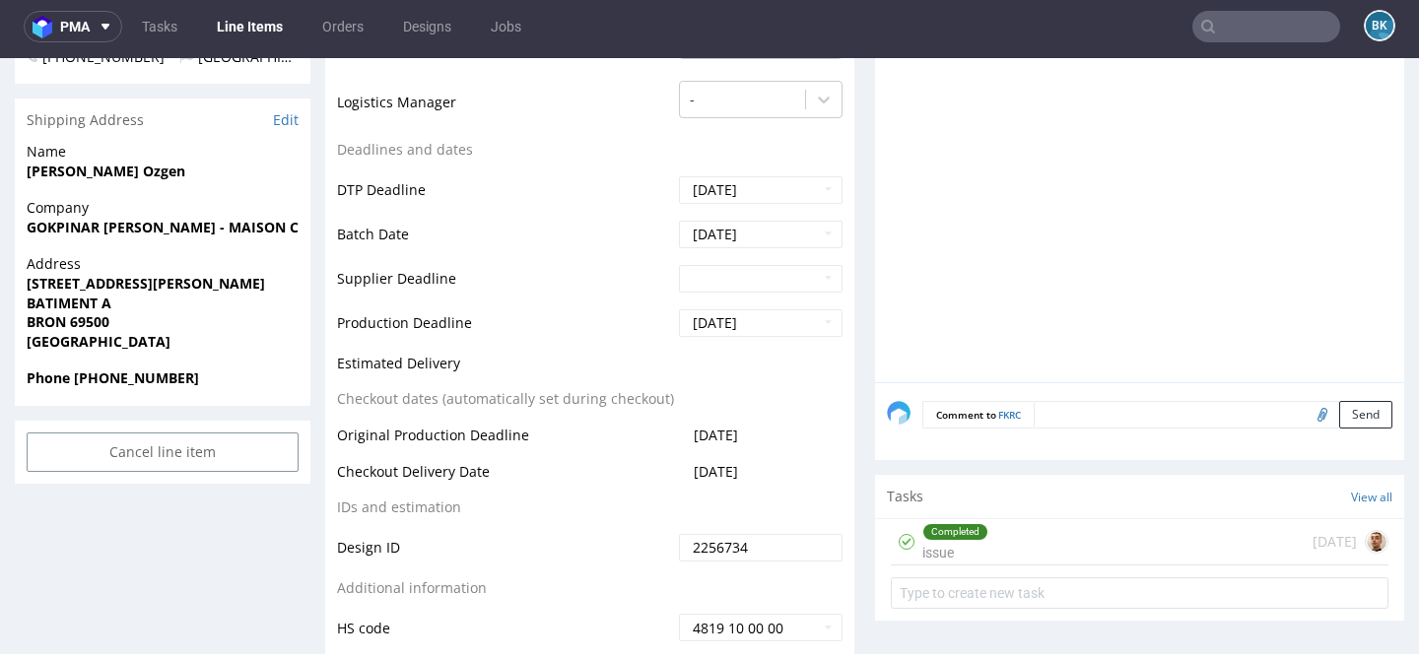
scroll to position [760, 0]
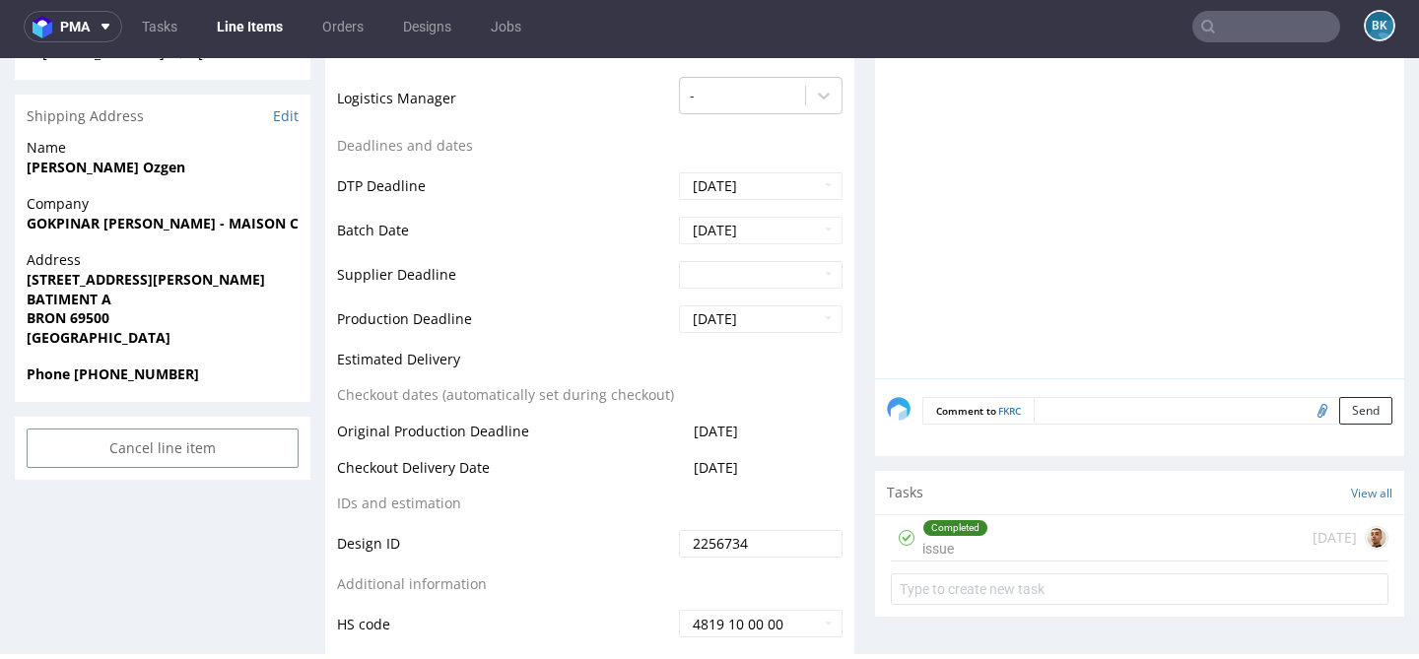
click at [1024, 548] on div "Completed issue 5 days ago" at bounding box center [1140, 538] width 498 height 46
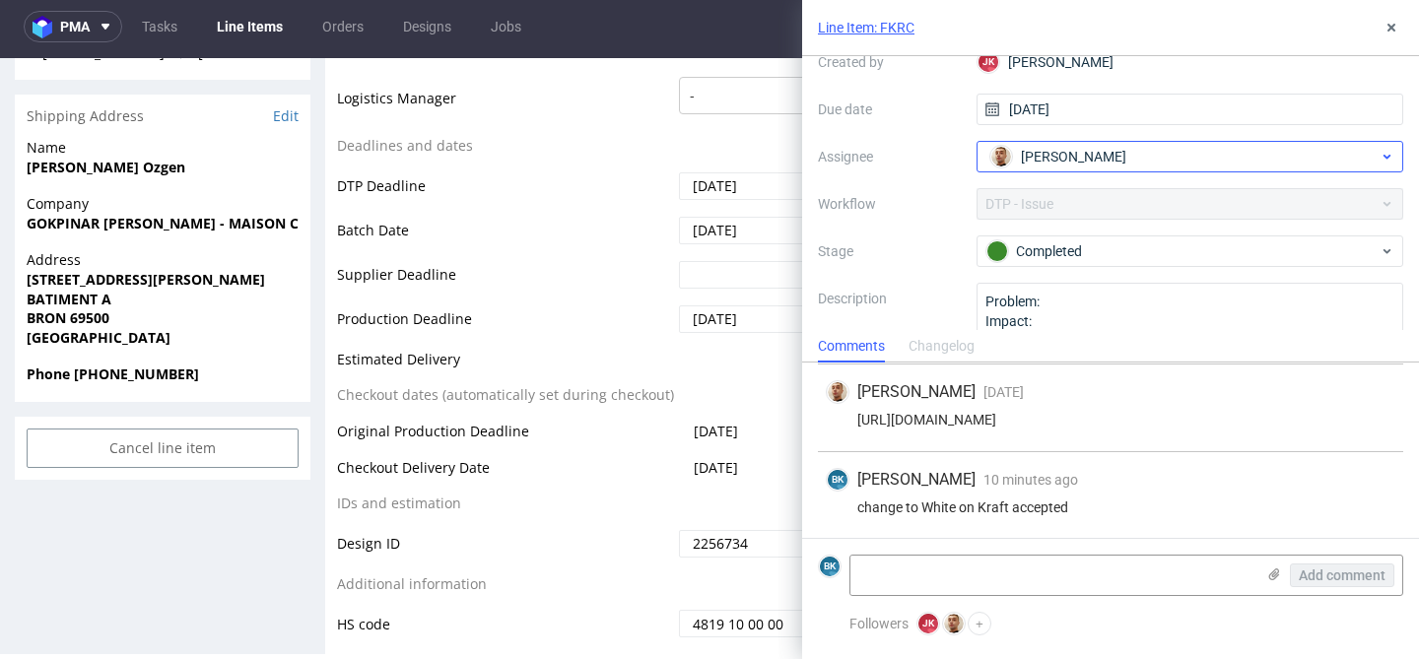
scroll to position [130, 0]
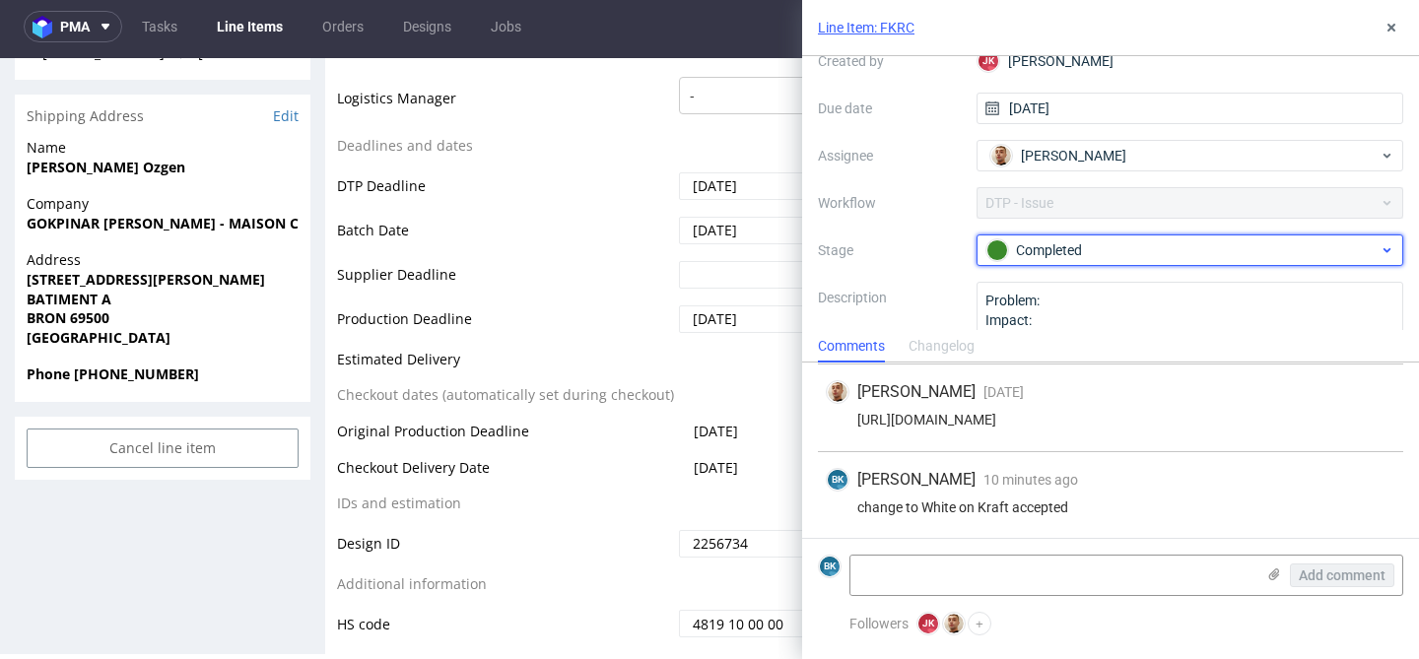
click at [1138, 246] on div "Completed" at bounding box center [1183, 251] width 392 height 22
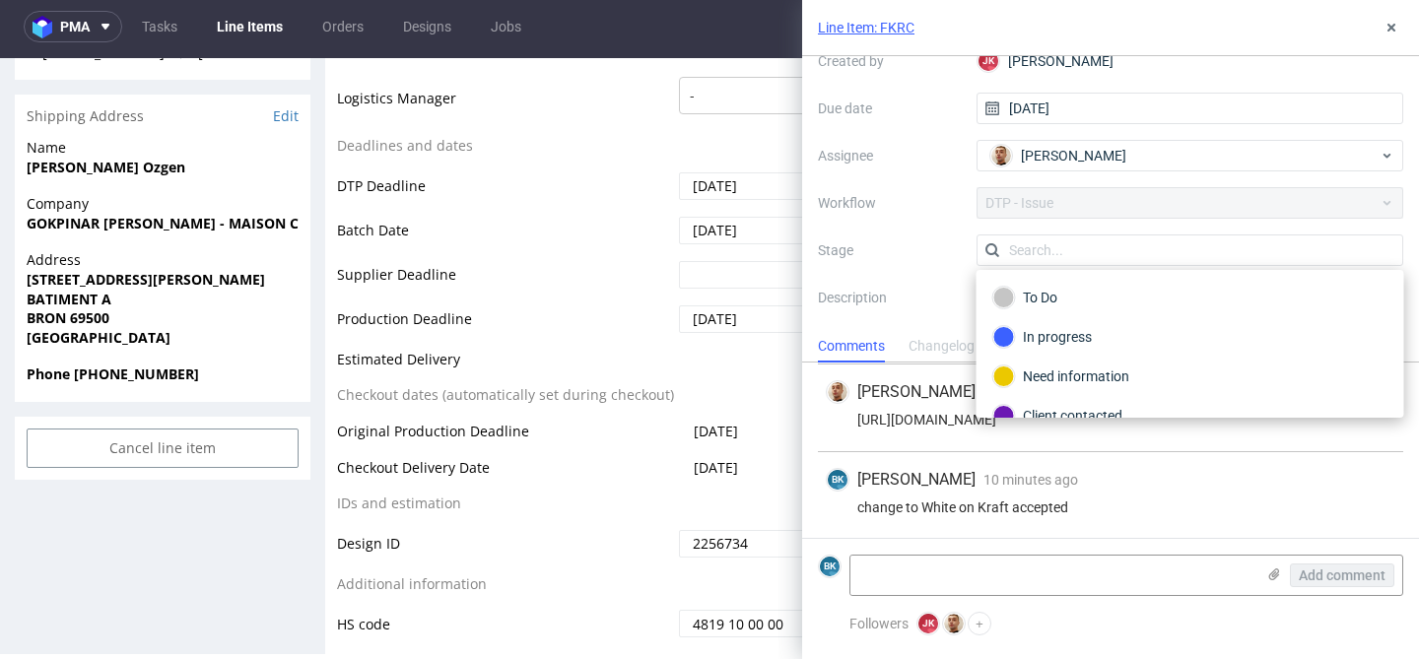
scroll to position [144, 0]
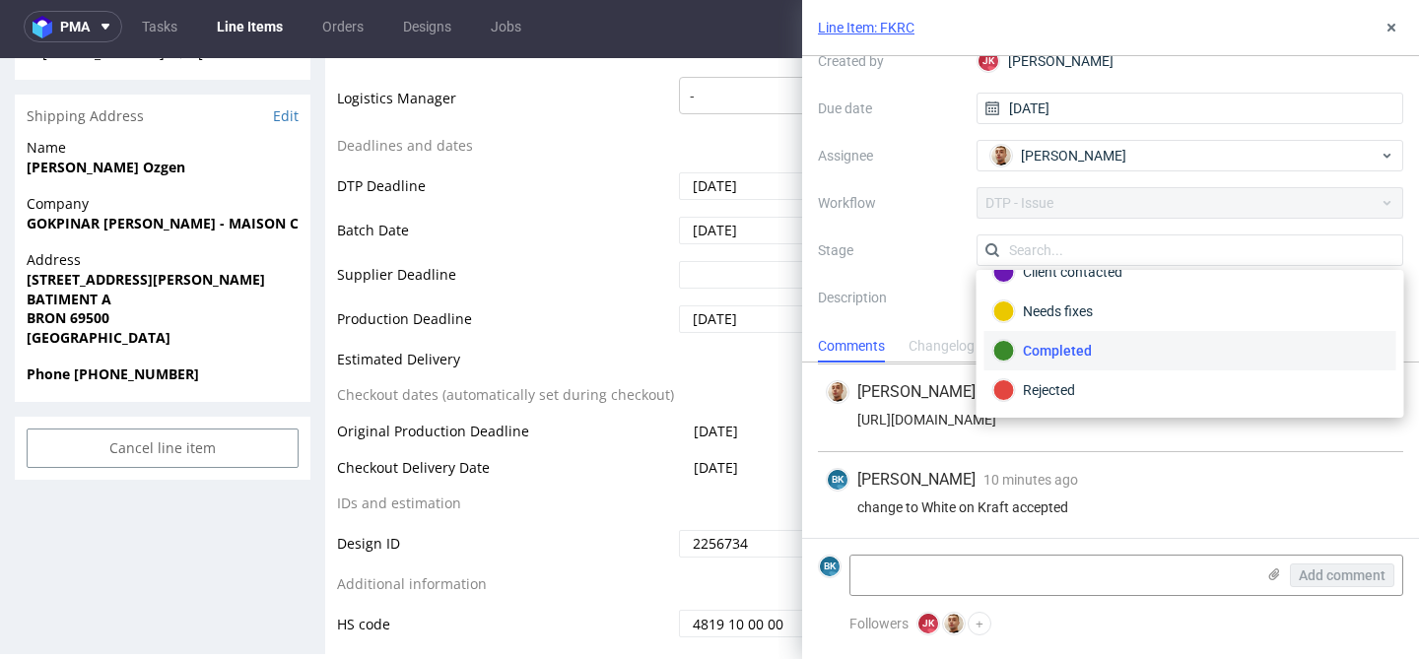
click at [930, 286] on label "Description" at bounding box center [889, 329] width 143 height 87
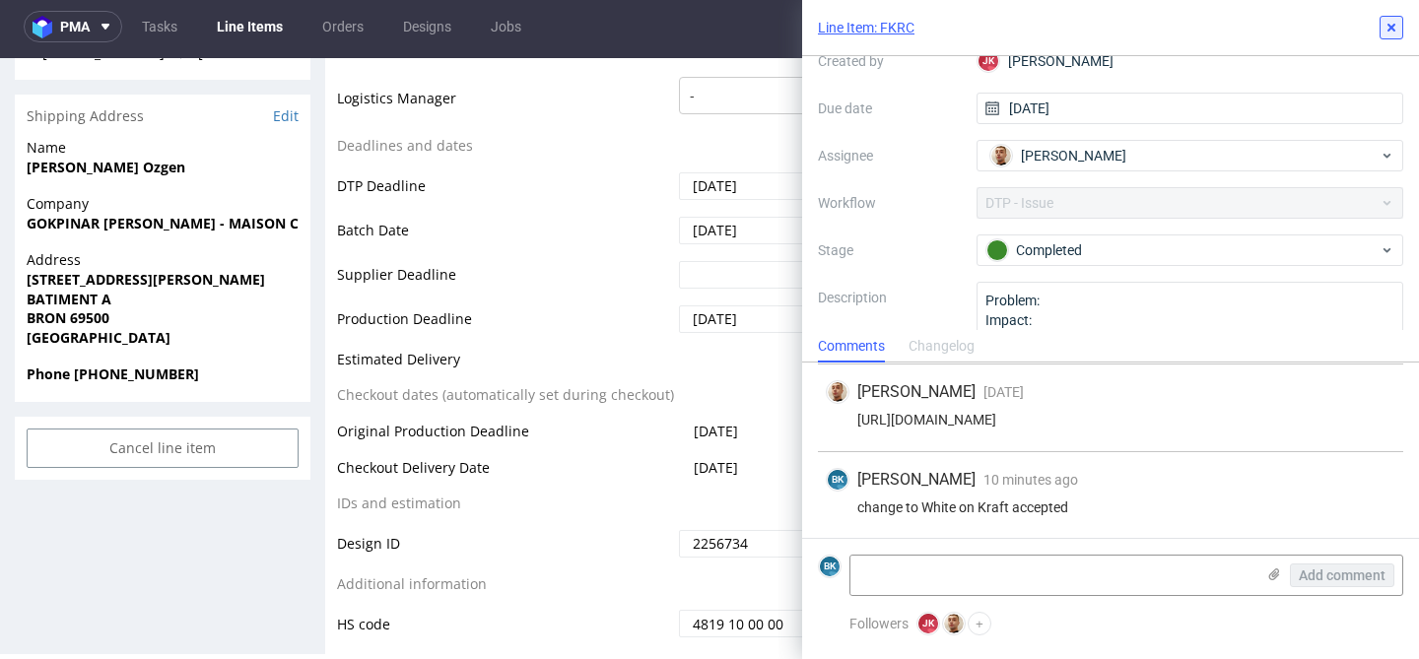
click at [1390, 32] on icon at bounding box center [1392, 28] width 16 height 16
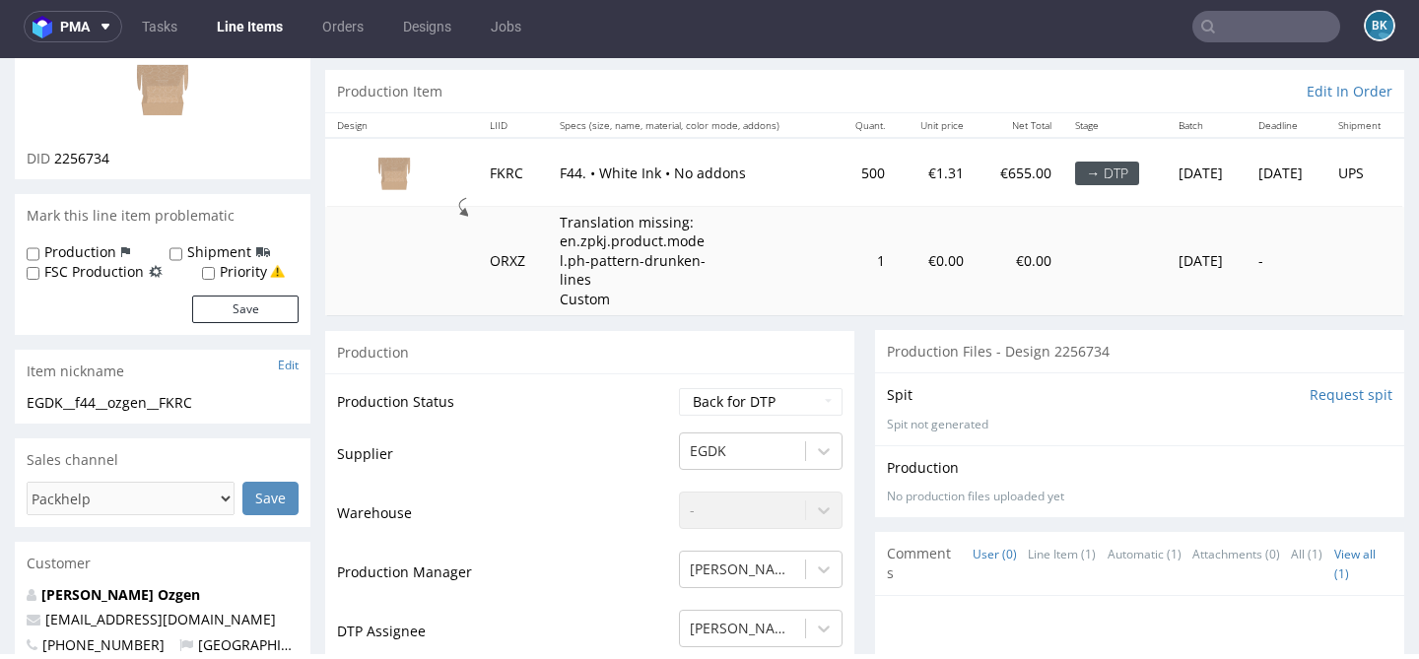
scroll to position [181, 0]
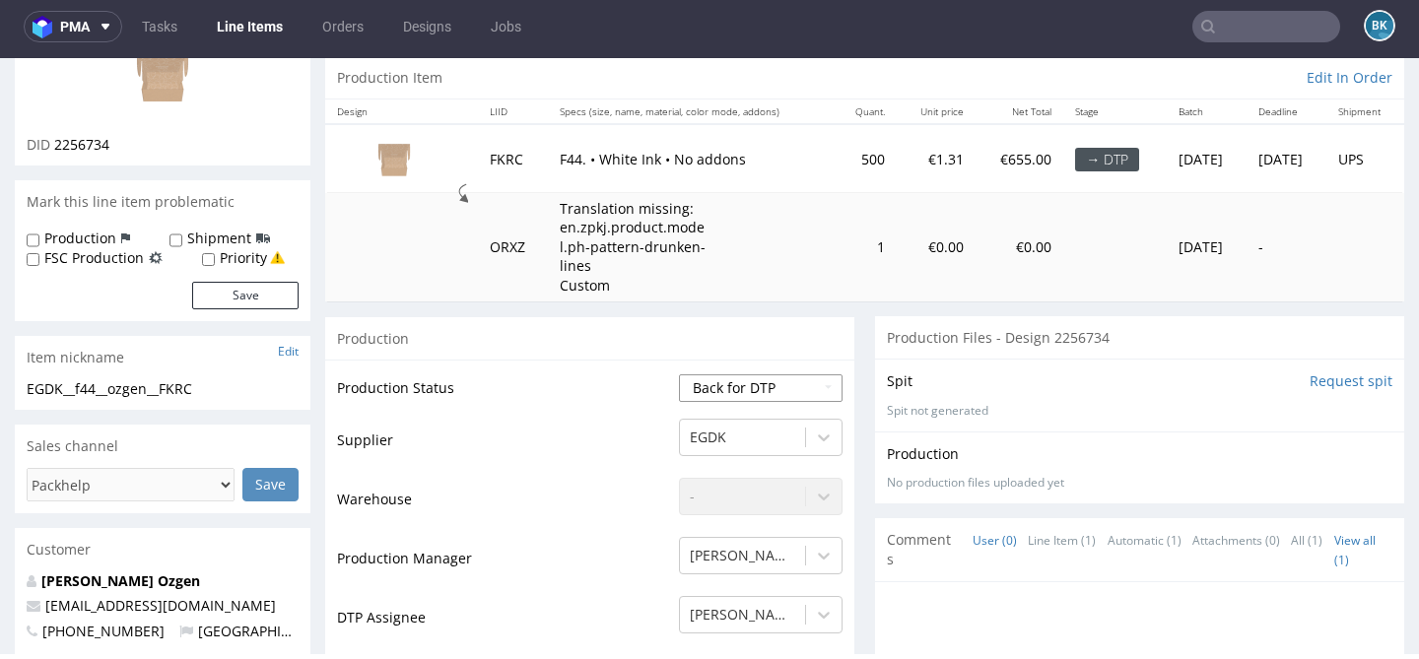
click at [822, 389] on select "Waiting for Artwork Waiting for Diecut Waiting for Mockup Waiting for DTP Waiti…" at bounding box center [761, 389] width 164 height 28
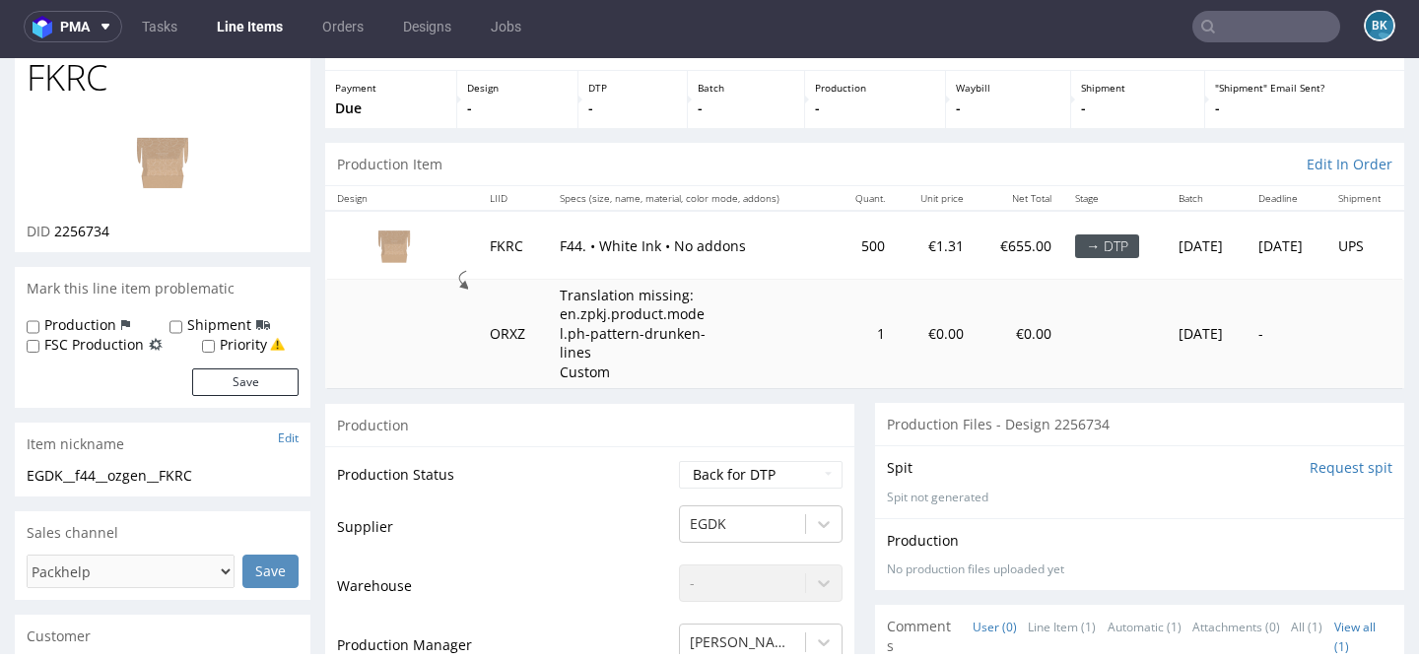
scroll to position [80, 0]
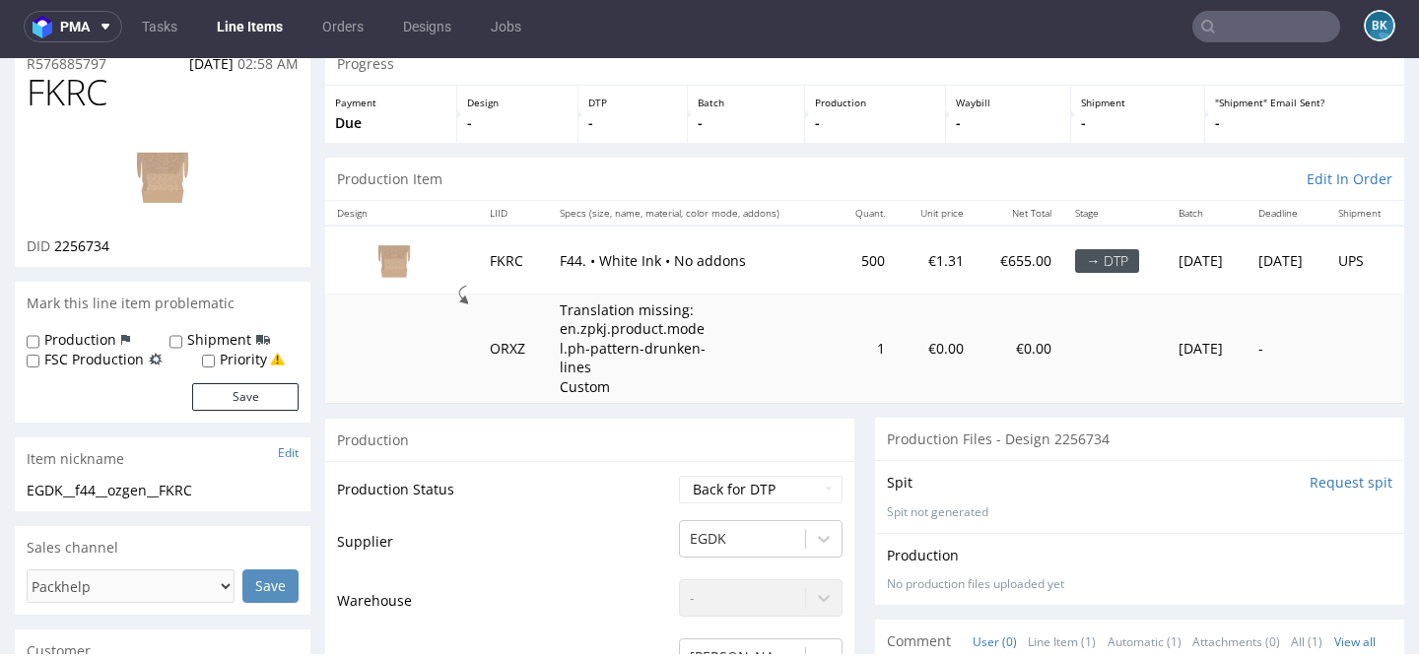
click at [1254, 29] on input "text" at bounding box center [1267, 27] width 148 height 32
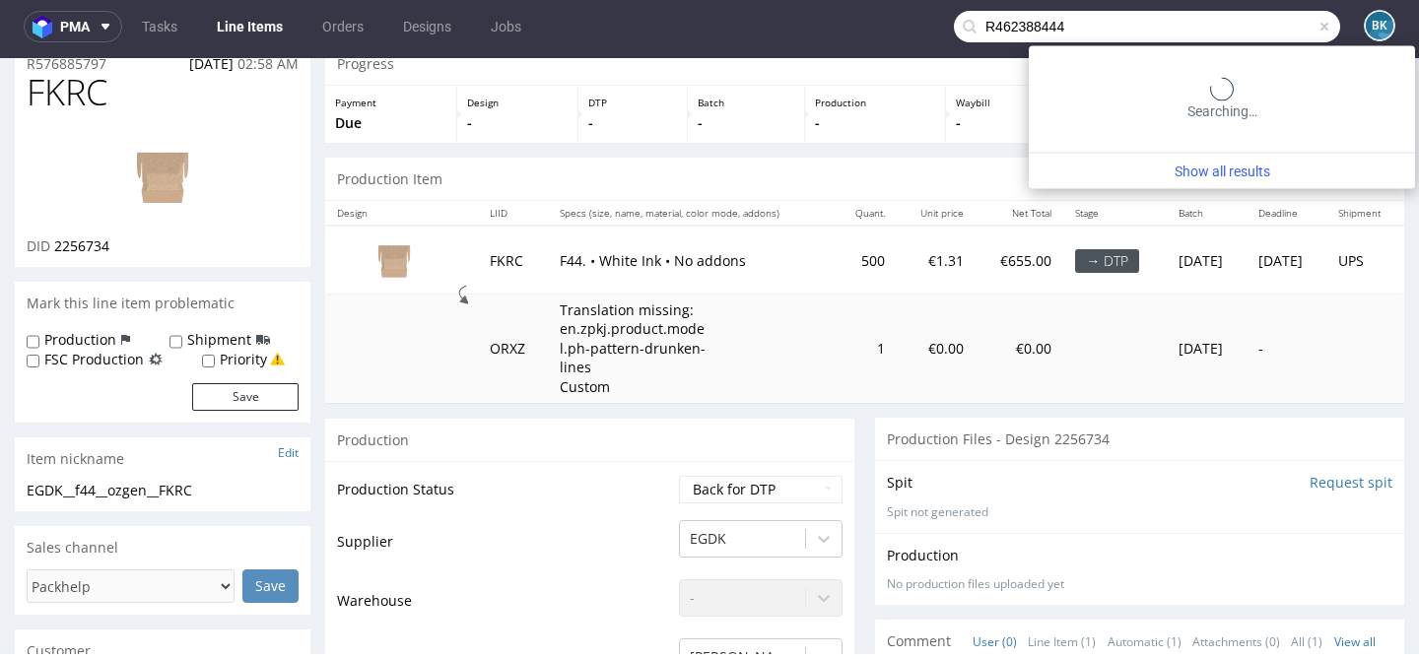
type input "R462388444"
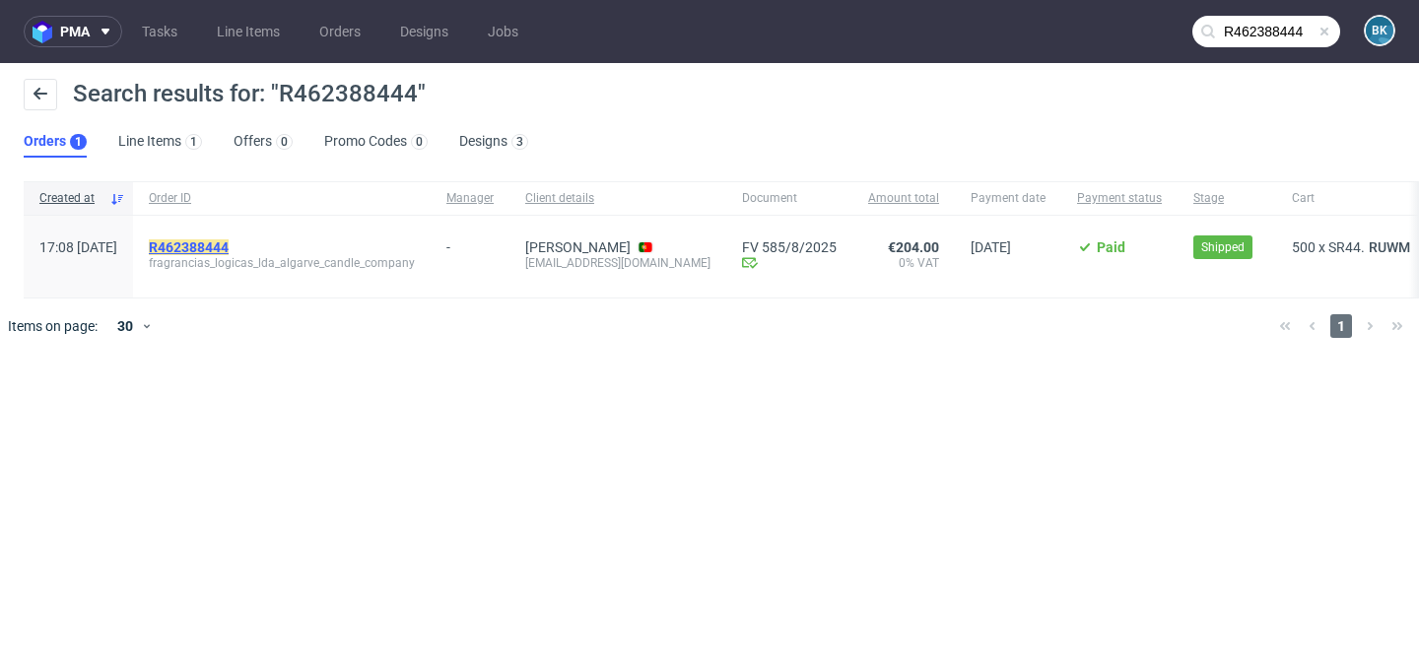
click at [229, 243] on mark "R462388444" at bounding box center [189, 248] width 80 height 16
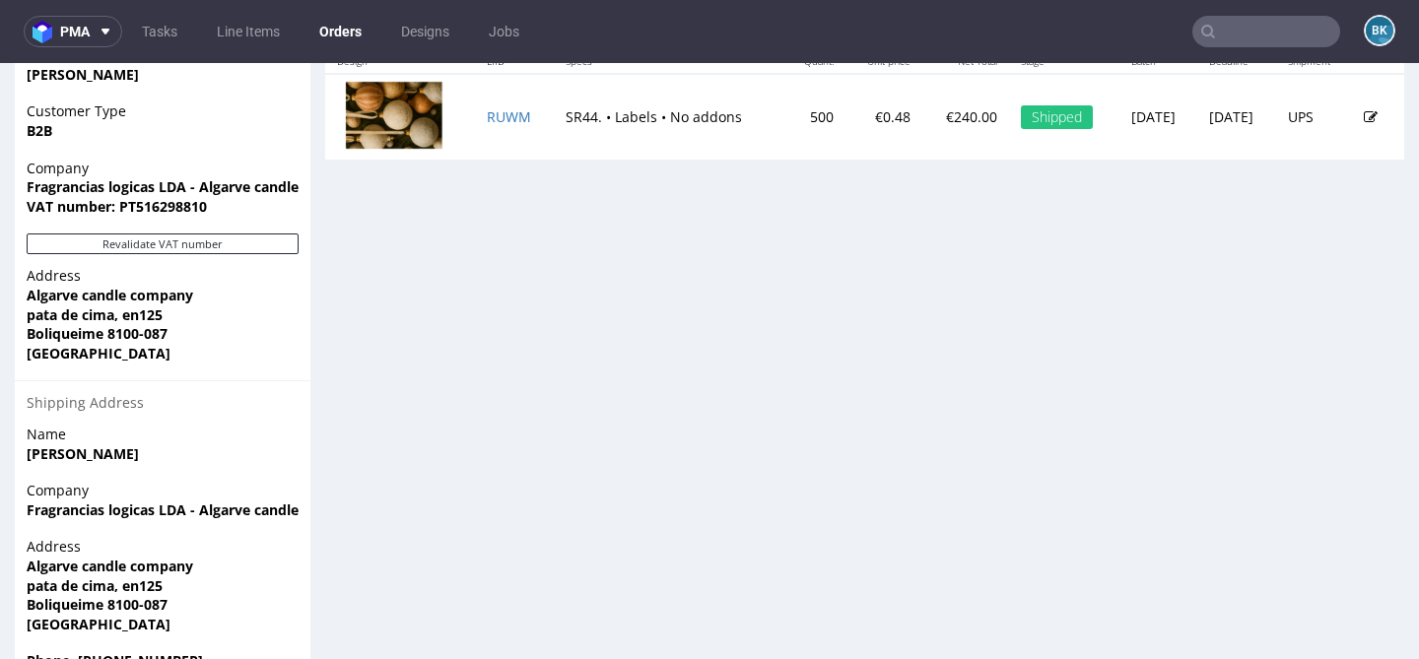
scroll to position [1073, 0]
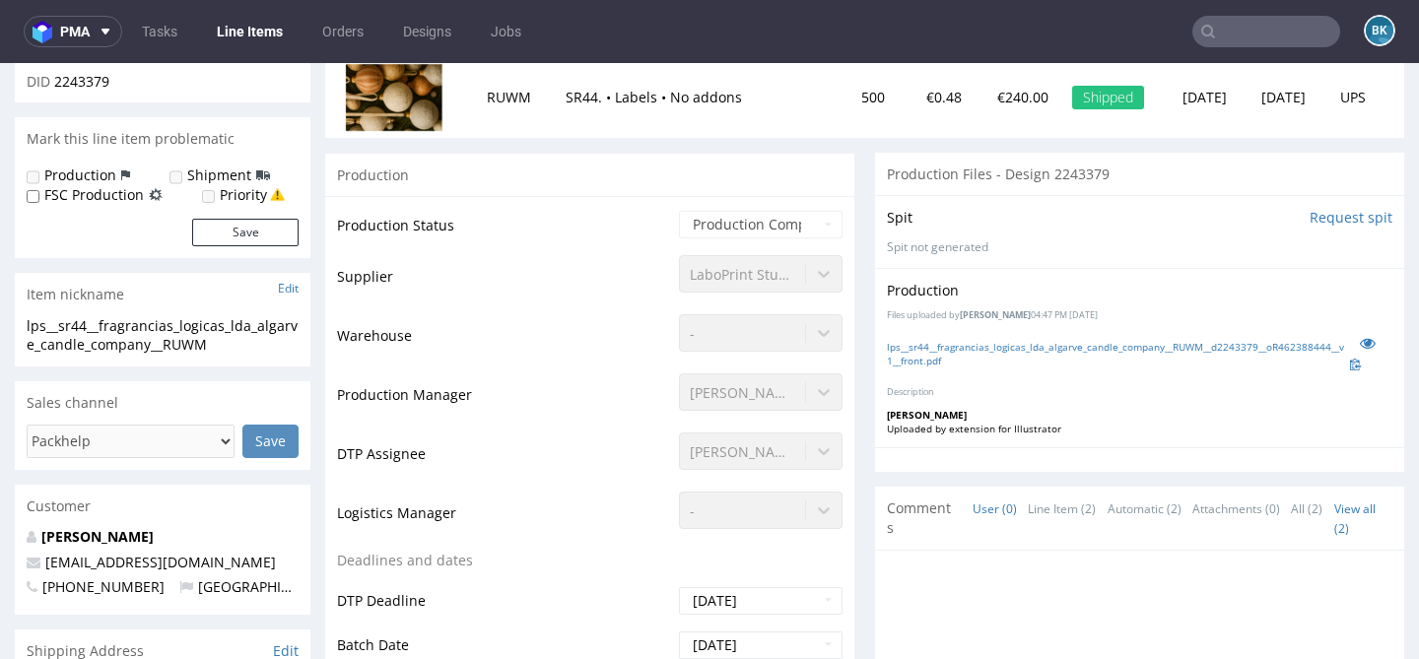
scroll to position [288, 0]
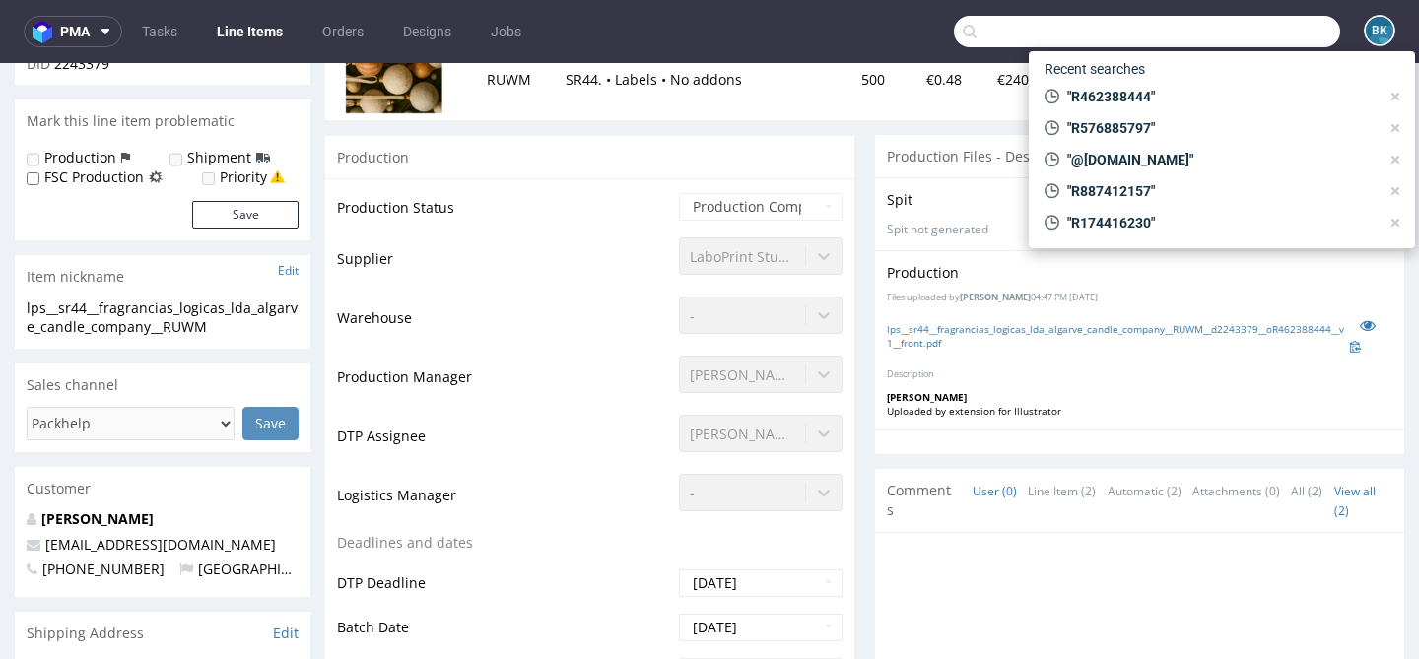
click at [1247, 28] on input "text" at bounding box center [1147, 32] width 386 height 32
paste input "R429614469"
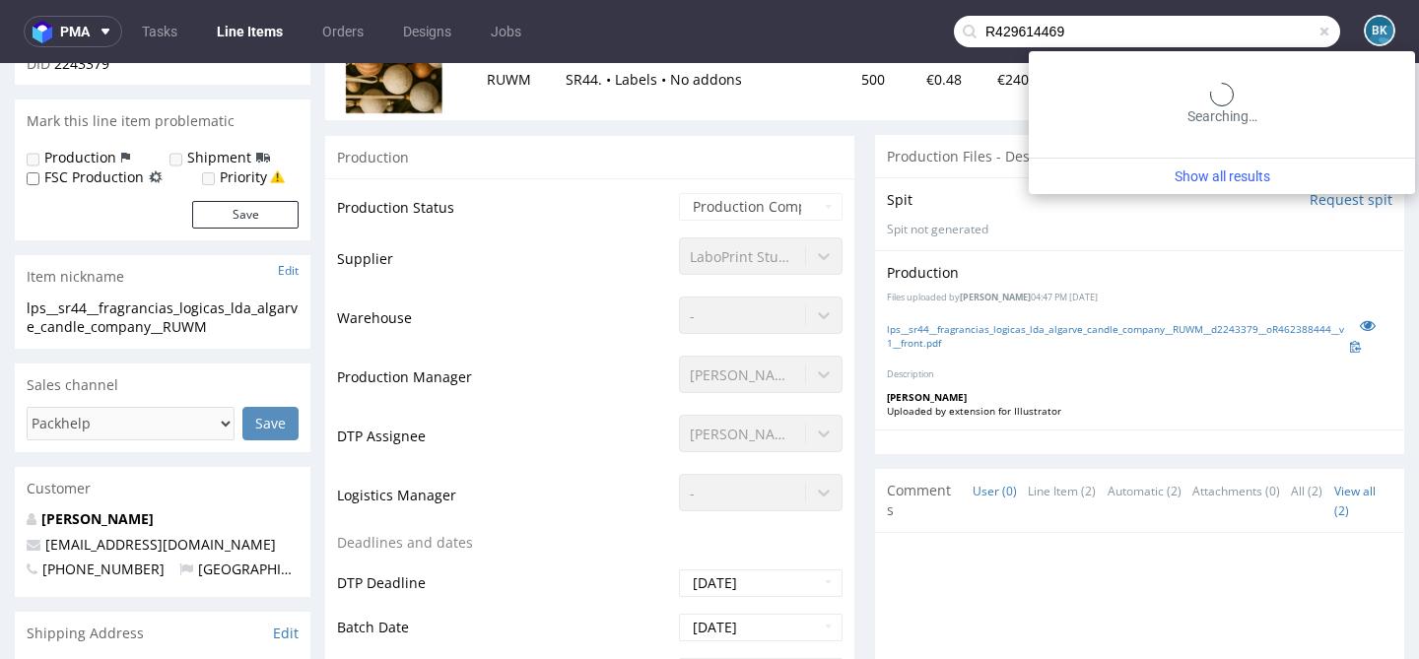
type input "R429614469"
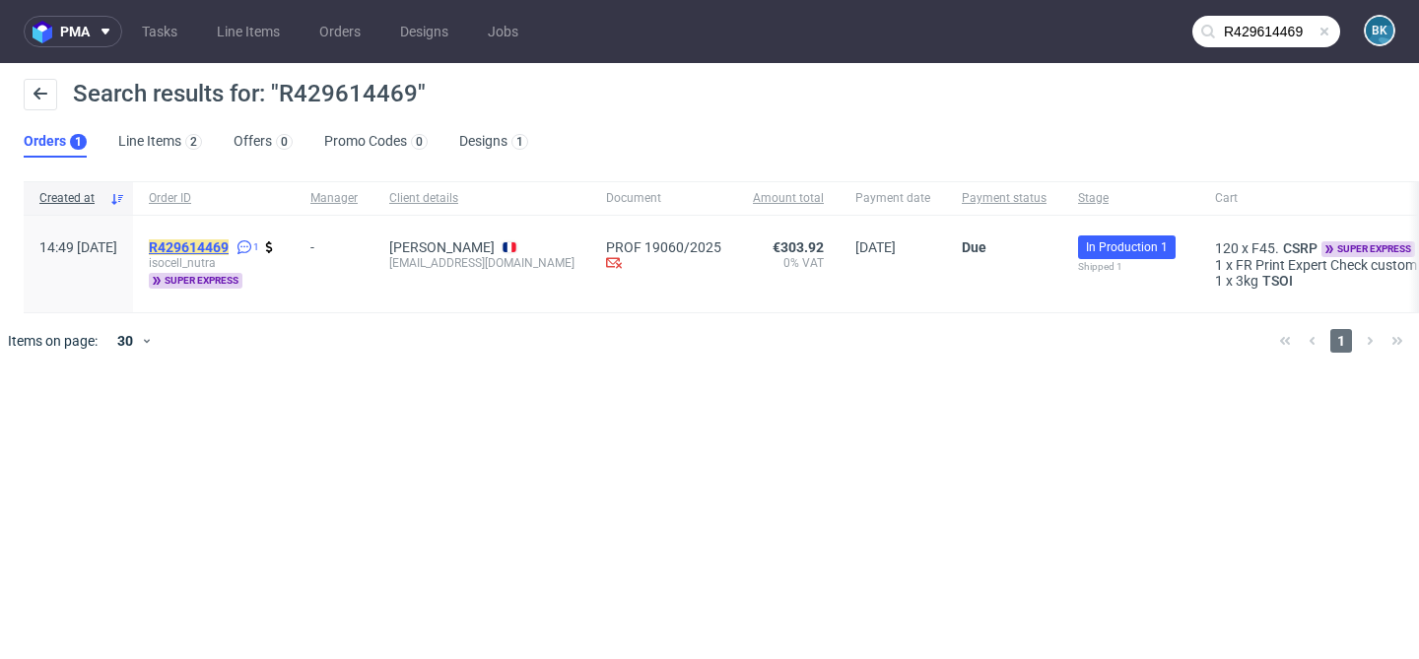
click at [229, 249] on mark "R429614469" at bounding box center [189, 248] width 80 height 16
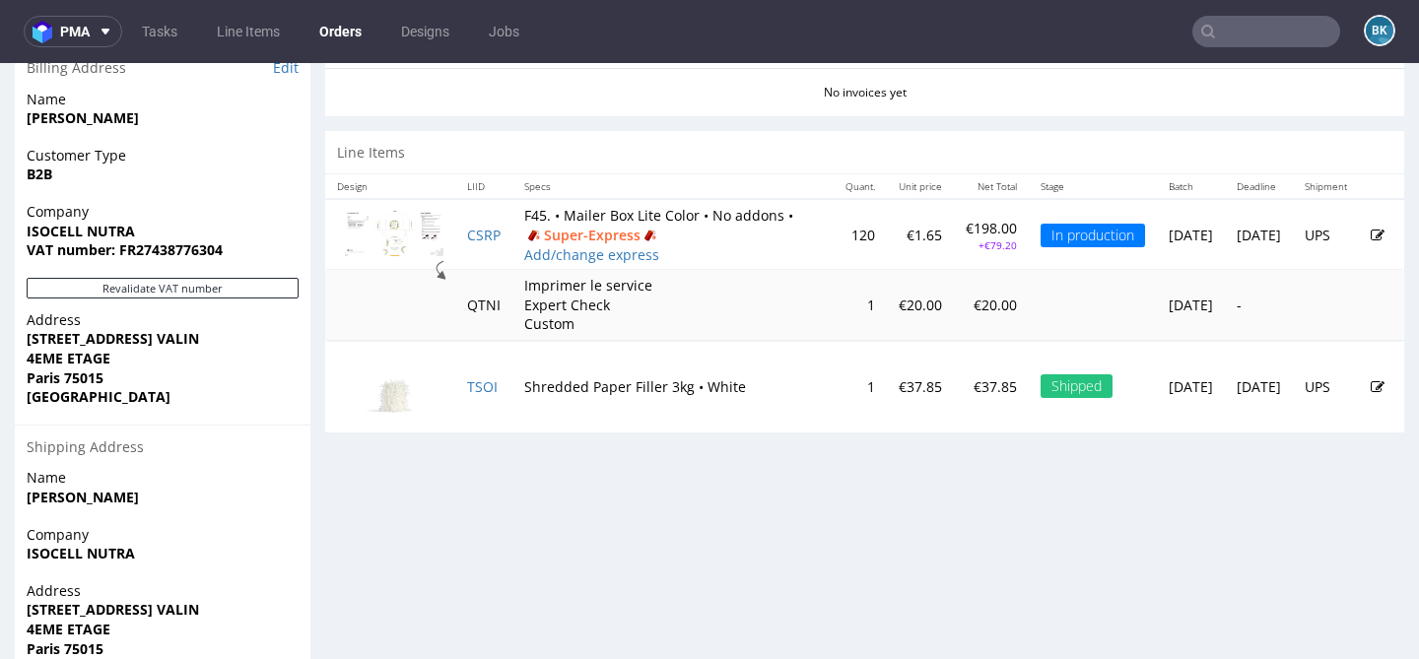
scroll to position [1004, 0]
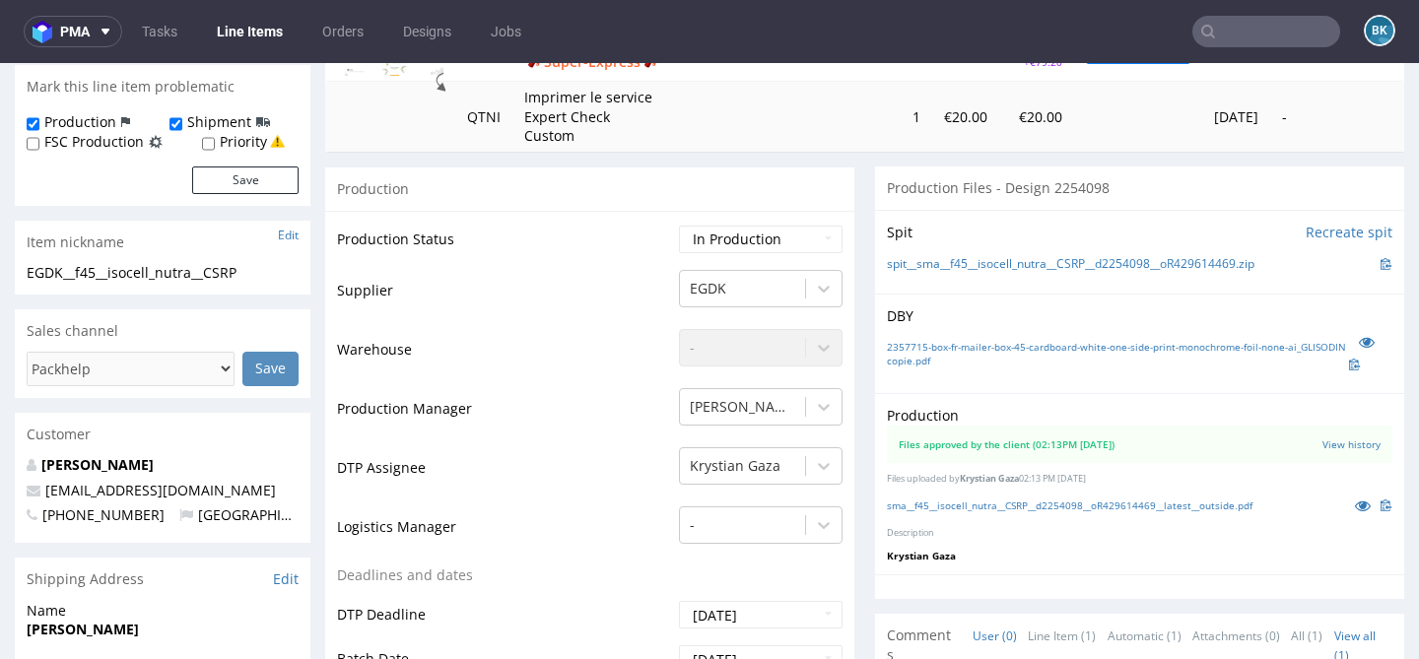
scroll to position [290, 0]
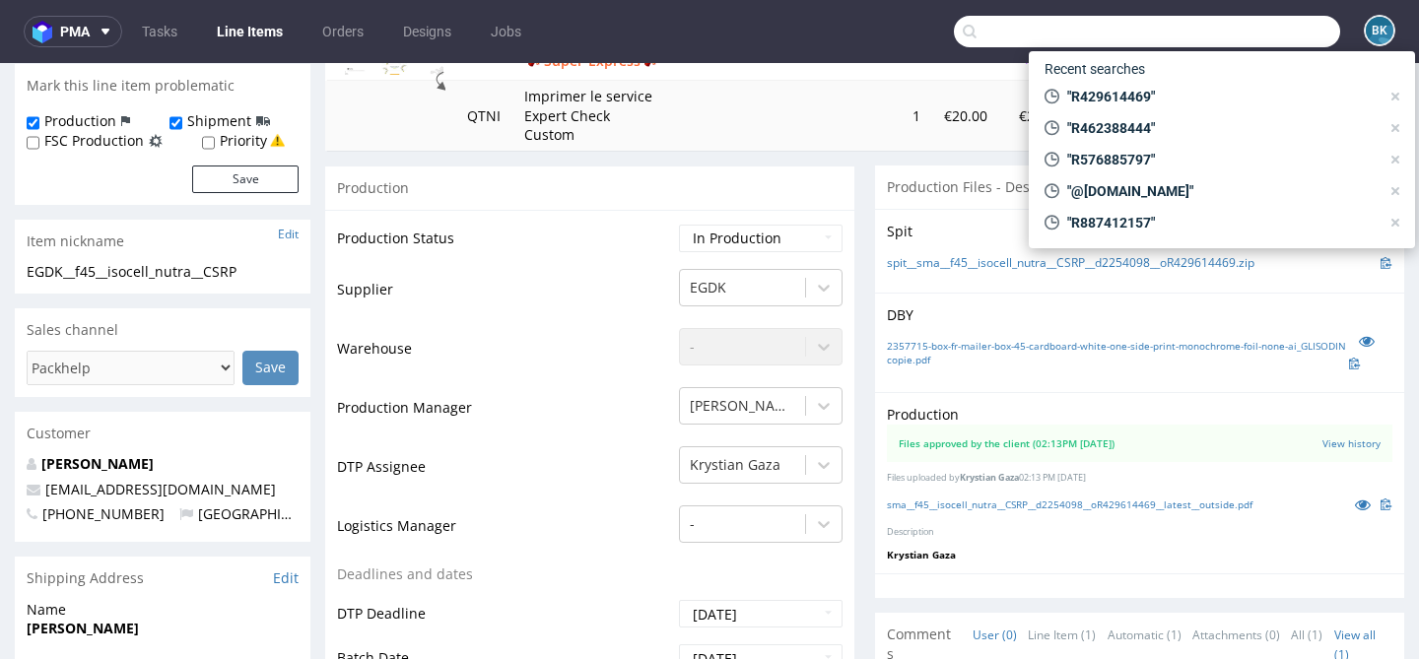
click at [1270, 38] on input "text" at bounding box center [1147, 32] width 386 height 32
paste input "R948755090"
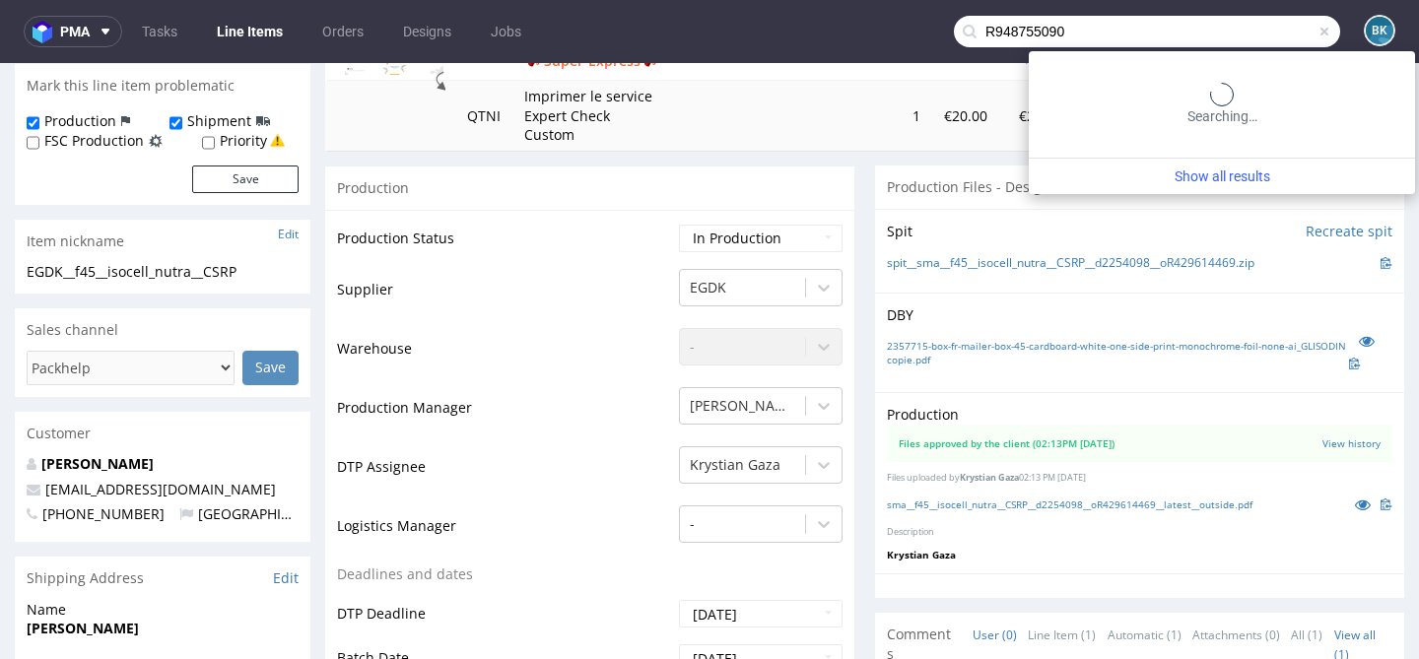
type input "R948755090"
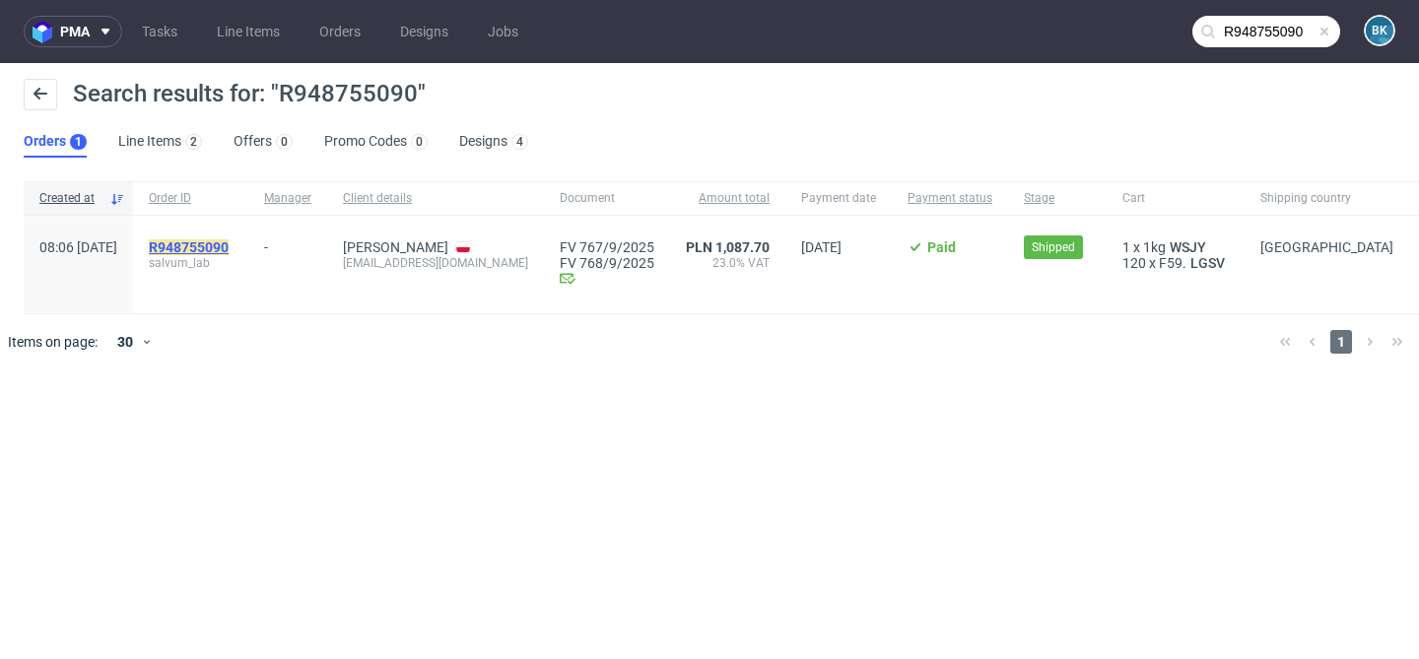
click at [229, 247] on mark "R948755090" at bounding box center [189, 248] width 80 height 16
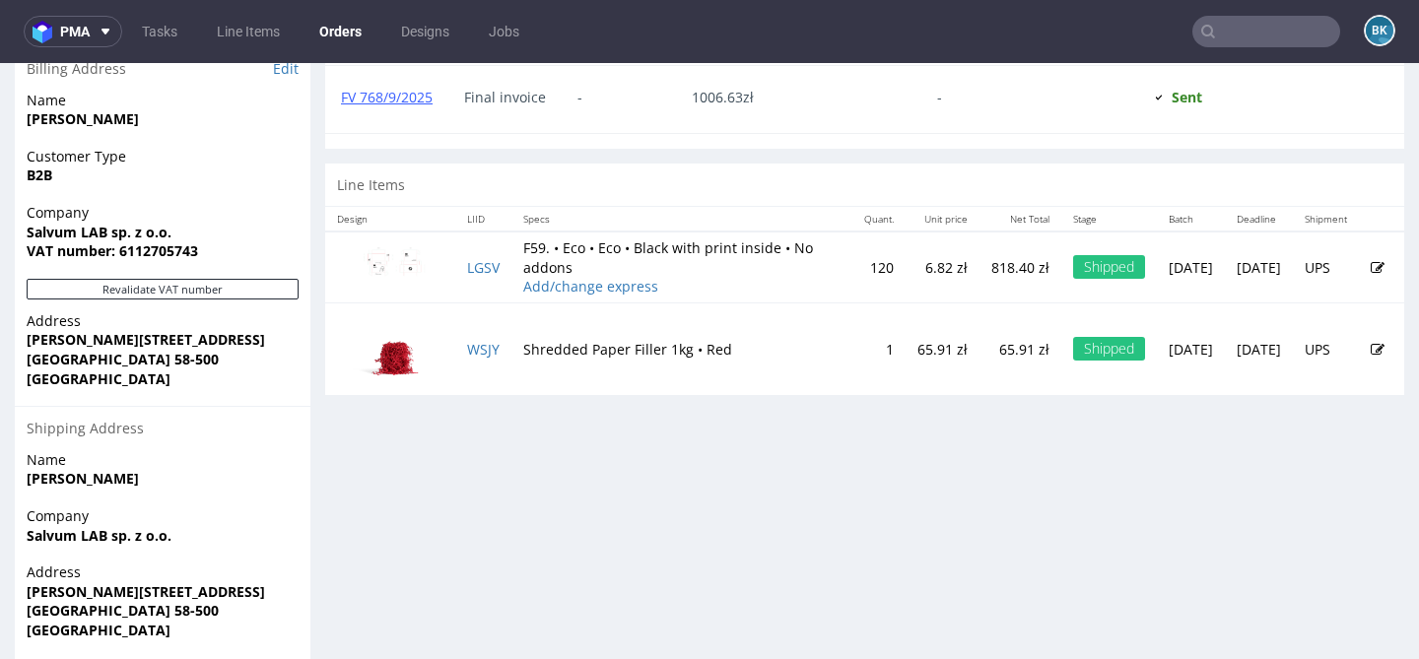
scroll to position [1004, 0]
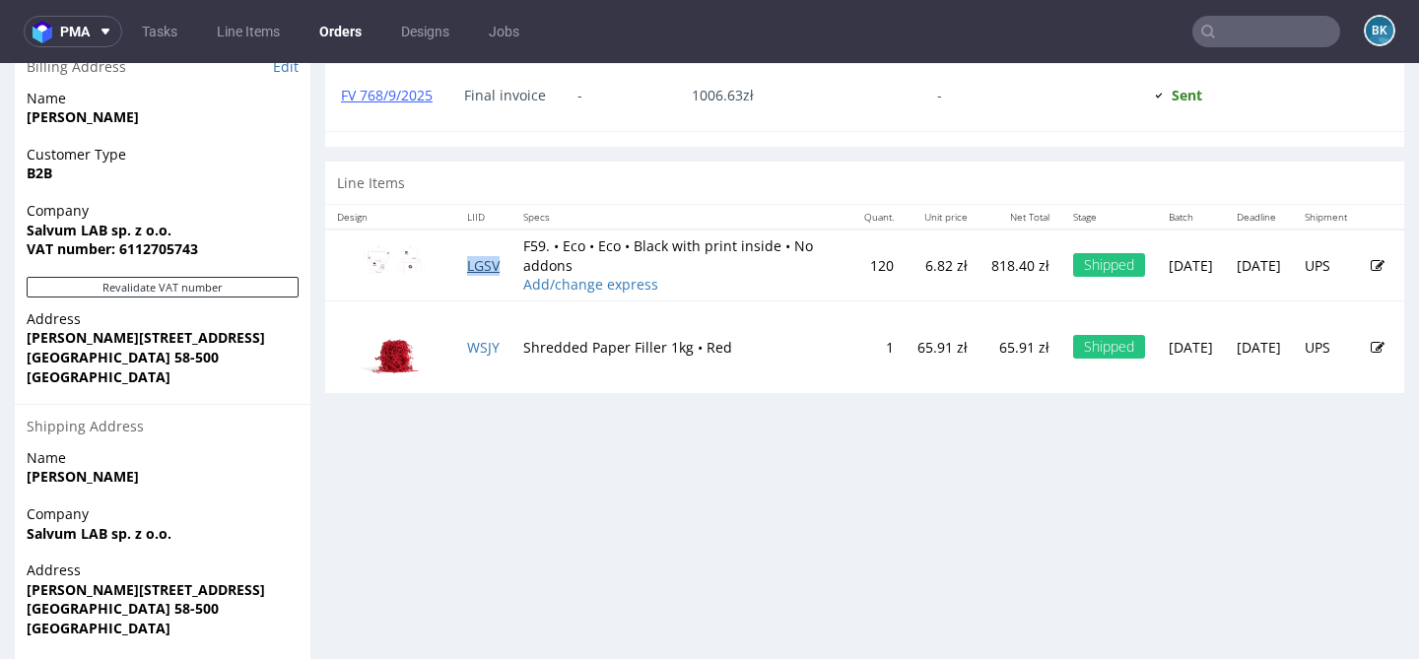
click at [483, 266] on link "LGSV" at bounding box center [483, 265] width 33 height 19
click at [472, 346] on link "WSJY" at bounding box center [483, 347] width 33 height 19
click at [1266, 31] on input "text" at bounding box center [1267, 32] width 148 height 32
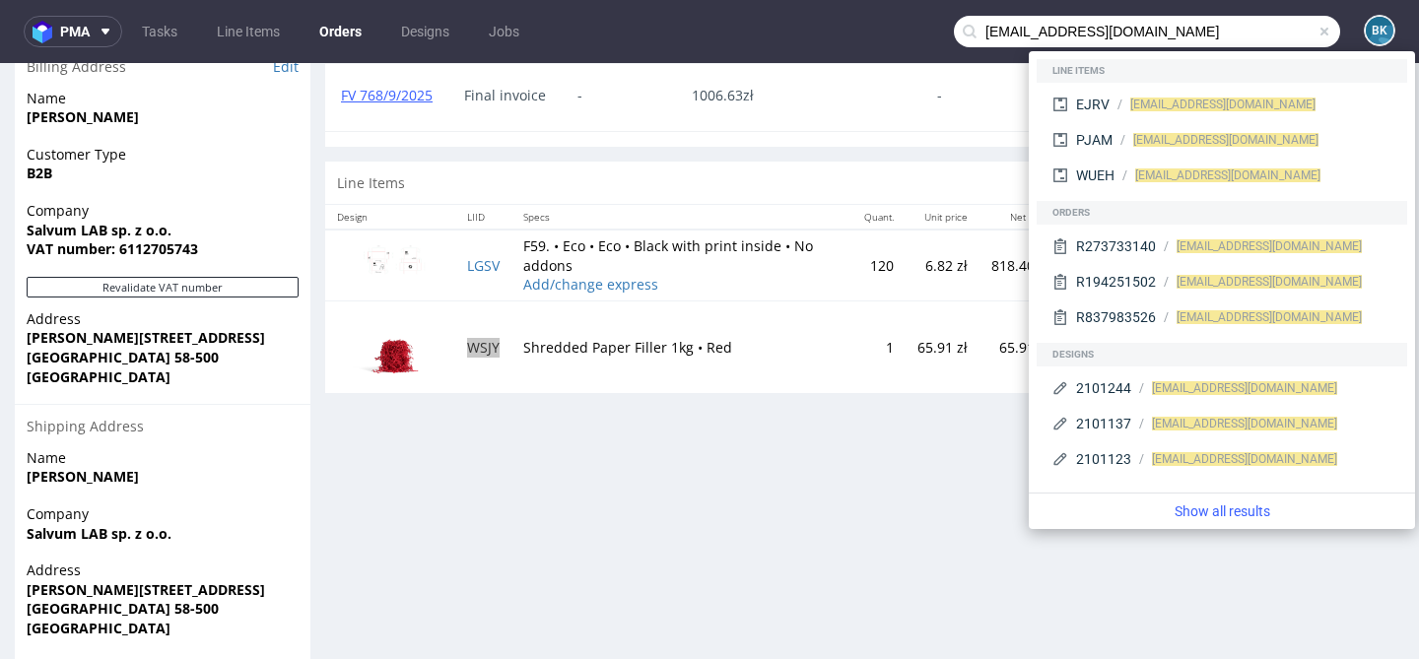
type input "[EMAIL_ADDRESS][DOMAIN_NAME]"
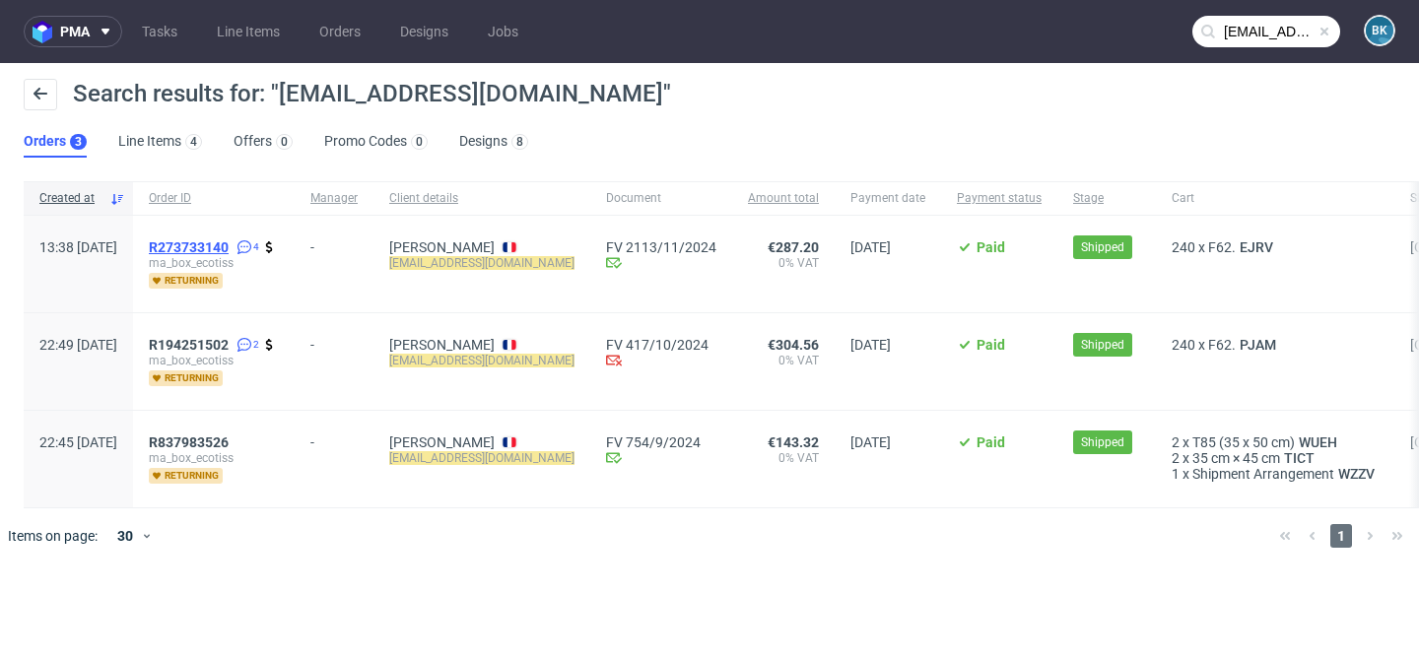
click at [229, 245] on span "R273733140" at bounding box center [189, 248] width 80 height 16
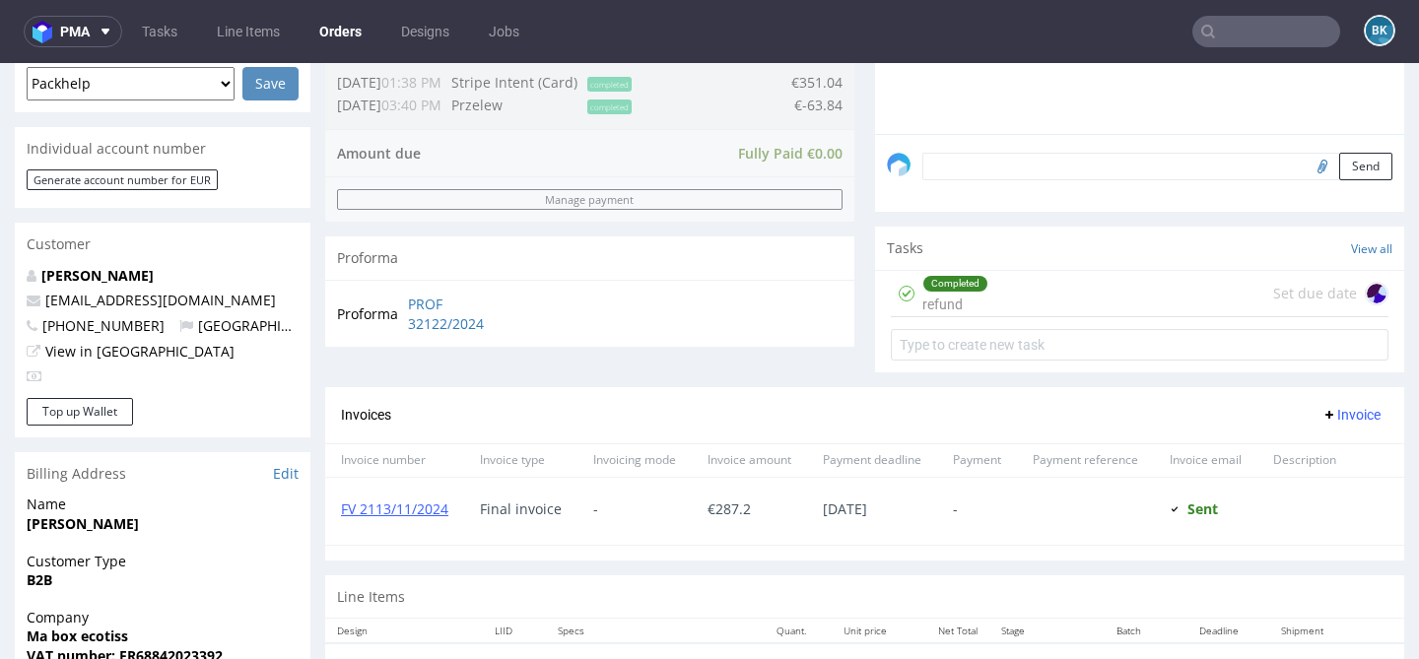
scroll to position [608, 0]
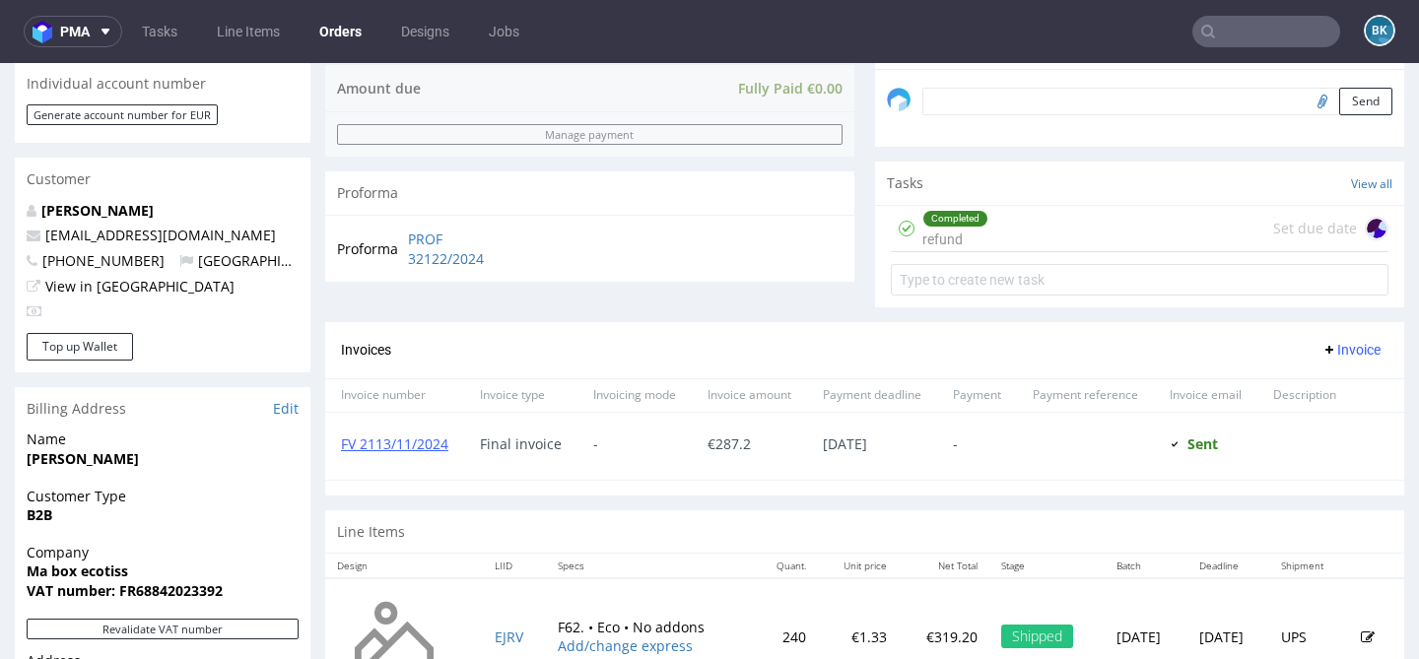
click at [1035, 252] on div "Completed refund Set due date" at bounding box center [1140, 229] width 498 height 46
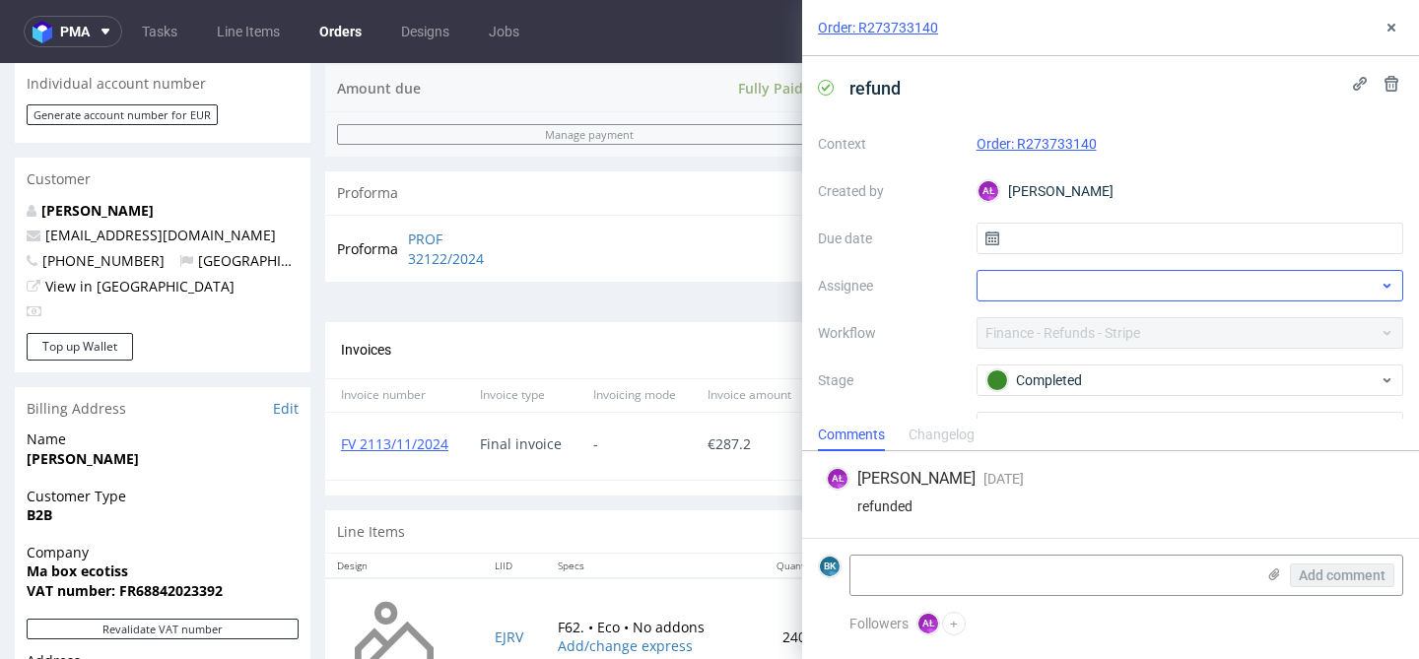
scroll to position [103, 0]
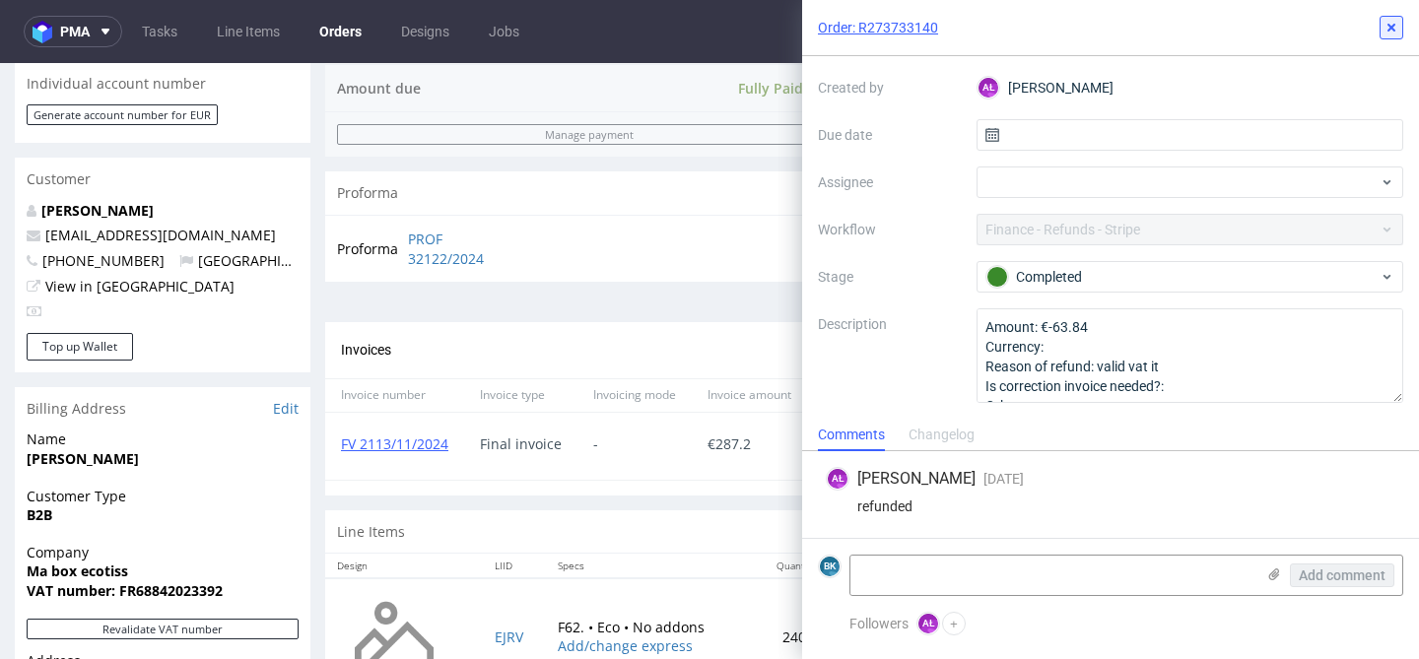
click at [1389, 31] on icon at bounding box center [1392, 28] width 16 height 16
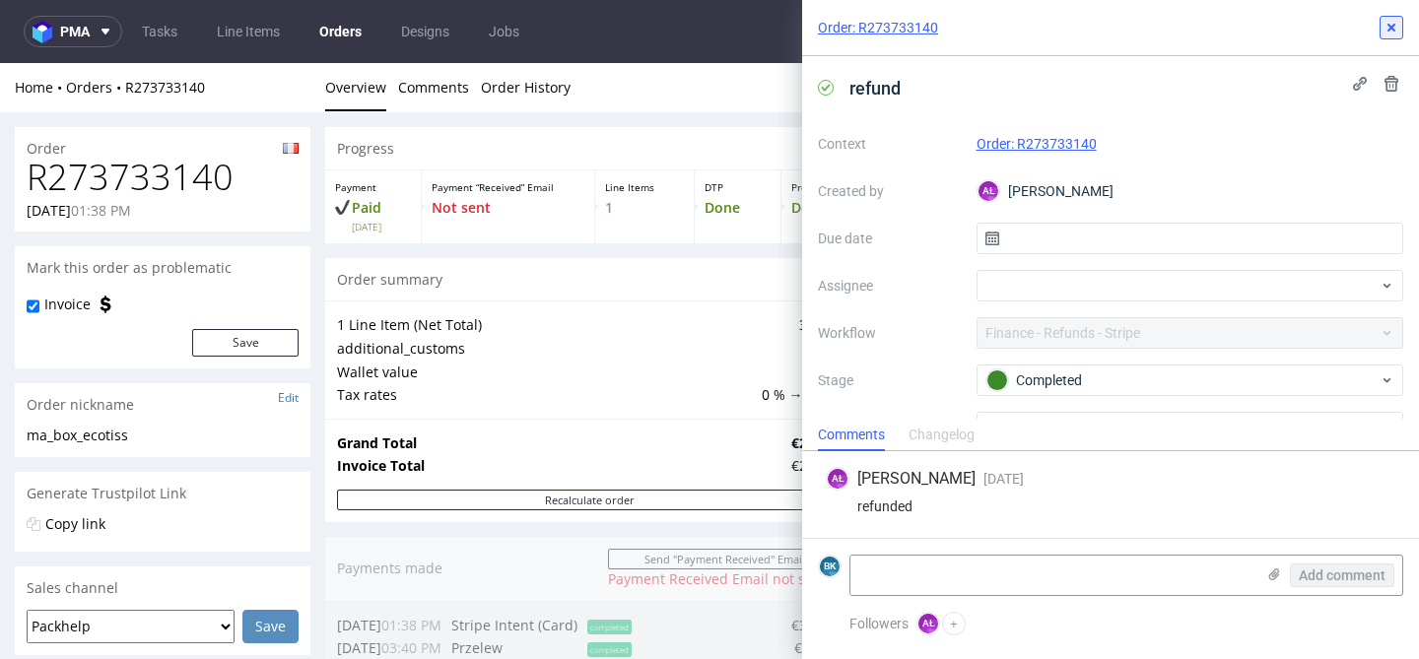
click at [1391, 23] on icon at bounding box center [1392, 28] width 16 height 16
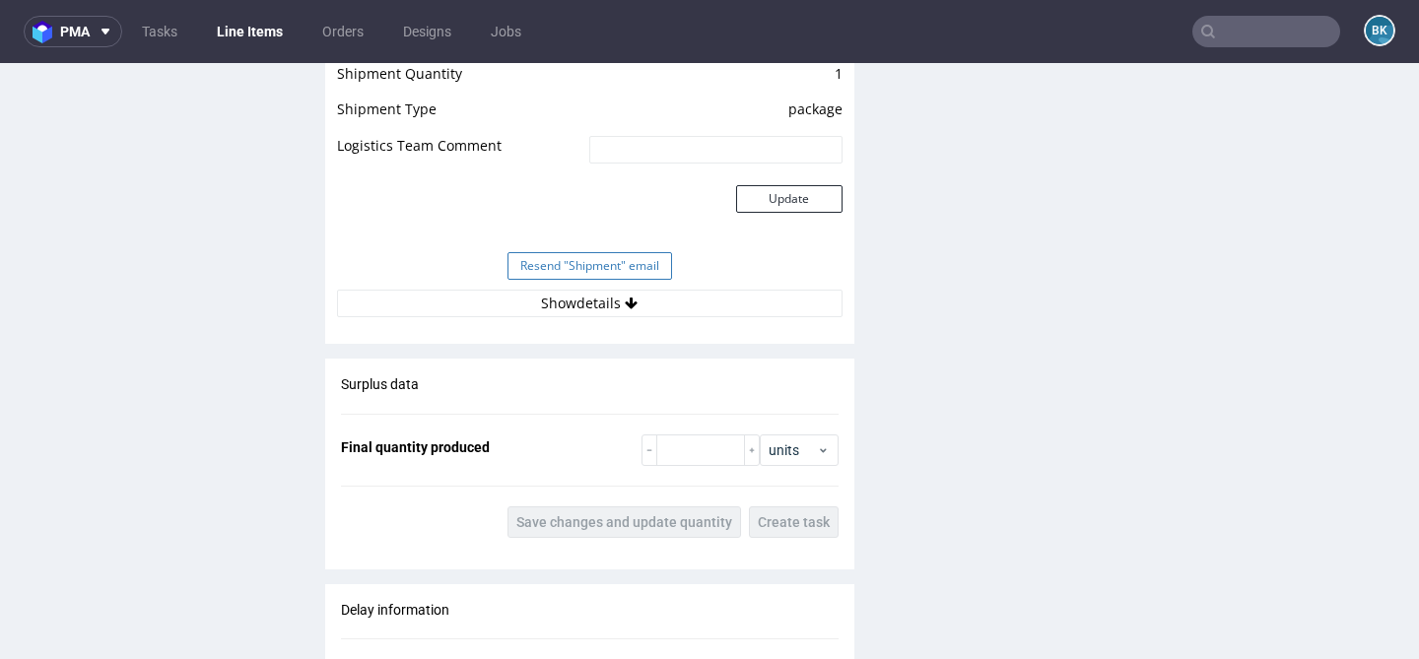
scroll to position [2087, 0]
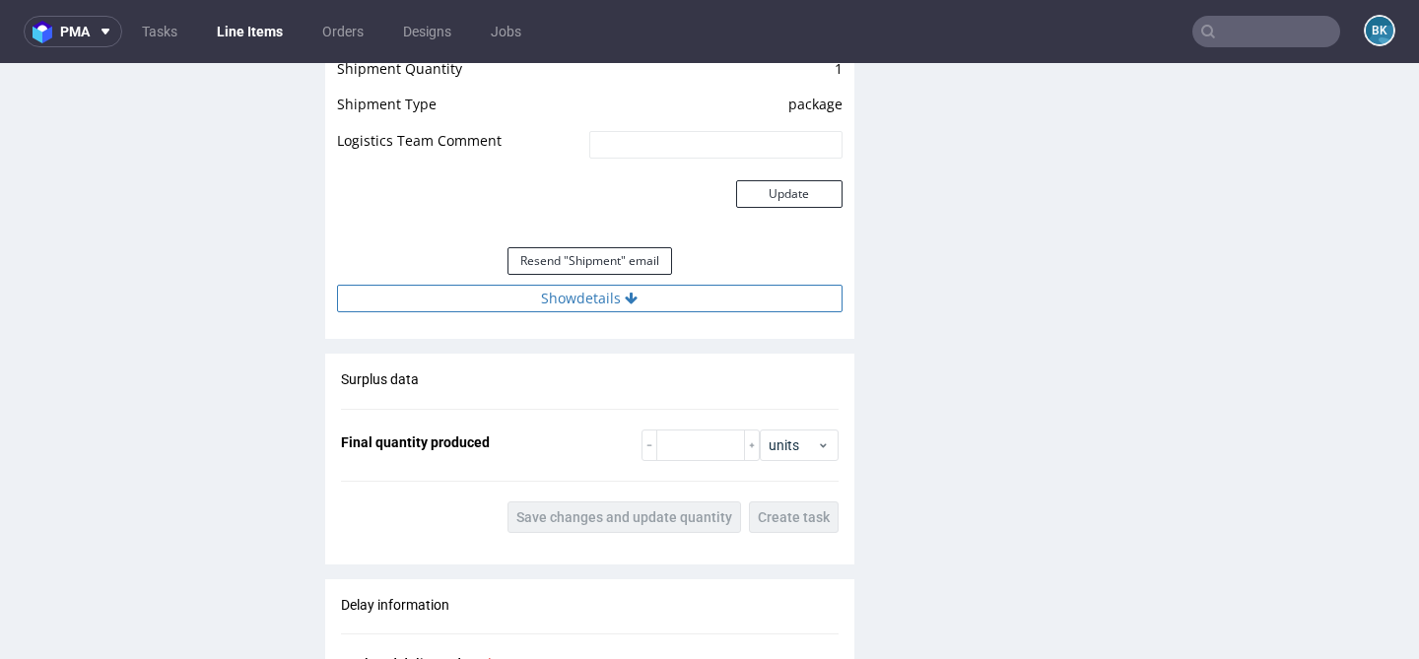
click at [586, 300] on button "Show details" at bounding box center [590, 299] width 506 height 28
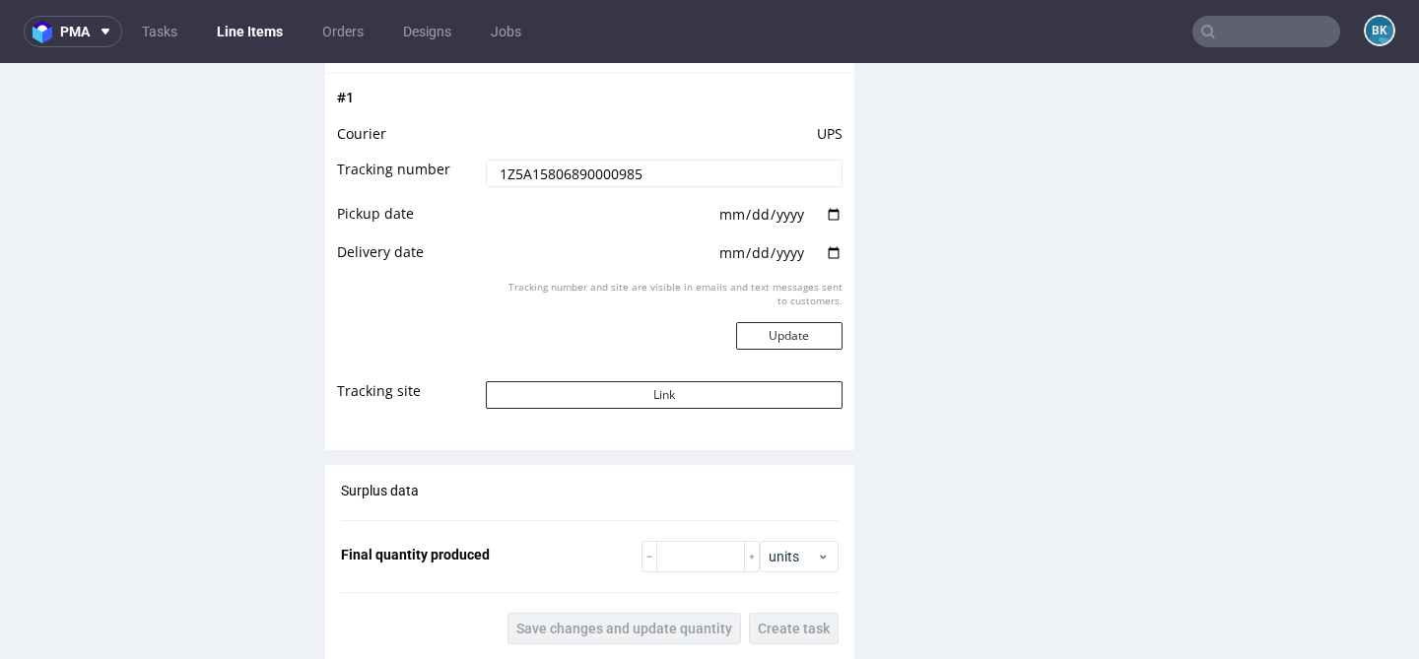
scroll to position [2339, 0]
click at [667, 398] on button "Link" at bounding box center [664, 394] width 356 height 28
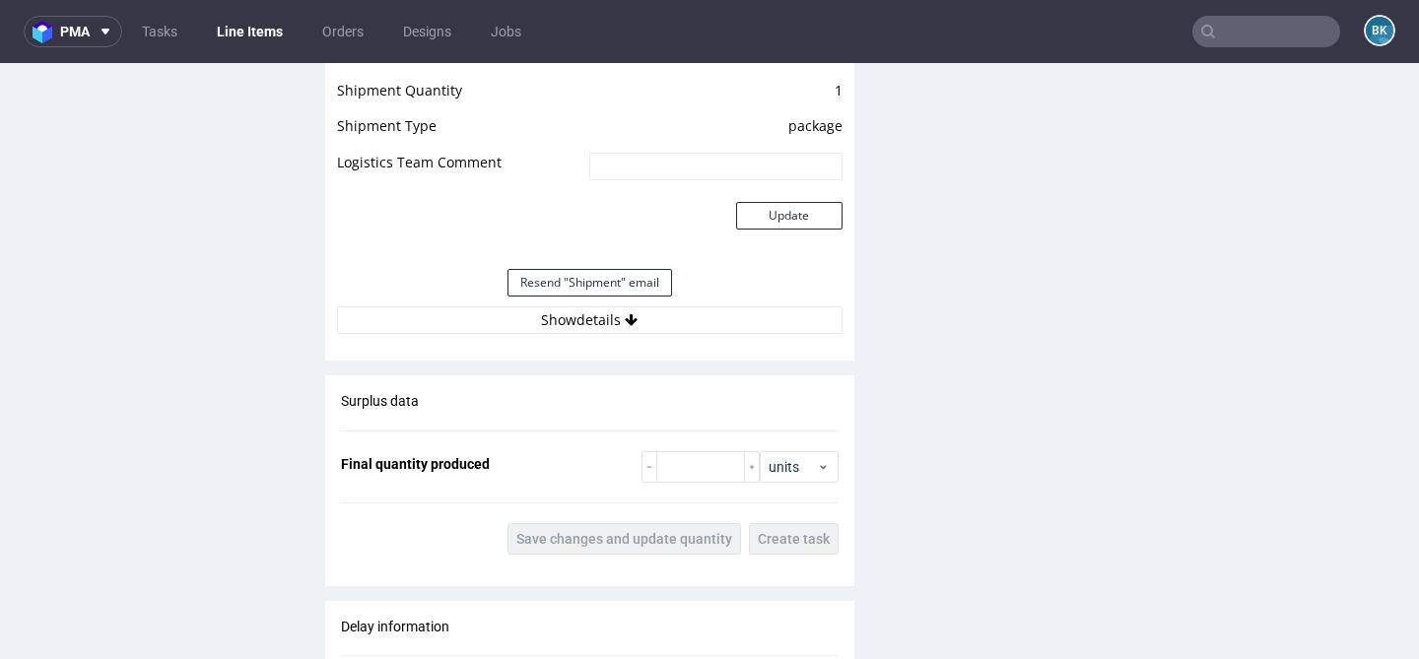
scroll to position [1804, 0]
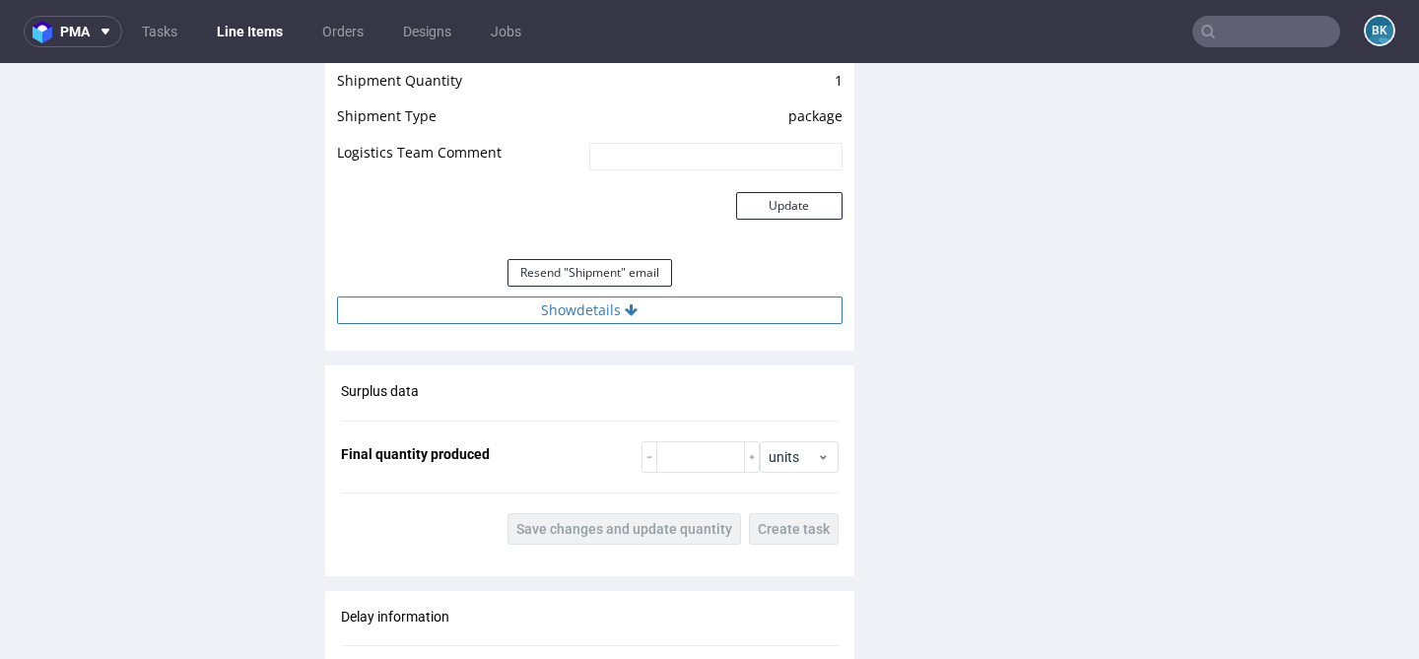
click at [618, 308] on button "Show details" at bounding box center [590, 311] width 506 height 28
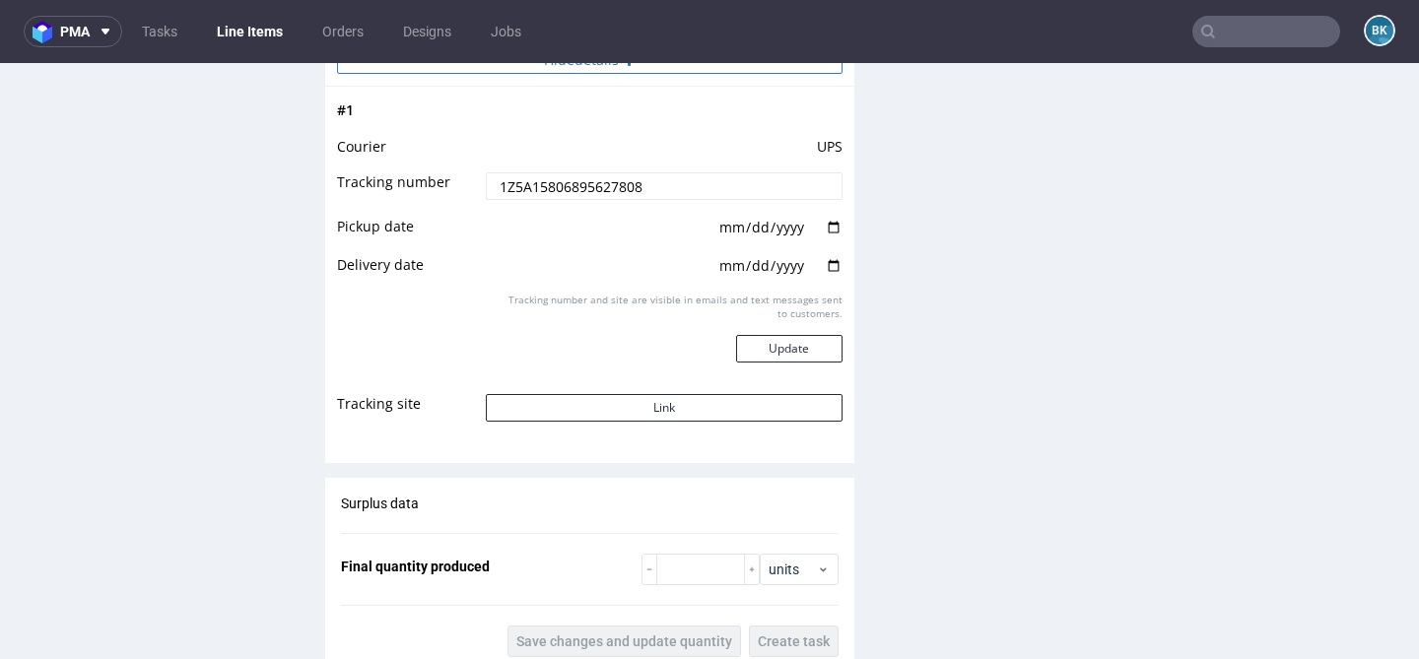
scroll to position [2059, 0]
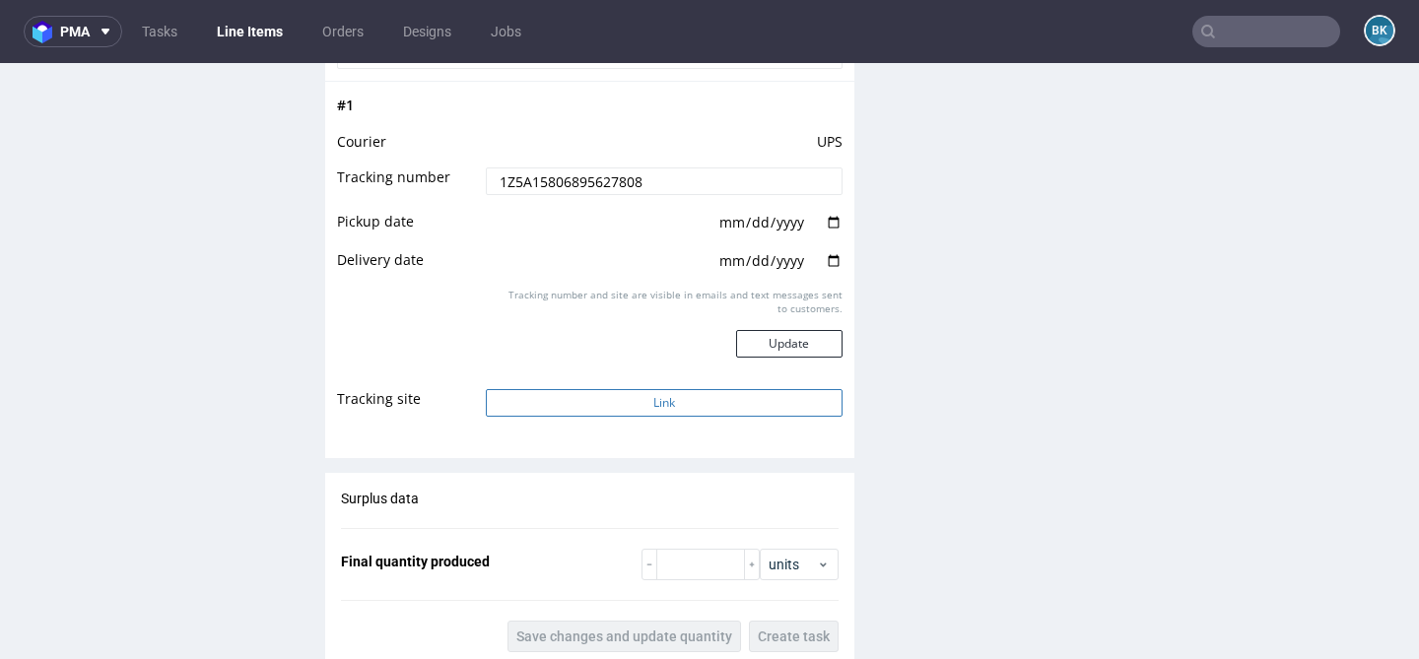
click at [617, 410] on button "Link" at bounding box center [664, 403] width 356 height 28
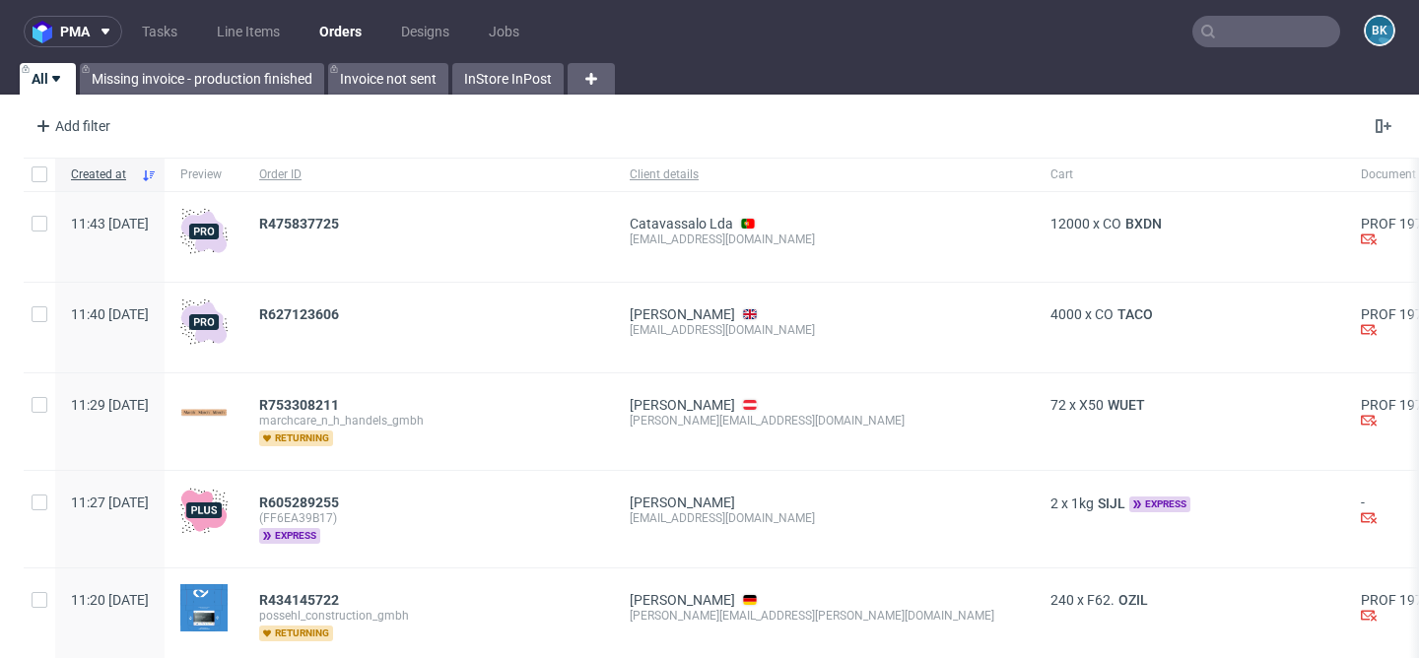
click at [1265, 34] on input "text" at bounding box center [1267, 32] width 148 height 32
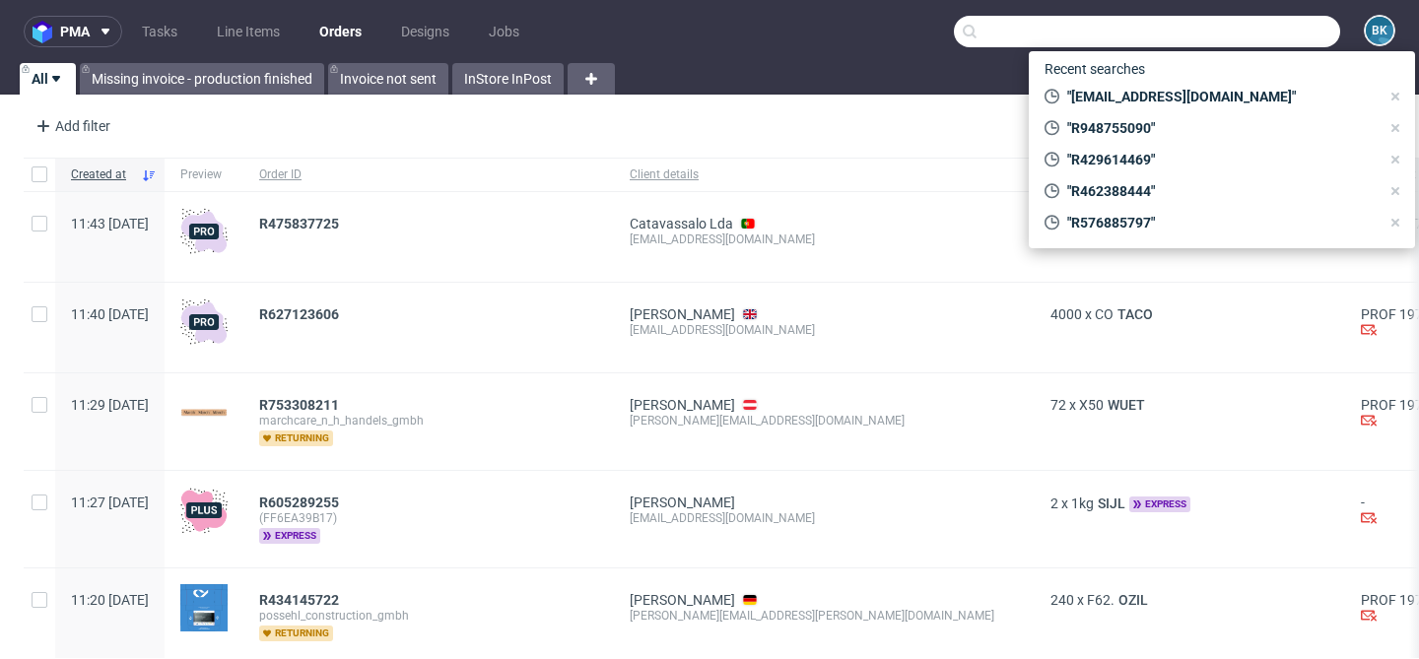
paste input "[EMAIL_ADDRESS][DOMAIN_NAME]"
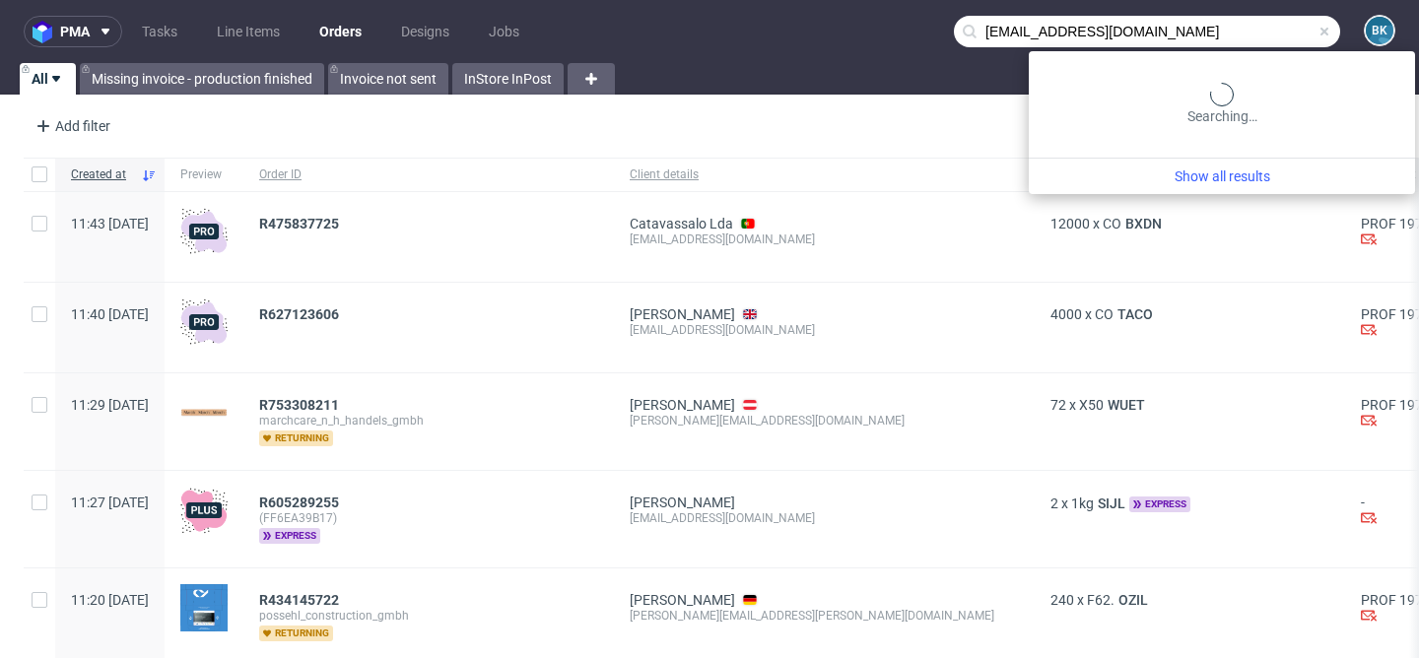
type input "[EMAIL_ADDRESS][DOMAIN_NAME]"
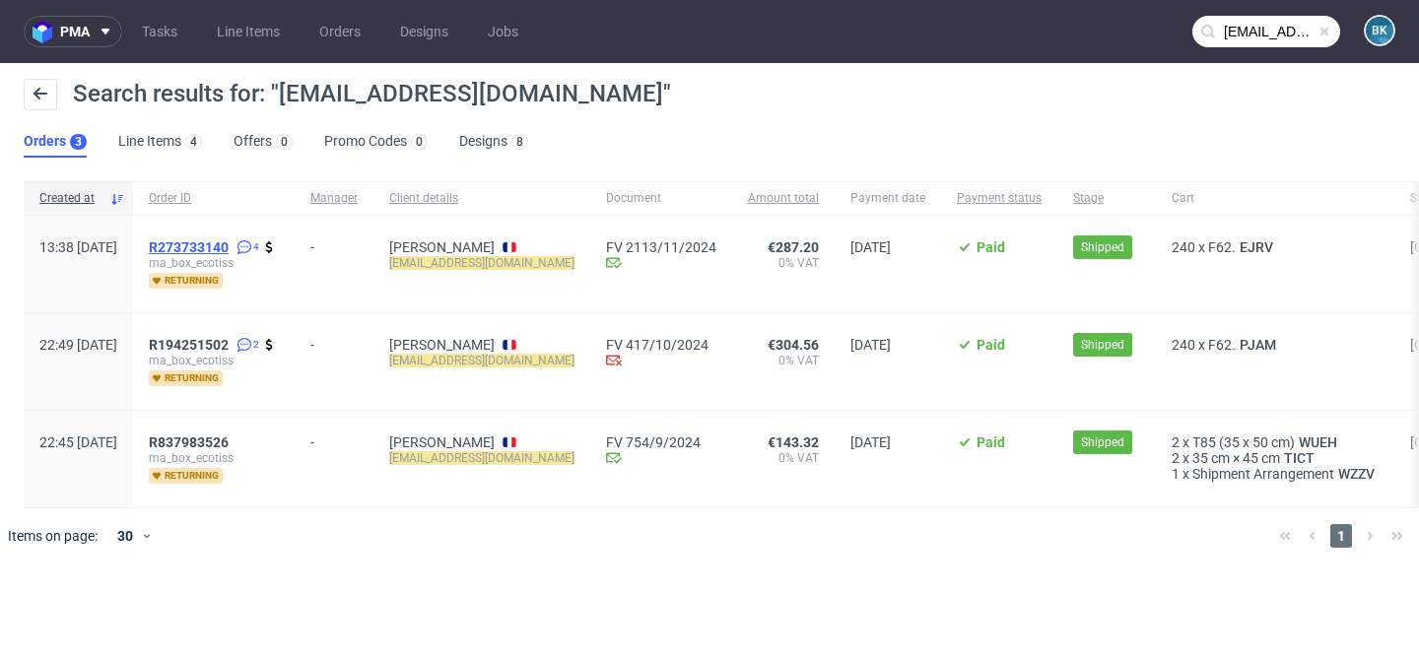
click at [229, 248] on span "R273733140" at bounding box center [189, 248] width 80 height 16
click at [229, 344] on span "R194251502" at bounding box center [189, 345] width 80 height 16
click at [229, 440] on span "R837983526" at bounding box center [189, 443] width 80 height 16
click at [1271, 27] on input "[EMAIL_ADDRESS][DOMAIN_NAME]" at bounding box center [1267, 32] width 148 height 32
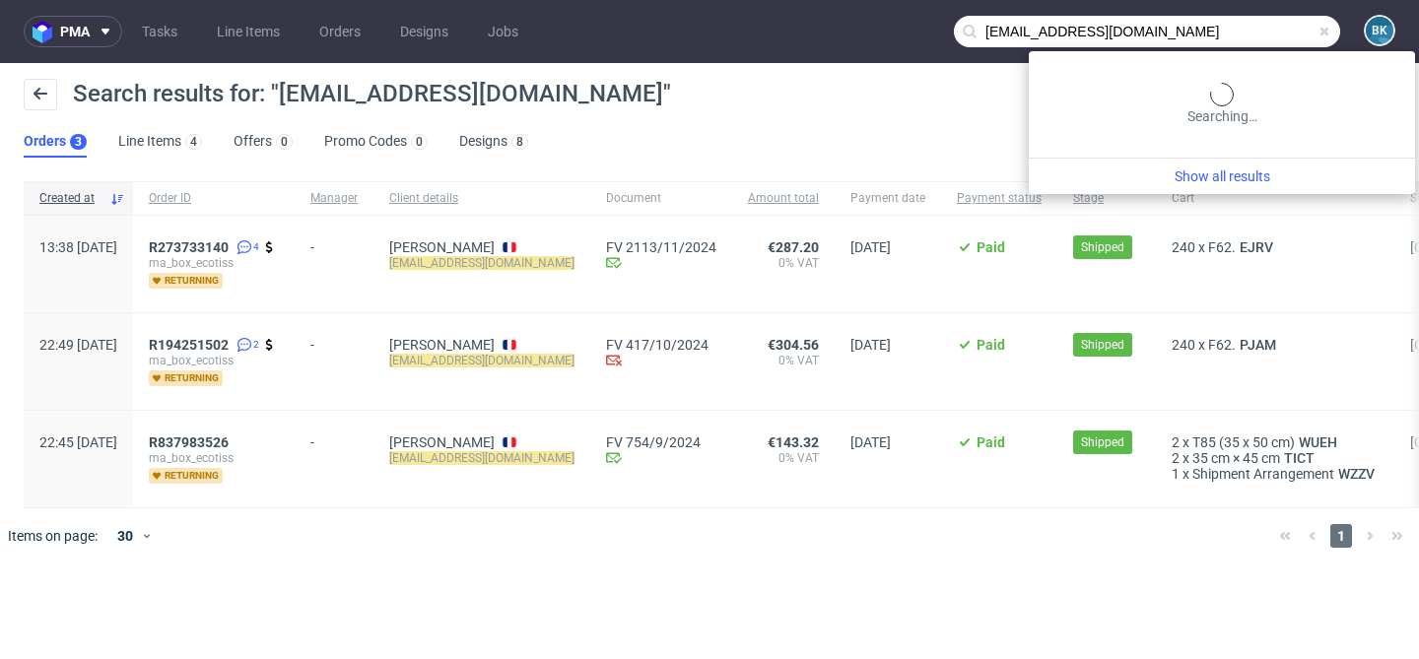
click at [1325, 34] on span at bounding box center [1325, 32] width 16 height 16
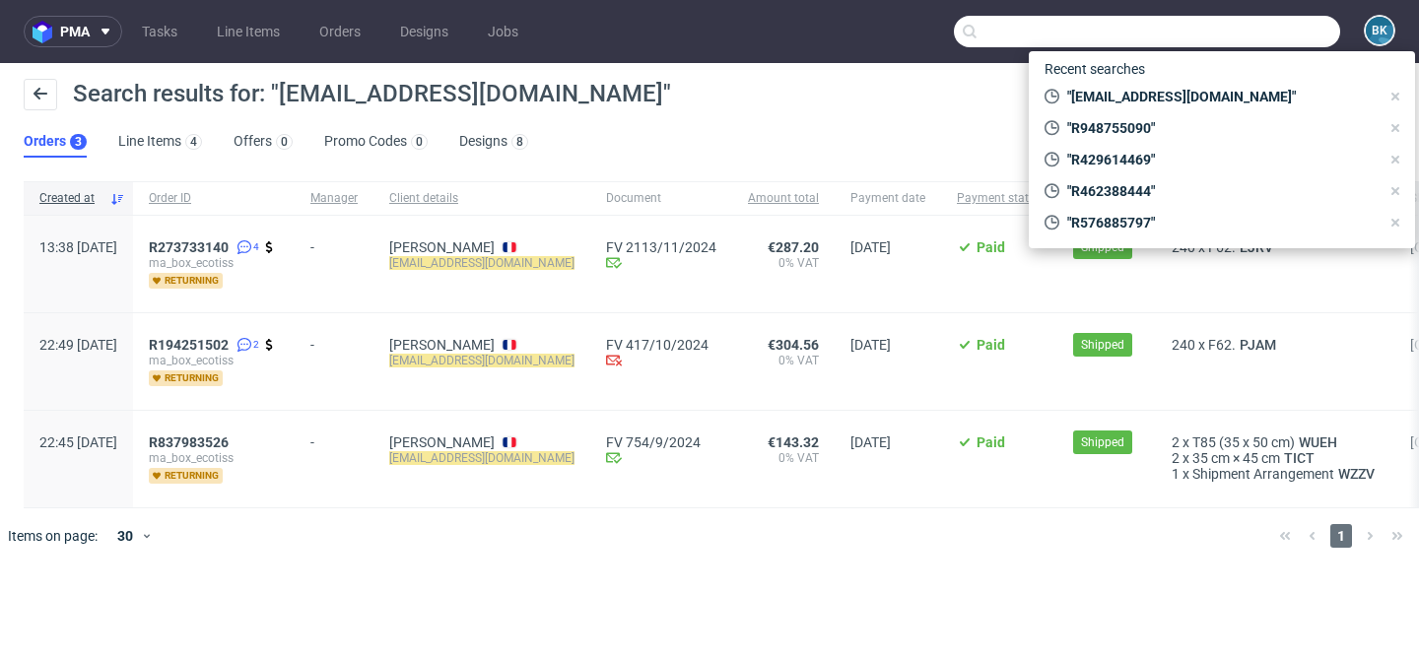
click at [1325, 34] on input "text" at bounding box center [1147, 32] width 386 height 32
paste input "tessa.pellegrini@gmail.com"
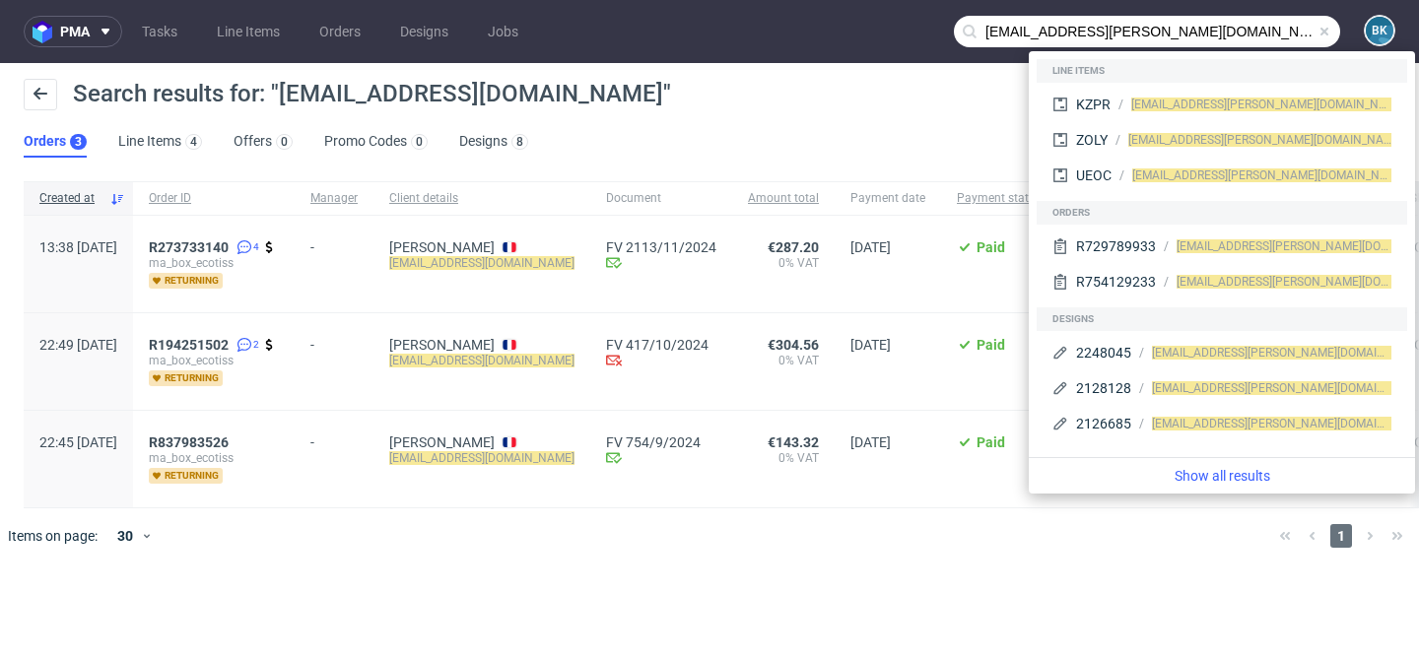
type input "tessa.pellegrini@gmail.com"
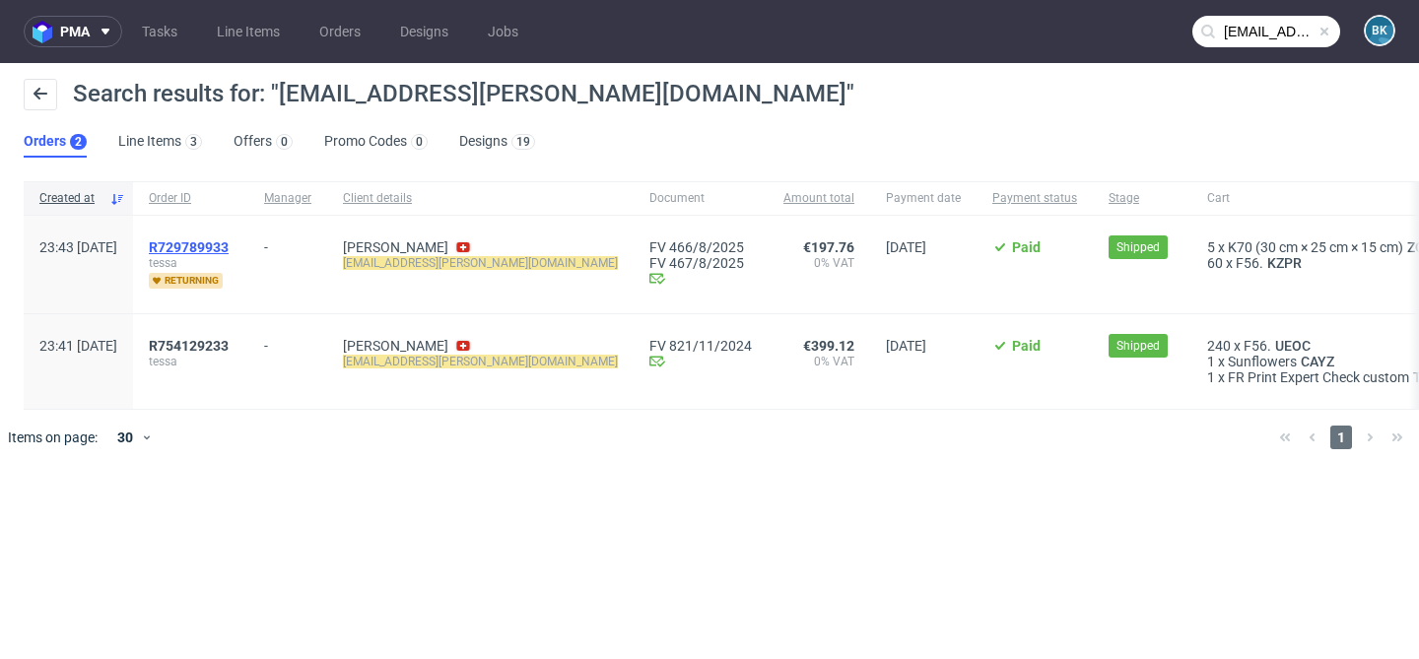
click at [229, 246] on span "R729789933" at bounding box center [189, 248] width 80 height 16
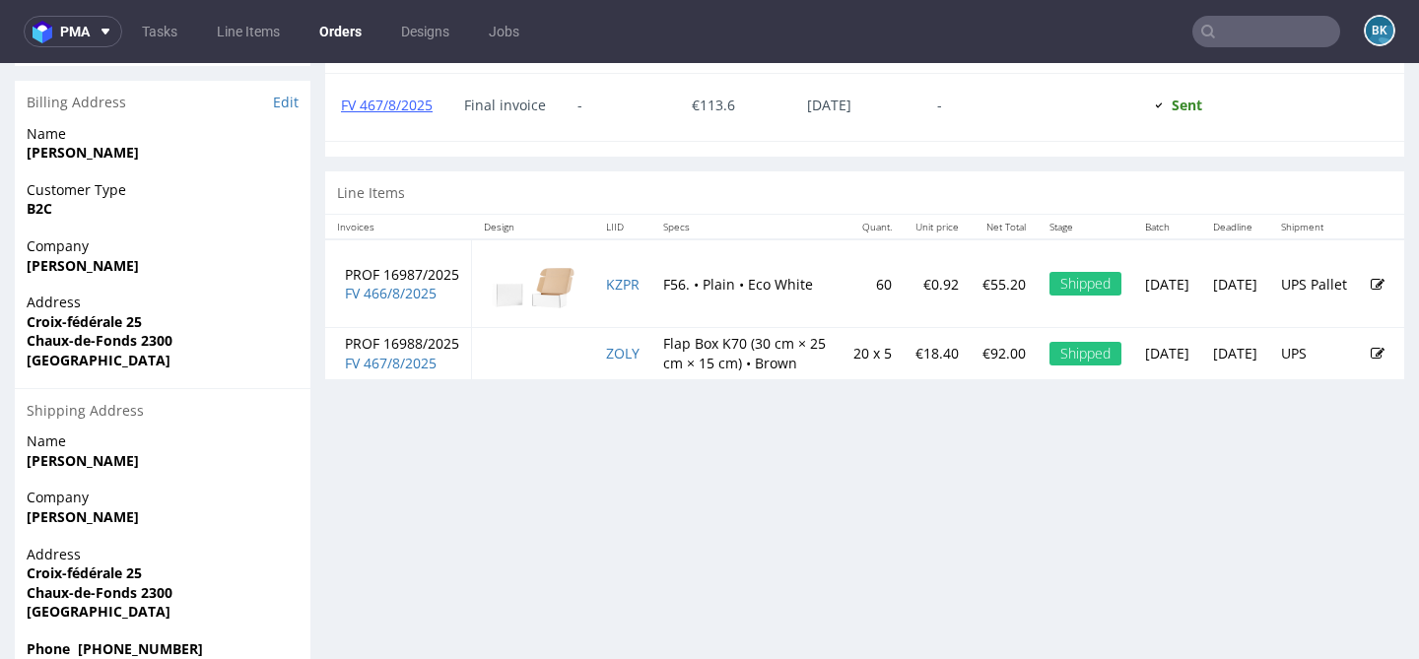
scroll to position [1016, 0]
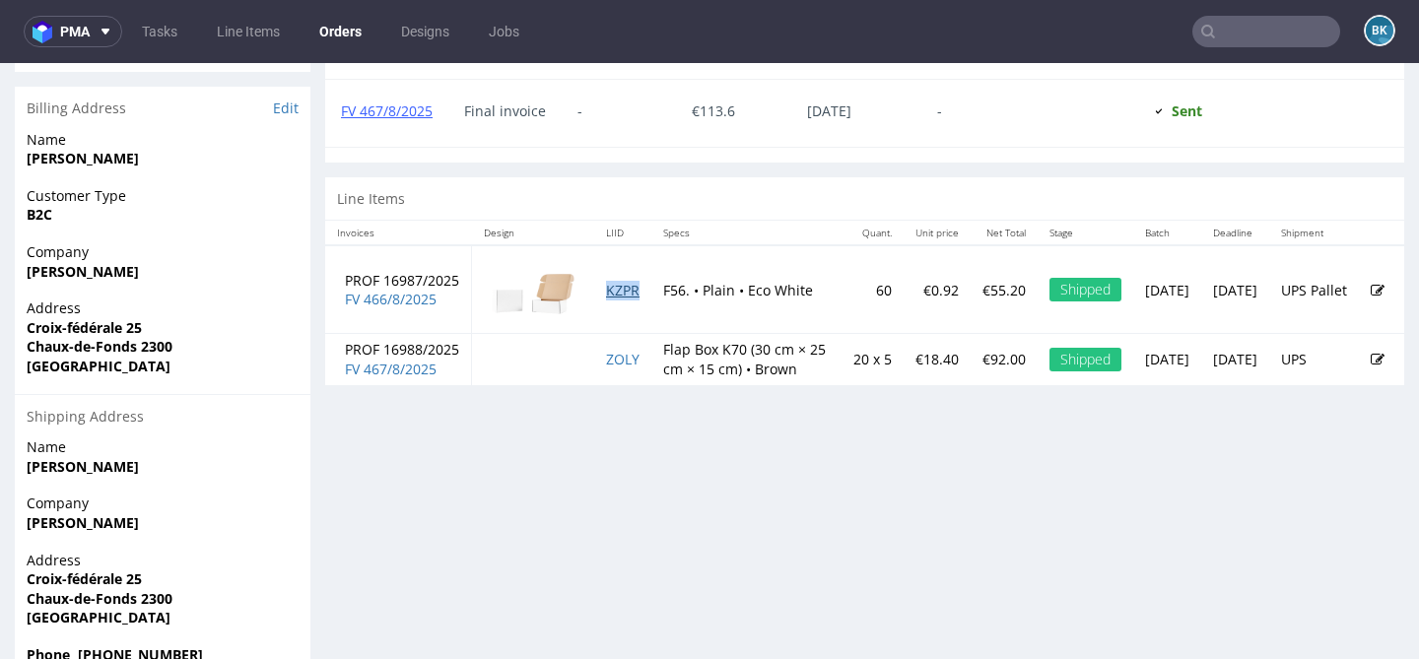
click at [623, 288] on link "KZPR" at bounding box center [623, 290] width 34 height 19
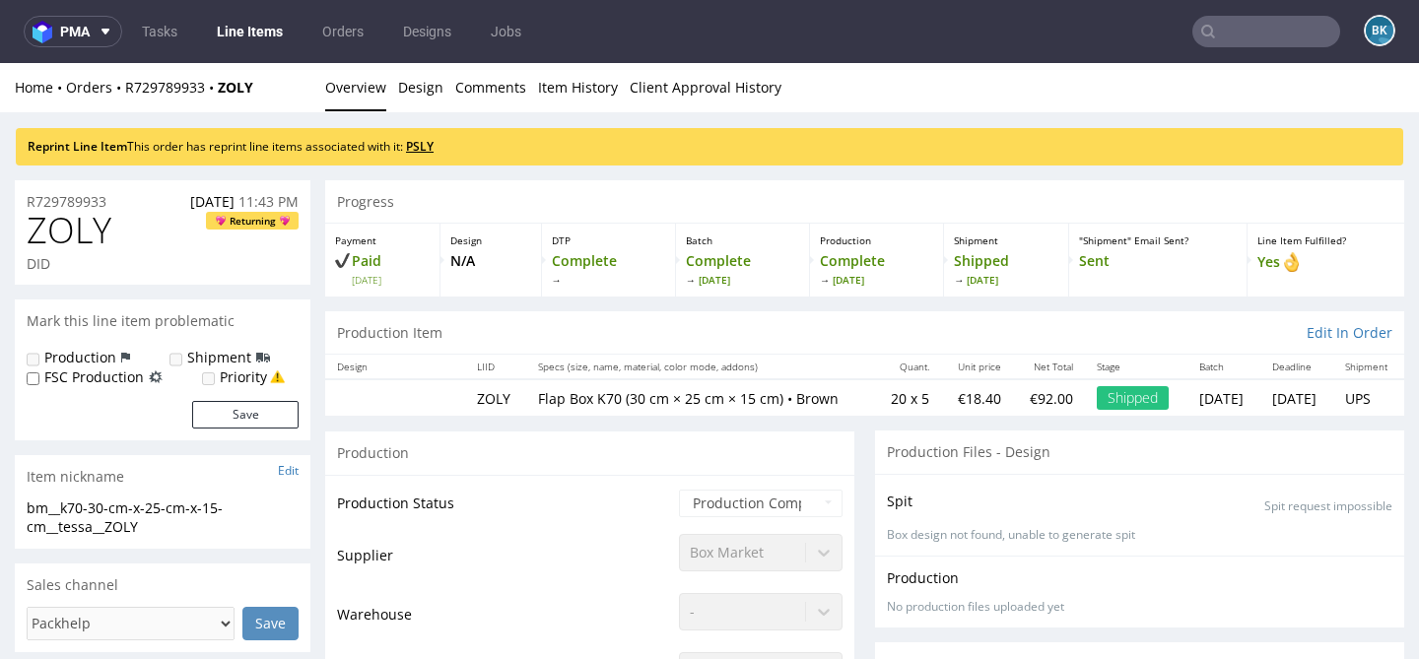
click at [423, 148] on link "PSLY" at bounding box center [420, 146] width 28 height 17
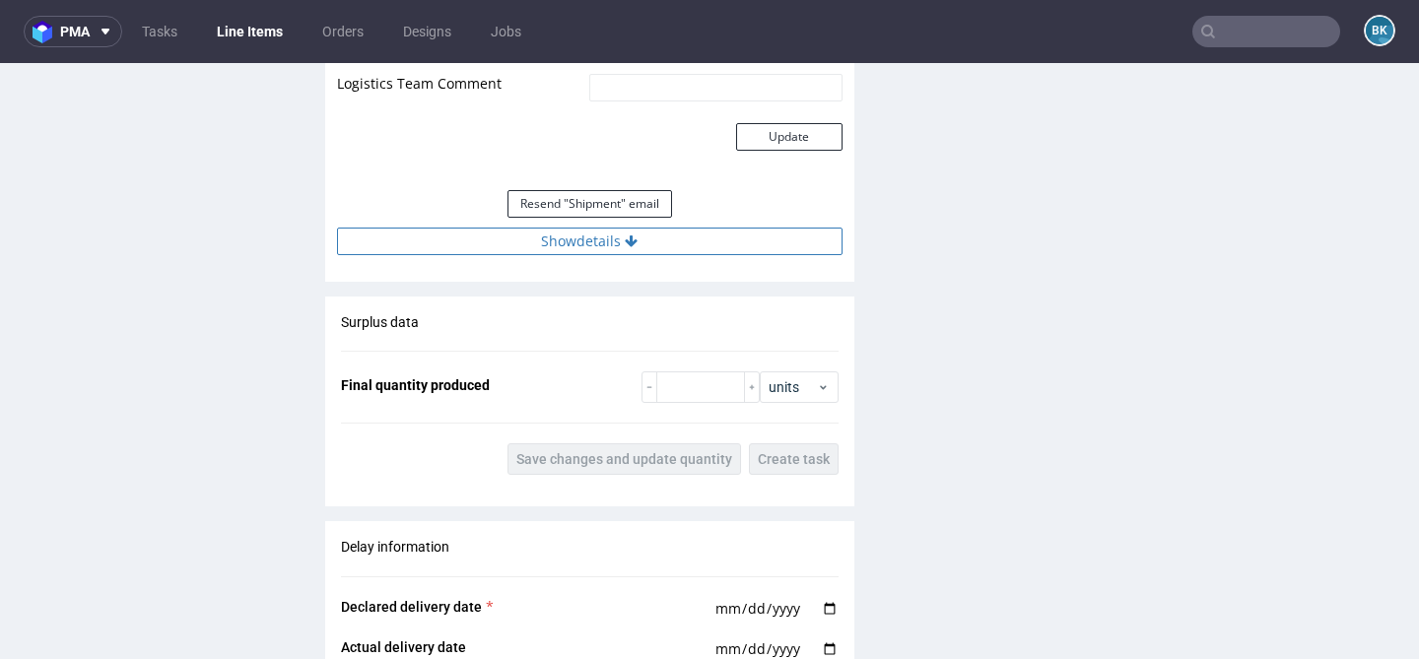
click at [554, 236] on button "Show details" at bounding box center [590, 242] width 506 height 28
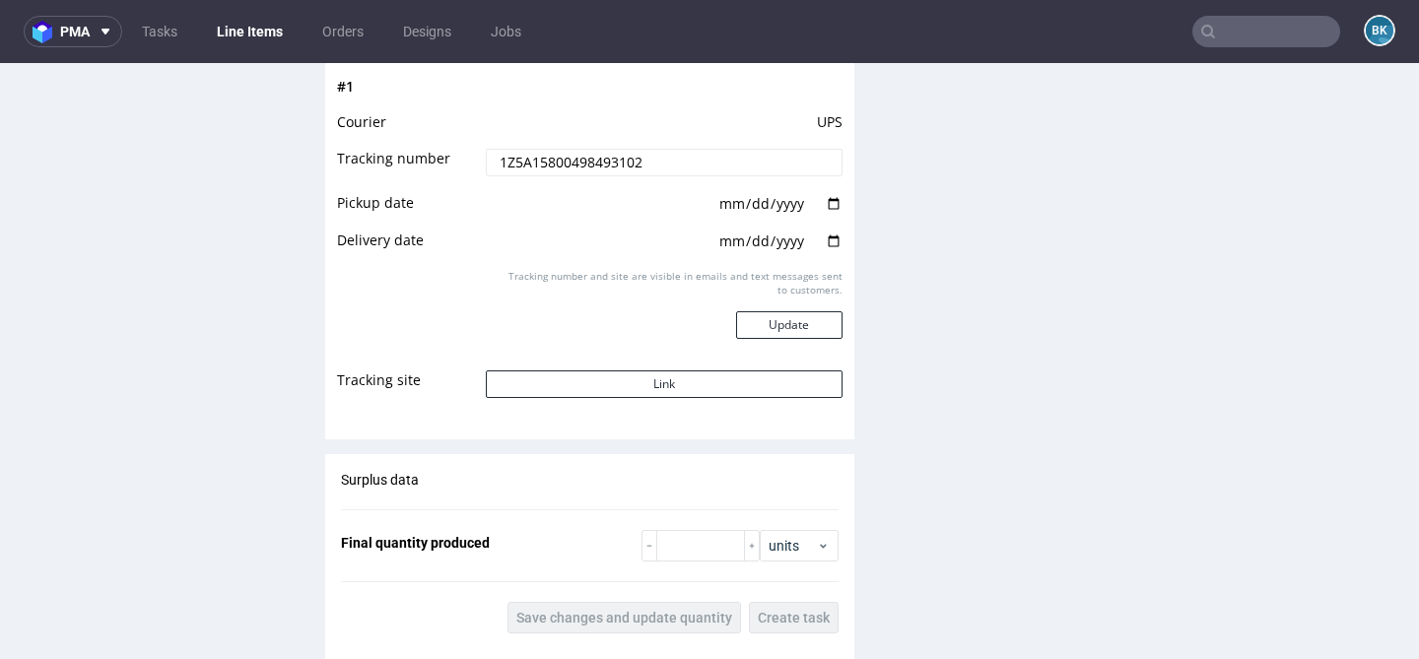
scroll to position [2906, 0]
click at [625, 380] on button "Link" at bounding box center [664, 384] width 356 height 28
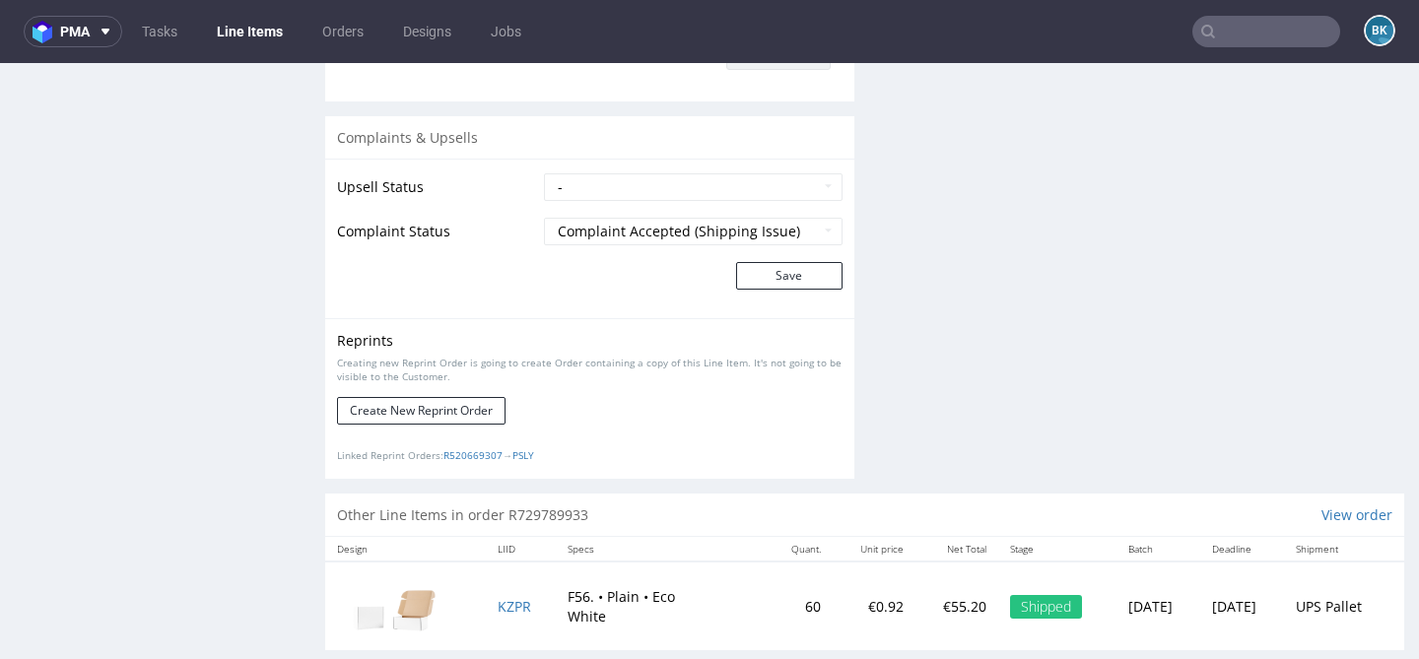
scroll to position [3147, 0]
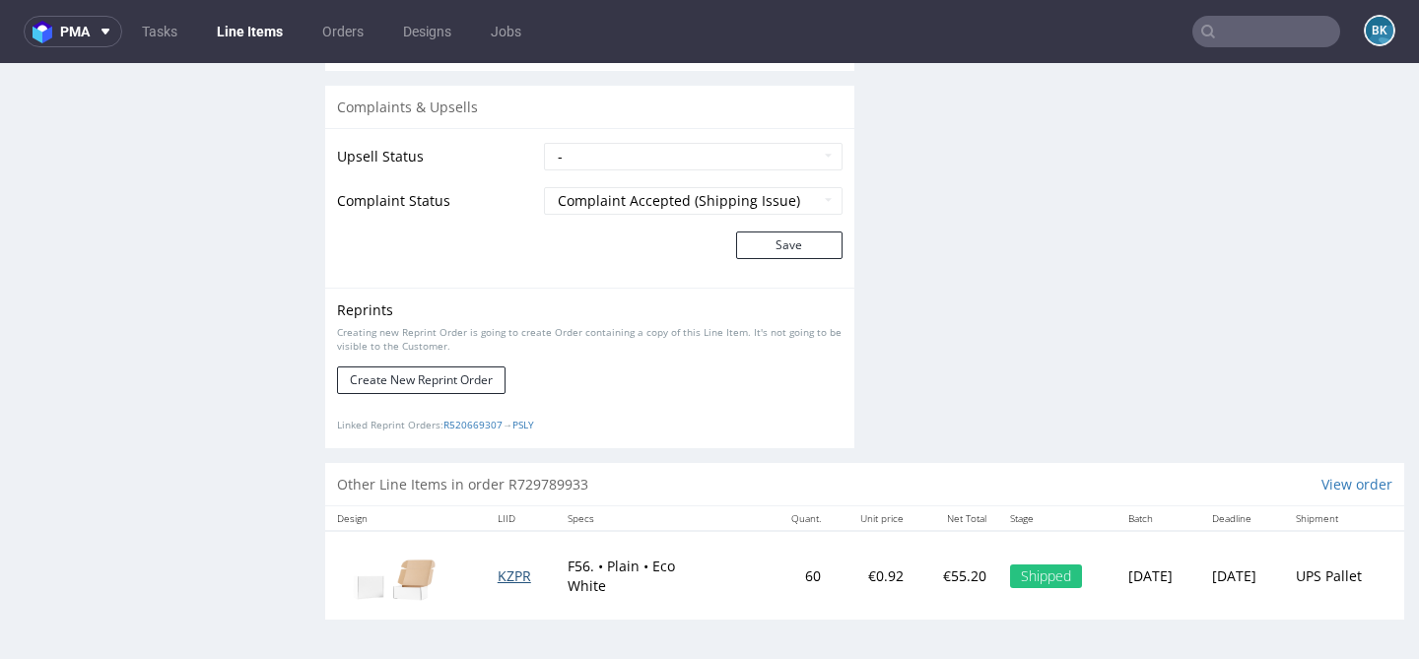
click at [498, 577] on span "KZPR" at bounding box center [515, 576] width 34 height 19
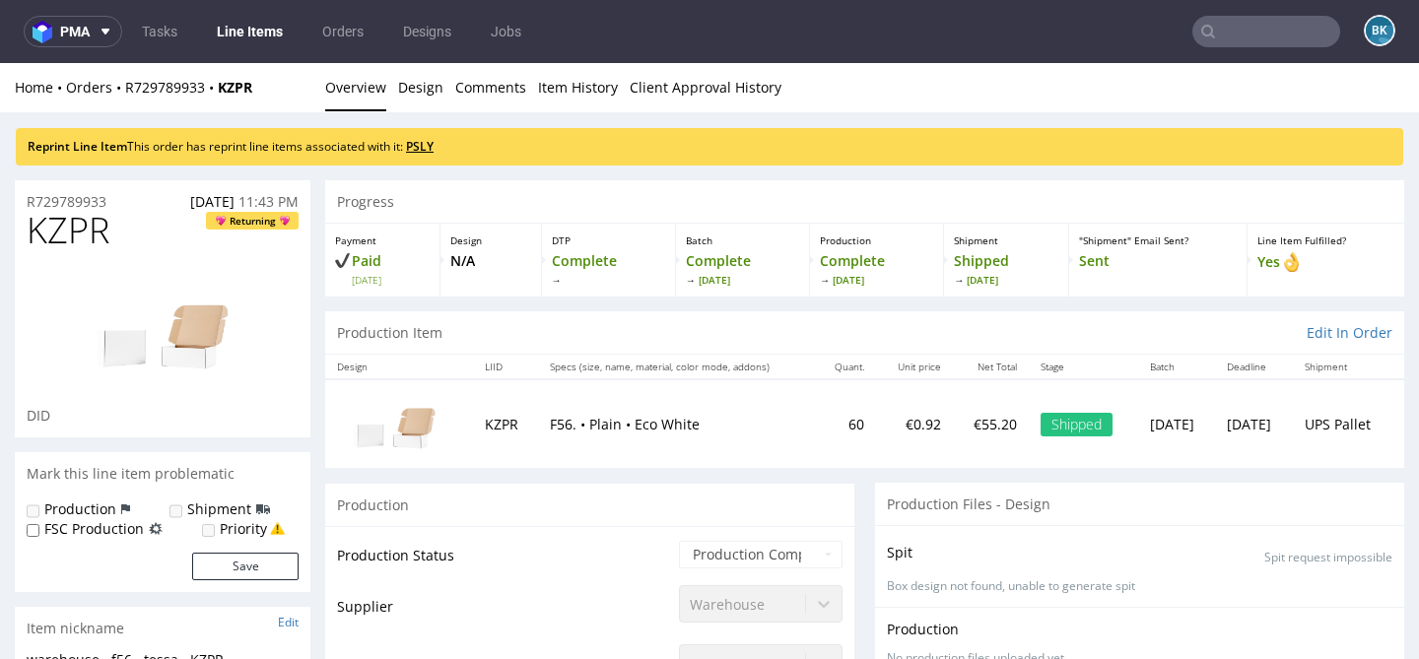
click at [429, 142] on link "PSLY" at bounding box center [420, 146] width 28 height 17
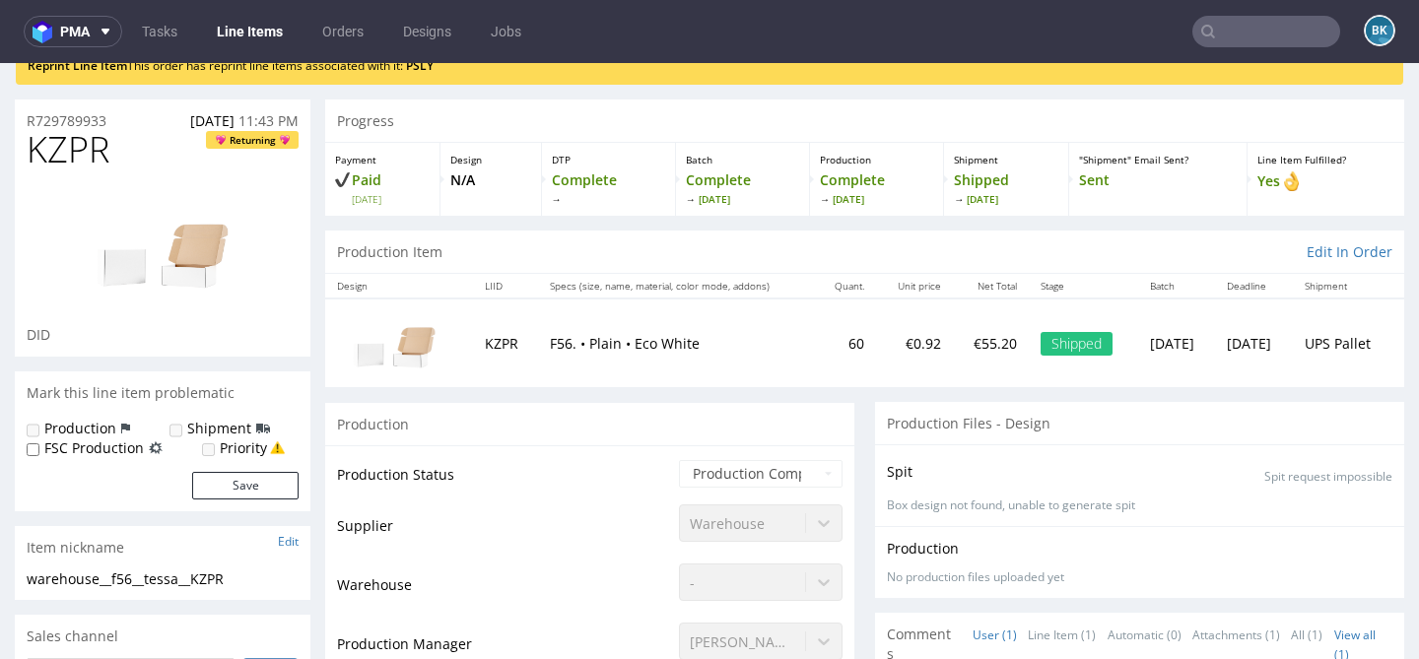
scroll to position [95, 0]
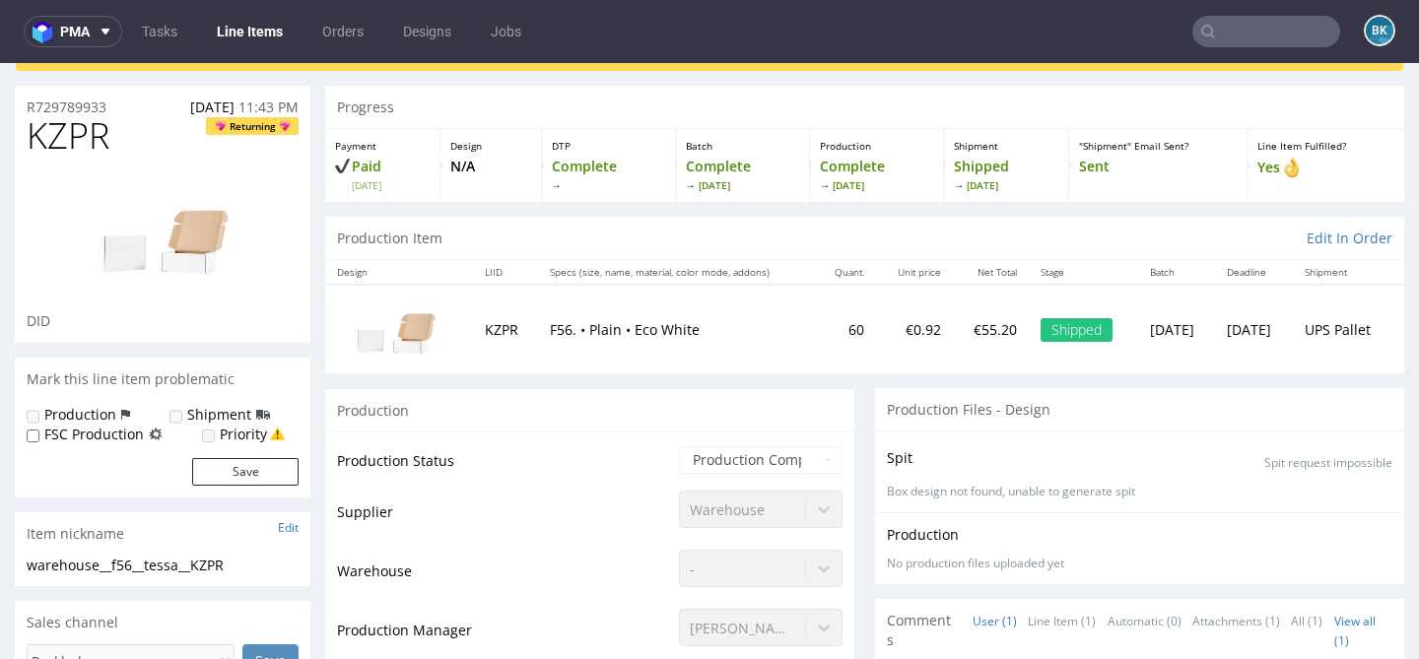
click at [1215, 24] on input "text" at bounding box center [1267, 32] width 148 height 32
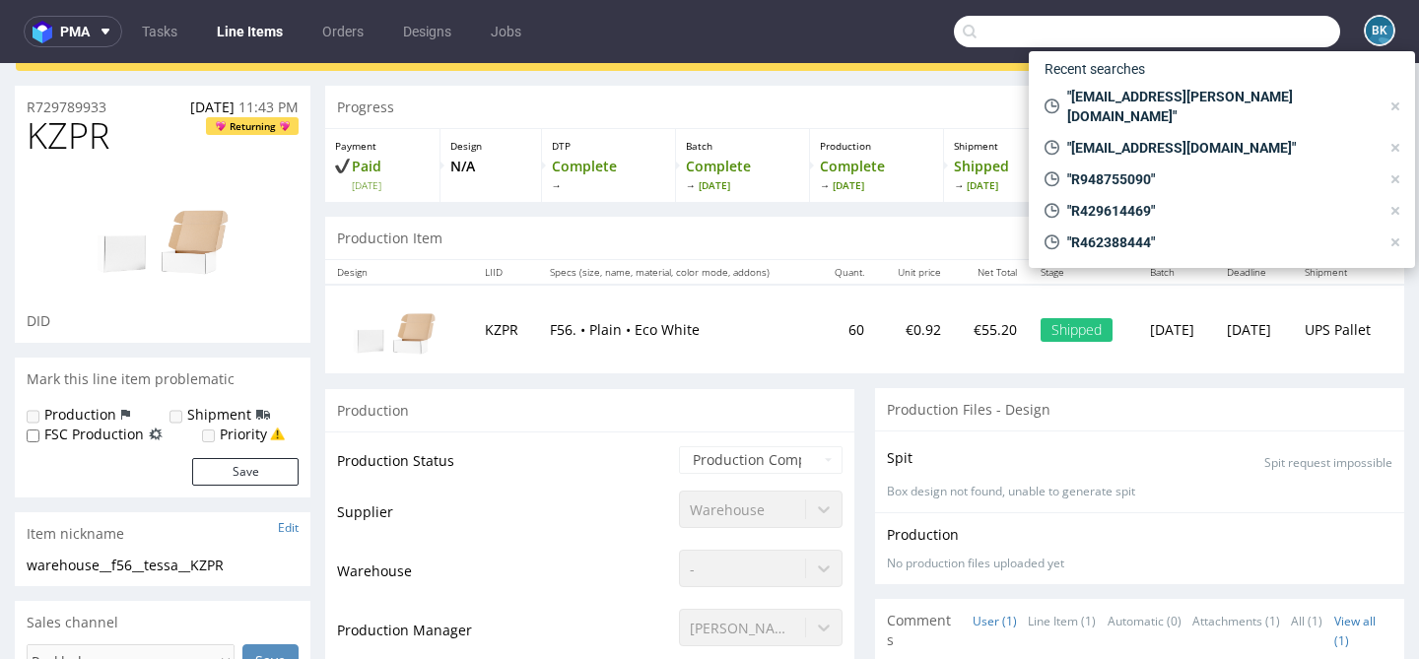
paste input "R795250470"
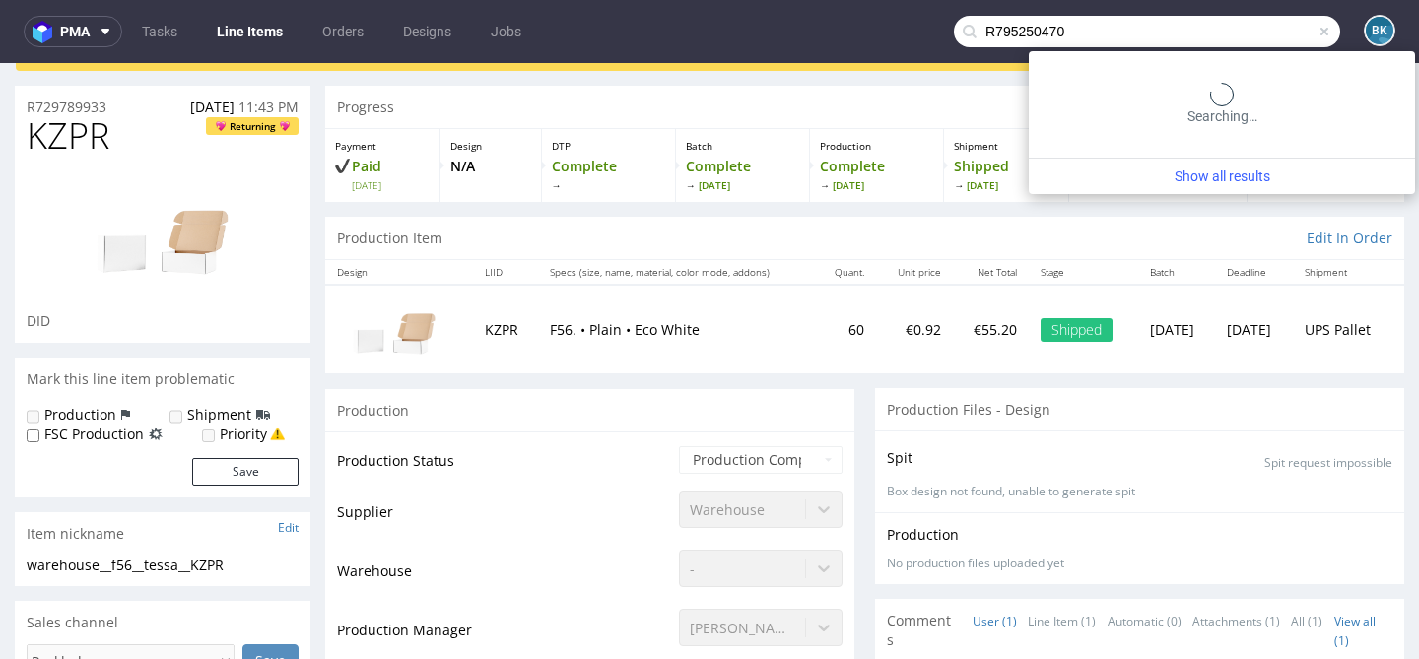
type input "R795250470"
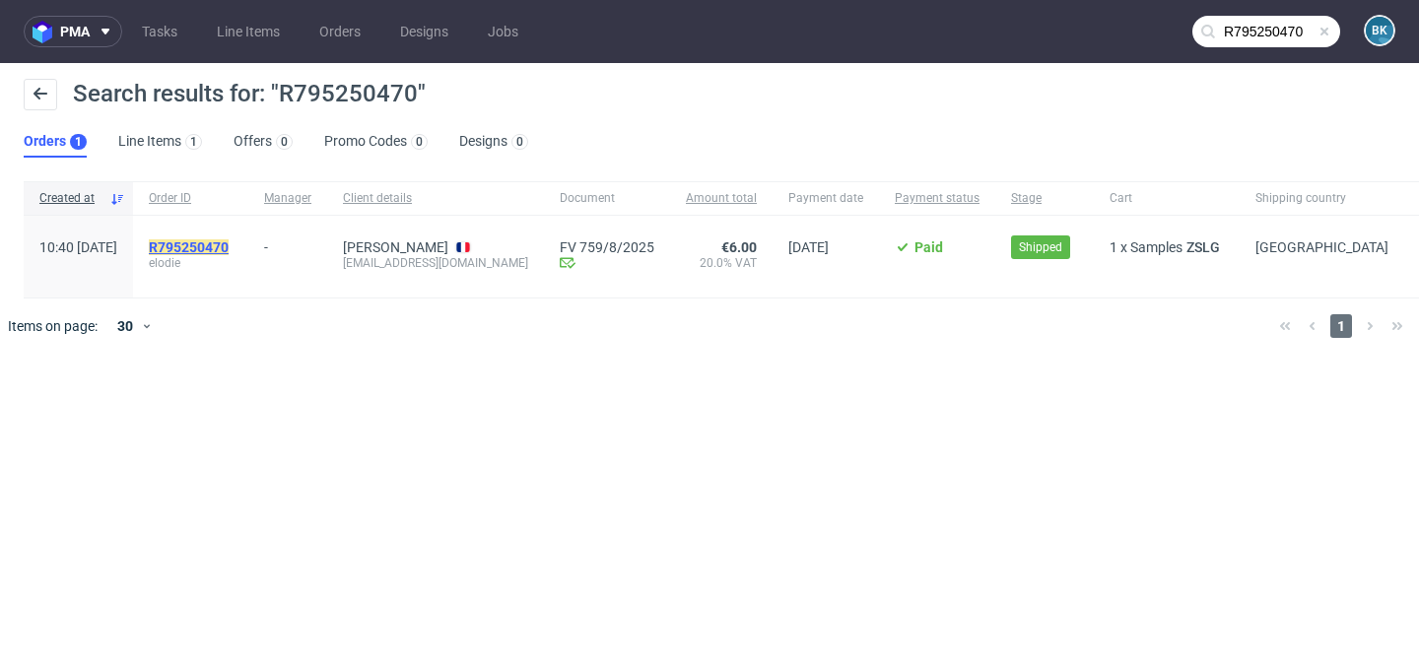
click at [229, 246] on mark "R795250470" at bounding box center [189, 248] width 80 height 16
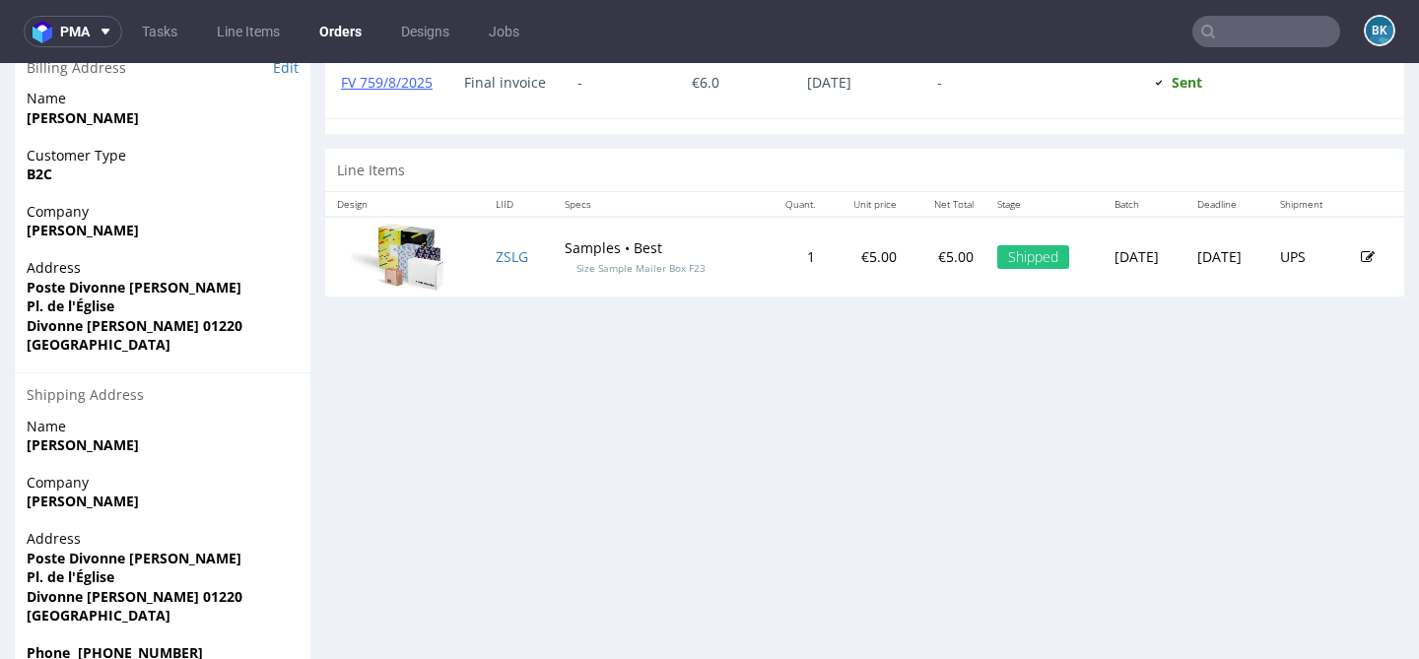
scroll to position [950, 0]
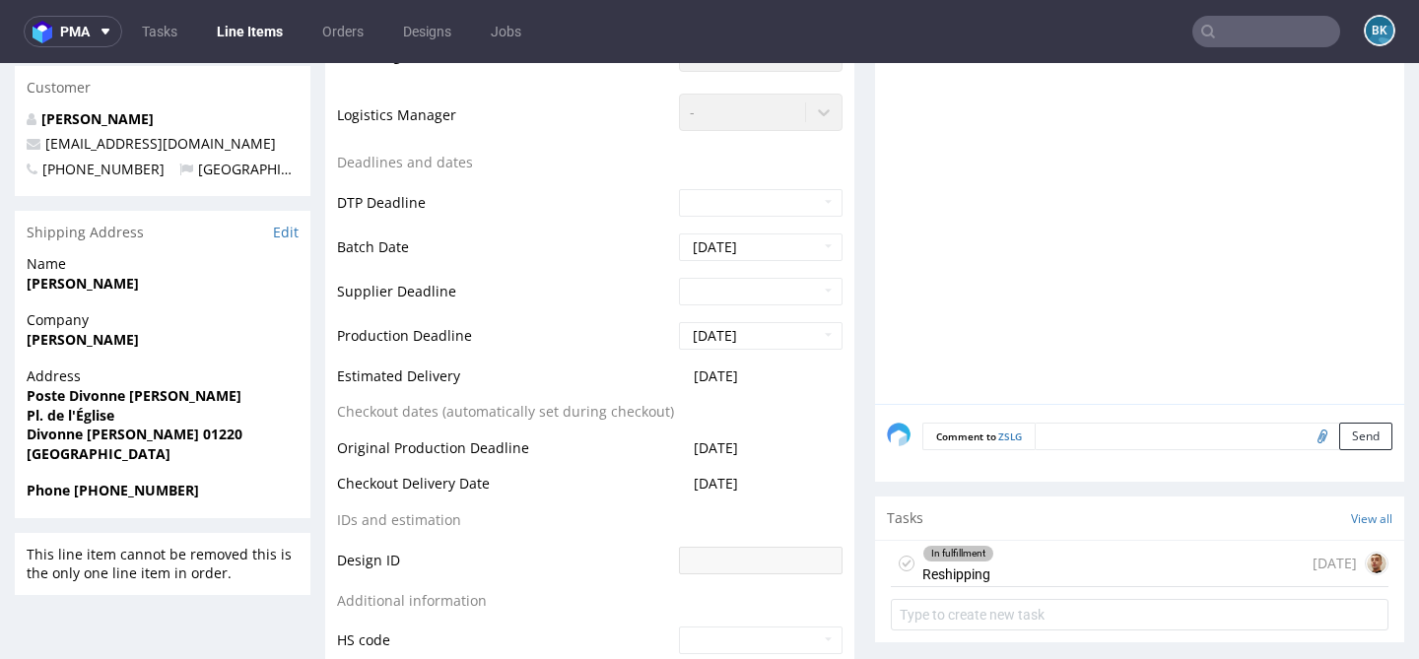
scroll to position [679, 0]
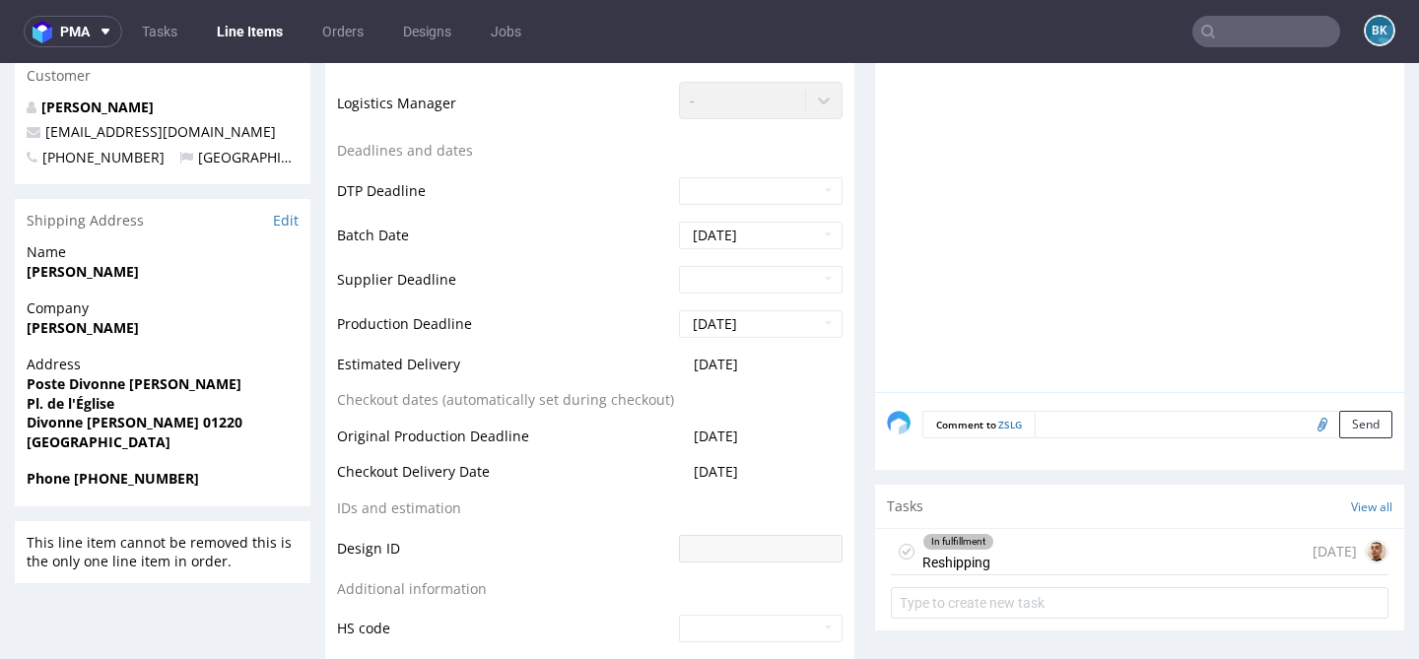
click at [1218, 29] on input "text" at bounding box center [1267, 32] width 148 height 32
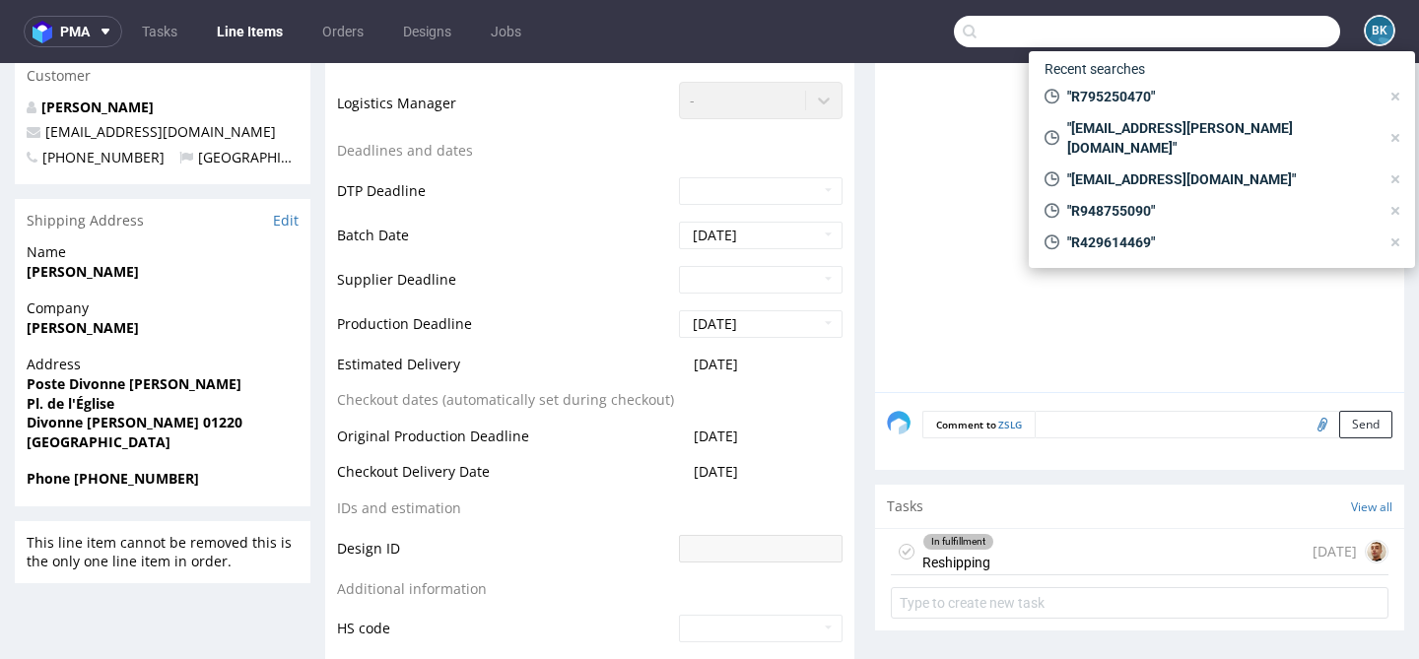
paste input "chloe.gaillard@live.fr"
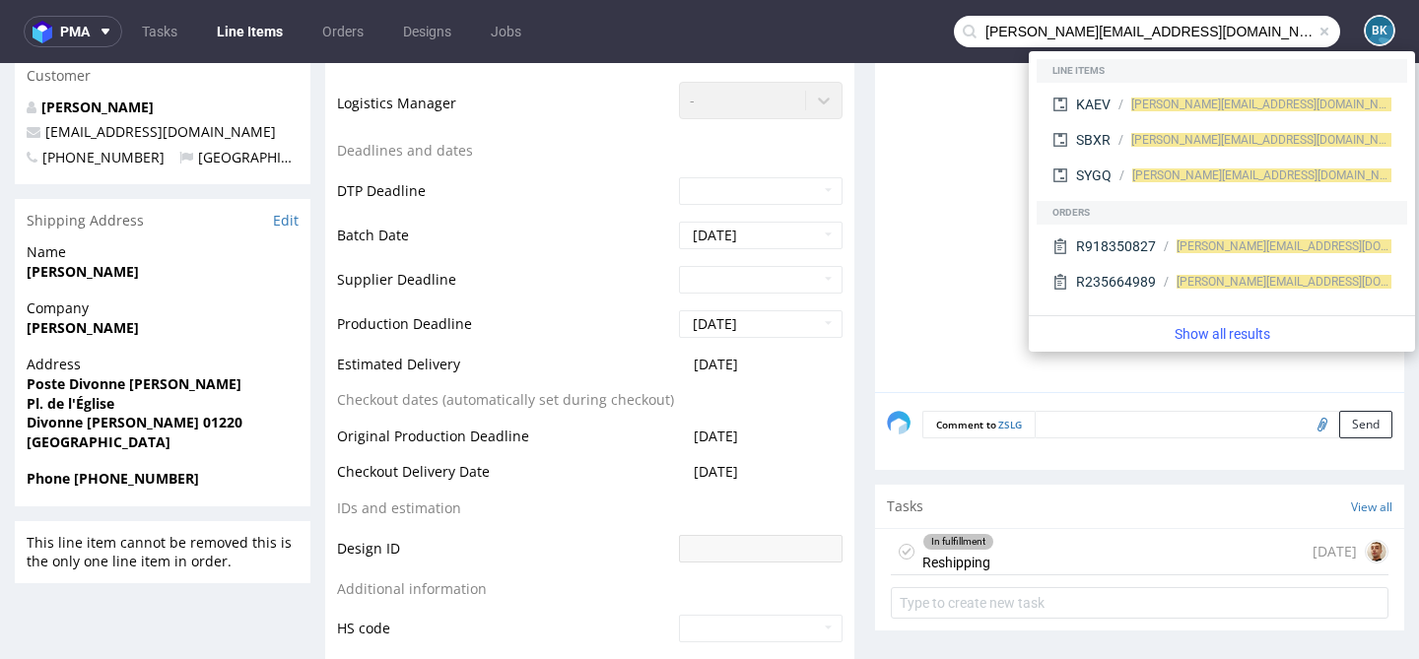
type input "chloe.gaillard@live.fr"
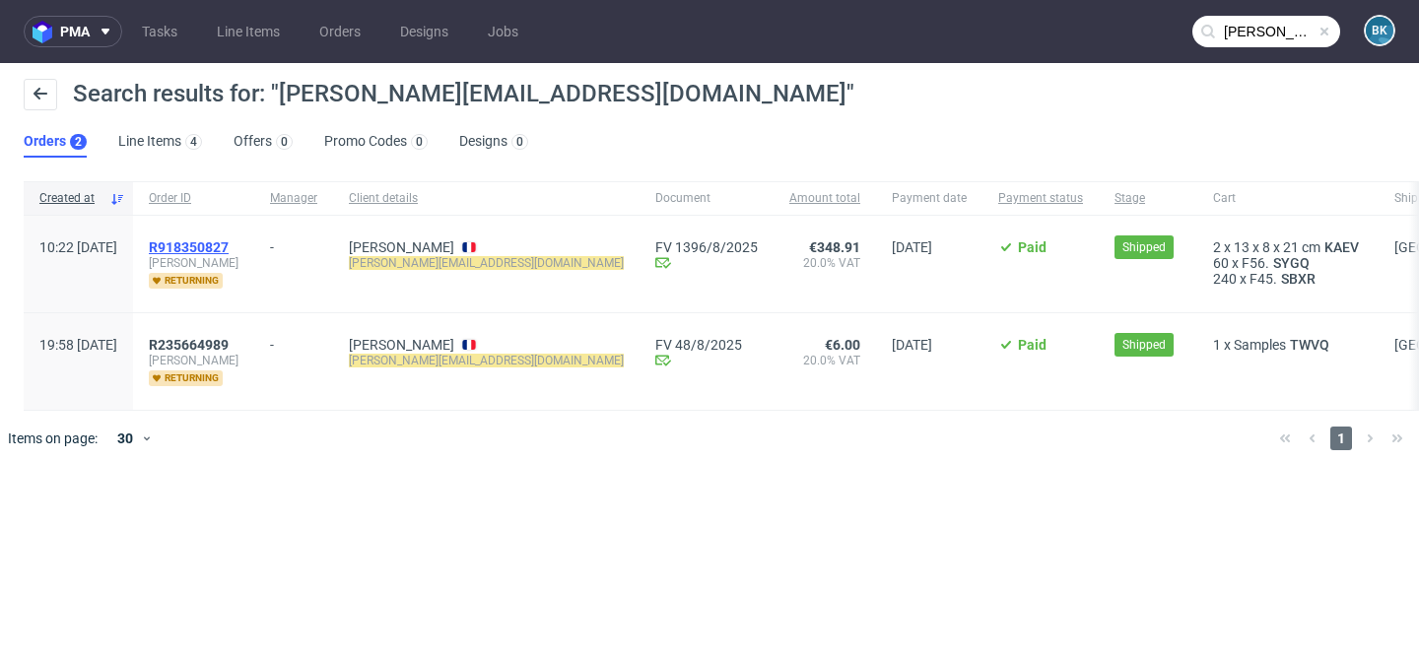
click at [229, 249] on span "R918350827" at bounding box center [189, 248] width 80 height 16
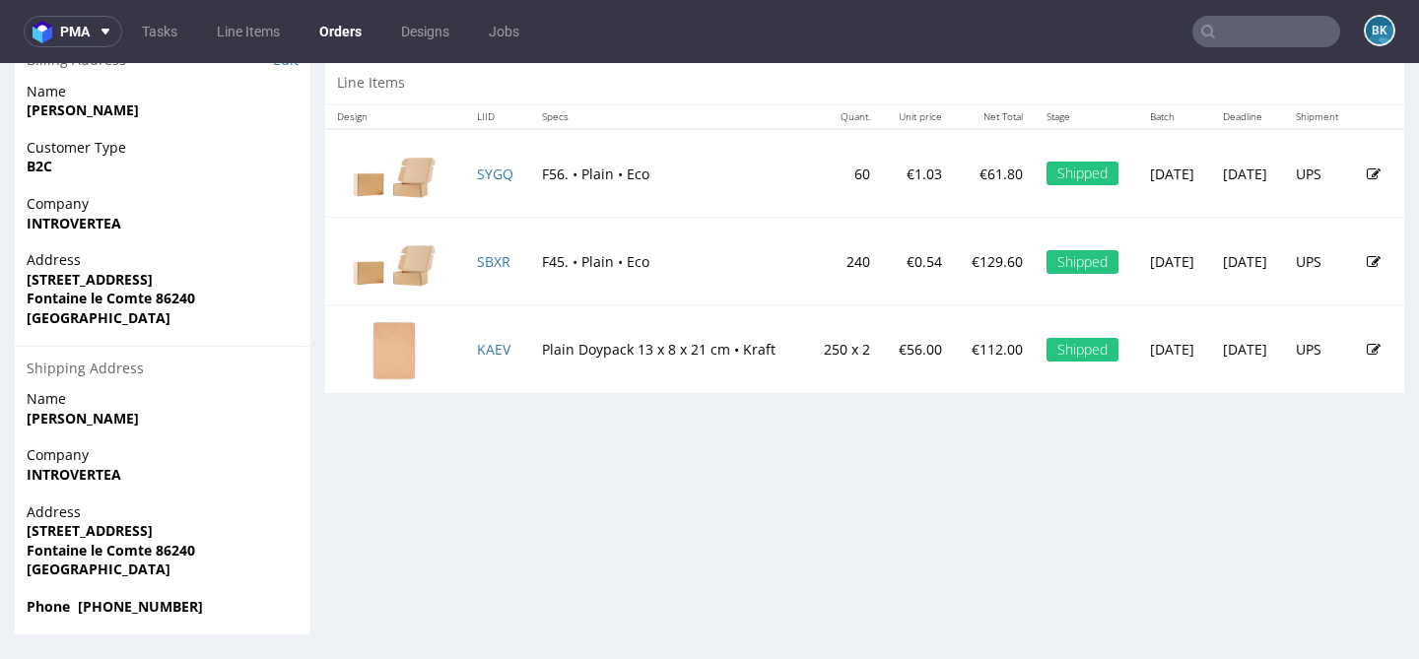
scroll to position [5, 0]
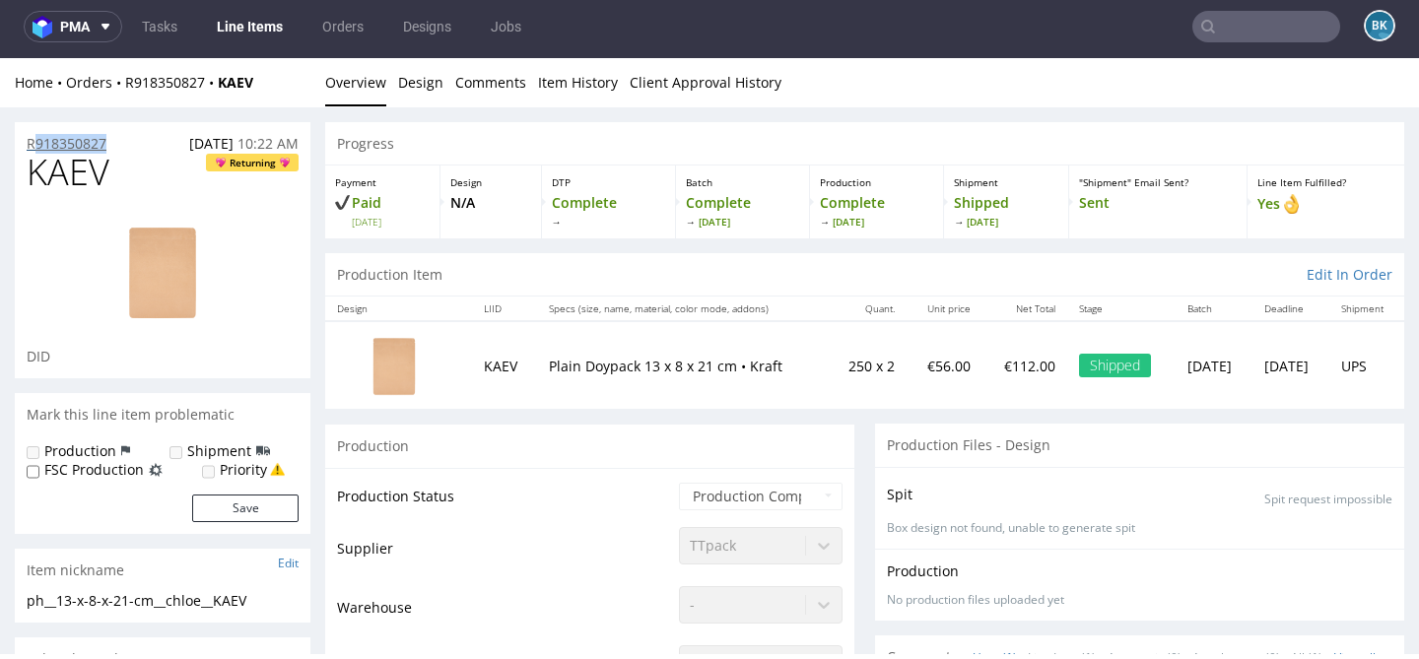
drag, startPoint x: 127, startPoint y: 140, endPoint x: 28, endPoint y: 143, distance: 99.6
click at [29, 144] on div "R918350827 18.08.2025 10:22 AM" at bounding box center [163, 138] width 296 height 32
copy p "R918350827"
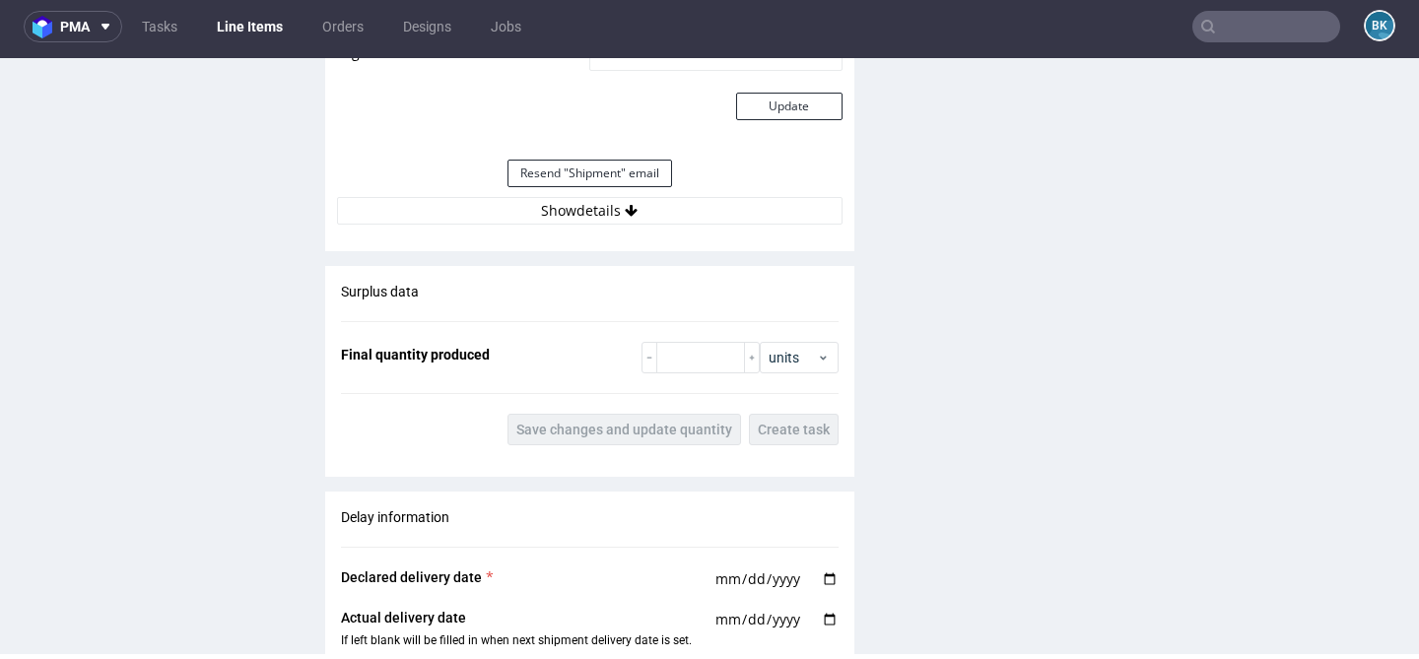
scroll to position [1937, 0]
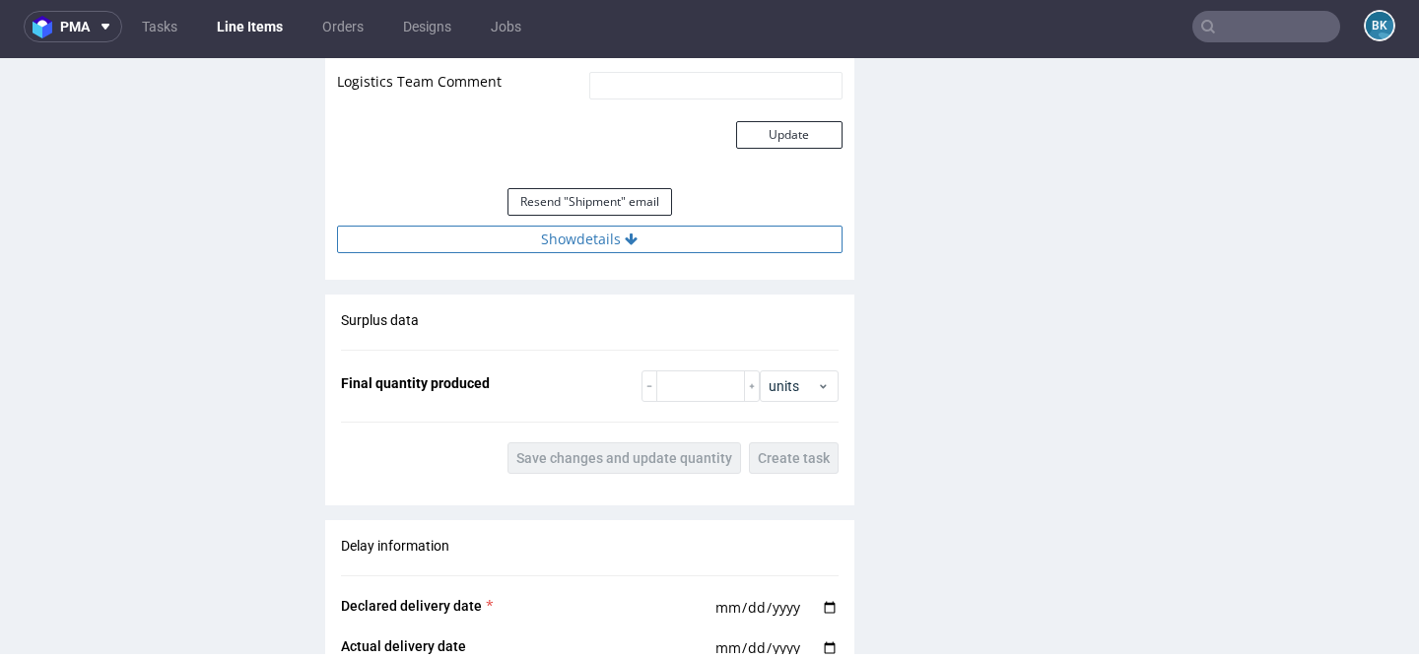
click at [603, 243] on button "Show details" at bounding box center [590, 240] width 506 height 28
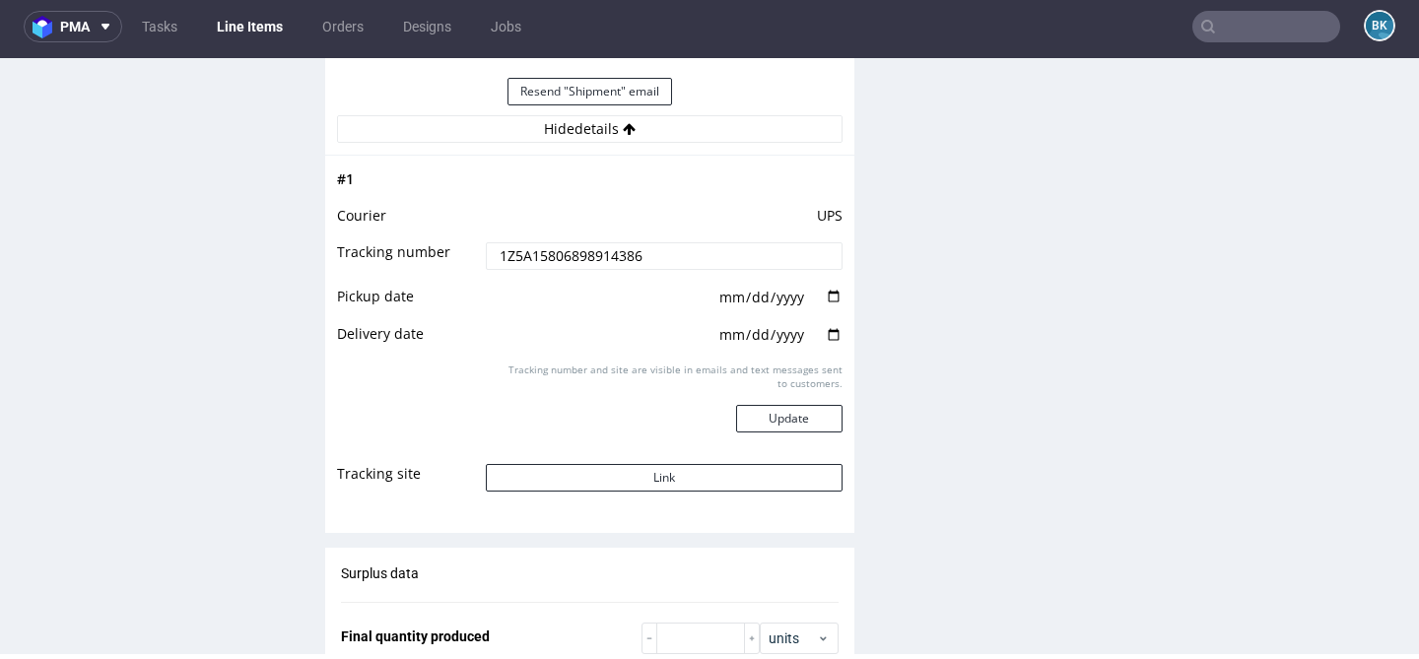
scroll to position [2147, 0]
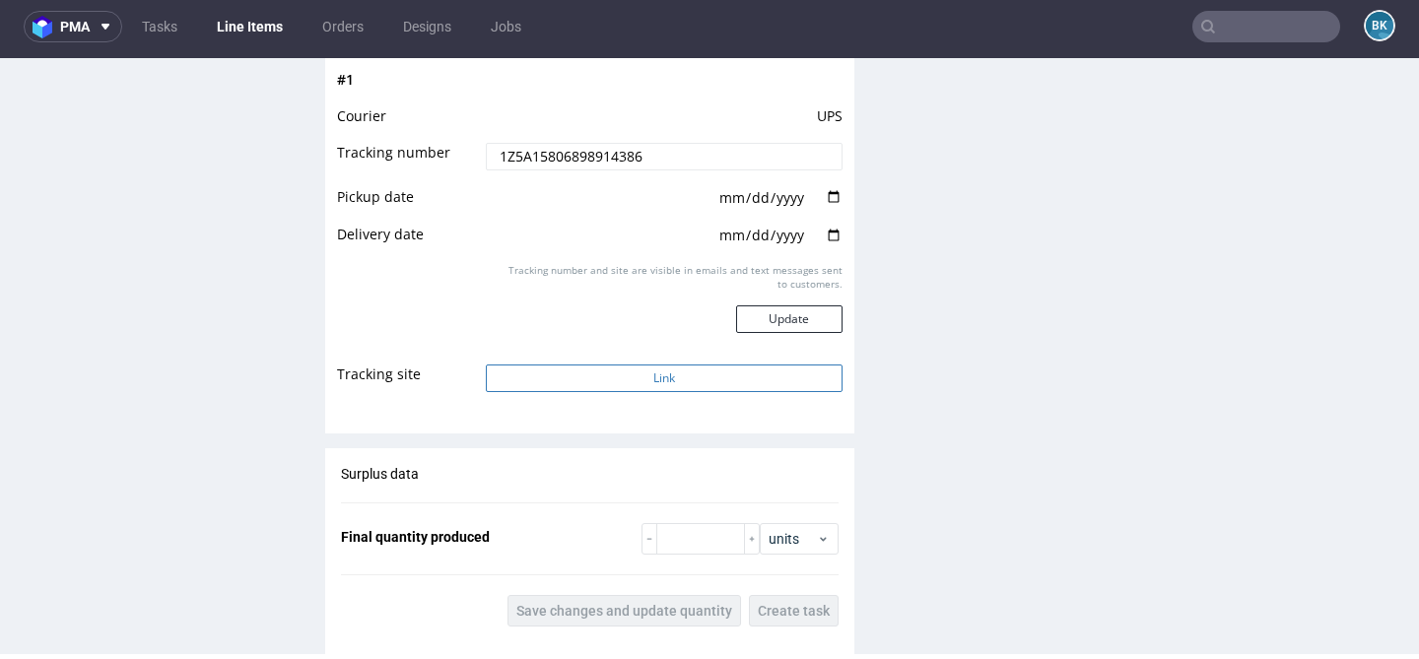
click at [623, 381] on button "Link" at bounding box center [664, 379] width 356 height 28
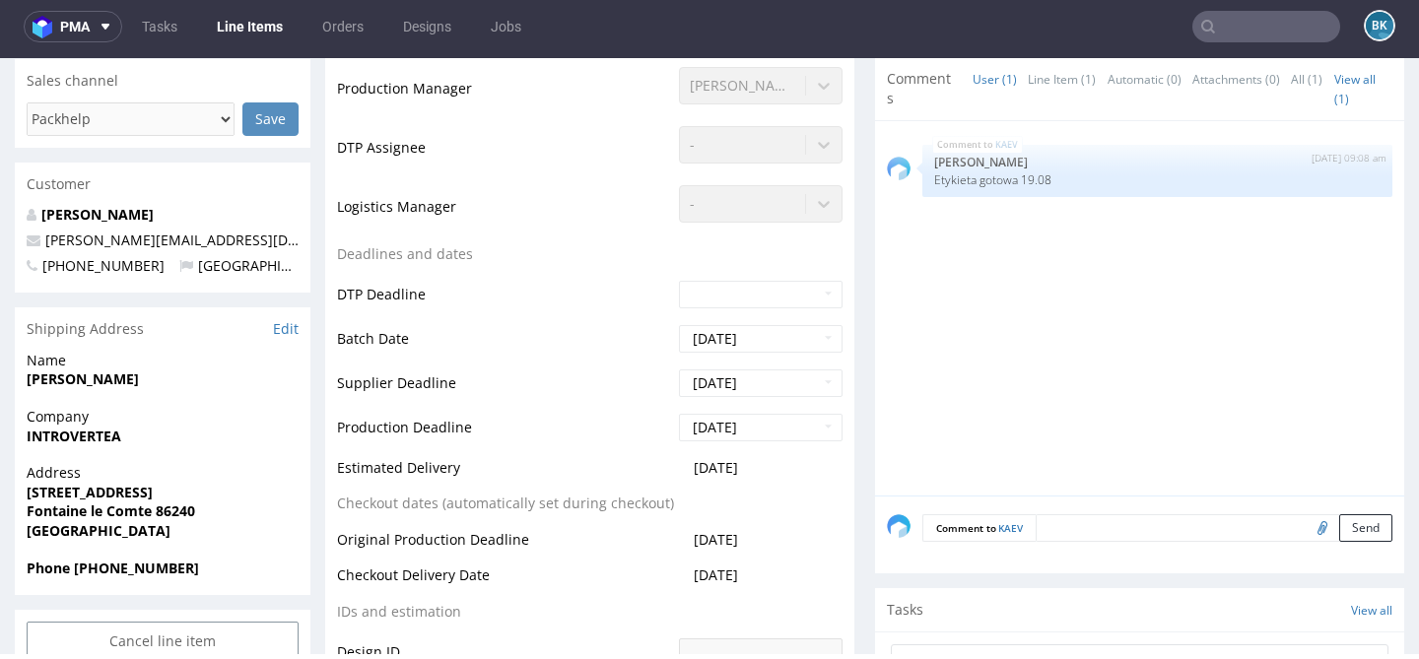
scroll to position [158, 0]
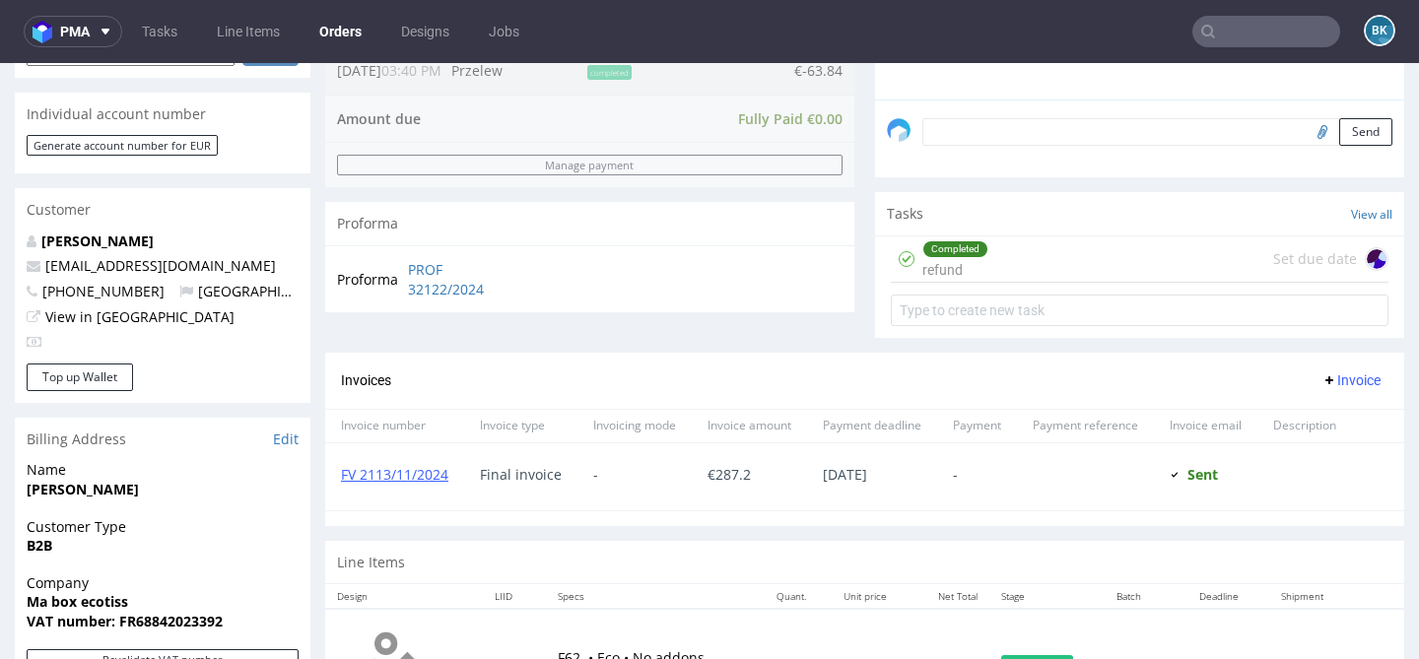
scroll to position [576, 0]
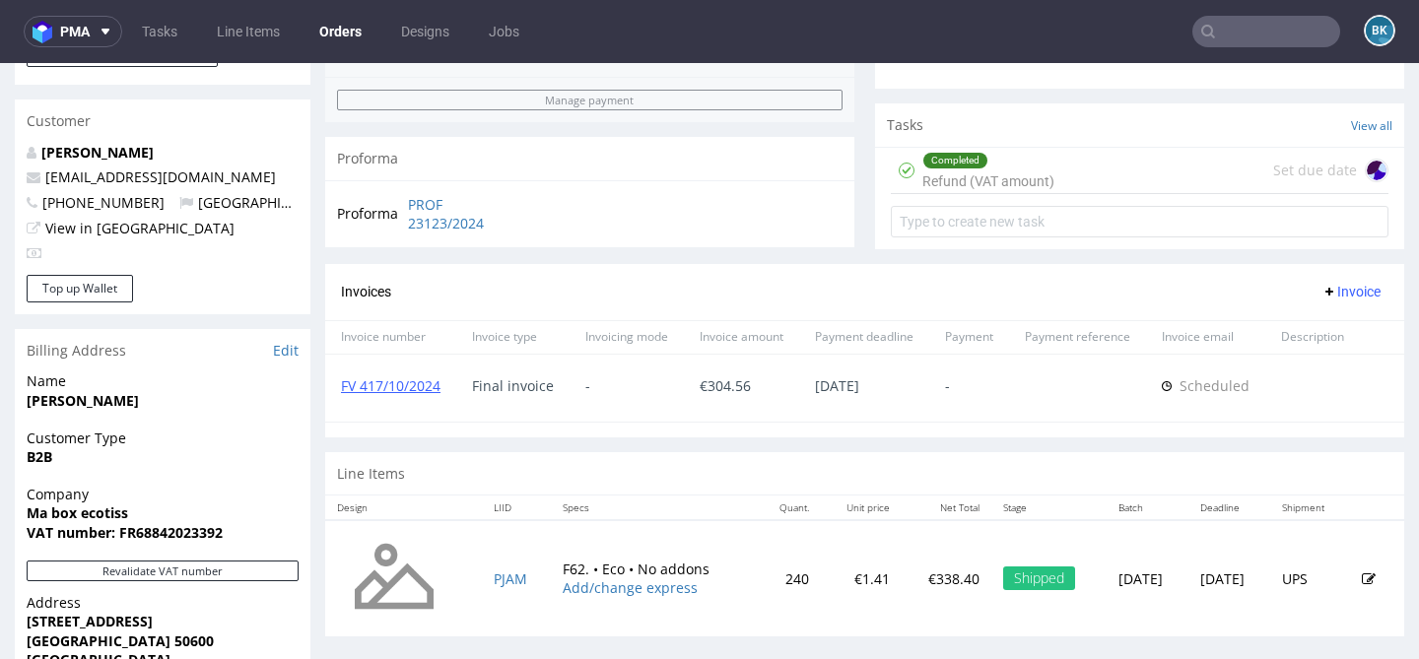
scroll to position [664, 0]
click at [1033, 189] on div "Completed Refund (VAT amount)" at bounding box center [989, 172] width 132 height 45
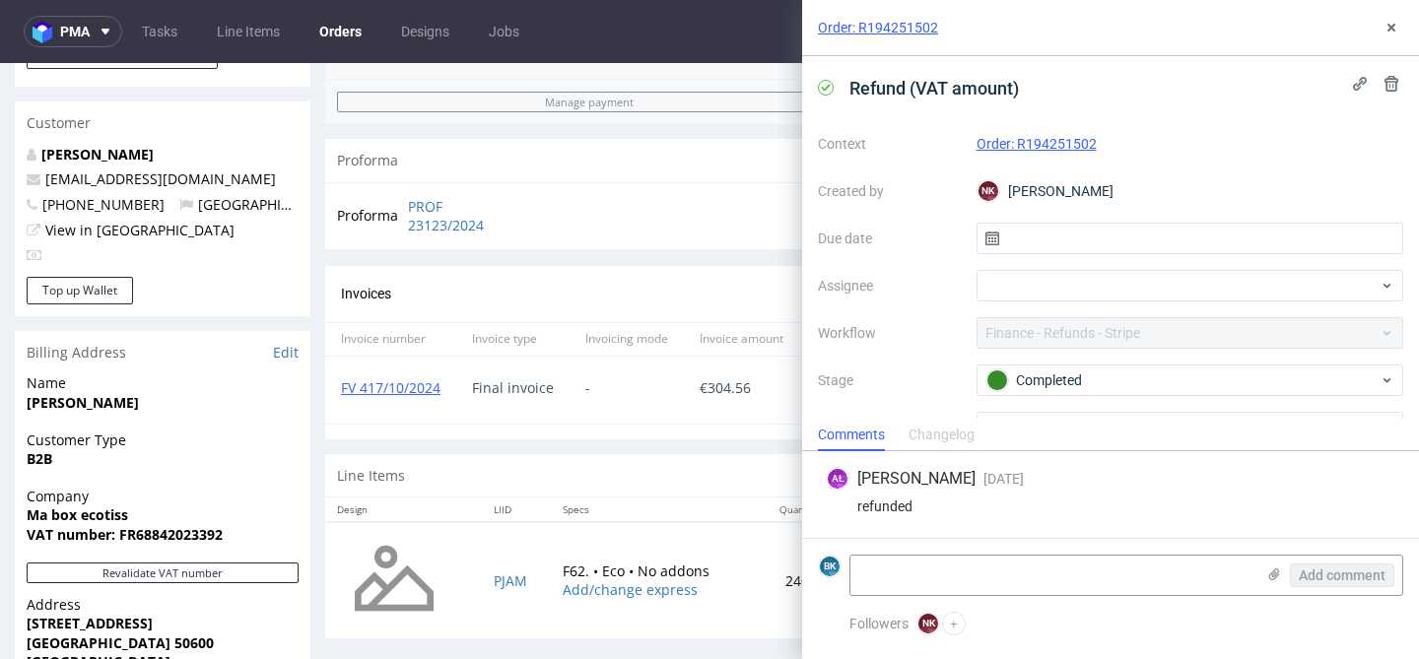
scroll to position [103, 0]
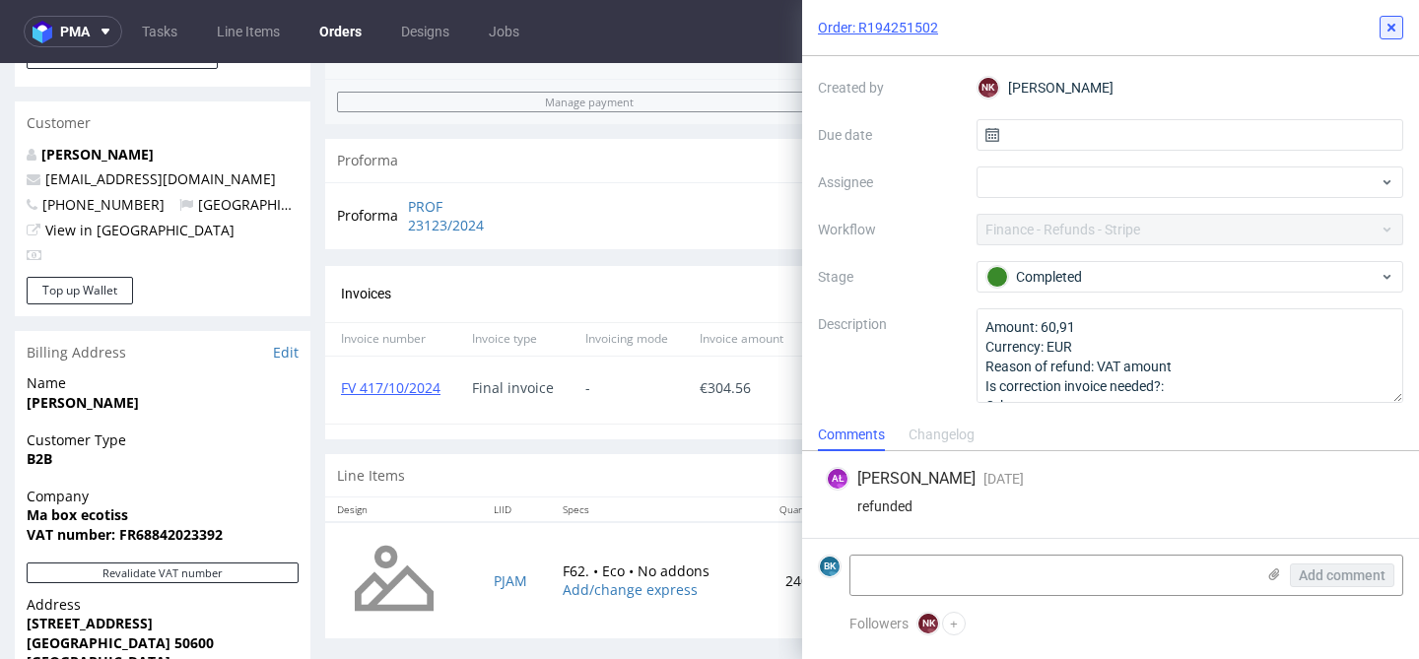
click at [1398, 30] on icon at bounding box center [1392, 28] width 16 height 16
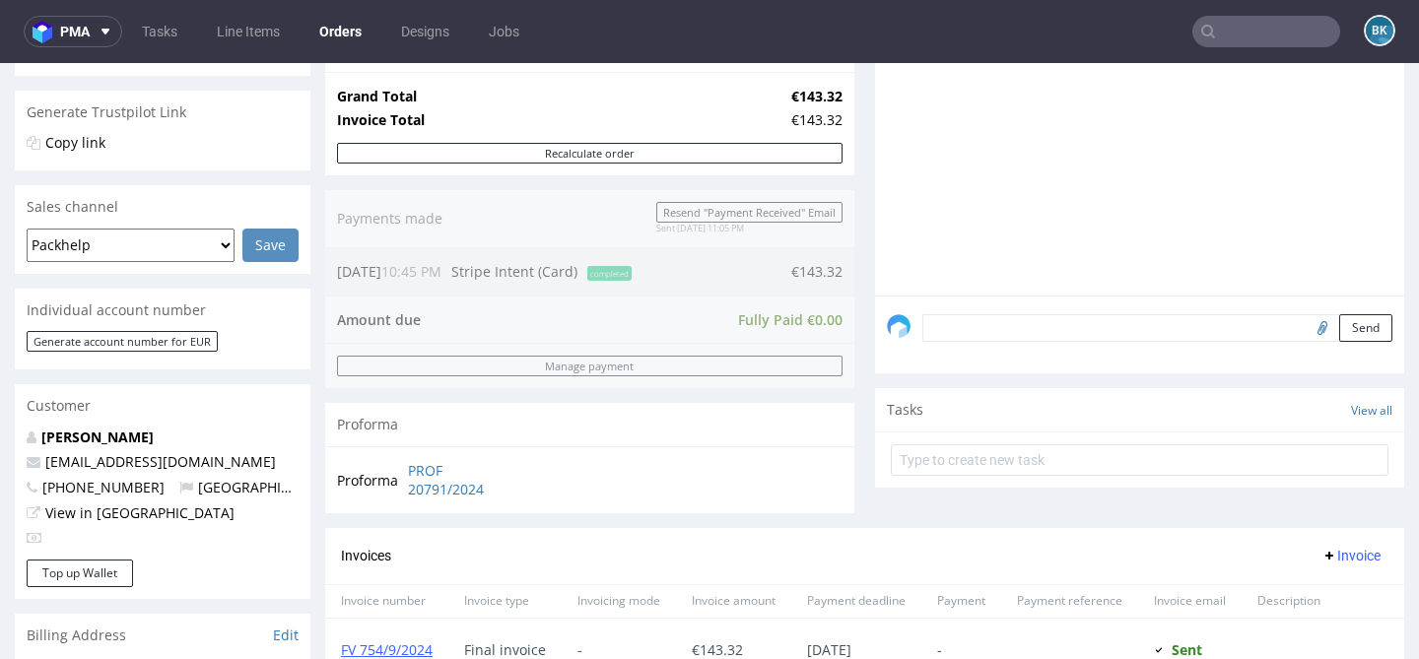
scroll to position [376, 0]
